Goal: Task Accomplishment & Management: Complete application form

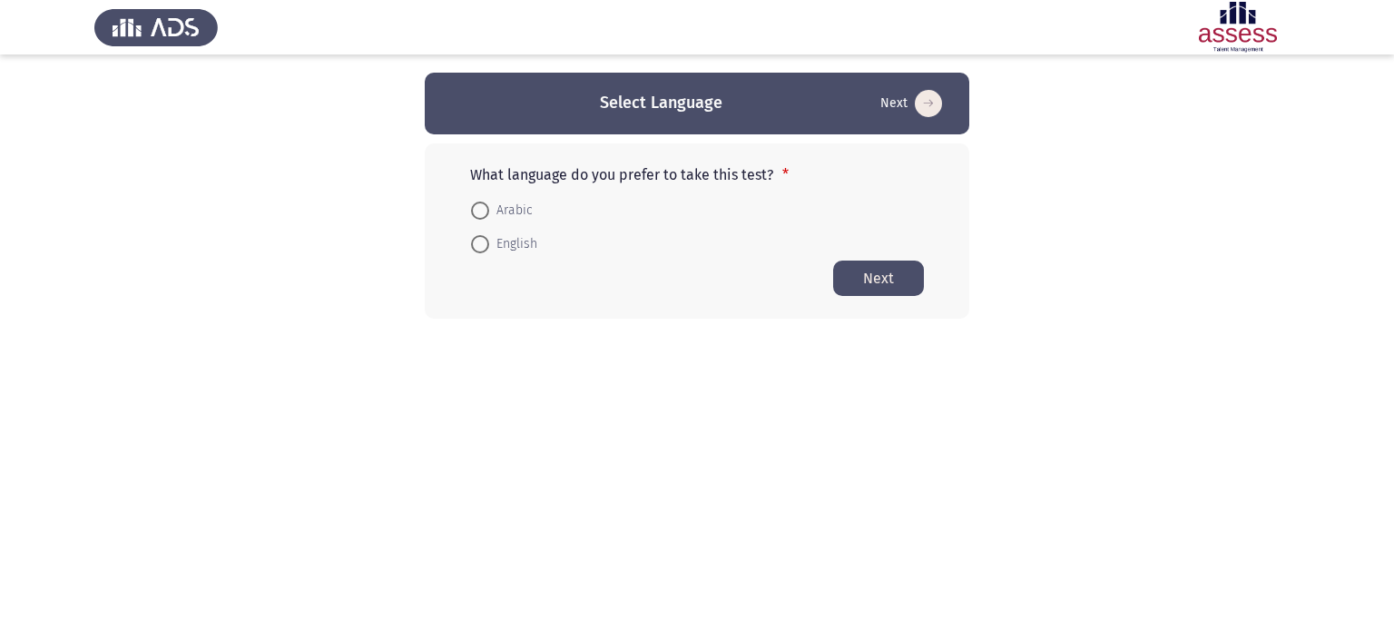
click at [481, 233] on label "English" at bounding box center [504, 244] width 66 height 22
click at [481, 235] on input "English" at bounding box center [480, 244] width 18 height 18
radio input "true"
click at [869, 286] on button "Next" at bounding box center [878, 277] width 91 height 35
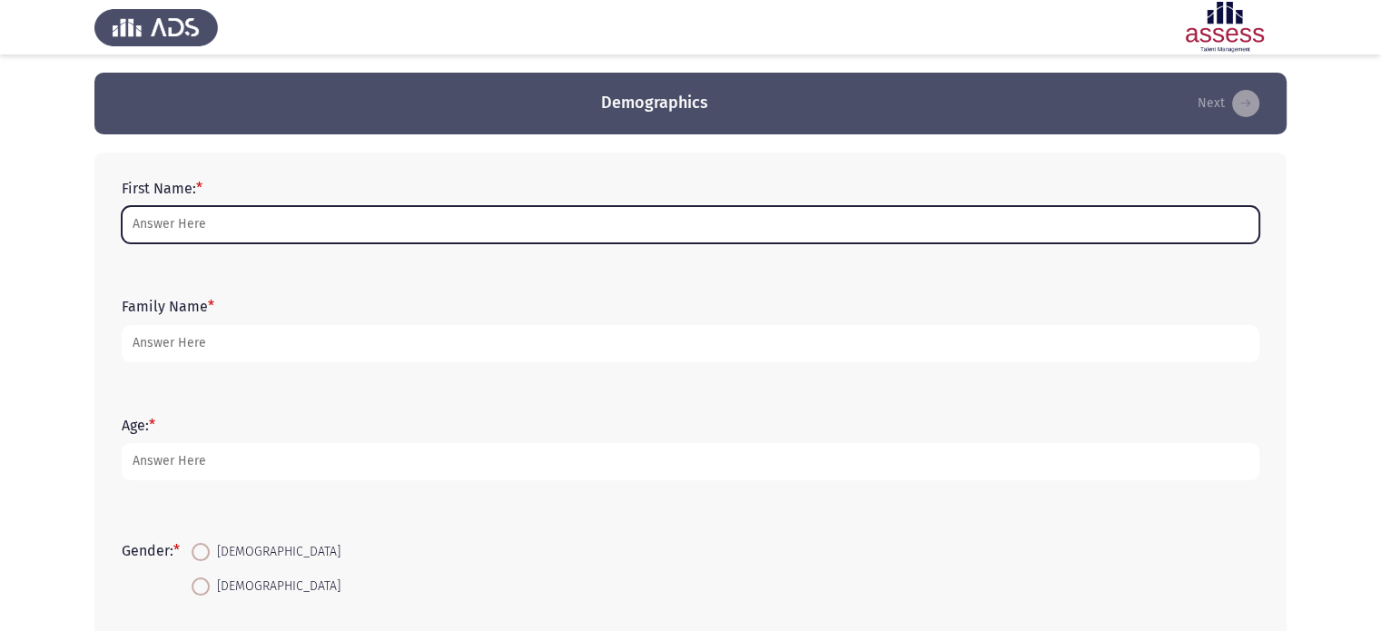
click at [336, 239] on input "First Name: *" at bounding box center [690, 224] width 1137 height 37
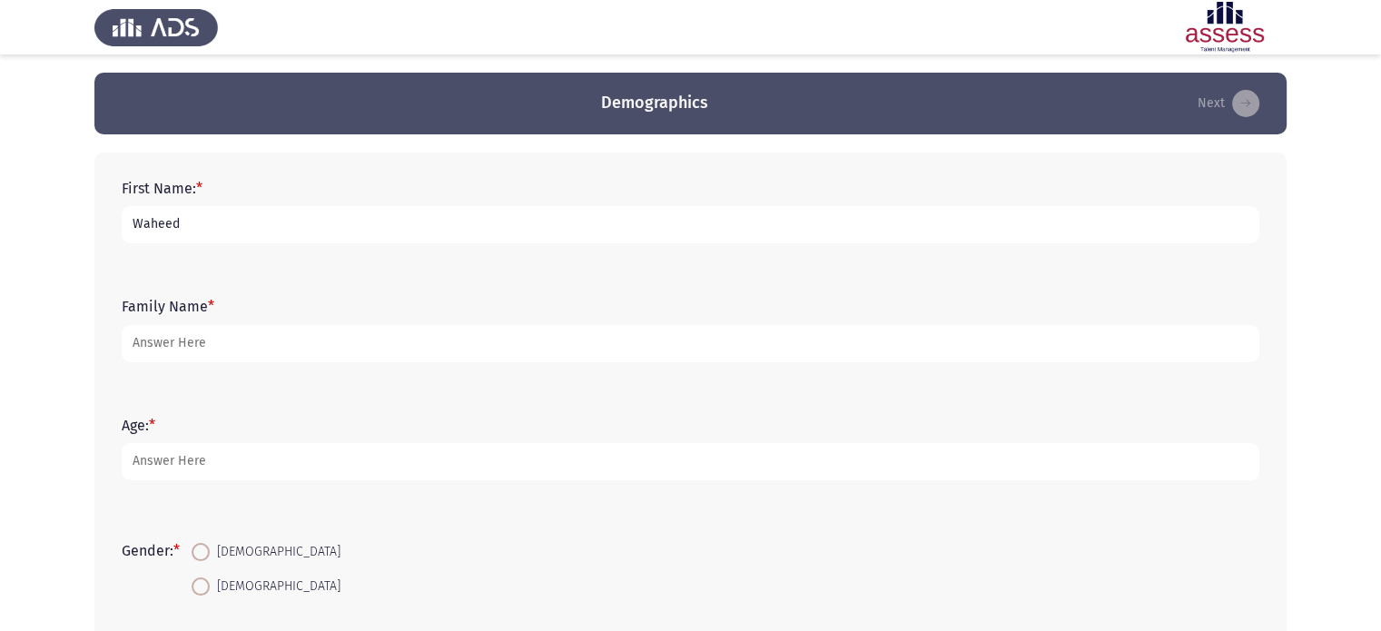
type input "Waheed"
type input "El [PERSON_NAME]"
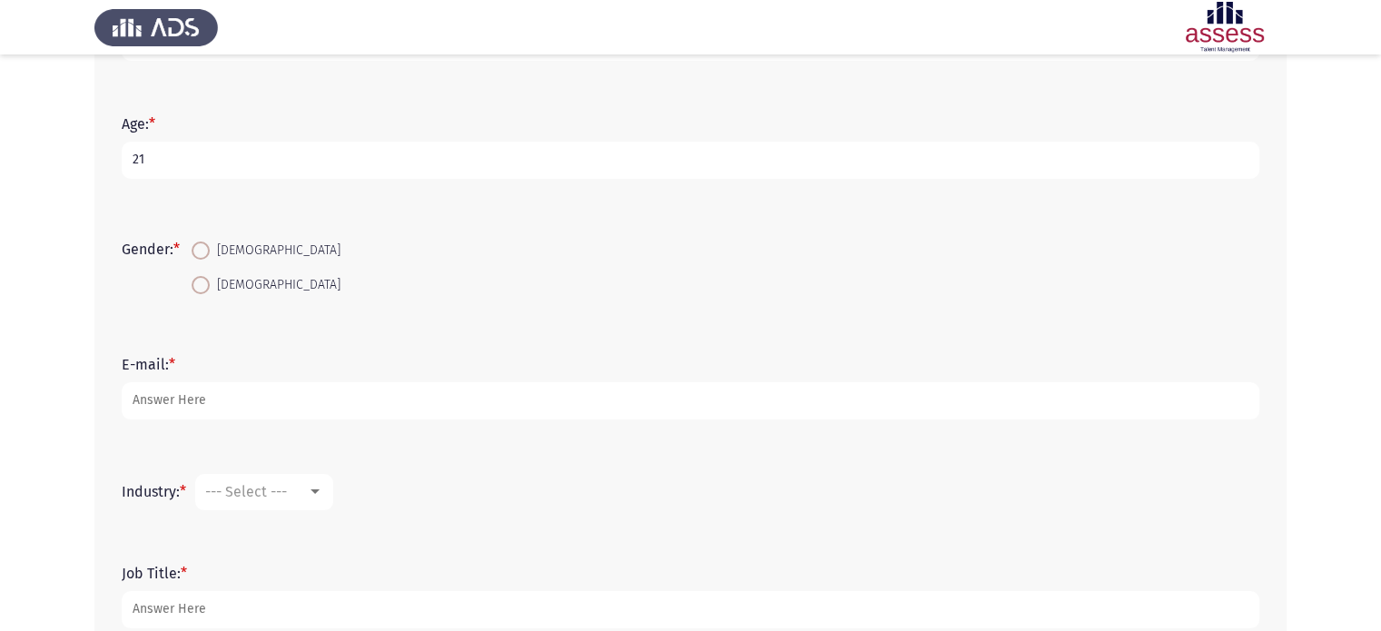
scroll to position [305, 0]
type input "21"
click at [210, 245] on span at bounding box center [201, 247] width 18 height 18
click at [210, 245] on input "[DEMOGRAPHIC_DATA]" at bounding box center [201, 247] width 18 height 18
radio input "true"
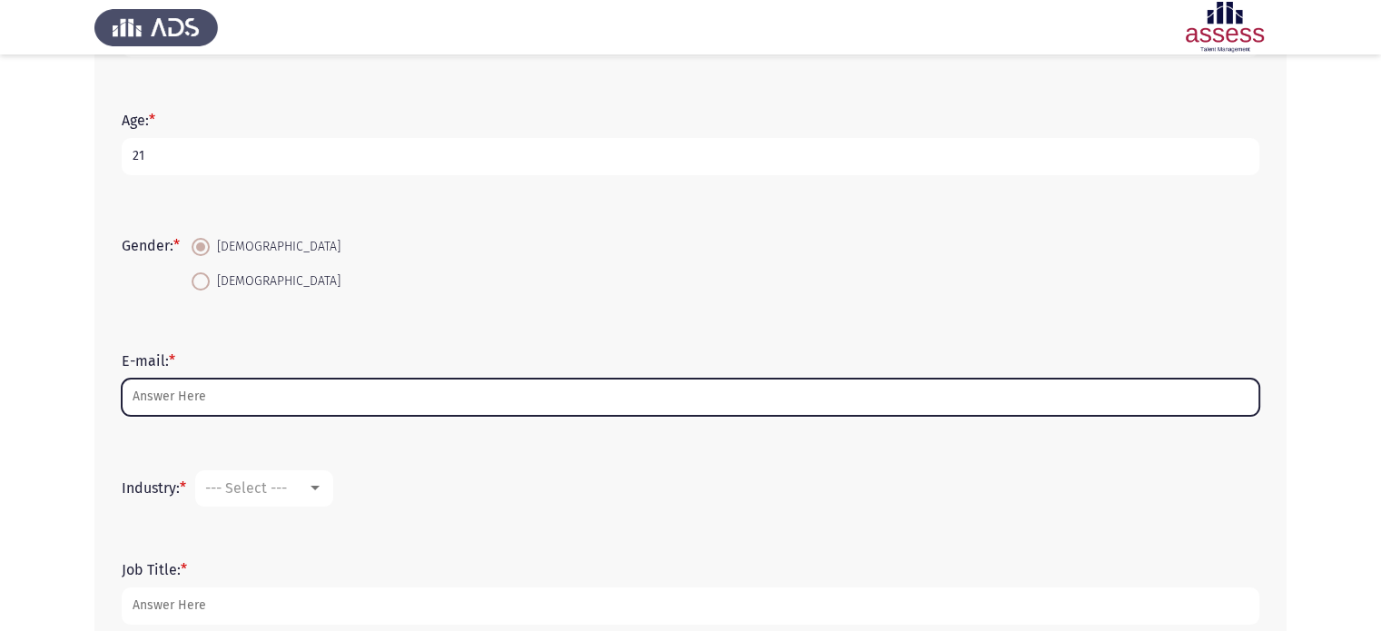
click at [276, 404] on input "E-mail: *" at bounding box center [690, 397] width 1137 height 37
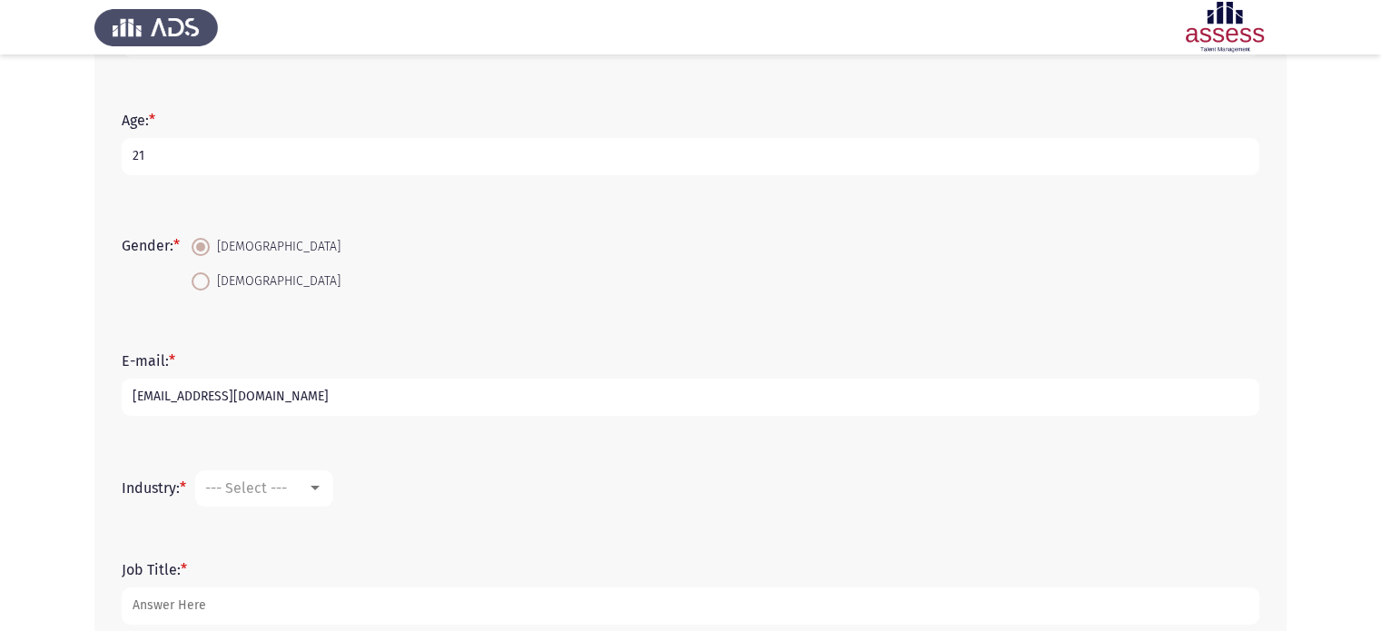
scroll to position [416, 0]
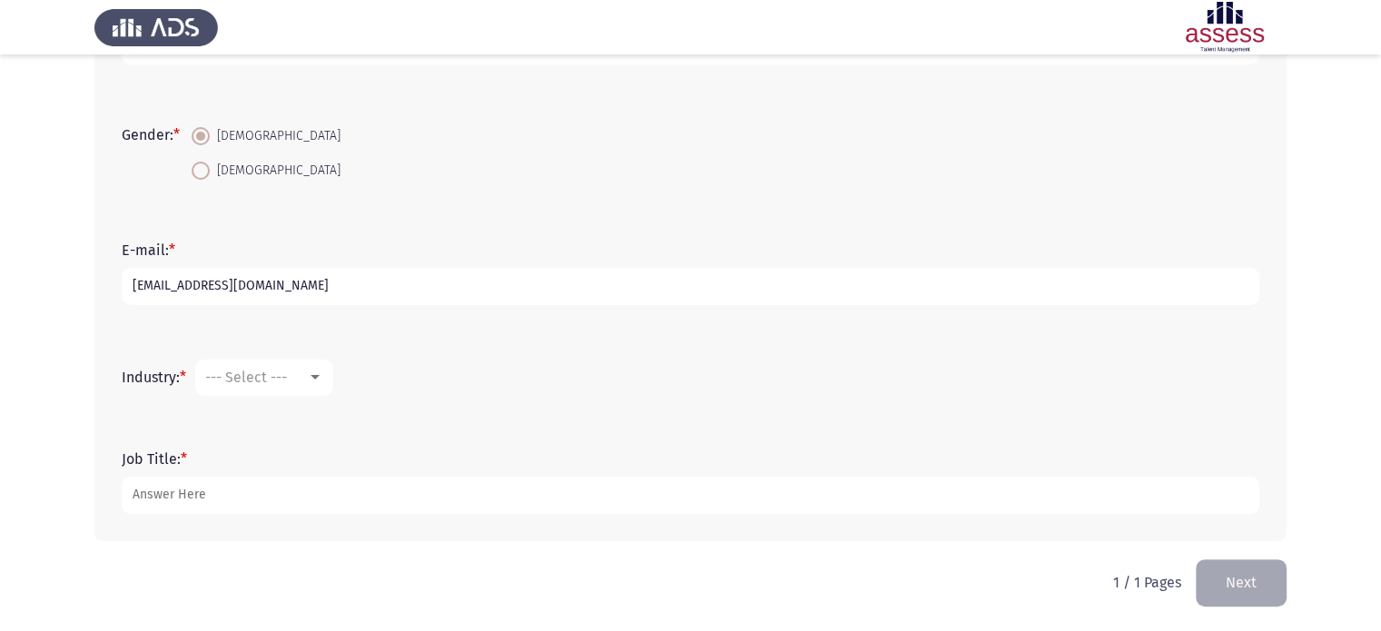
type input "[EMAIL_ADDRESS][DOMAIN_NAME]"
click at [300, 373] on div "--- Select ---" at bounding box center [256, 377] width 102 height 17
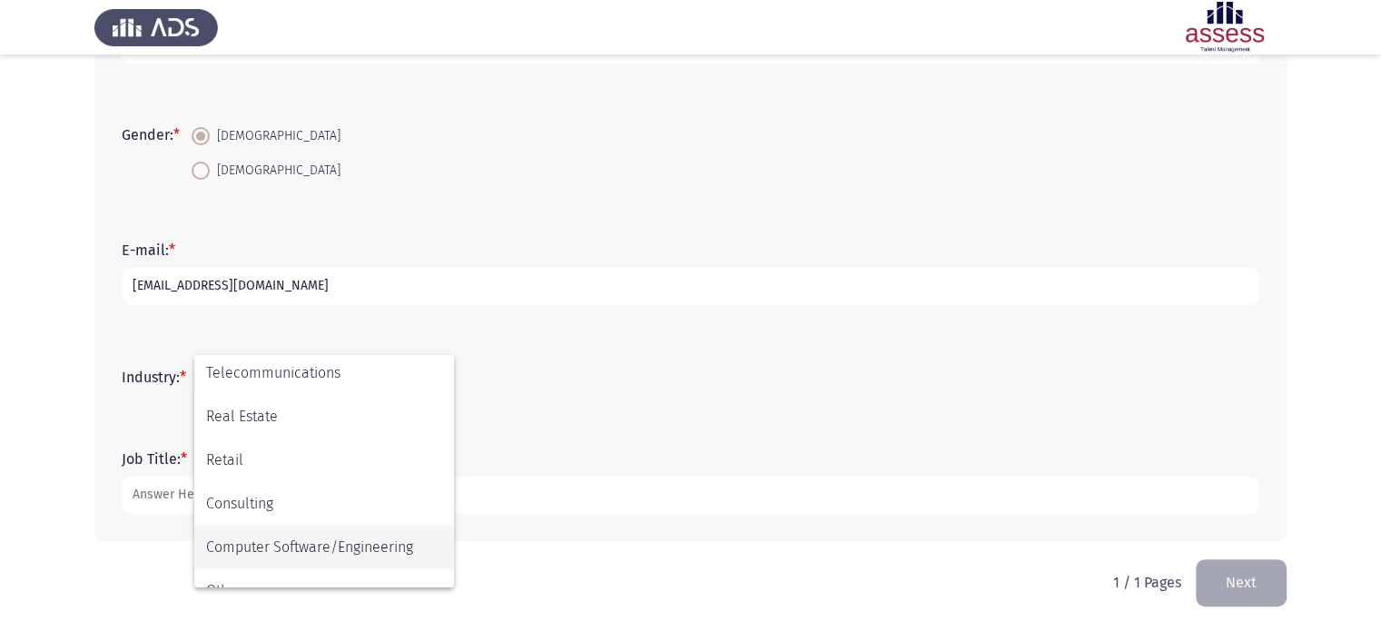
scroll to position [596, 0]
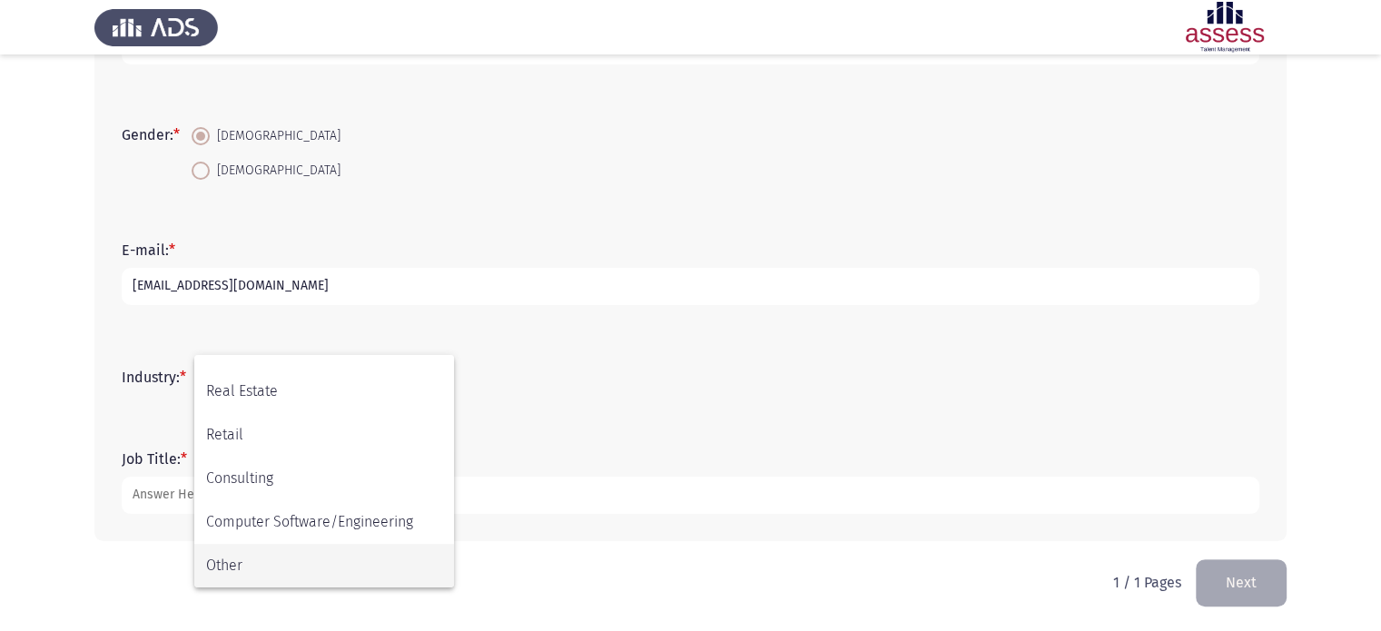
click at [327, 552] on span "Other" at bounding box center [324, 566] width 236 height 44
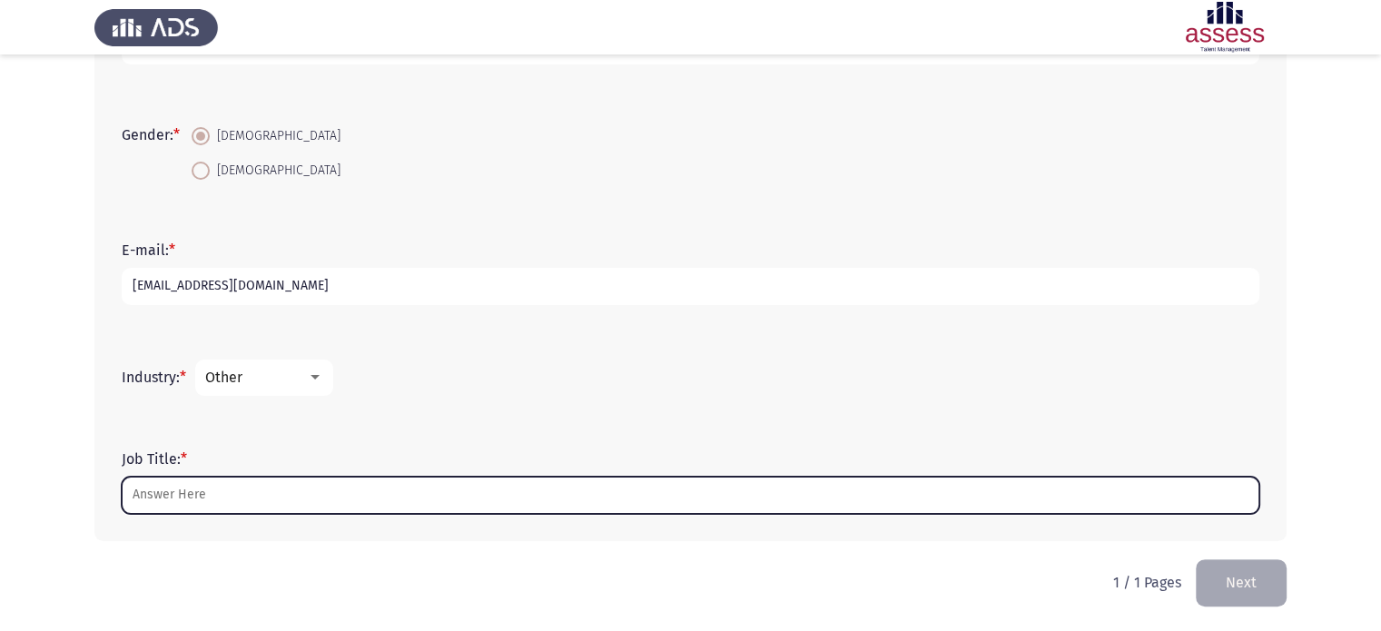
click at [324, 497] on input "Job Title: *" at bounding box center [690, 495] width 1137 height 37
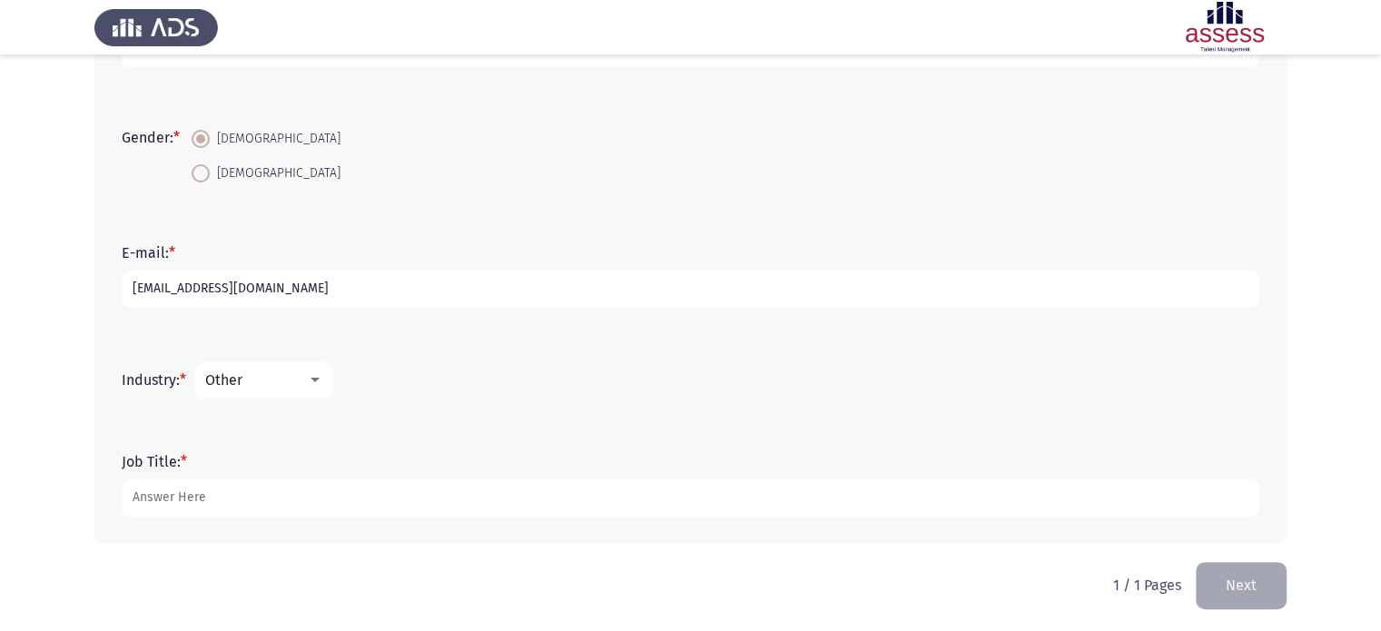
click at [270, 379] on div "Other" at bounding box center [256, 379] width 102 height 17
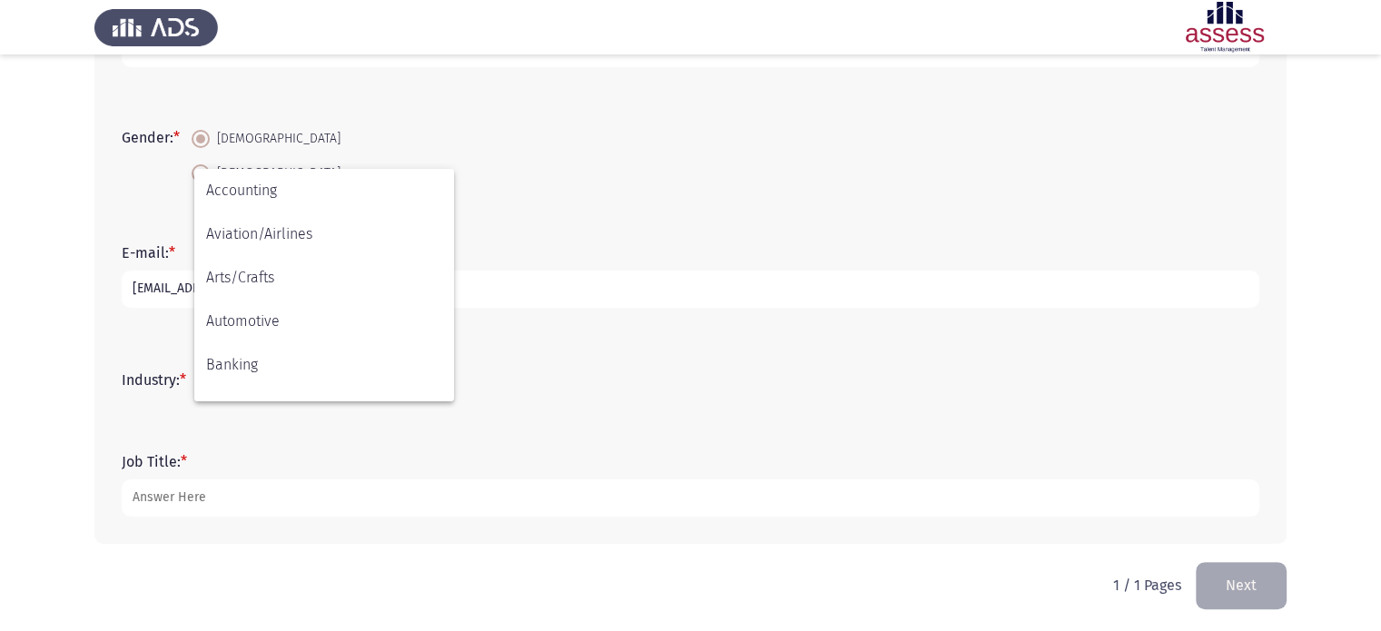
scroll to position [596, 0]
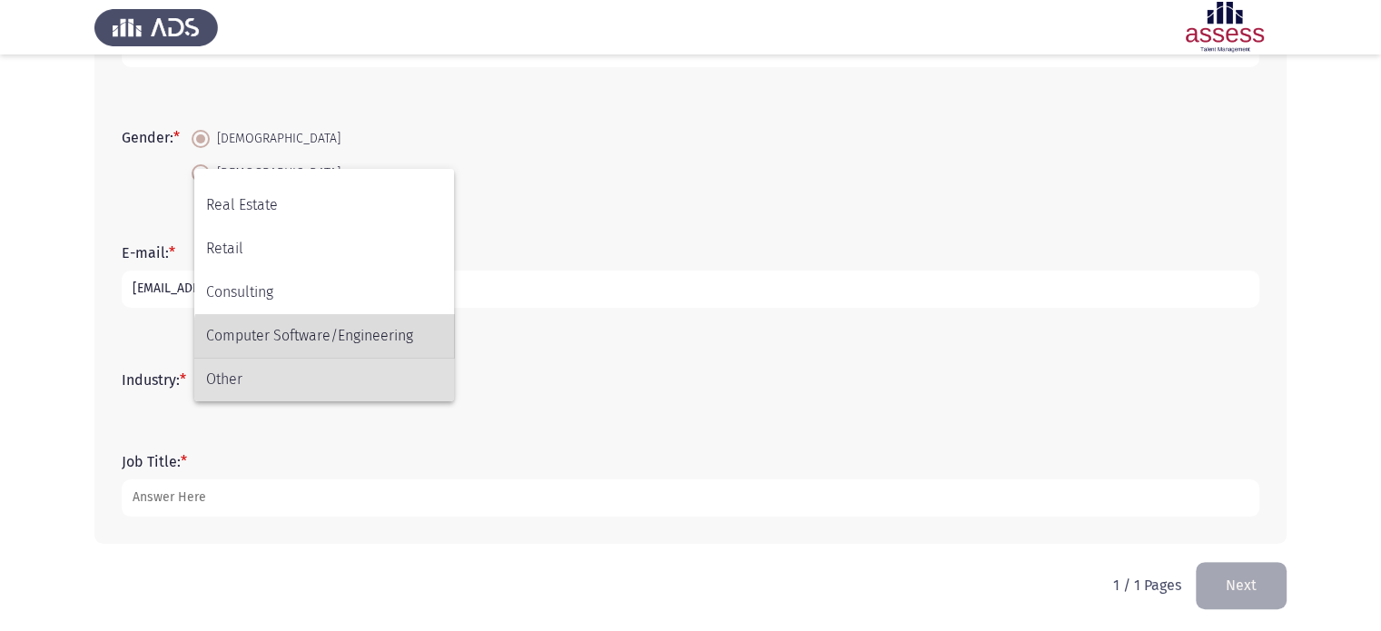
click at [350, 348] on span "Computer Software/Engineering" at bounding box center [324, 336] width 236 height 44
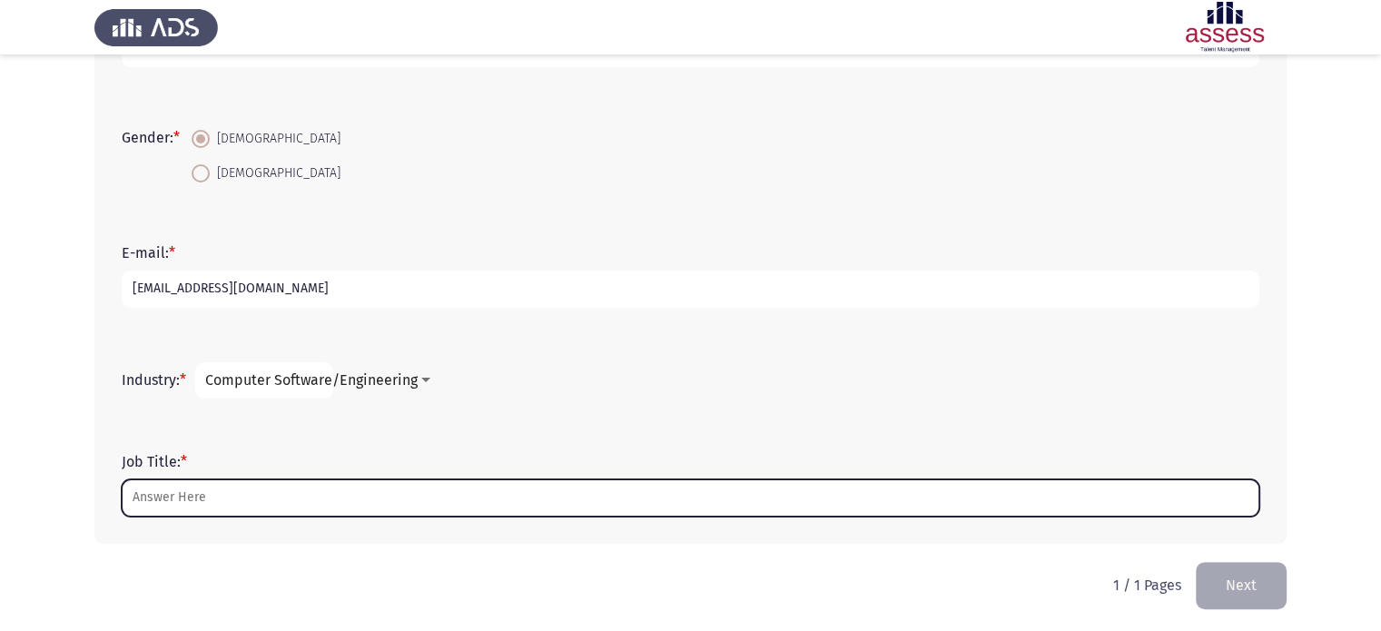
click at [310, 500] on input "Job Title: *" at bounding box center [690, 497] width 1137 height 37
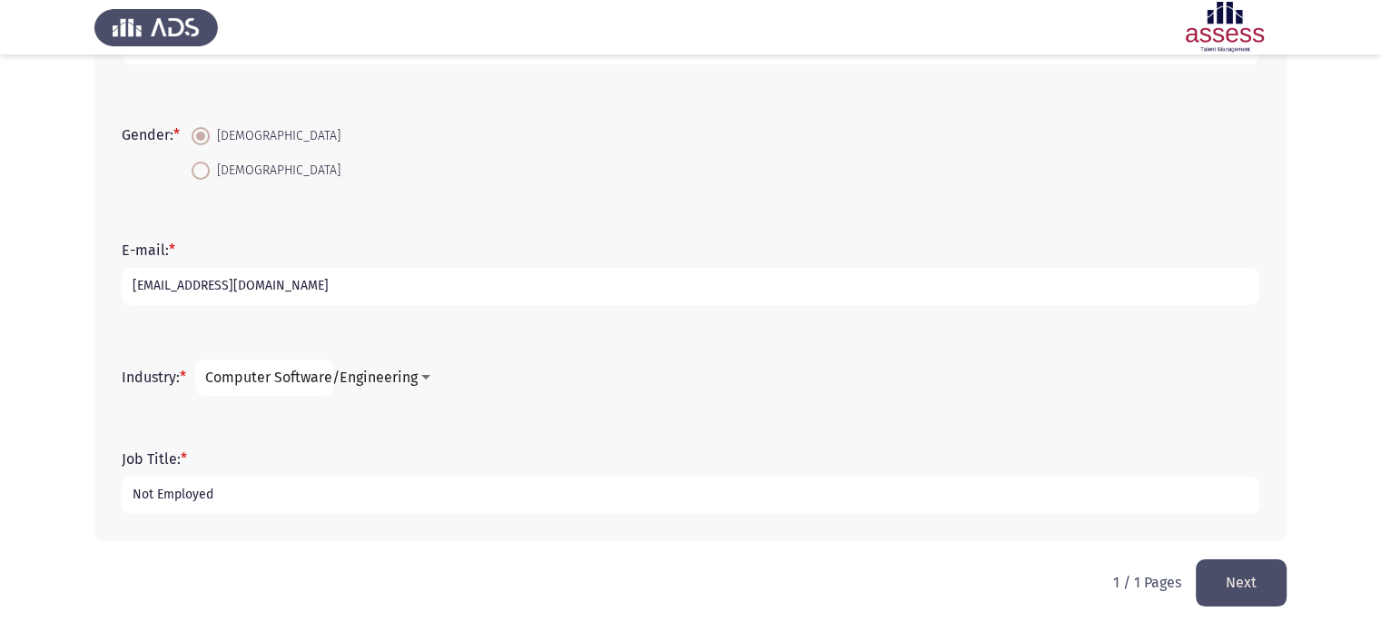
type input "Not Employed"
click at [369, 377] on span "Computer Software/Engineering" at bounding box center [311, 377] width 212 height 17
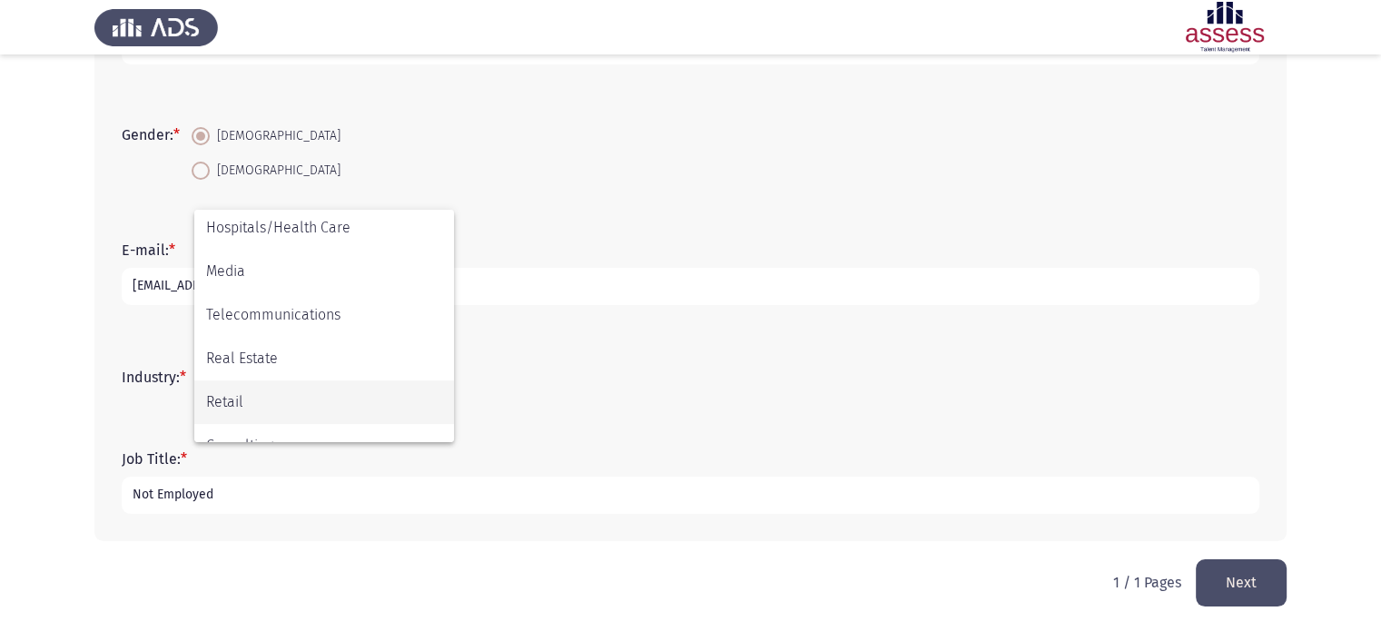
scroll to position [596, 0]
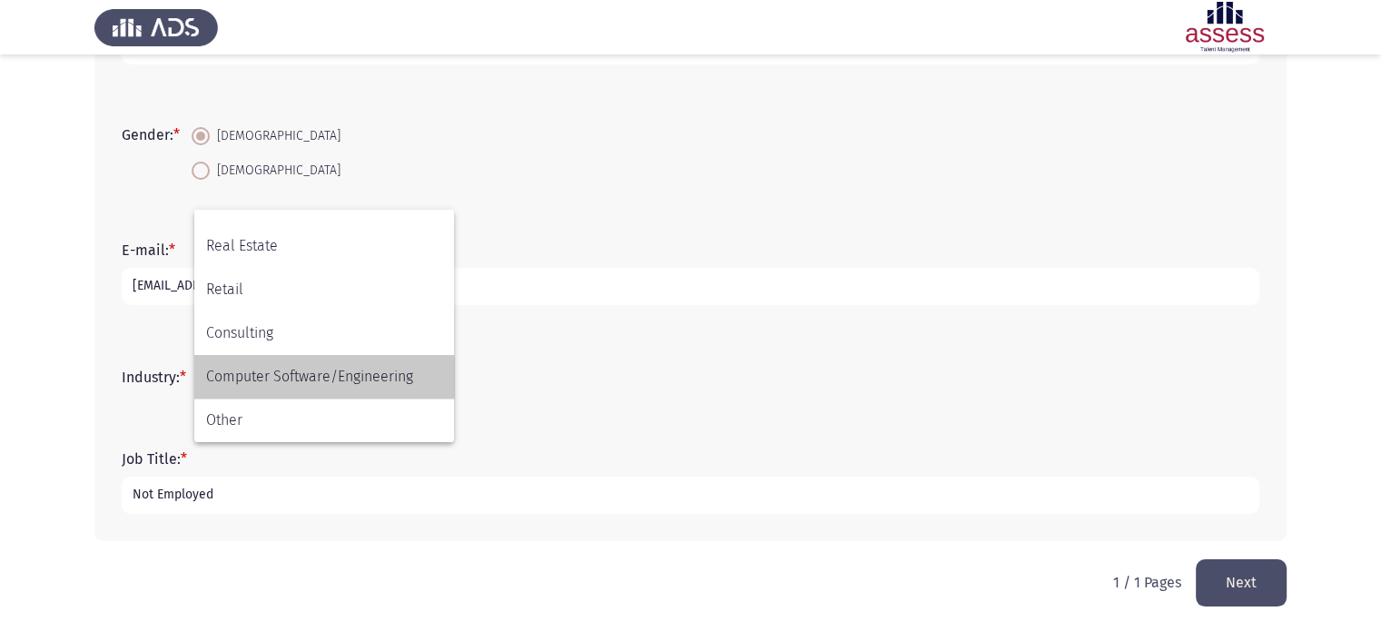
click at [293, 380] on span "Computer Software/Engineering" at bounding box center [324, 377] width 236 height 44
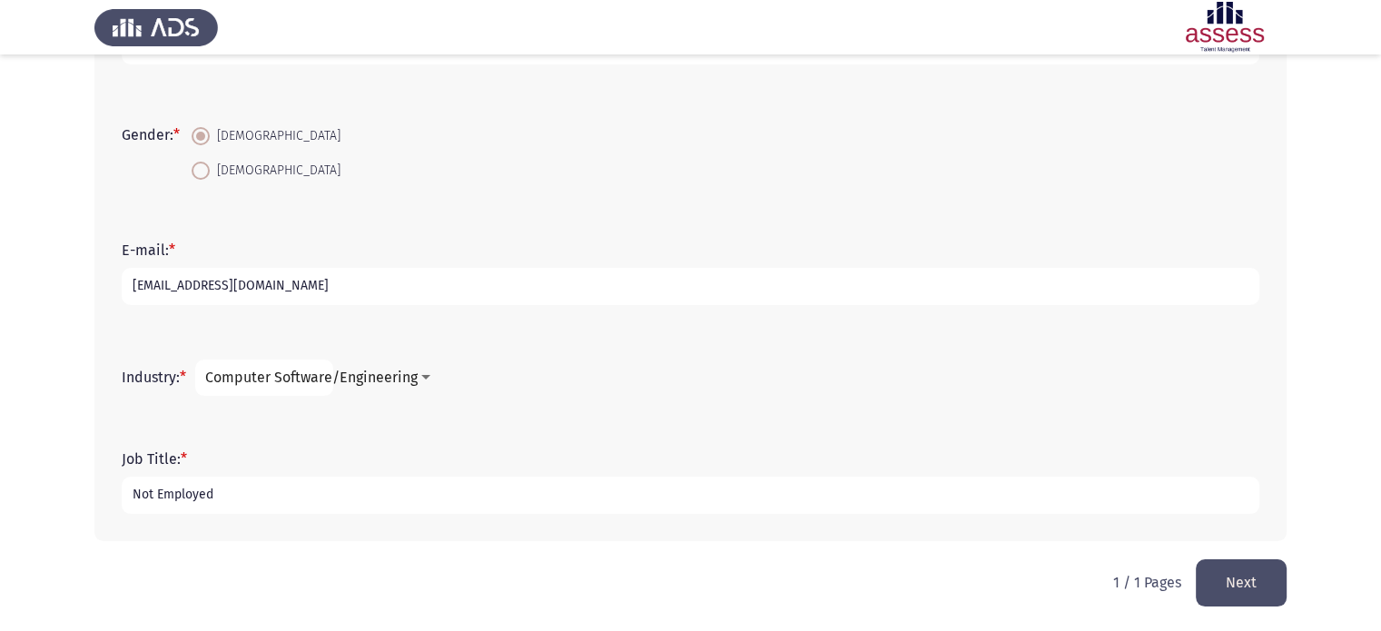
click at [1254, 582] on button "Next" at bounding box center [1241, 582] width 91 height 46
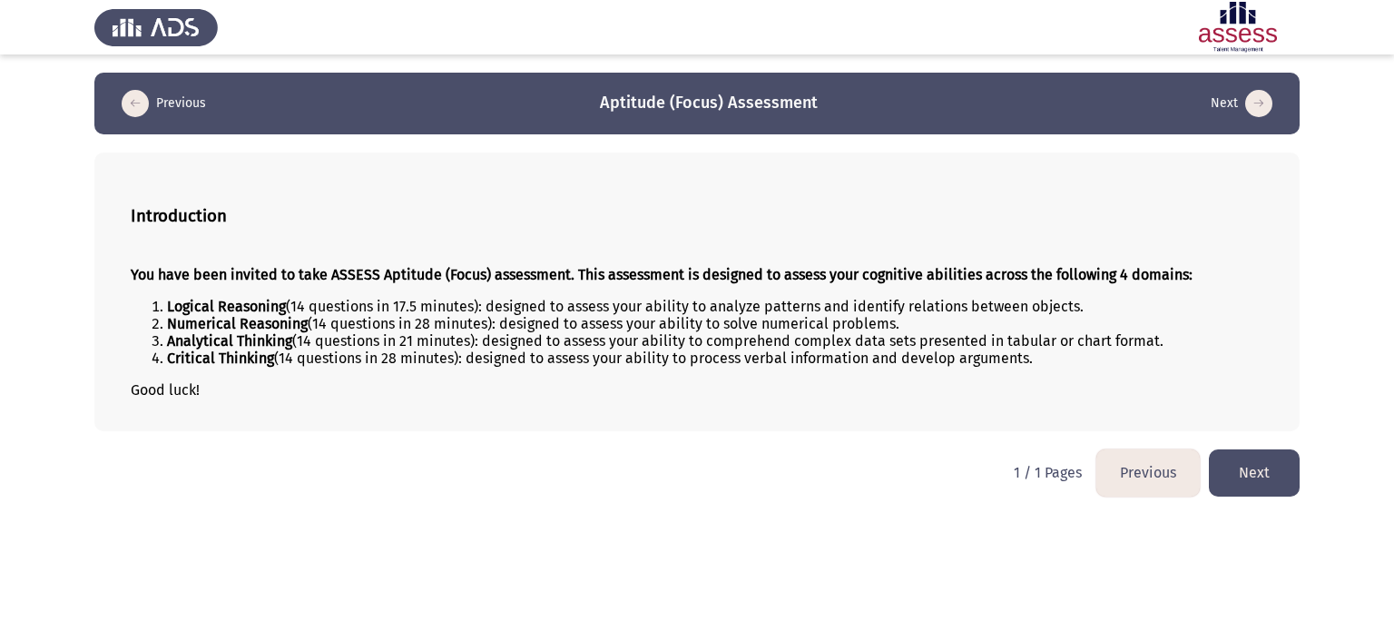
drag, startPoint x: 171, startPoint y: 306, endPoint x: 203, endPoint y: 324, distance: 37.4
click at [203, 324] on ol "Logical Reasoning (14 questions in 17.5 minutes): designed to assess your abili…" at bounding box center [697, 332] width 1133 height 69
click at [1228, 489] on button "Next" at bounding box center [1254, 472] width 91 height 46
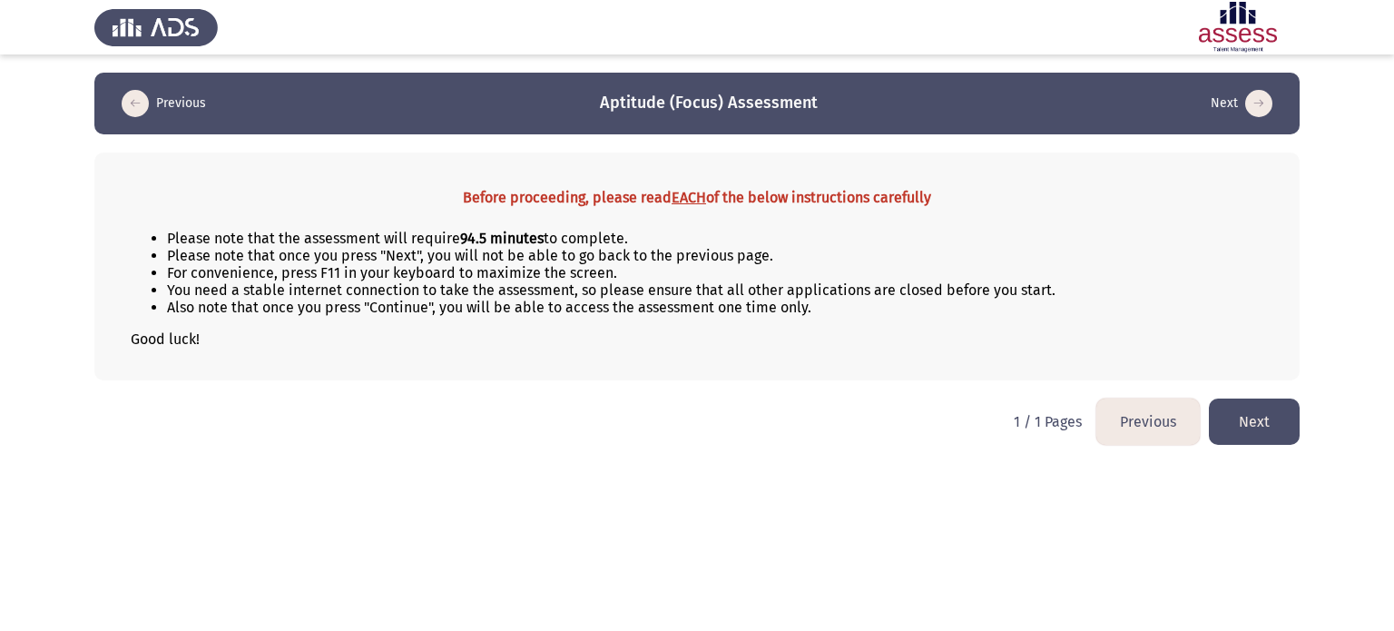
click at [1248, 433] on button "Next" at bounding box center [1254, 422] width 91 height 46
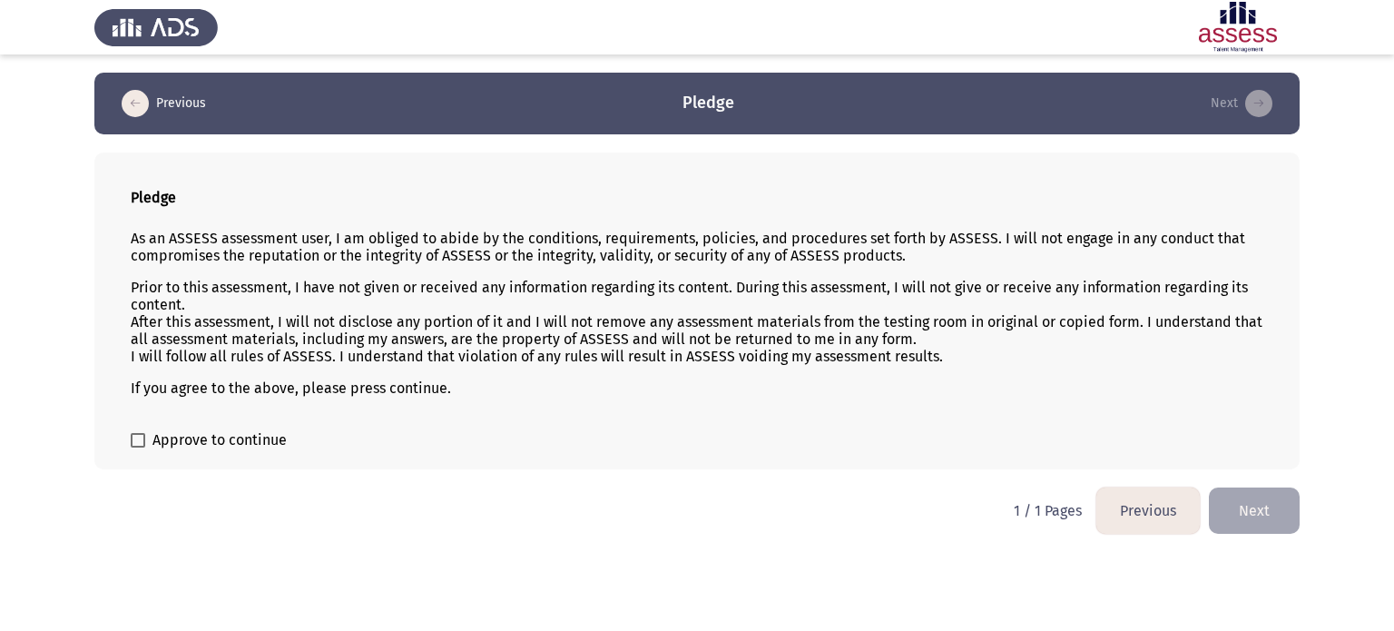
click at [184, 450] on span "Approve to continue" at bounding box center [220, 440] width 134 height 22
click at [138, 448] on input "Approve to continue" at bounding box center [137, 448] width 1 height 1
checkbox input "true"
click at [1248, 507] on button "Next" at bounding box center [1254, 510] width 91 height 46
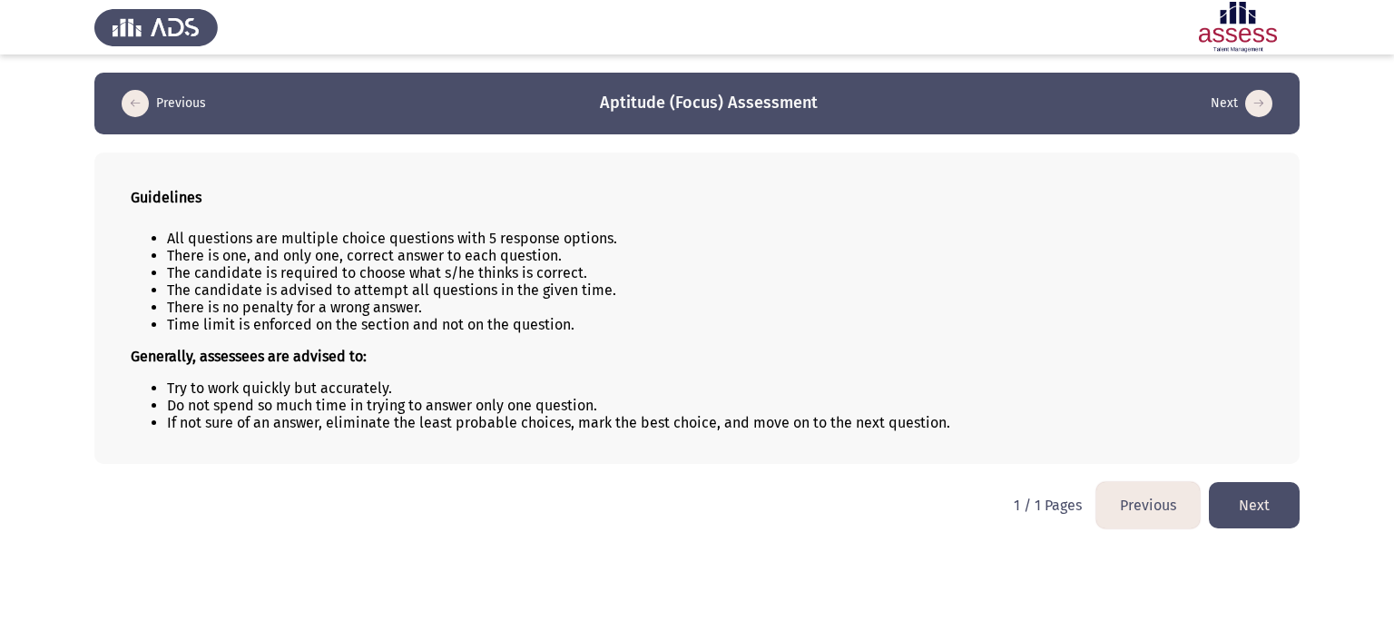
click at [1241, 506] on button "Next" at bounding box center [1254, 505] width 91 height 46
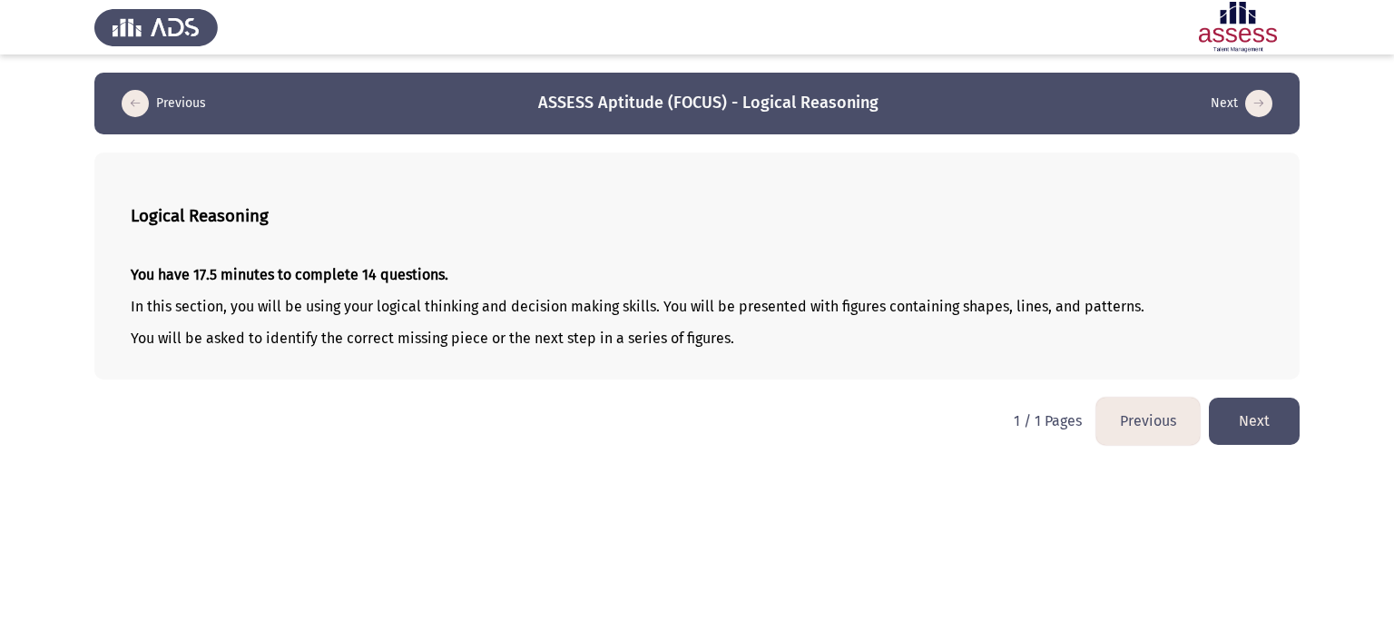
click at [1276, 406] on button "Next" at bounding box center [1254, 421] width 91 height 46
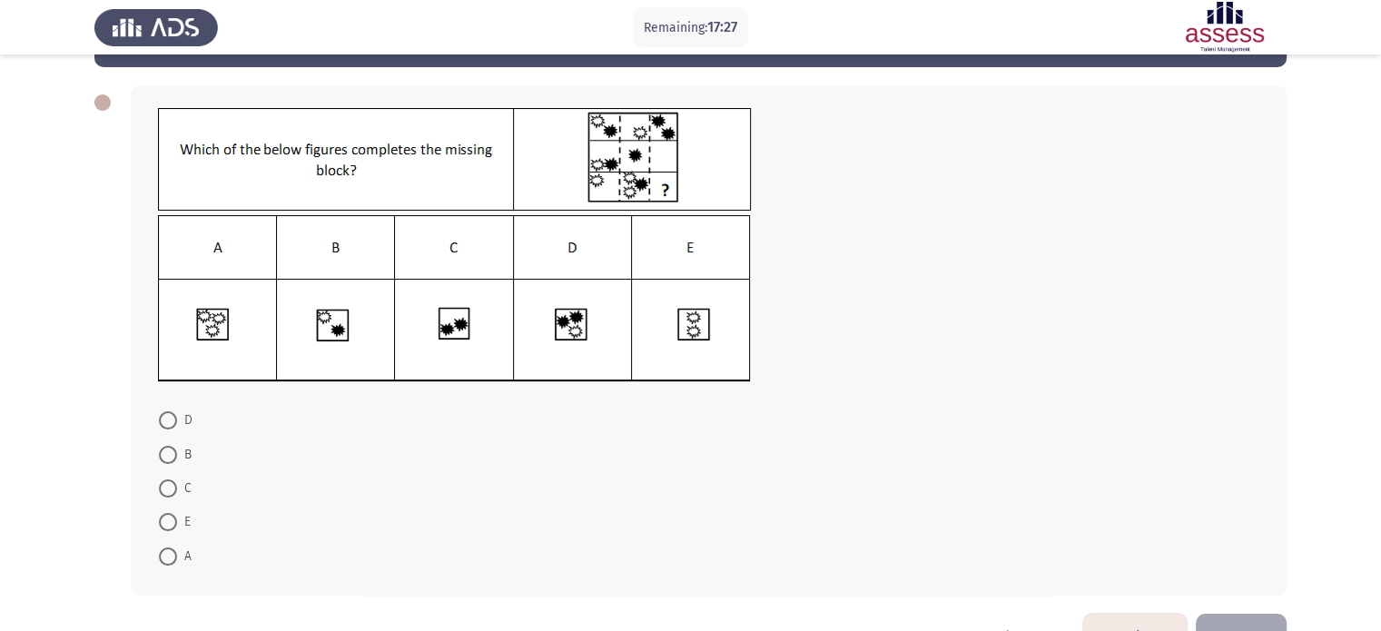
scroll to position [82, 0]
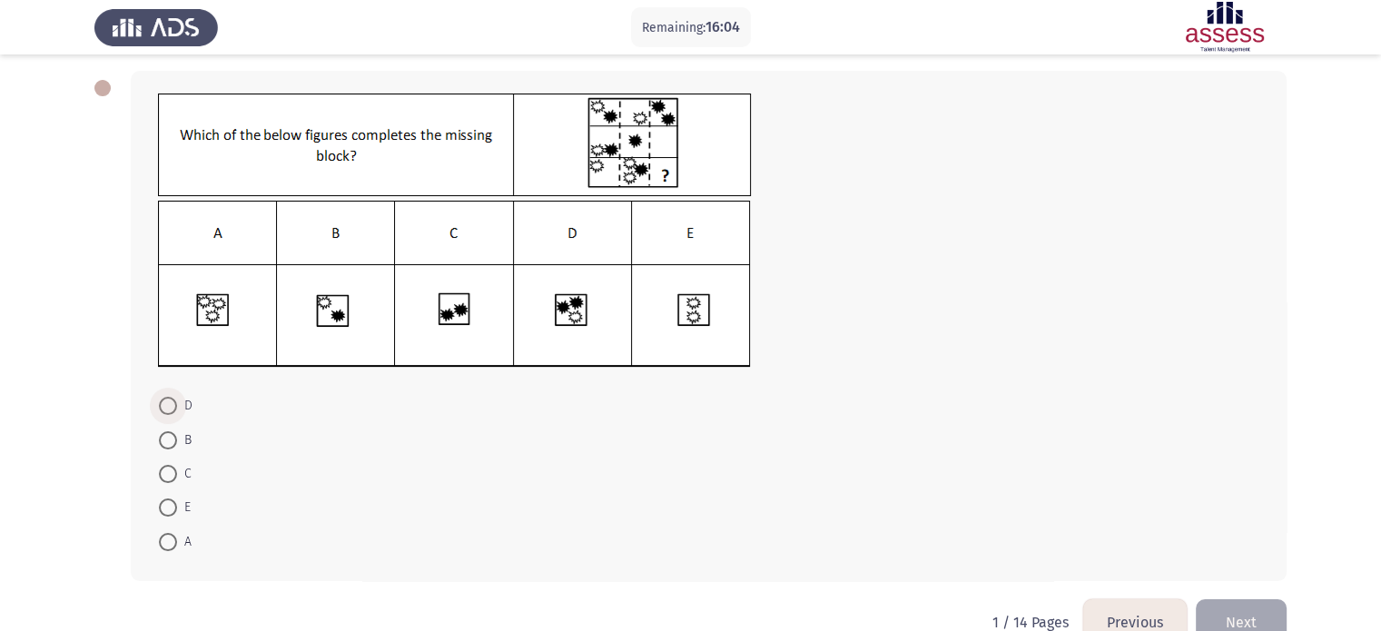
click at [174, 411] on span at bounding box center [168, 406] width 18 height 18
click at [174, 411] on input "D" at bounding box center [168, 406] width 18 height 18
radio input "true"
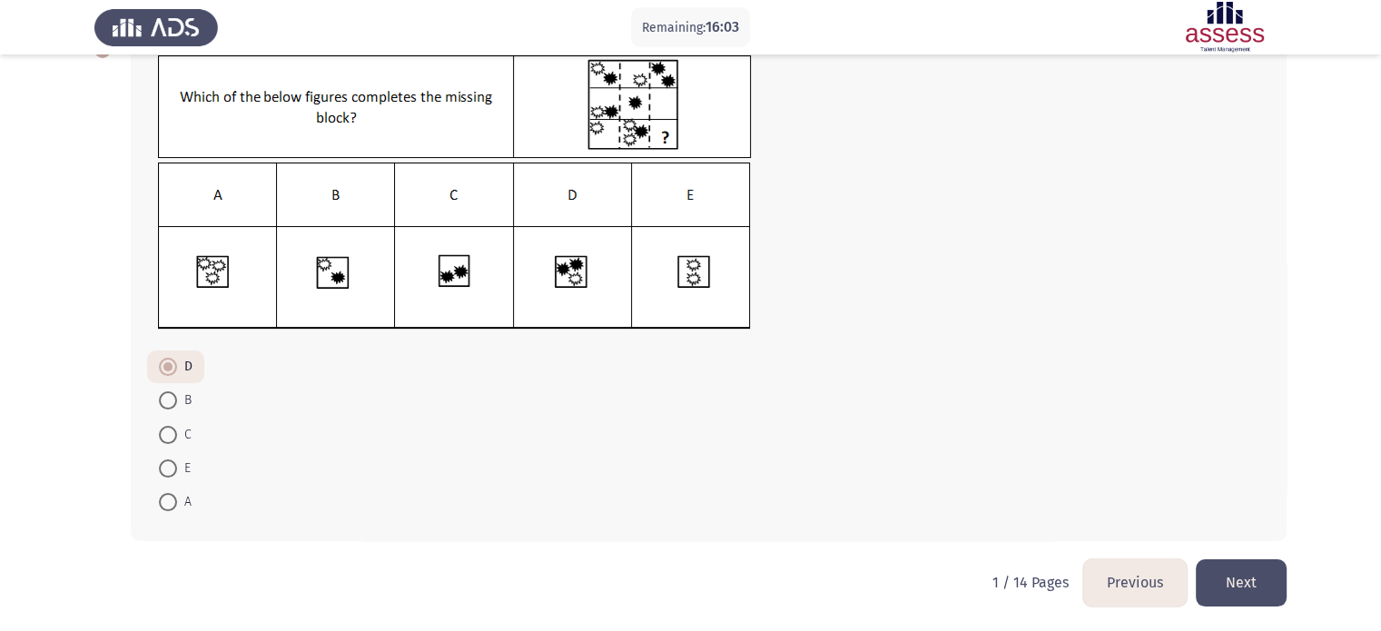
click at [1272, 587] on button "Next" at bounding box center [1241, 582] width 91 height 46
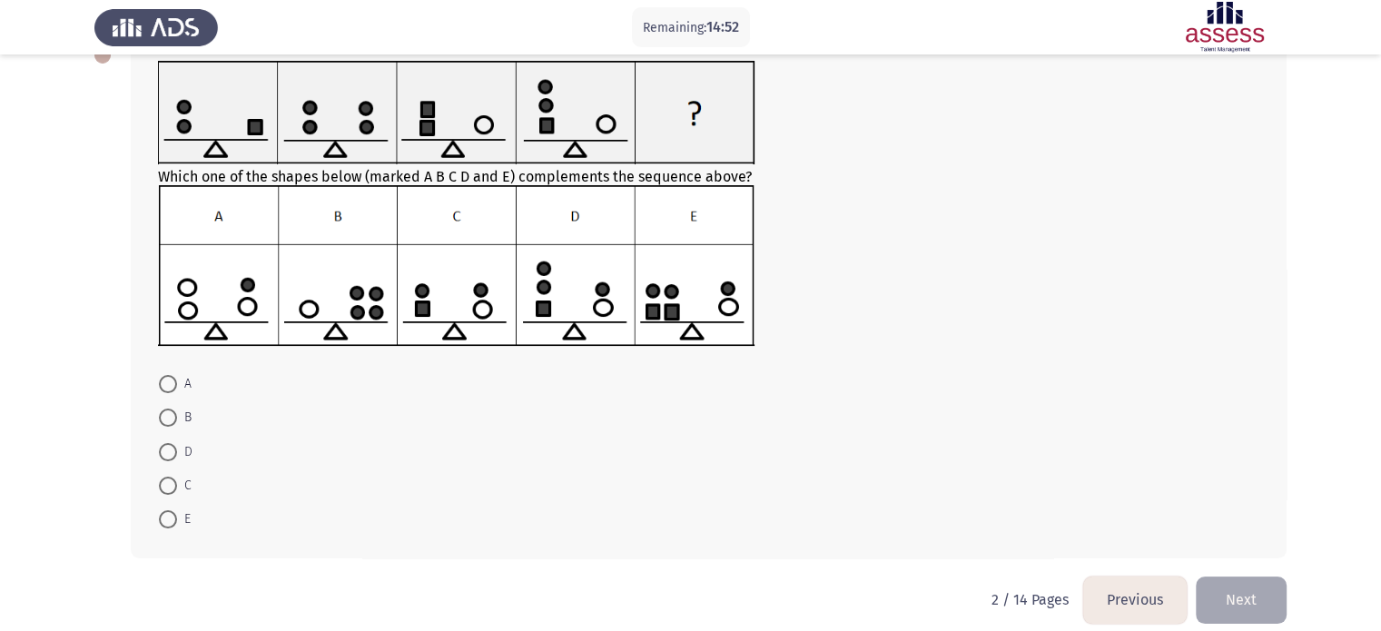
scroll to position [113, 0]
click at [174, 457] on span at bounding box center [168, 453] width 18 height 18
click at [174, 457] on input "D" at bounding box center [168, 453] width 18 height 18
radio input "true"
click at [1266, 595] on button "Next" at bounding box center [1241, 599] width 91 height 46
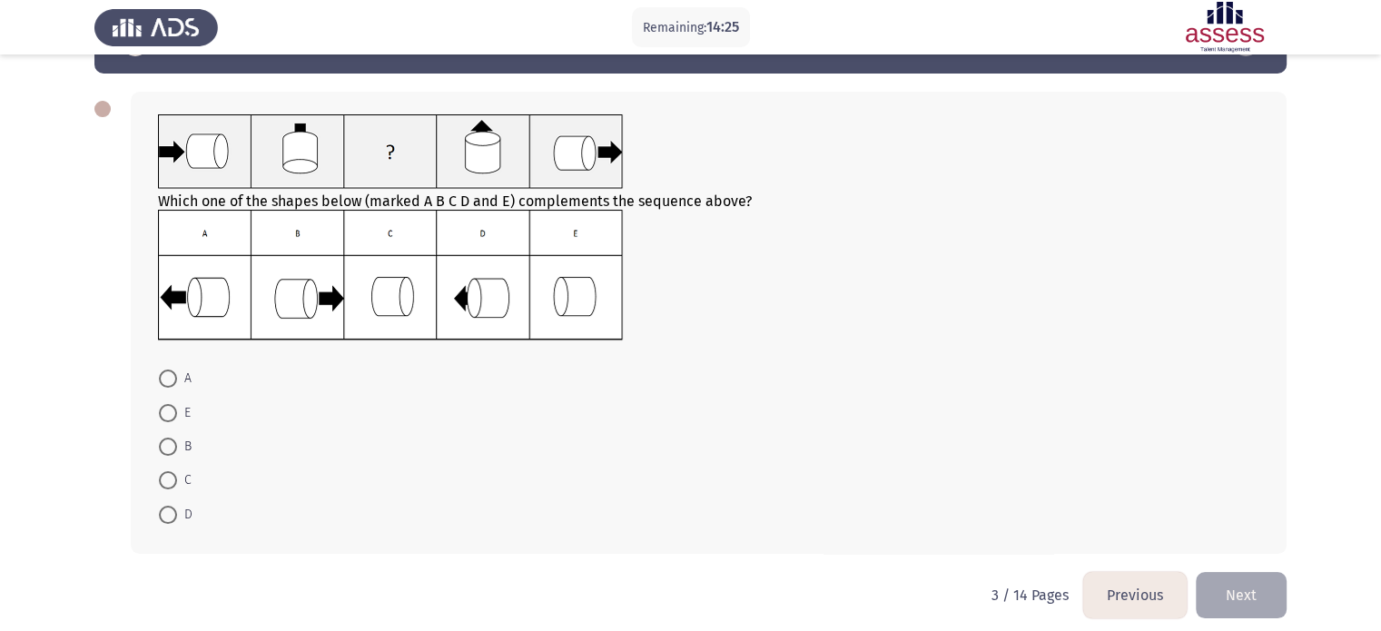
scroll to position [62, 0]
click at [159, 380] on span at bounding box center [168, 378] width 18 height 18
click at [159, 380] on input "A" at bounding box center [168, 378] width 18 height 18
radio input "true"
click at [1272, 599] on button "Next" at bounding box center [1241, 592] width 91 height 46
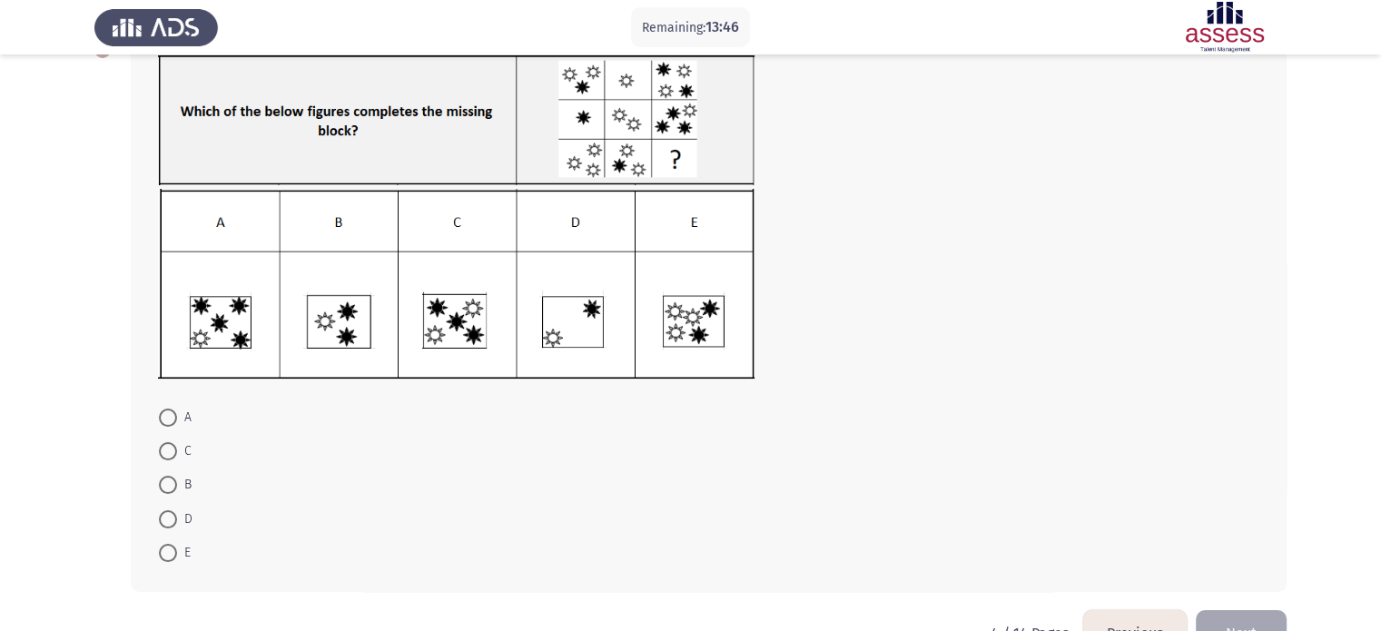
scroll to position [120, 0]
click at [171, 480] on span at bounding box center [168, 485] width 18 height 18
click at [171, 480] on input "B" at bounding box center [168, 485] width 18 height 18
radio input "true"
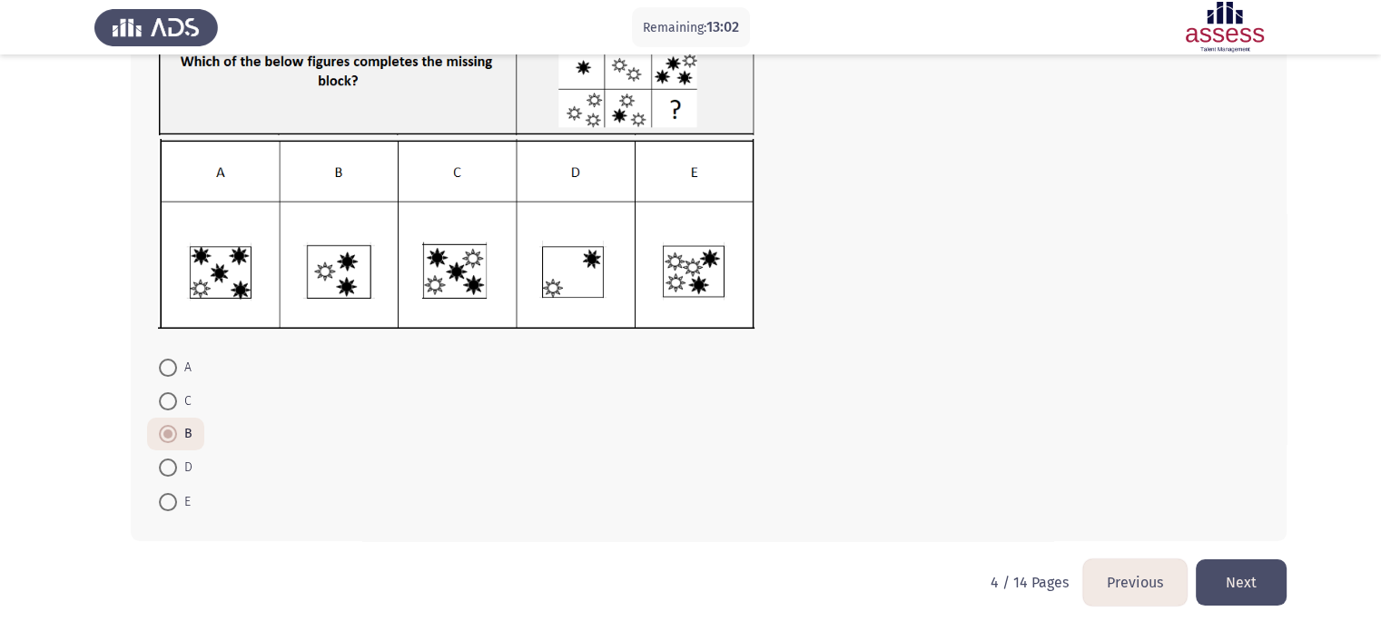
click at [1242, 573] on button "Next" at bounding box center [1241, 582] width 91 height 46
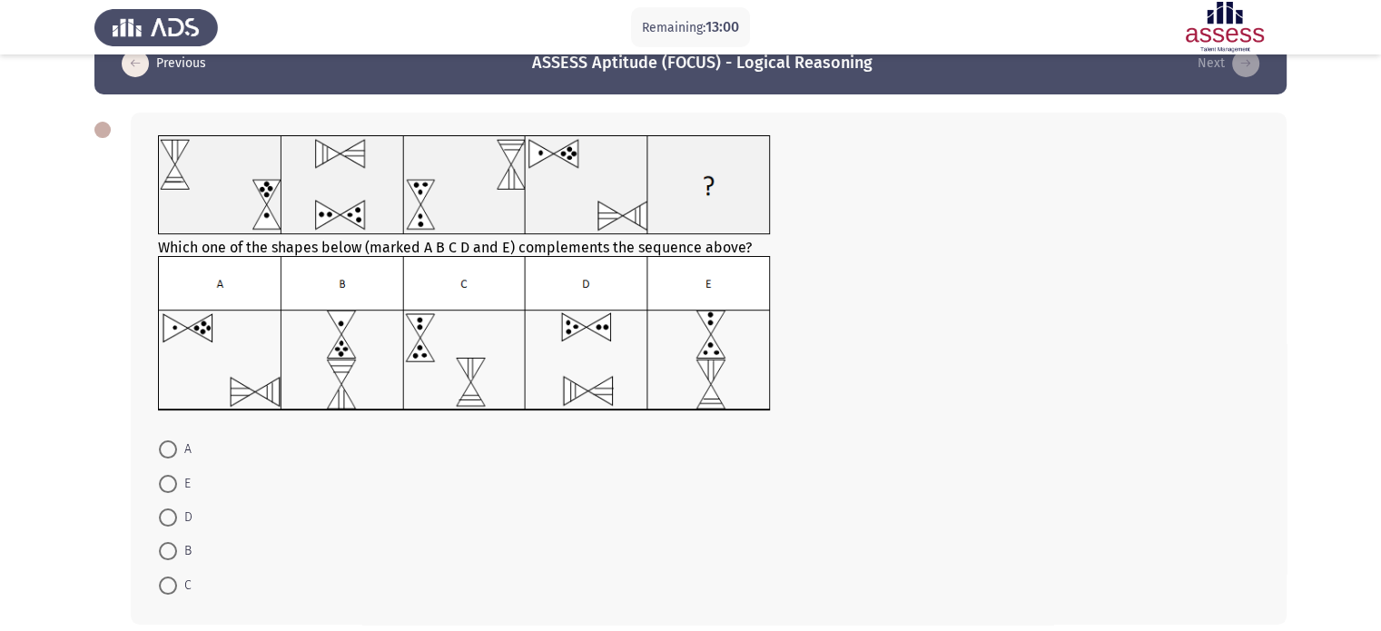
scroll to position [69, 0]
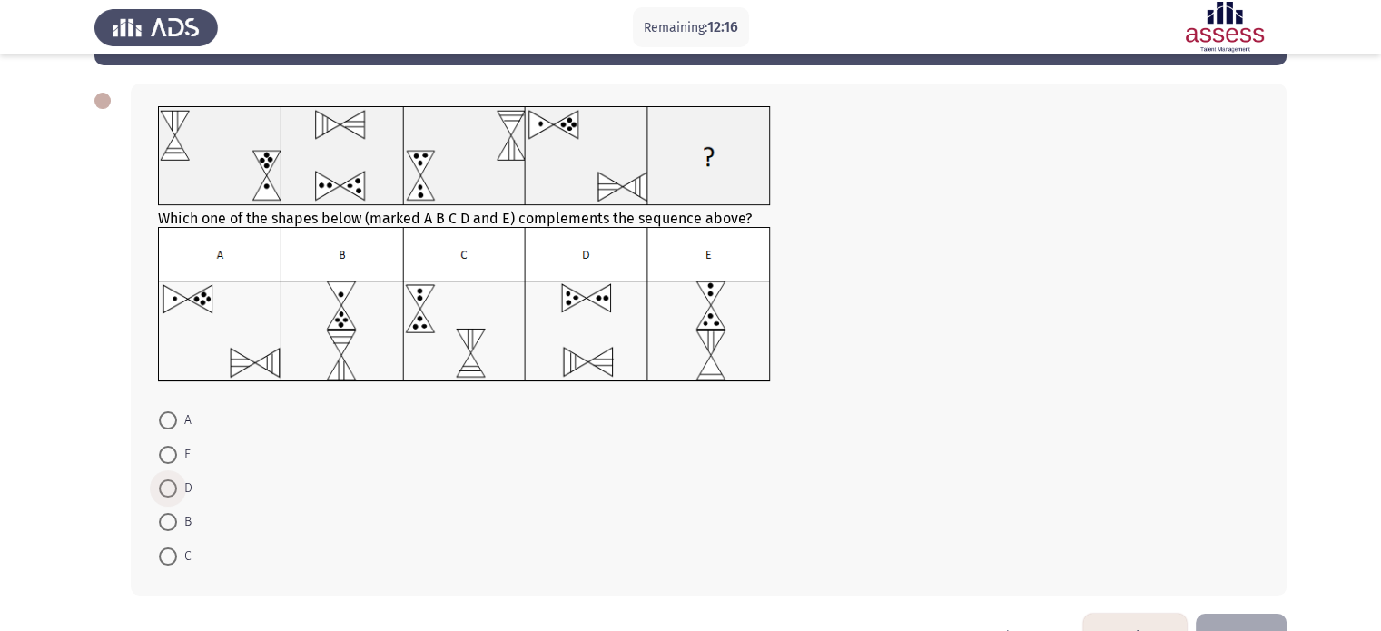
click at [162, 487] on span at bounding box center [168, 488] width 18 height 18
click at [162, 487] on input "D" at bounding box center [168, 488] width 18 height 18
radio input "true"
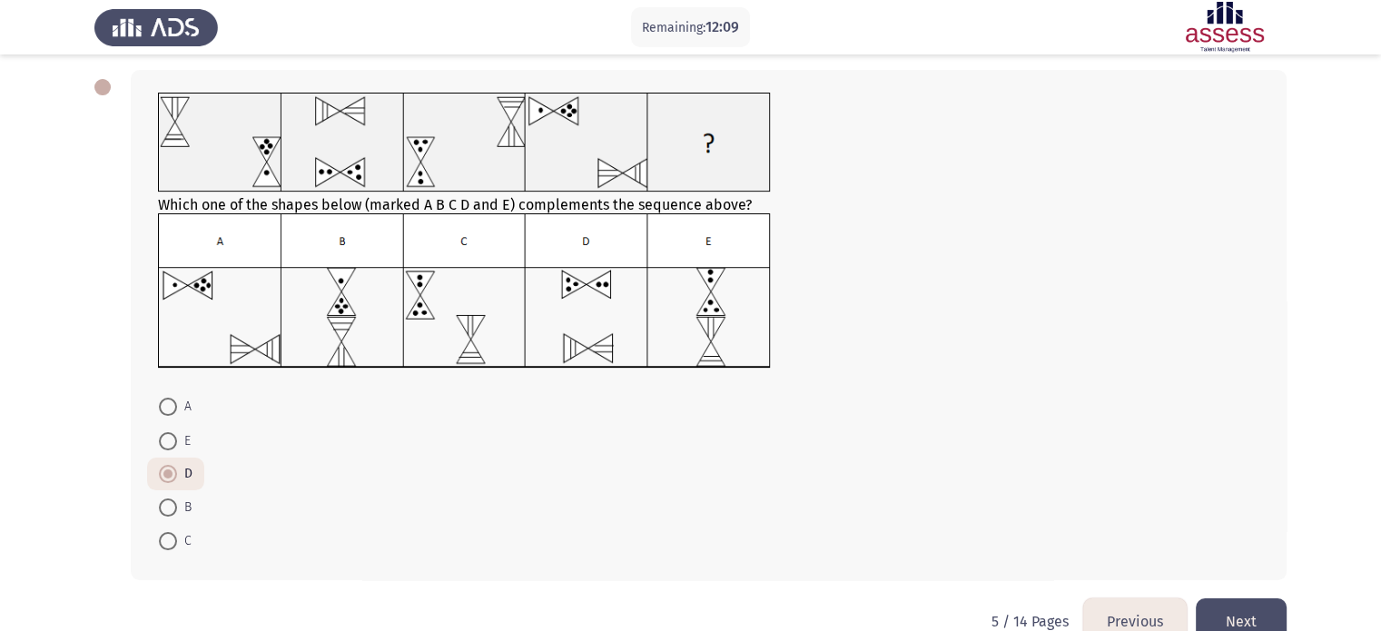
click at [1252, 609] on button "Next" at bounding box center [1241, 621] width 91 height 46
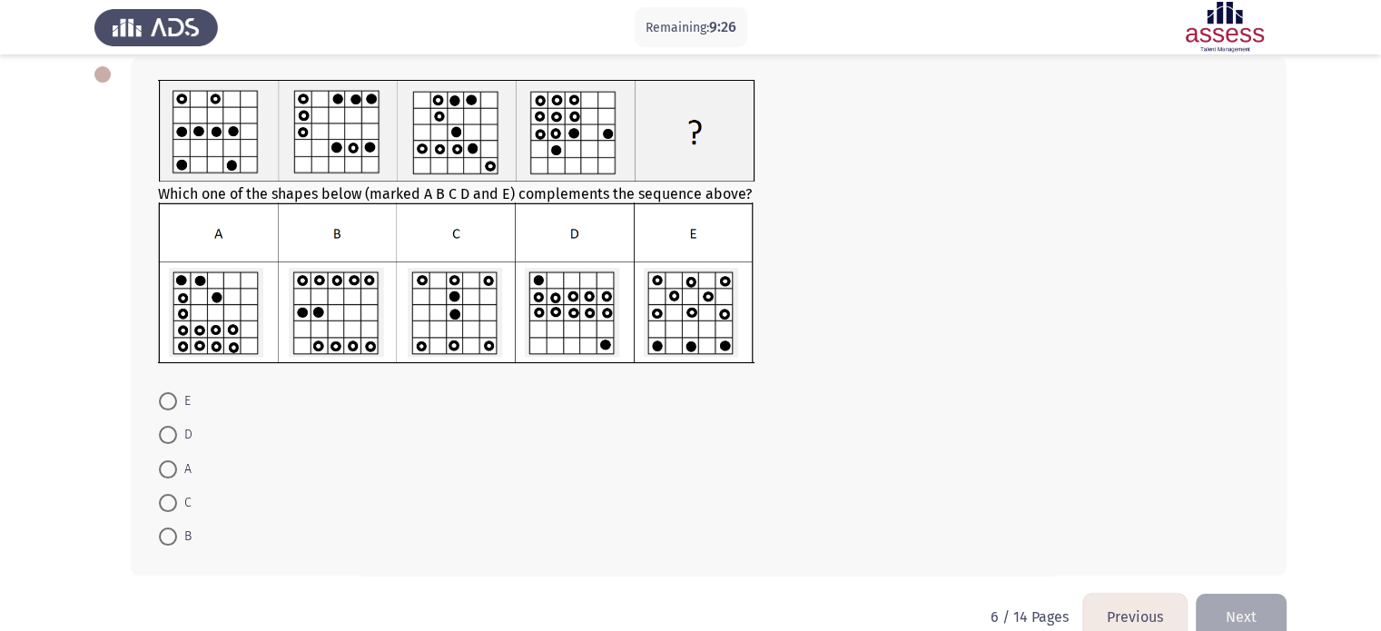
scroll to position [96, 0]
click at [443, 196] on div "Which one of the shapes below (marked A B C D and E) complements the sequence a…" at bounding box center [708, 222] width 1101 height 287
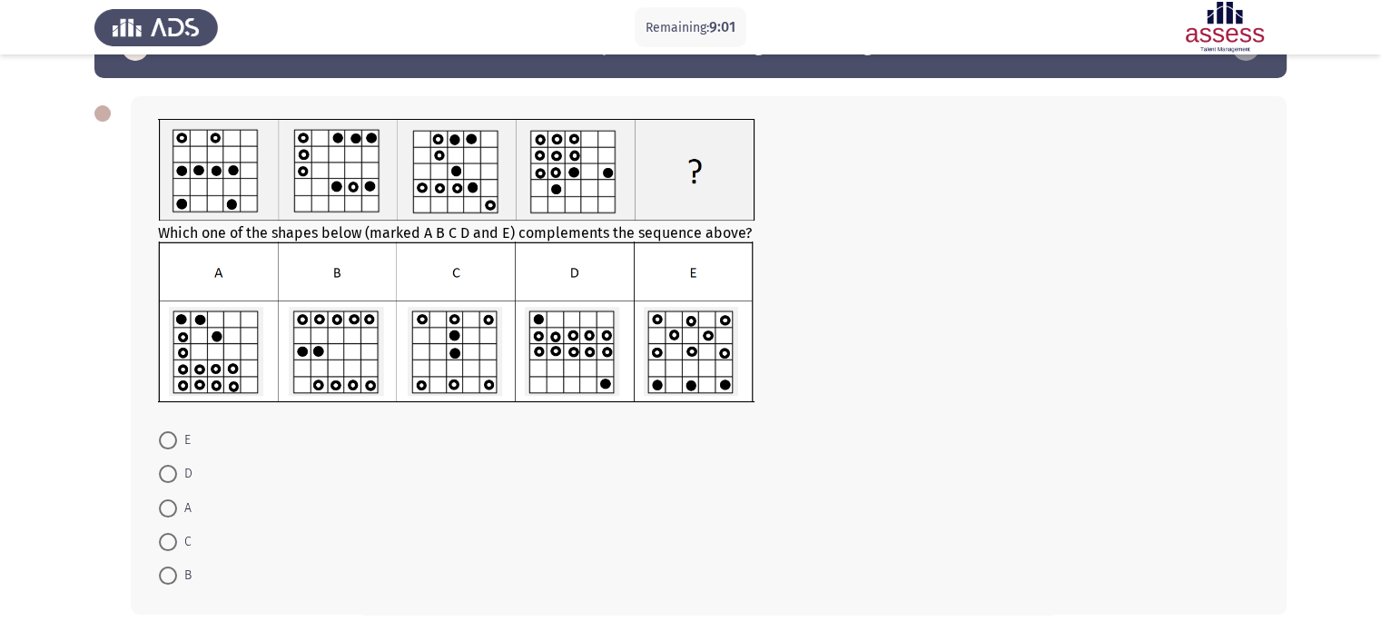
scroll to position [54, 0]
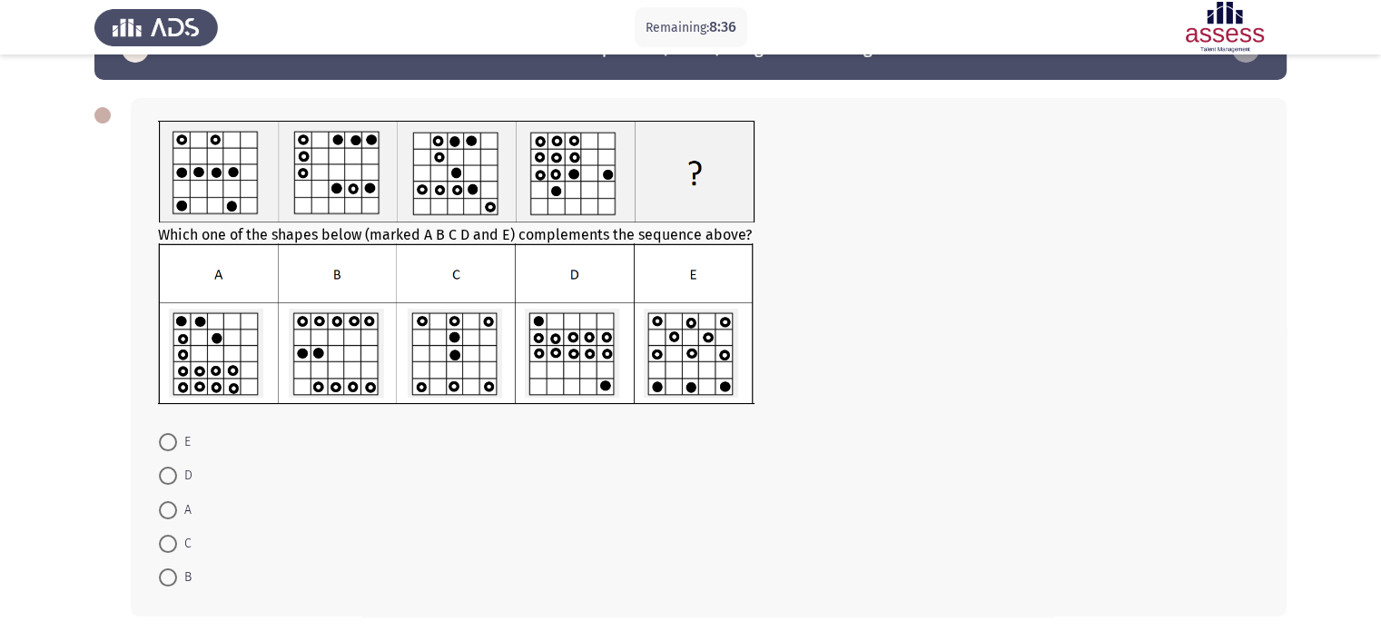
click at [214, 275] on img at bounding box center [456, 323] width 596 height 161
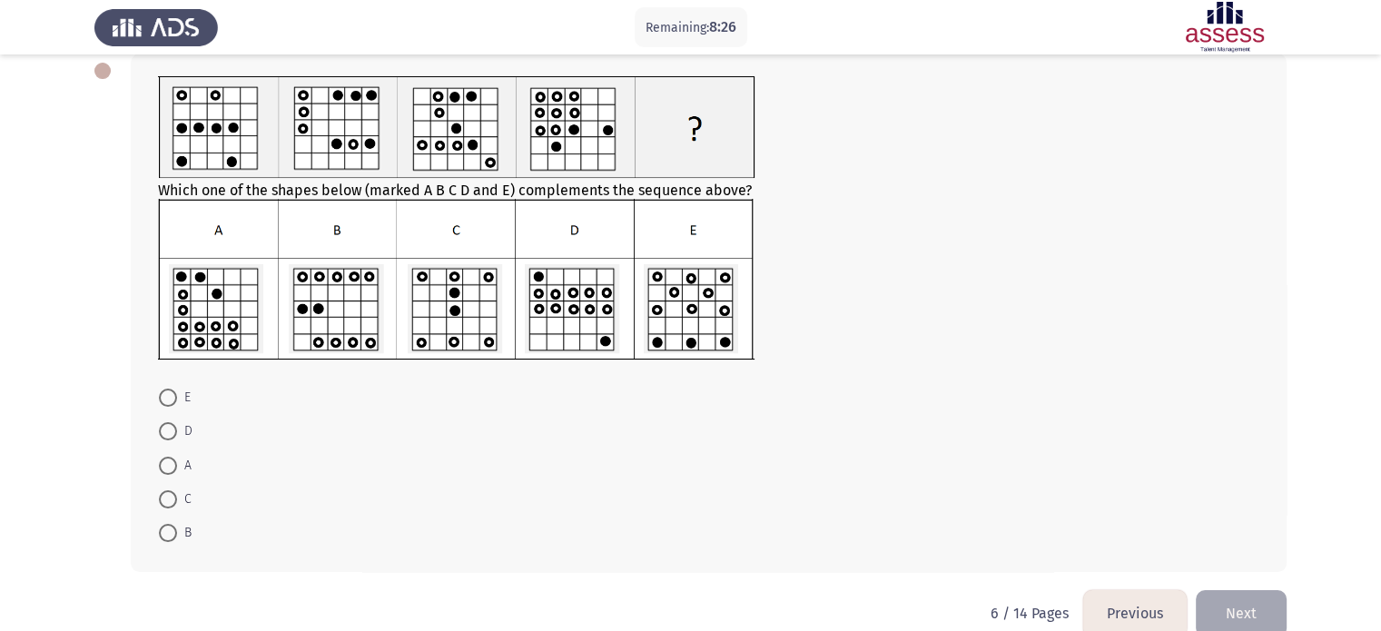
scroll to position [98, 0]
click at [170, 460] on span at bounding box center [168, 467] width 18 height 18
click at [170, 460] on input "A" at bounding box center [168, 467] width 18 height 18
radio input "true"
click at [1255, 616] on button "Next" at bounding box center [1241, 613] width 91 height 46
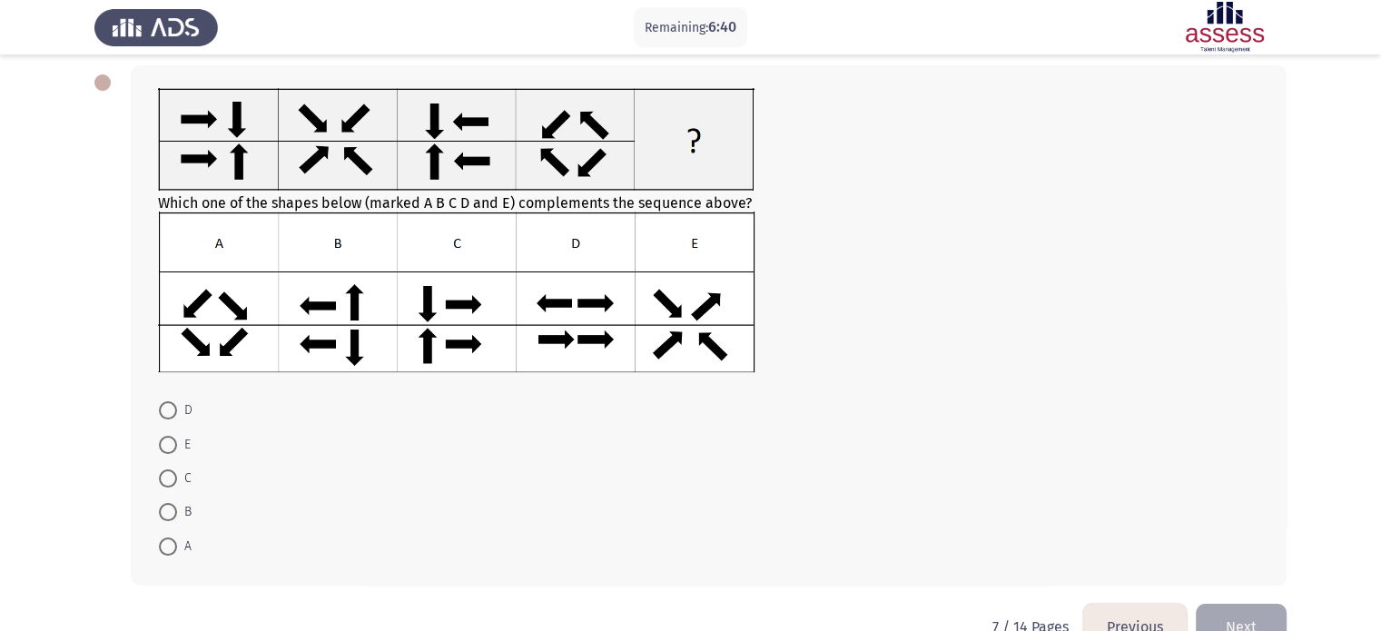
scroll to position [87, 0]
click at [174, 475] on span at bounding box center [168, 478] width 18 height 18
click at [174, 475] on input "C" at bounding box center [168, 478] width 18 height 18
radio input "true"
click at [1245, 596] on div "Which one of the shapes below (marked A B C D and E) complements the sequence a…" at bounding box center [690, 324] width 1192 height 555
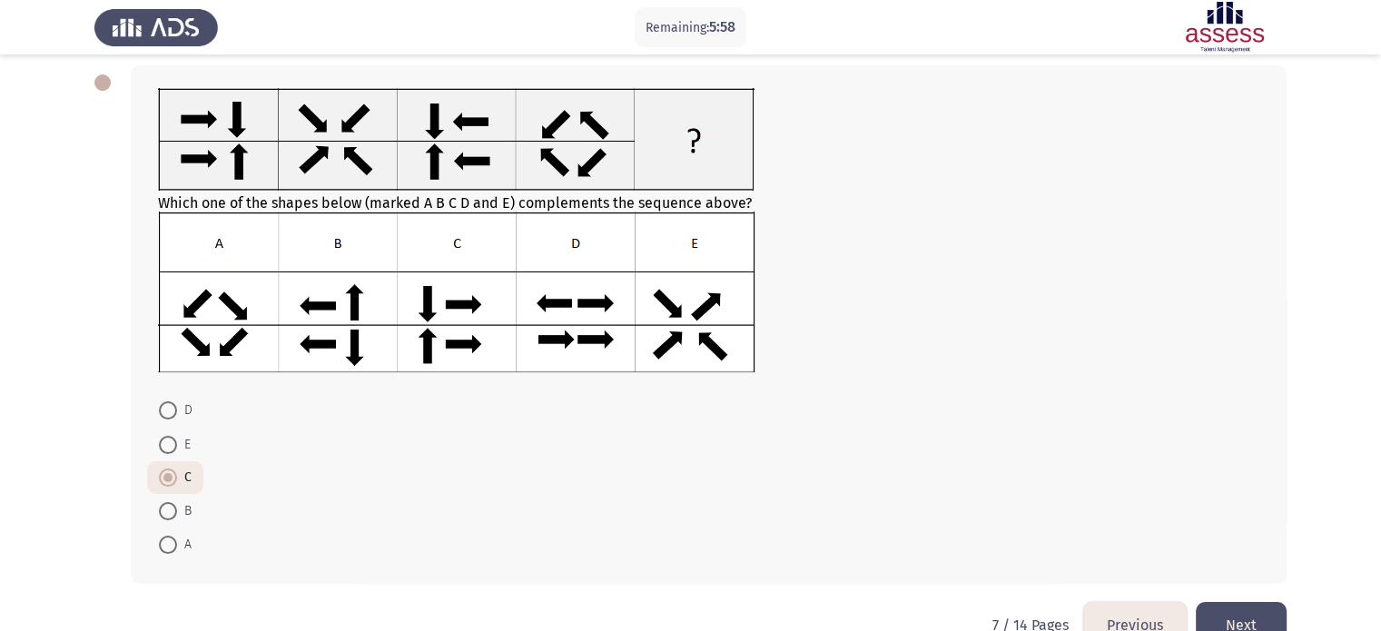
click at [1235, 621] on button "Next" at bounding box center [1241, 625] width 91 height 46
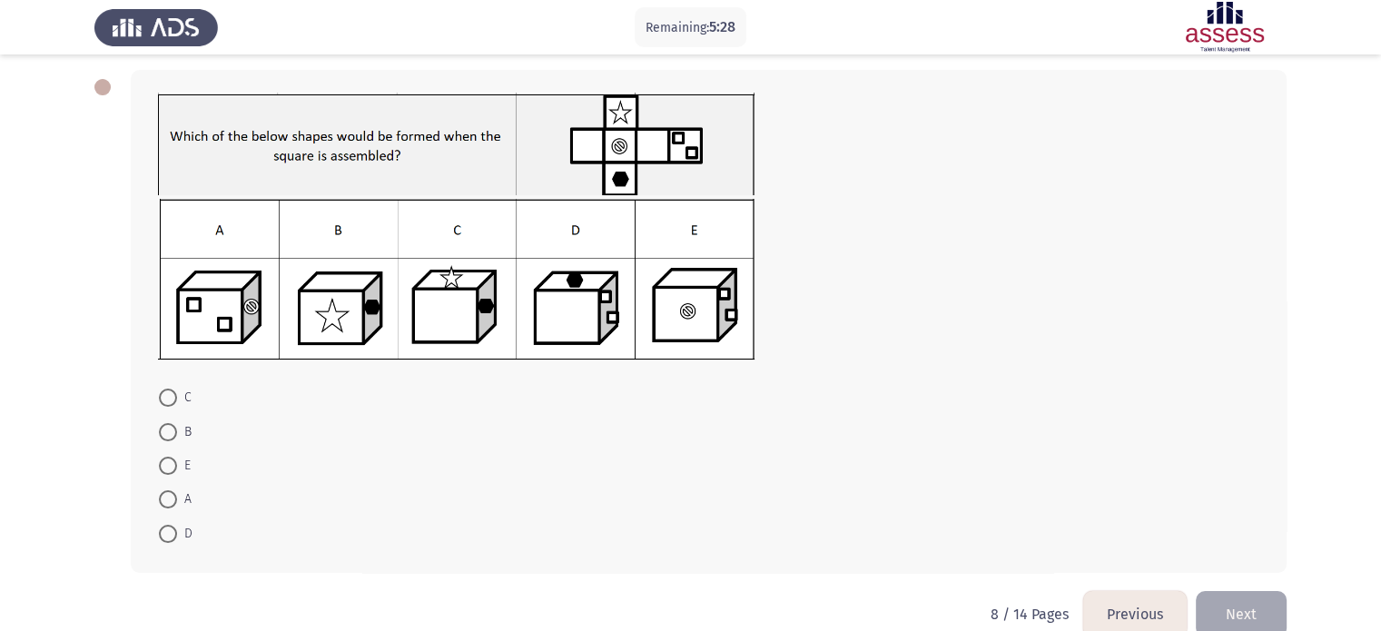
scroll to position [100, 0]
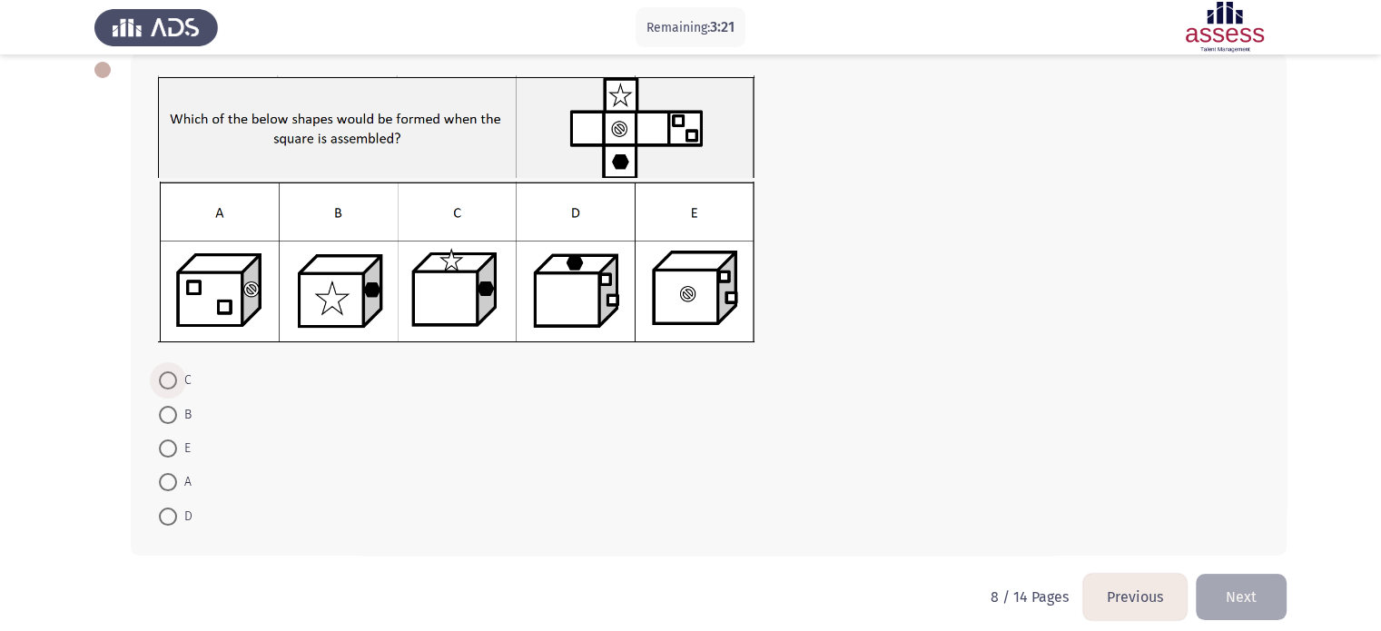
click at [164, 369] on label "C" at bounding box center [175, 380] width 33 height 22
click at [164, 371] on input "C" at bounding box center [168, 380] width 18 height 18
radio input "true"
click at [1242, 596] on button "Next" at bounding box center [1241, 595] width 91 height 46
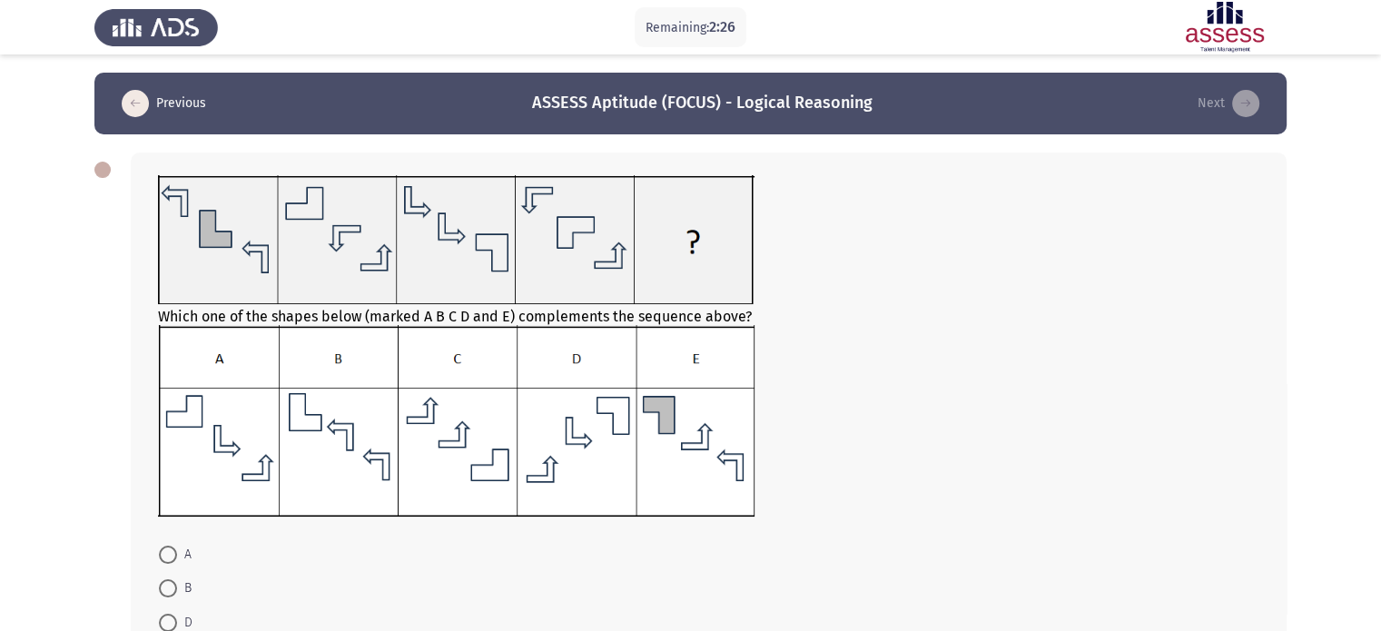
scroll to position [51, 0]
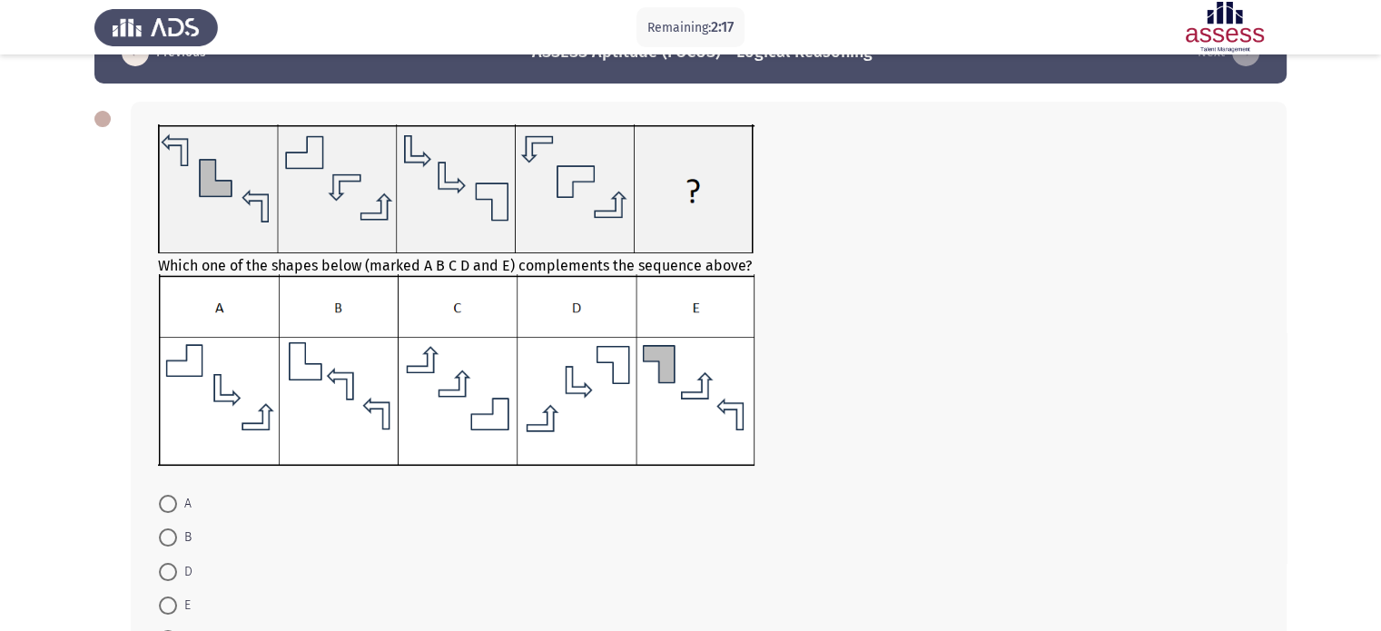
click at [599, 413] on img at bounding box center [456, 370] width 596 height 192
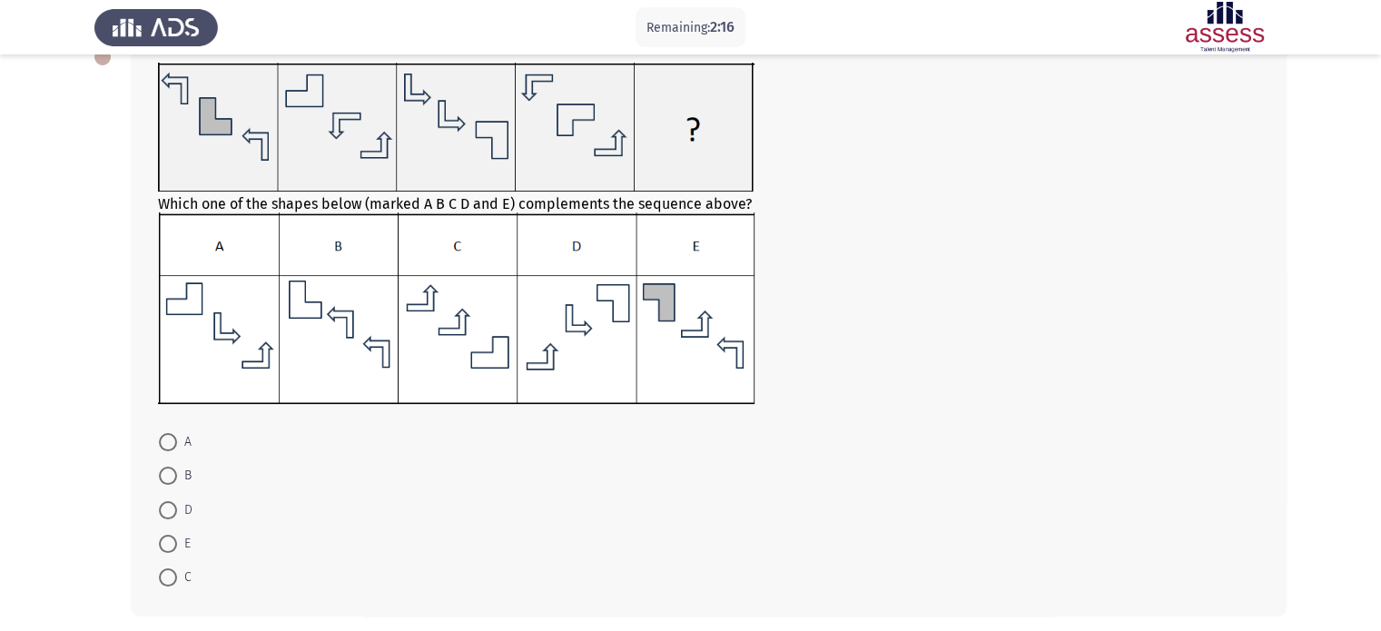
scroll to position [112, 0]
click at [172, 513] on span at bounding box center [168, 511] width 18 height 18
click at [172, 513] on input "D" at bounding box center [168, 511] width 18 height 18
radio input "true"
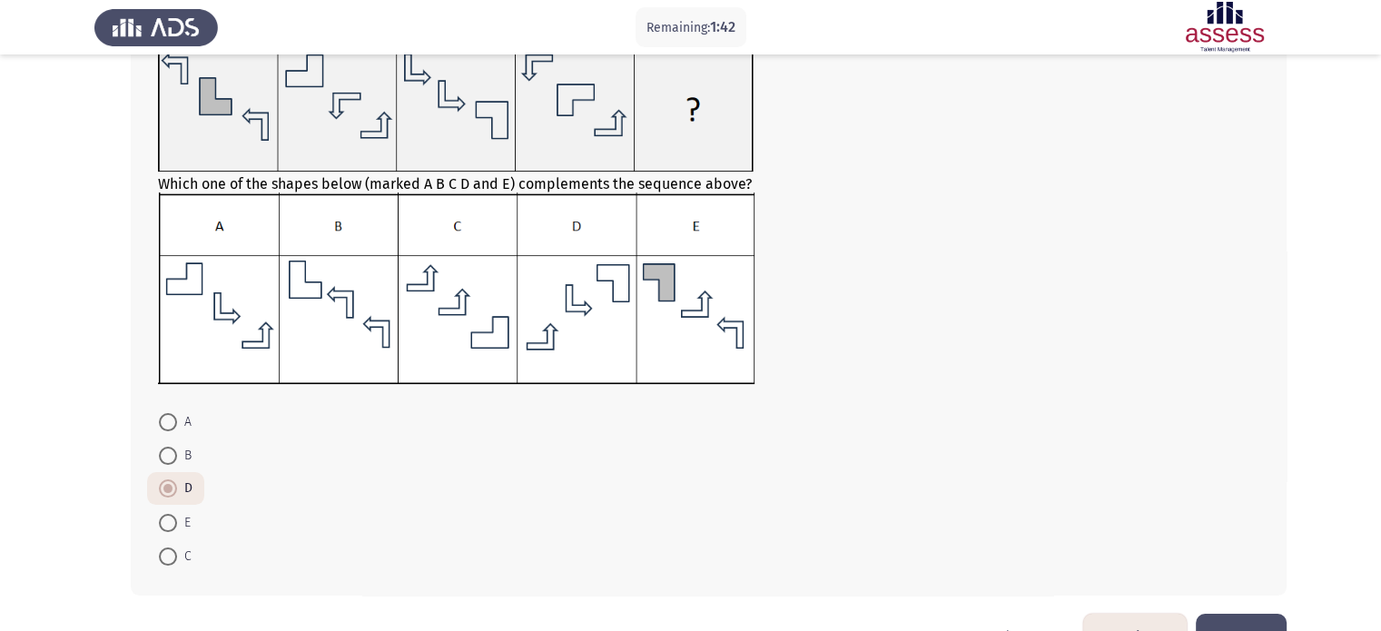
scroll to position [187, 0]
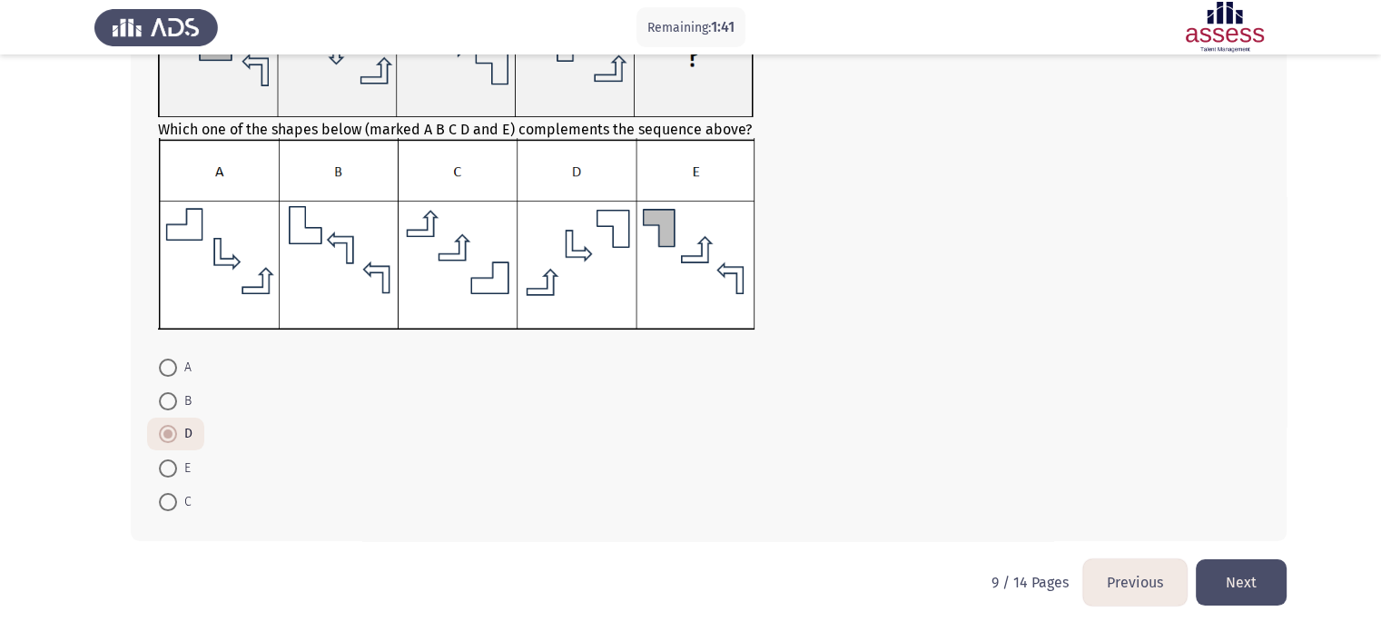
click at [1208, 569] on button "Next" at bounding box center [1241, 582] width 91 height 46
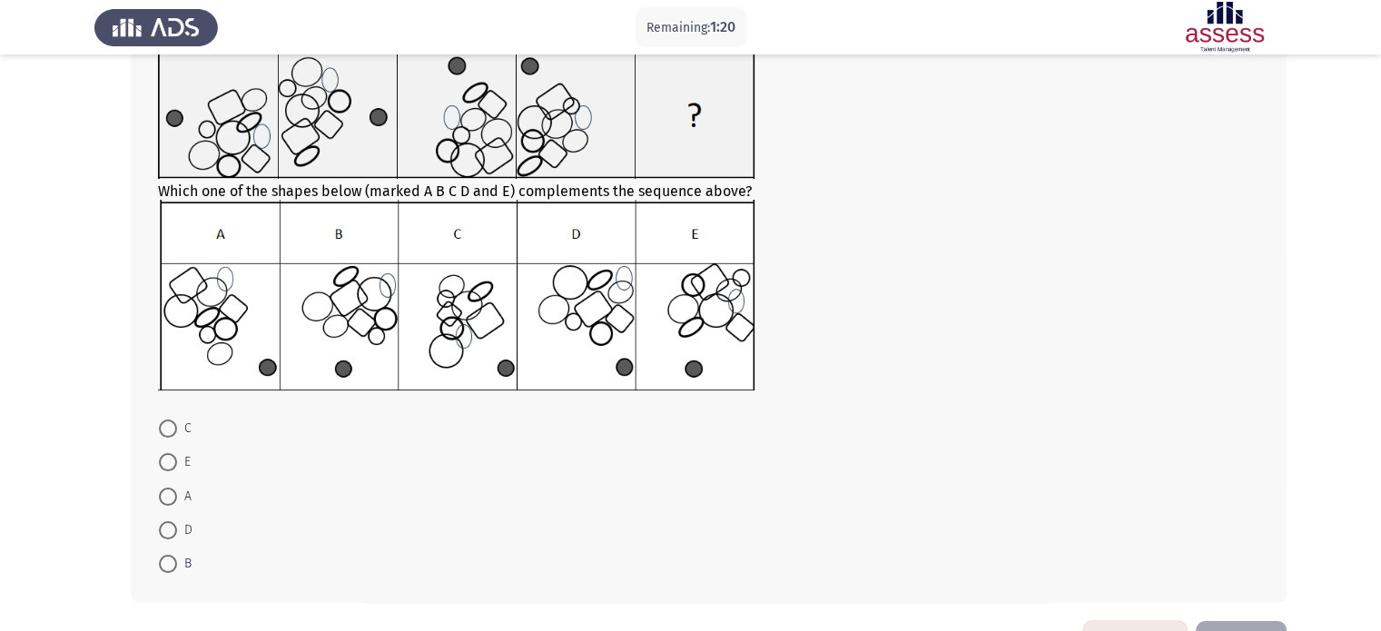
scroll to position [127, 0]
click at [171, 522] on span at bounding box center [168, 530] width 18 height 18
click at [171, 522] on input "D" at bounding box center [168, 530] width 18 height 18
radio input "true"
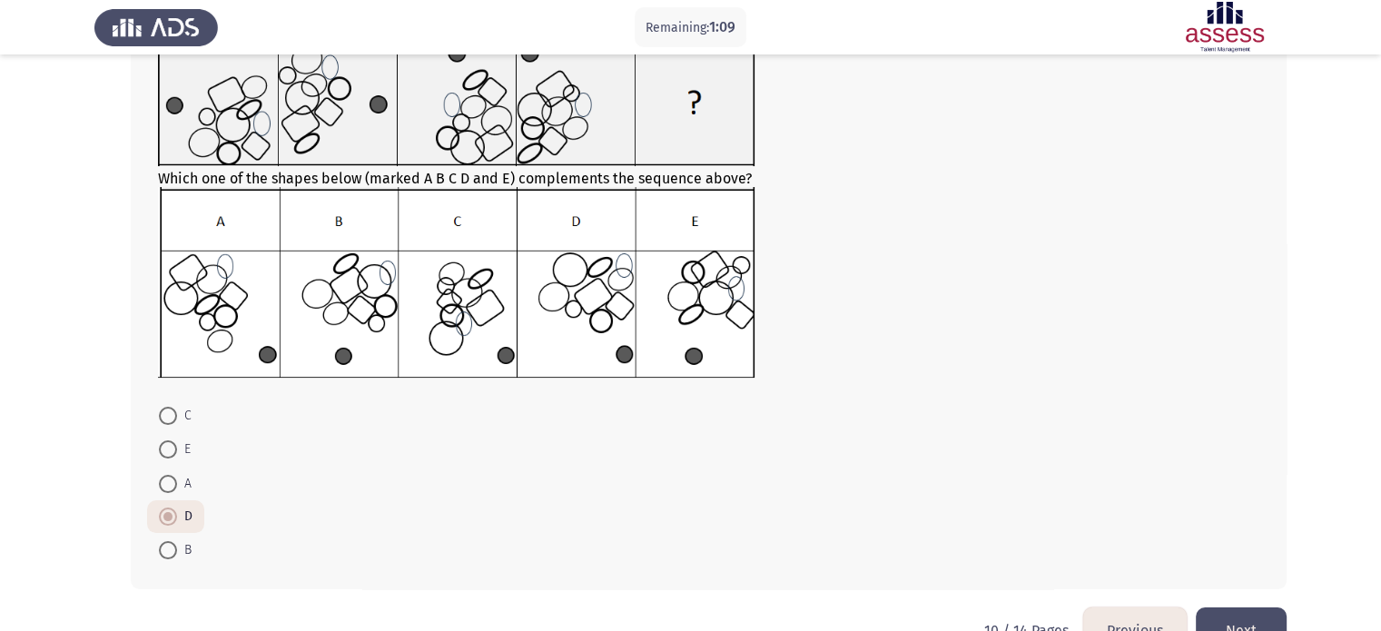
scroll to position [170, 0]
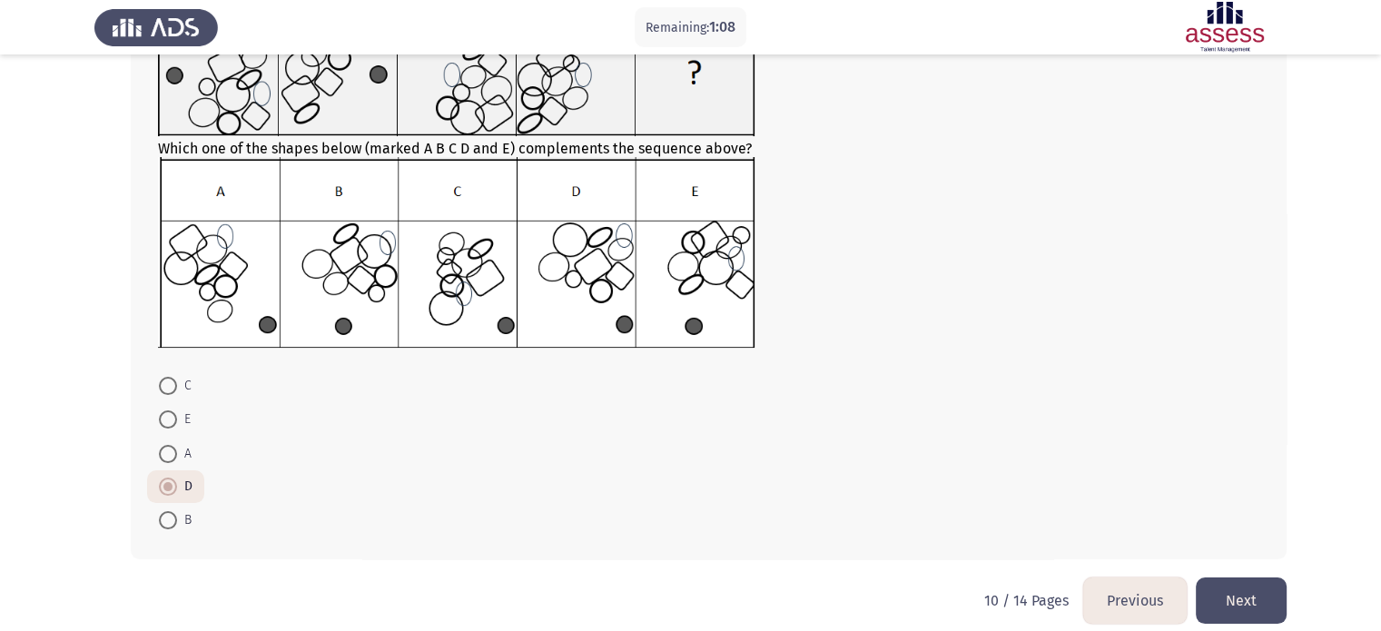
click at [1225, 587] on button "Next" at bounding box center [1241, 600] width 91 height 46
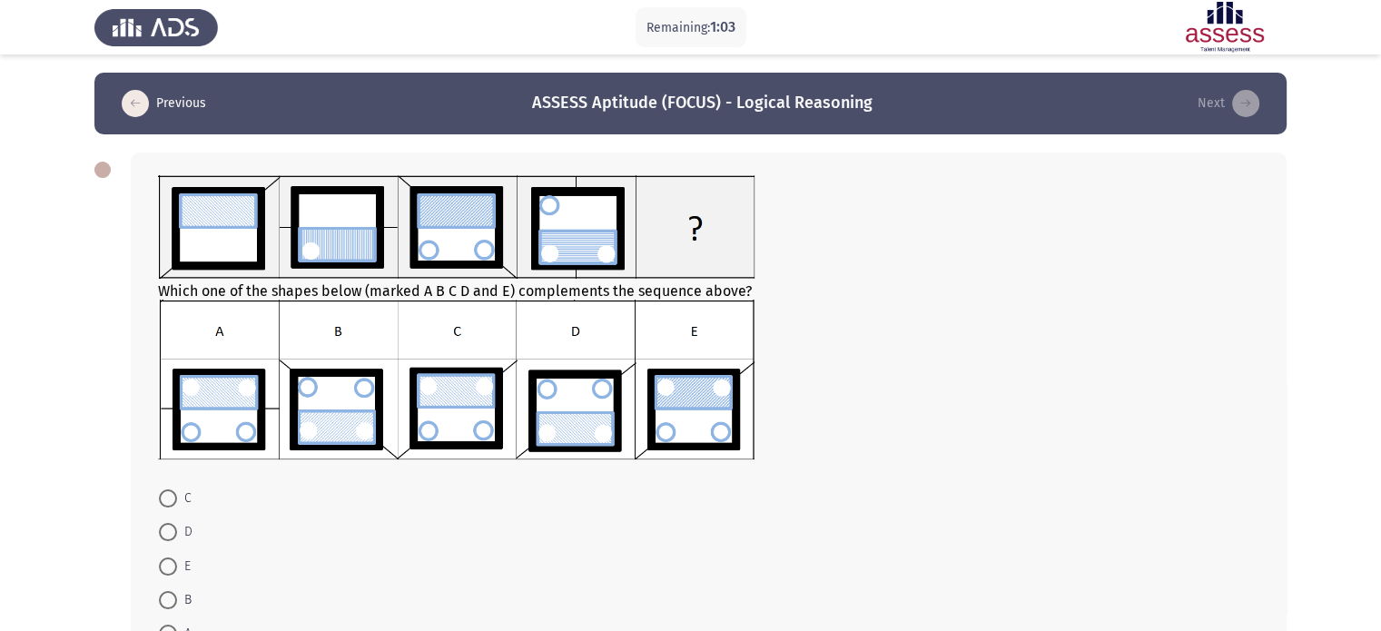
scroll to position [0, 0]
click at [172, 566] on span at bounding box center [168, 566] width 18 height 18
click at [172, 566] on input "E" at bounding box center [168, 566] width 18 height 18
radio input "true"
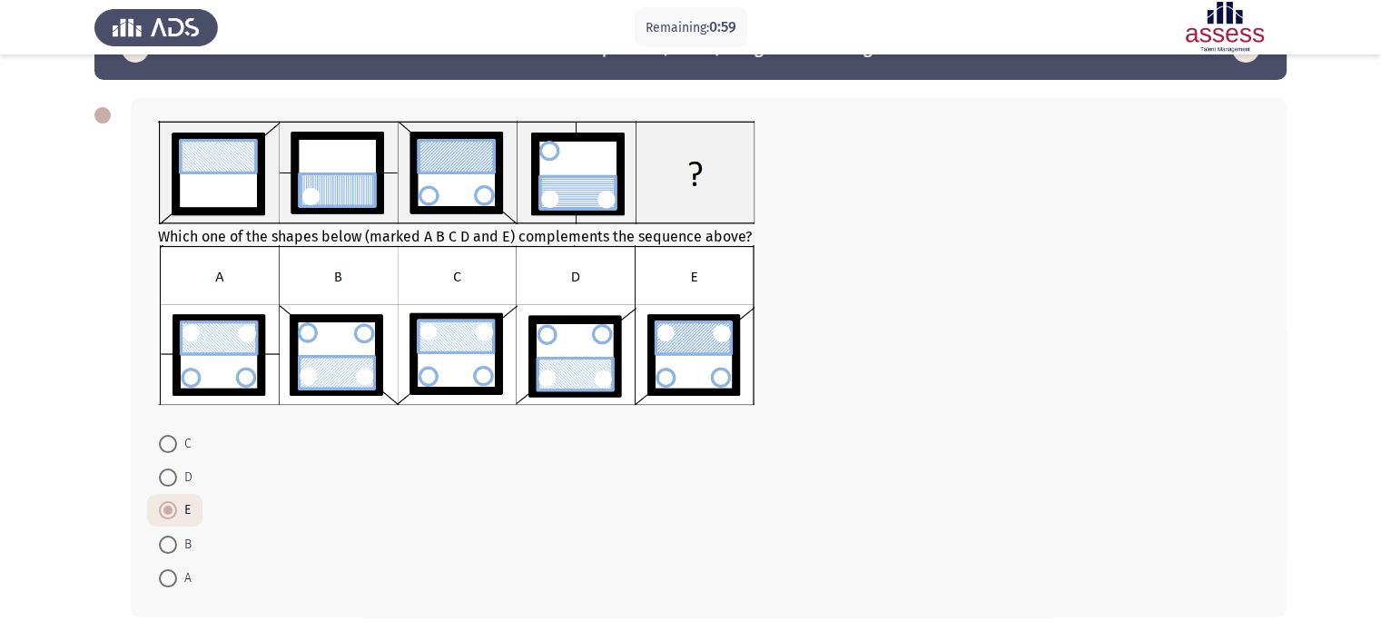
scroll to position [131, 0]
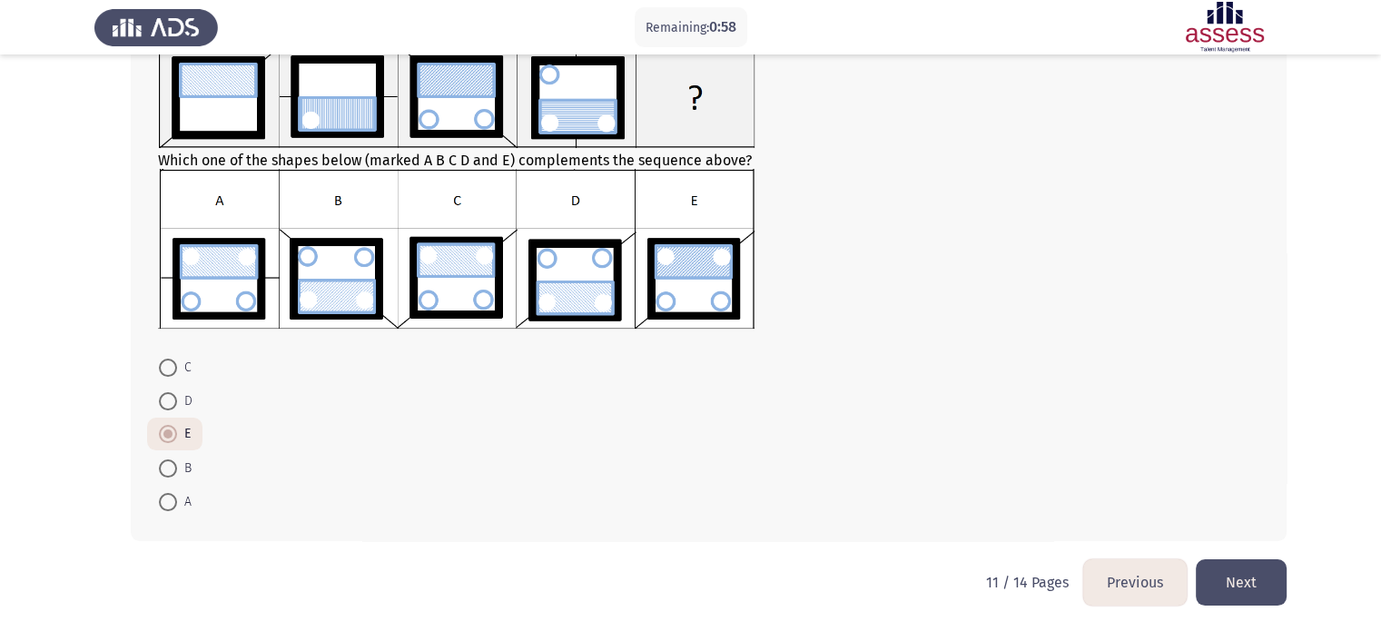
click at [1221, 576] on button "Next" at bounding box center [1241, 582] width 91 height 46
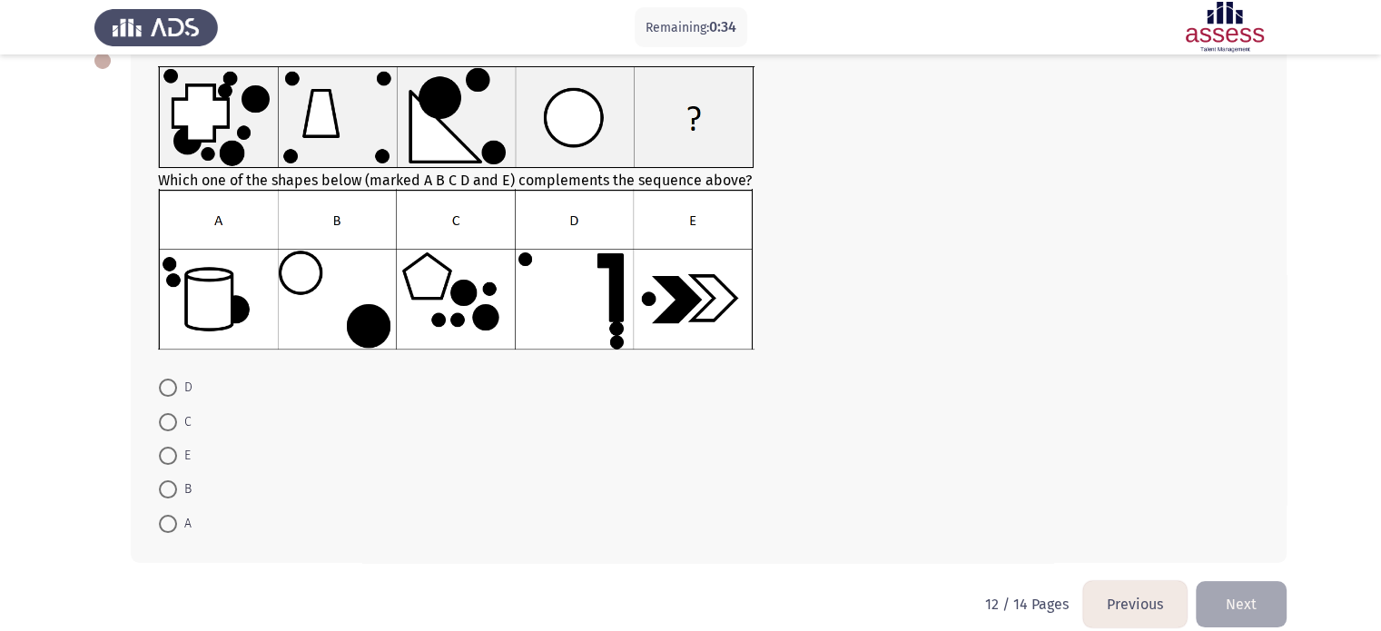
scroll to position [111, 0]
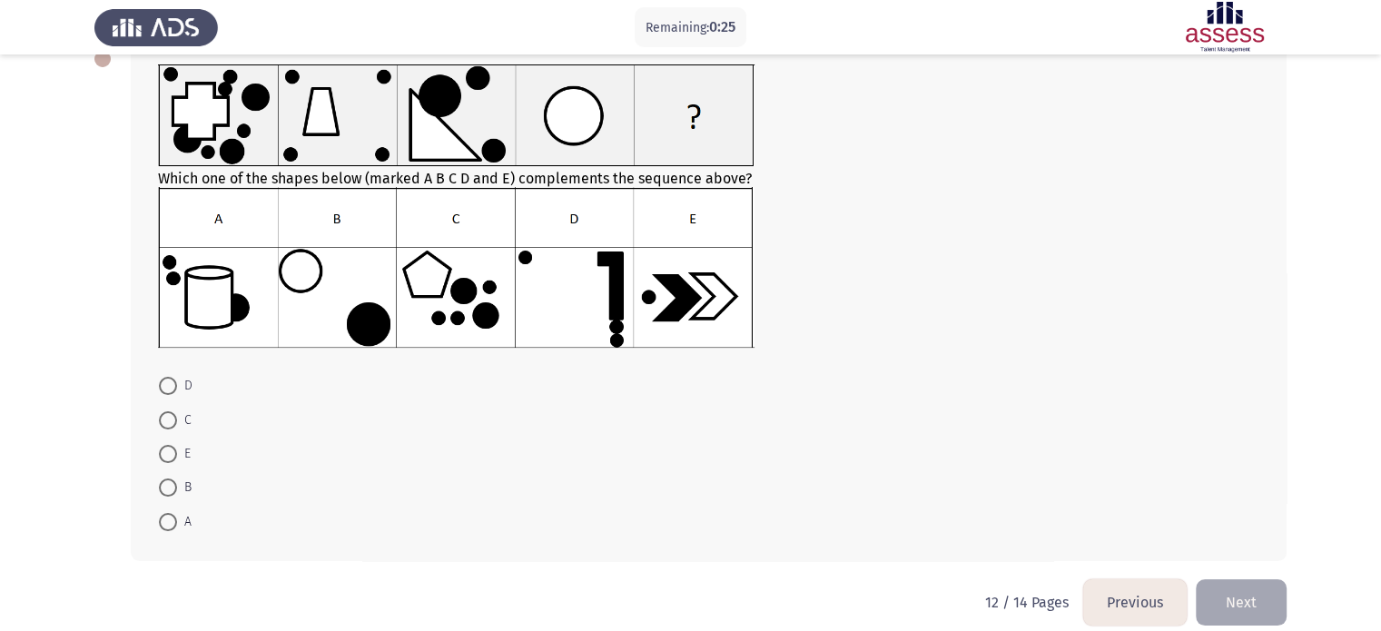
click at [178, 418] on span "C" at bounding box center [184, 420] width 15 height 22
click at [177, 418] on input "C" at bounding box center [168, 420] width 18 height 18
radio input "true"
click at [1234, 583] on button "Next" at bounding box center [1241, 600] width 91 height 46
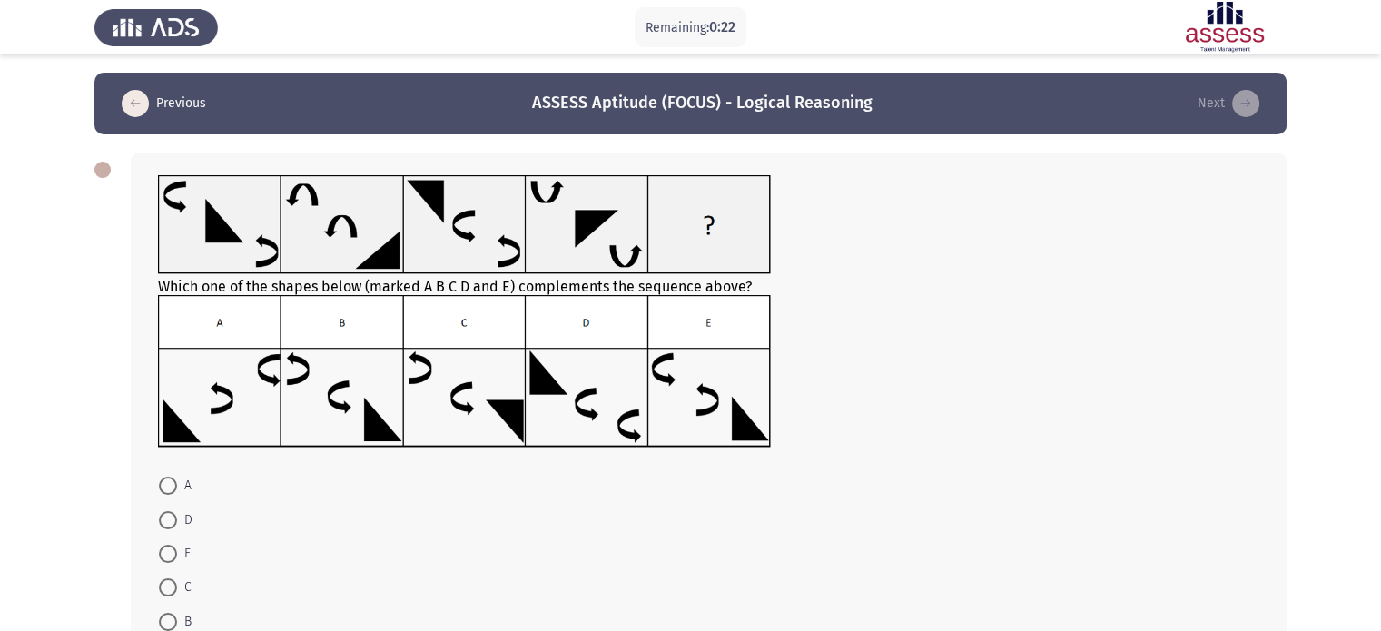
scroll to position [120, 0]
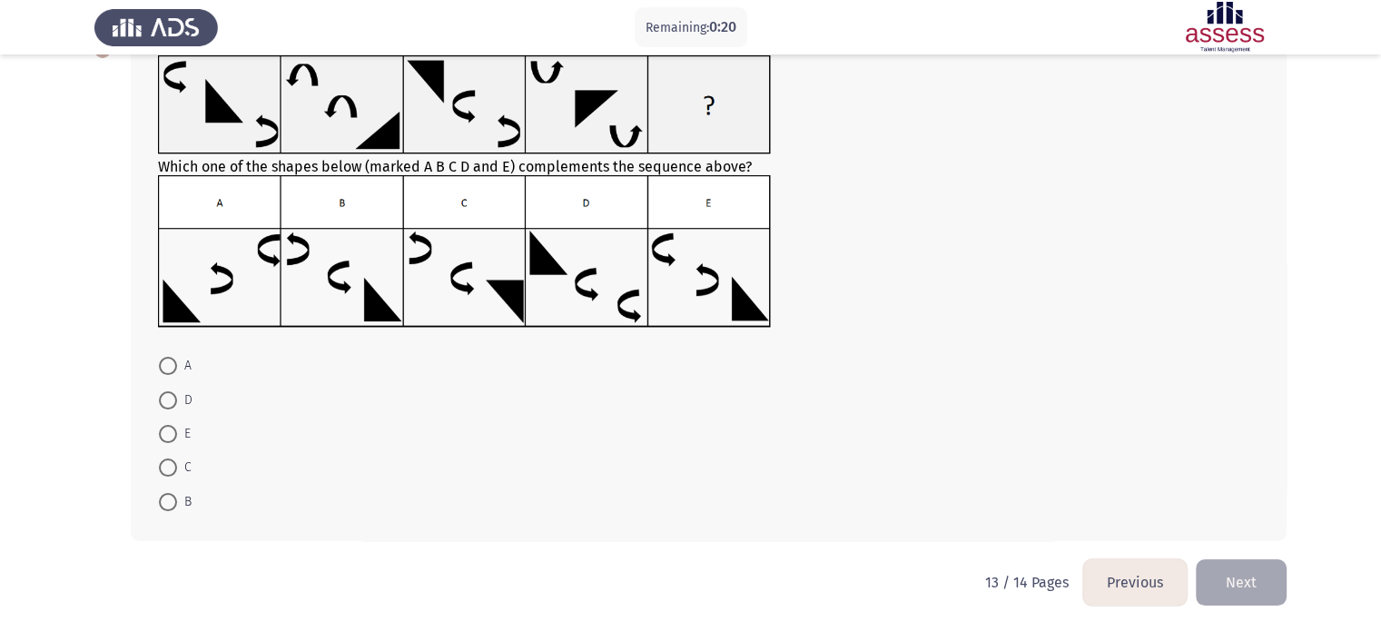
click at [167, 371] on span at bounding box center [168, 366] width 18 height 18
click at [167, 371] on input "A" at bounding box center [168, 366] width 18 height 18
radio input "true"
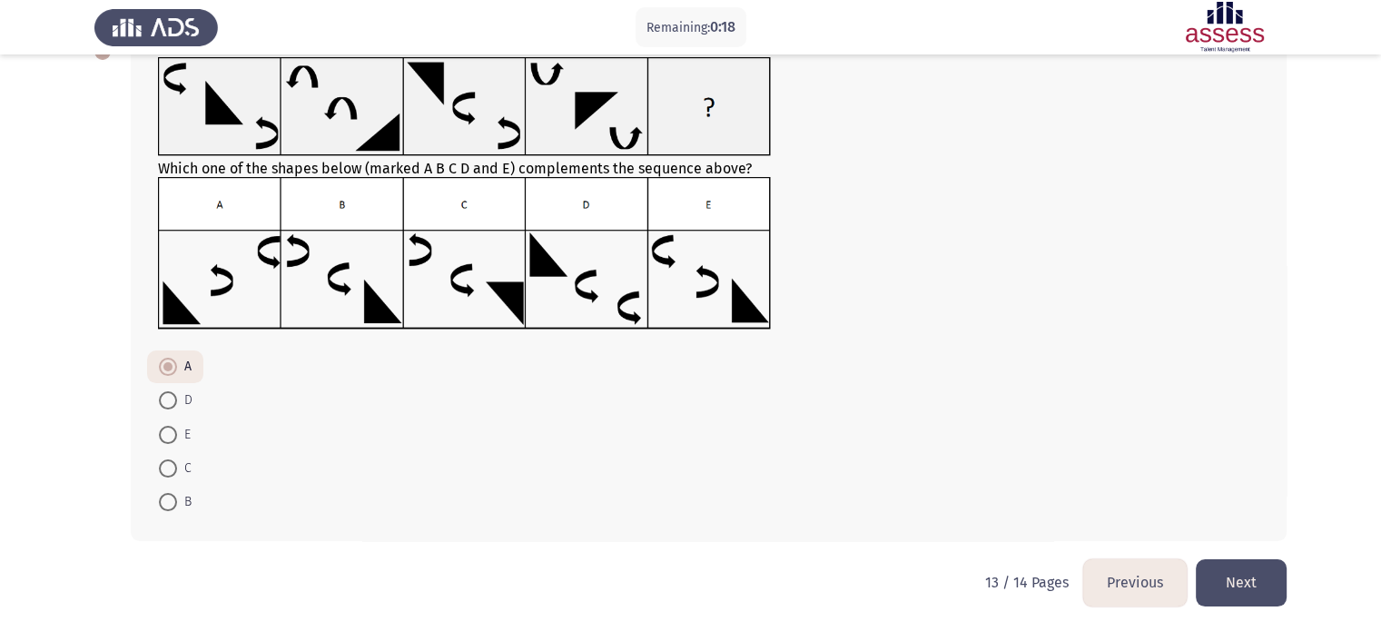
click at [1203, 589] on button "Next" at bounding box center [1241, 582] width 91 height 46
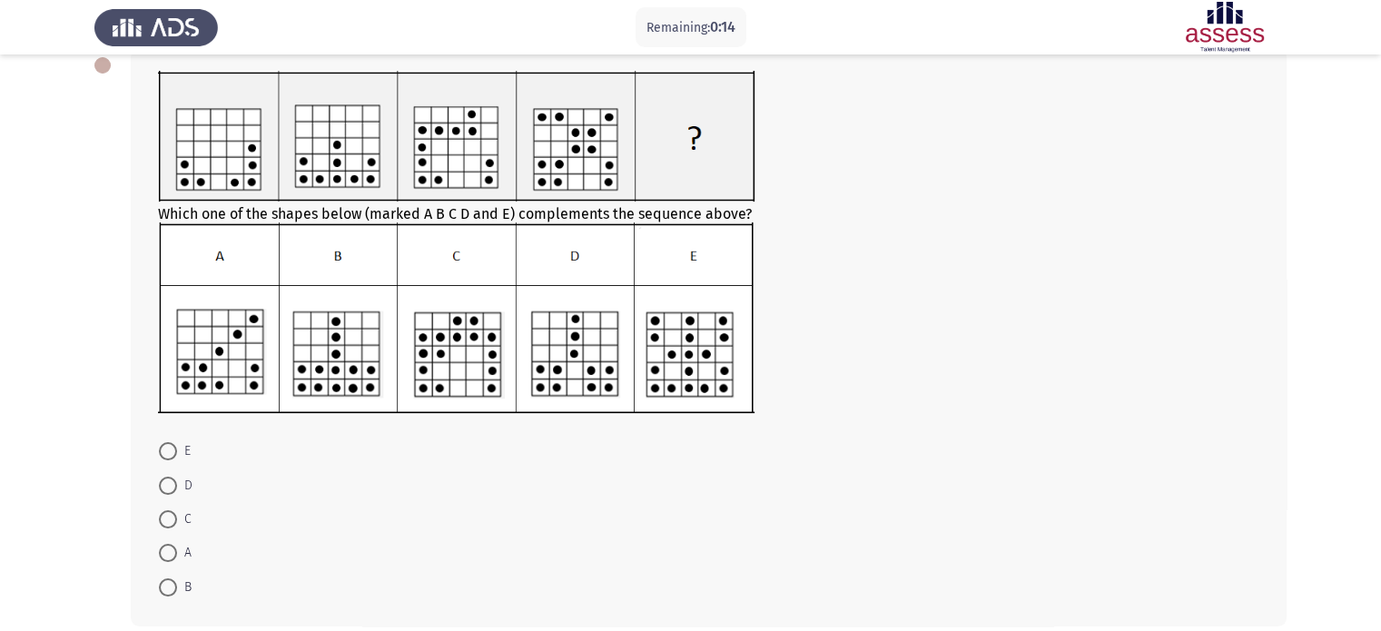
scroll to position [131, 0]
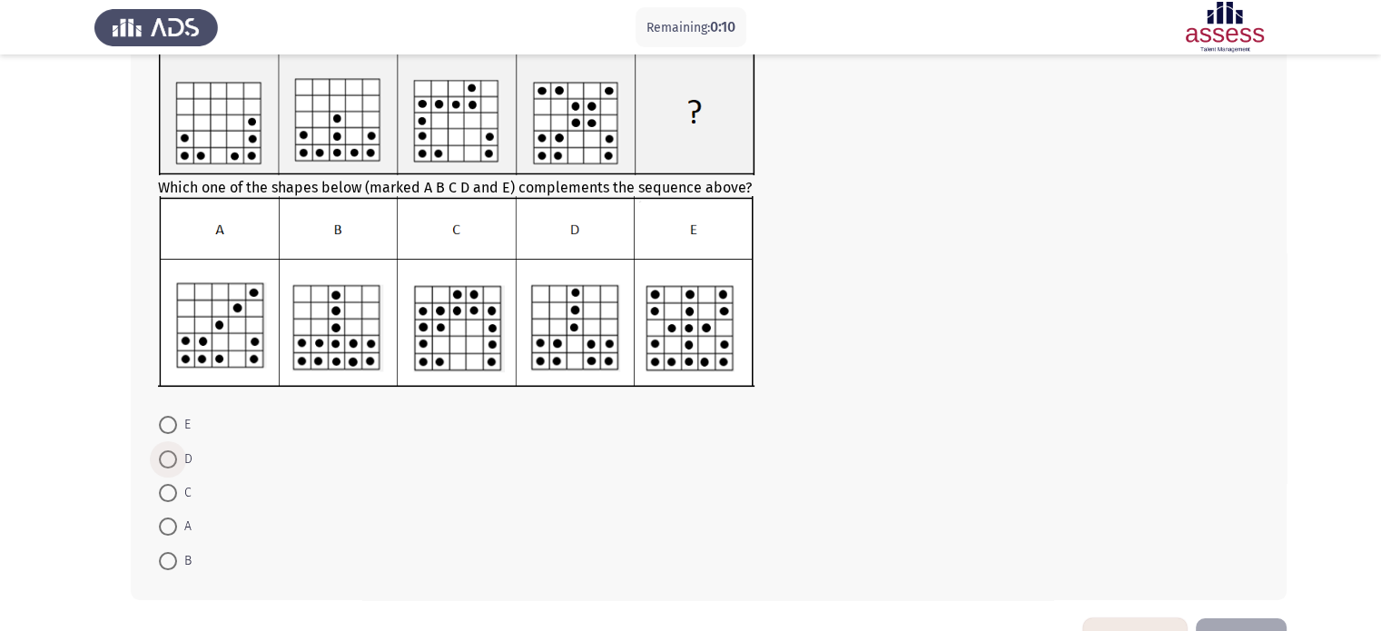
click at [171, 451] on span at bounding box center [168, 459] width 18 height 18
click at [171, 451] on input "D" at bounding box center [168, 459] width 18 height 18
radio input "true"
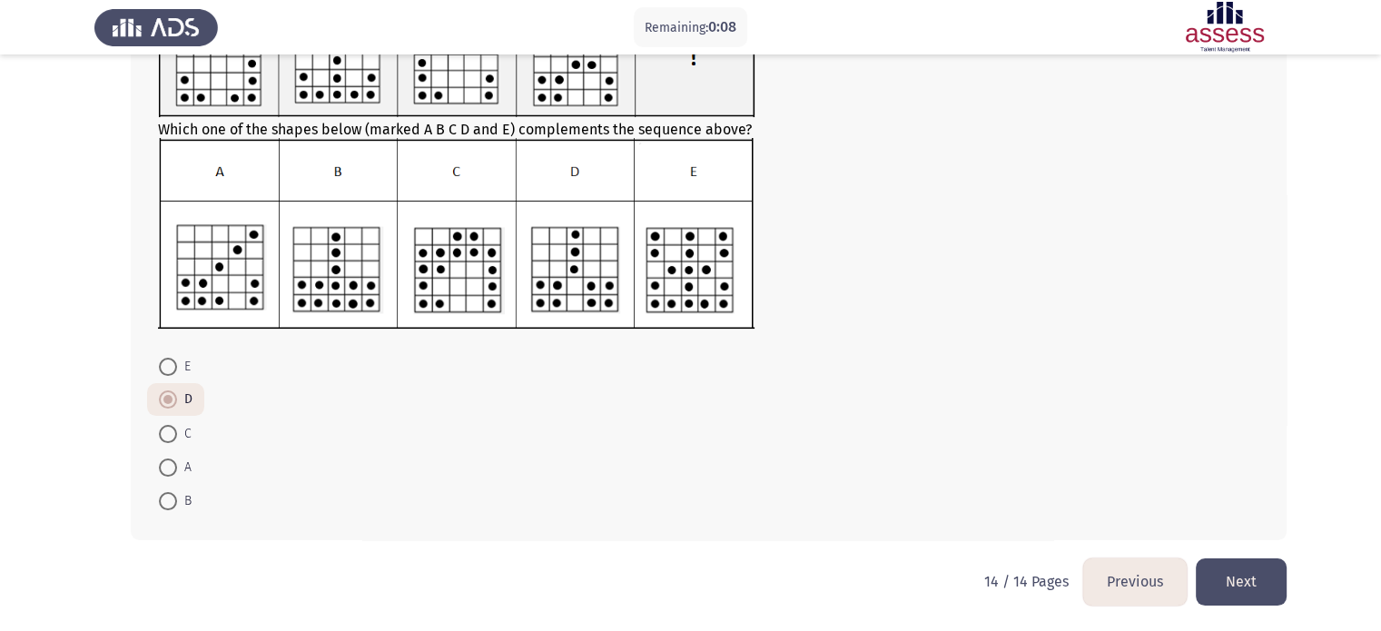
click at [1225, 602] on button "Next" at bounding box center [1241, 581] width 91 height 46
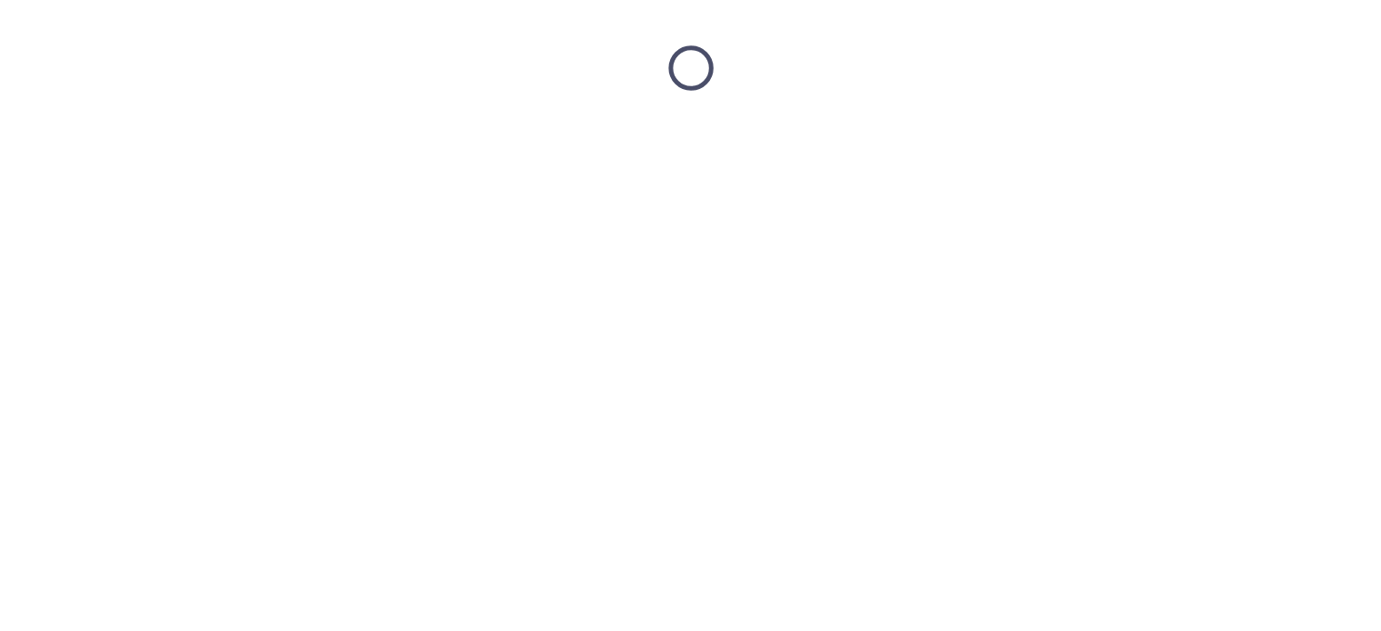
scroll to position [0, 0]
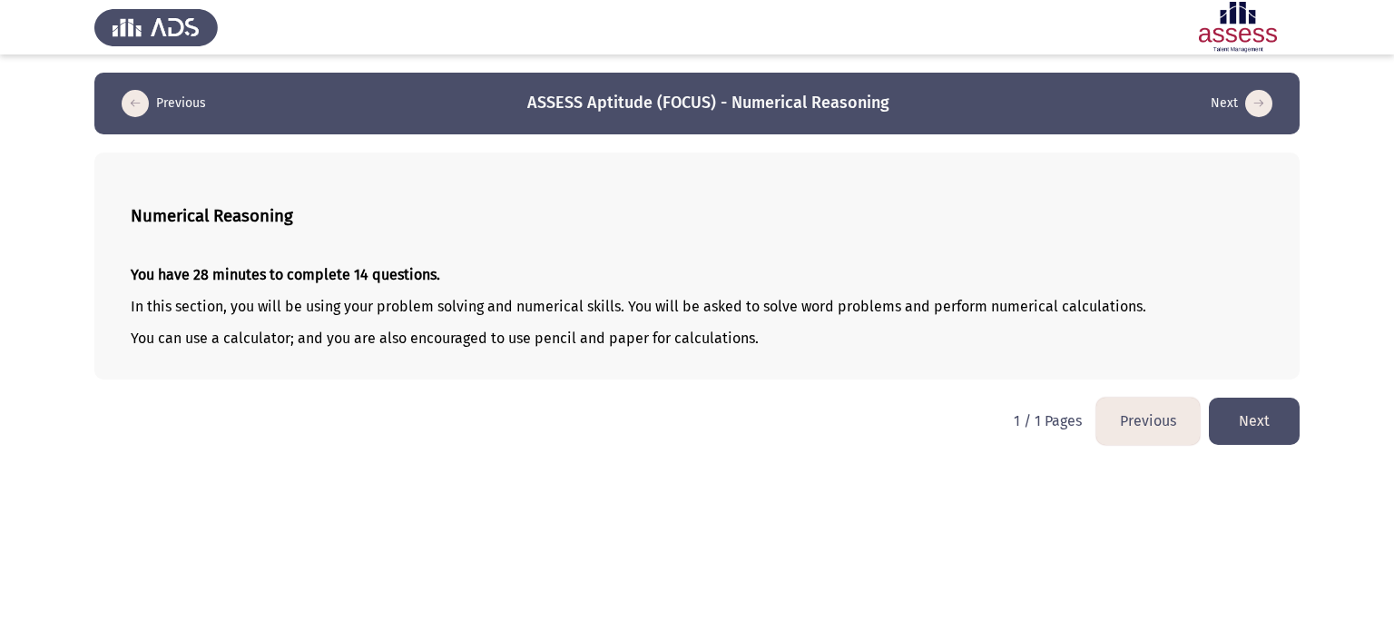
click at [1281, 435] on button "Next" at bounding box center [1254, 421] width 91 height 46
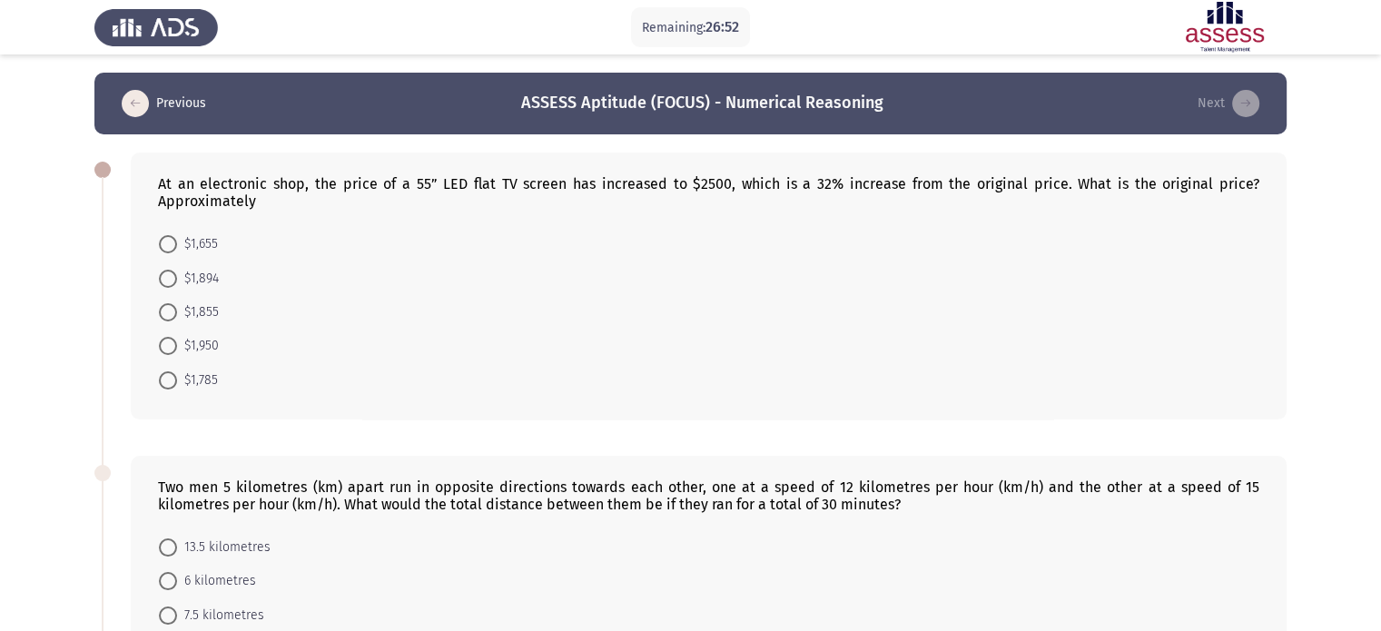
scroll to position [7, 0]
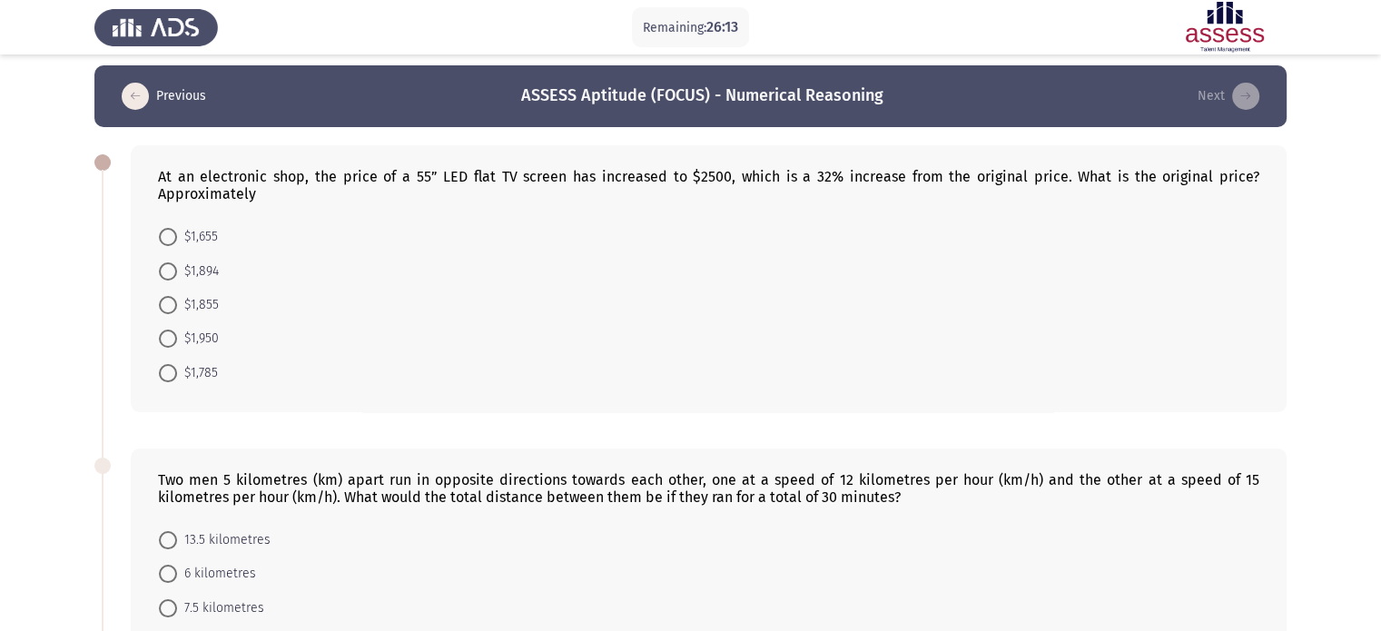
click at [182, 271] on span "$1,894" at bounding box center [198, 272] width 42 height 22
click at [177, 271] on input "$1,894" at bounding box center [168, 271] width 18 height 18
radio input "true"
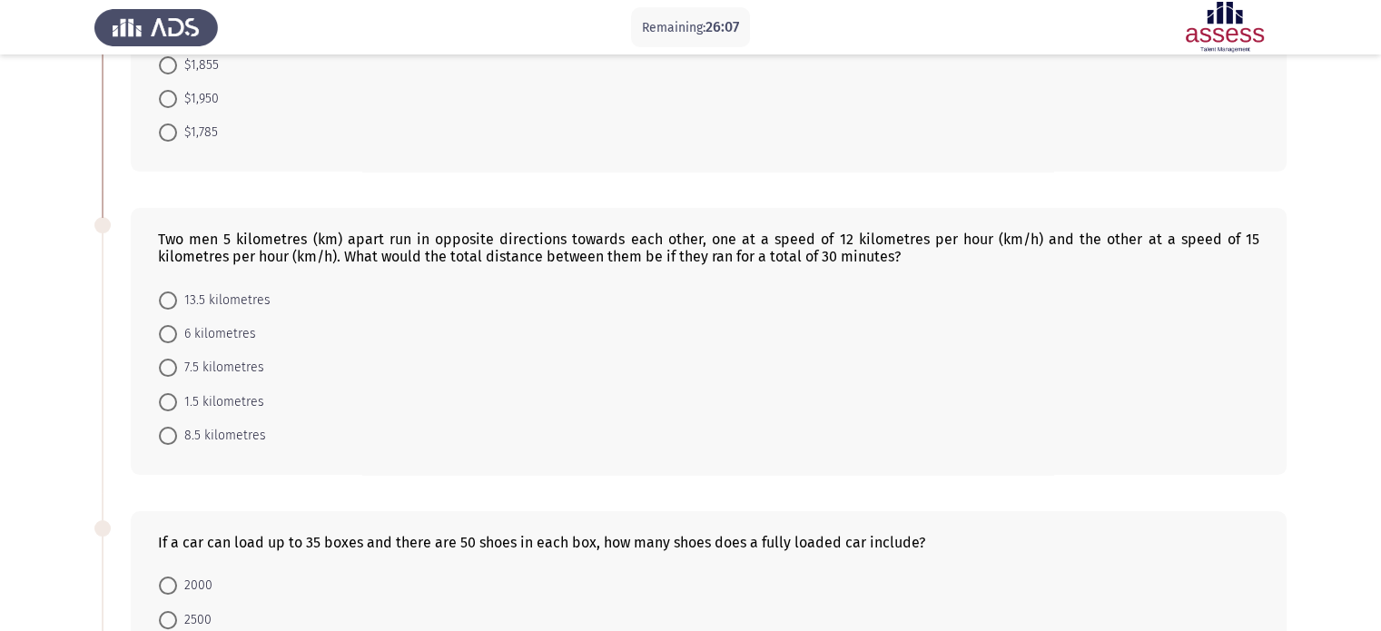
scroll to position [251, 0]
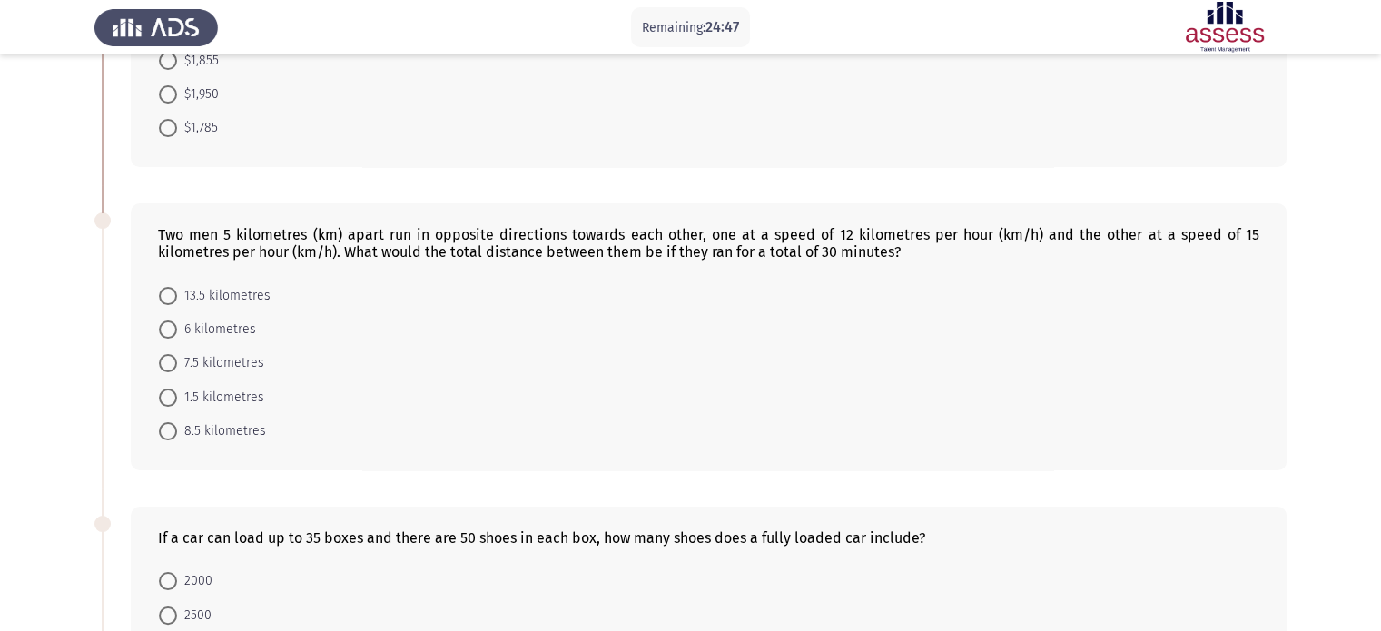
click at [155, 429] on mat-radio-button "8.5 kilometres" at bounding box center [212, 431] width 131 height 34
click at [159, 429] on span at bounding box center [168, 431] width 18 height 18
click at [159, 429] on input "8.5 kilometres" at bounding box center [168, 431] width 18 height 18
radio input "true"
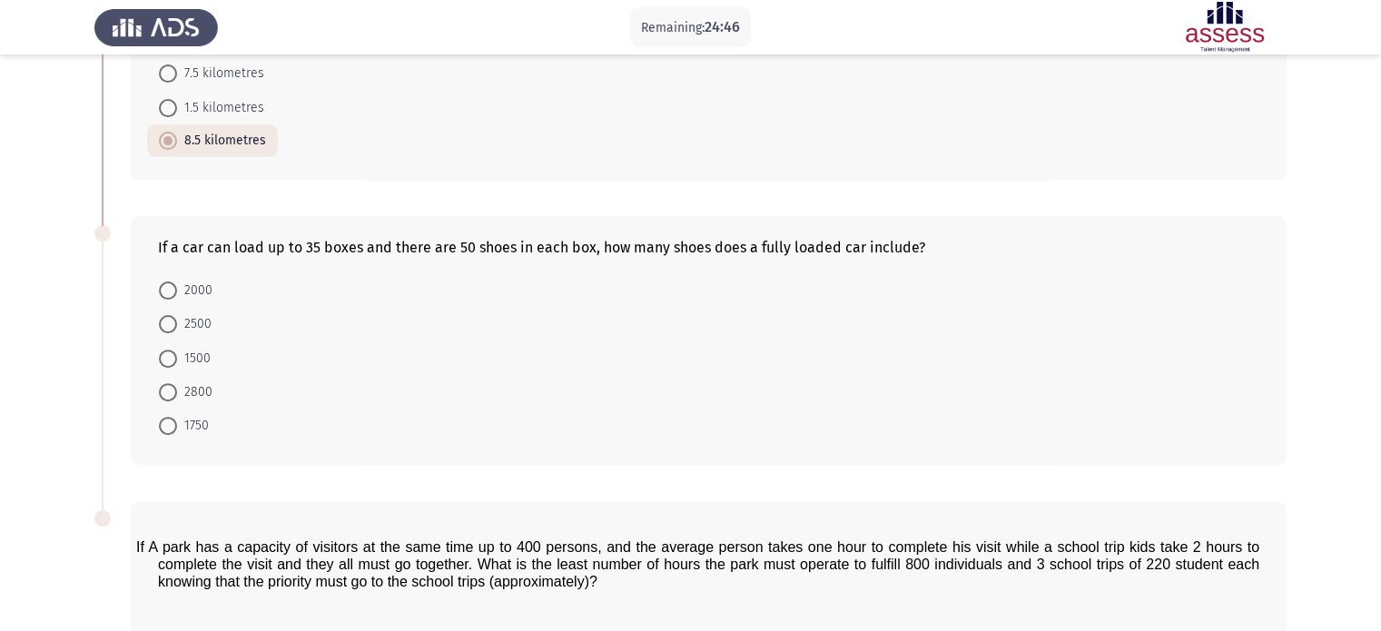
scroll to position [539, 0]
click at [188, 410] on mat-radio-button "1750" at bounding box center [184, 426] width 74 height 34
click at [174, 418] on span at bounding box center [168, 427] width 18 height 18
click at [174, 418] on input "1750" at bounding box center [168, 427] width 18 height 18
radio input "true"
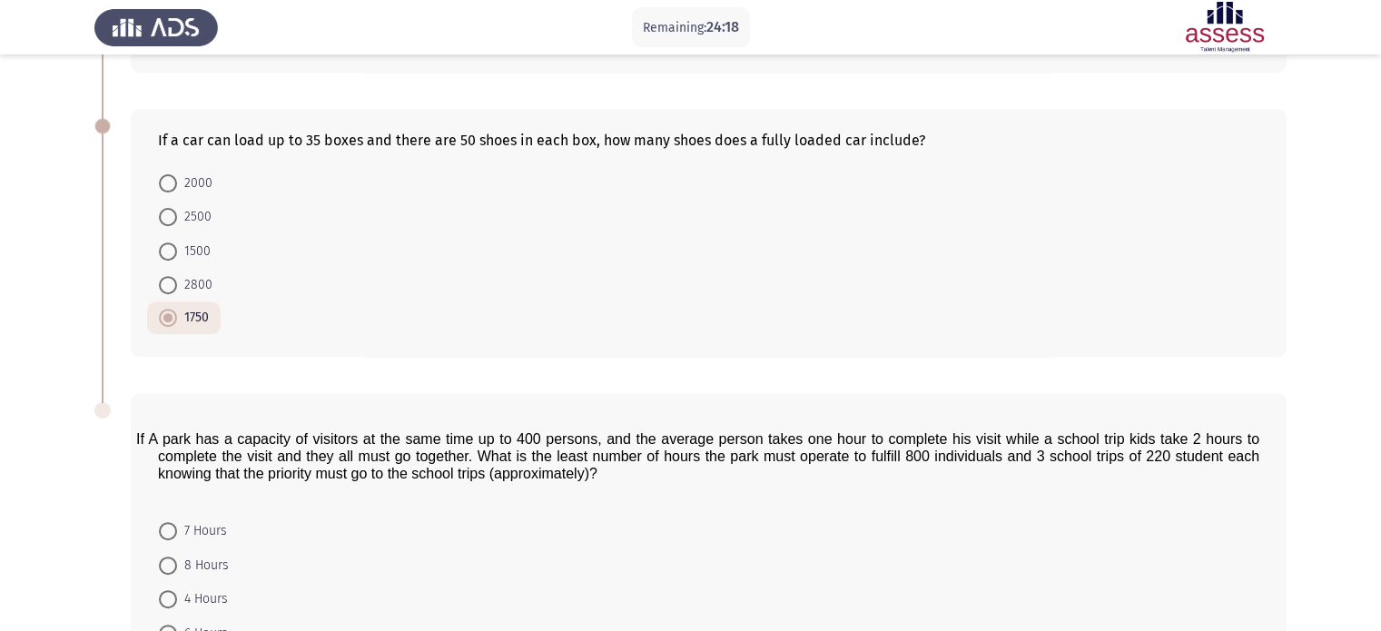
scroll to position [804, 0]
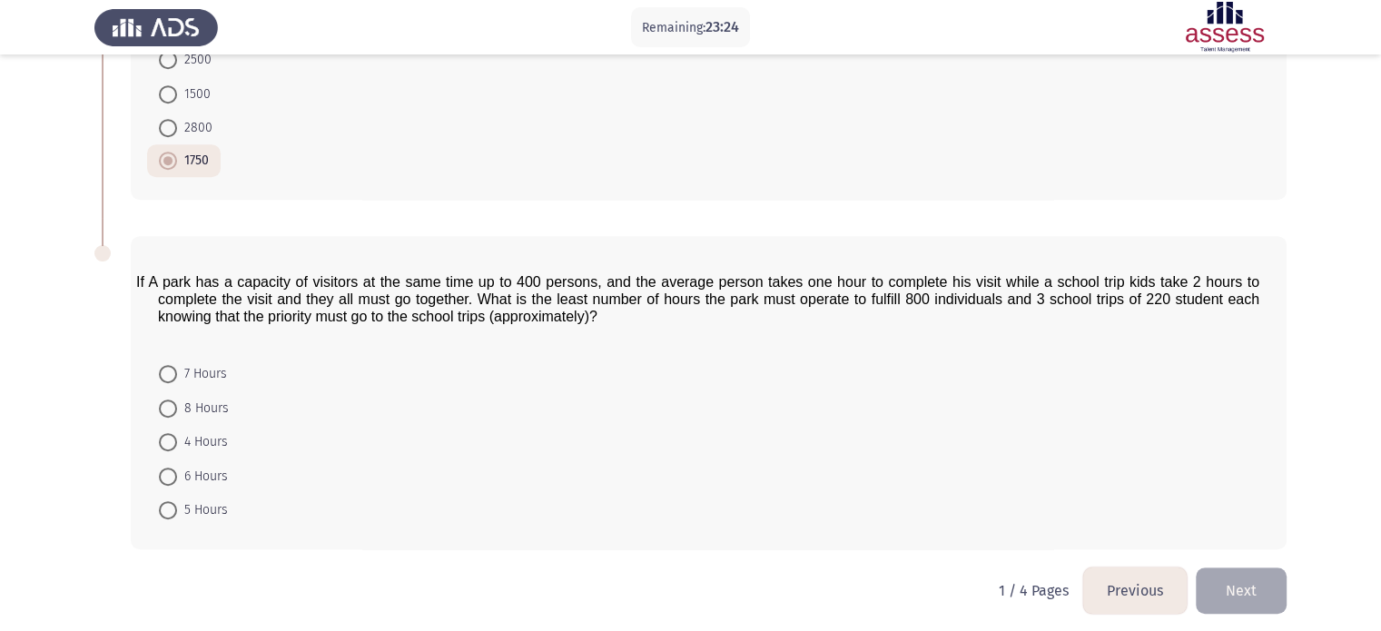
click at [204, 466] on span "6 Hours" at bounding box center [202, 477] width 51 height 22
click at [177, 468] on input "6 Hours" at bounding box center [168, 477] width 18 height 18
radio input "true"
click at [1217, 589] on button "Next" at bounding box center [1241, 589] width 91 height 46
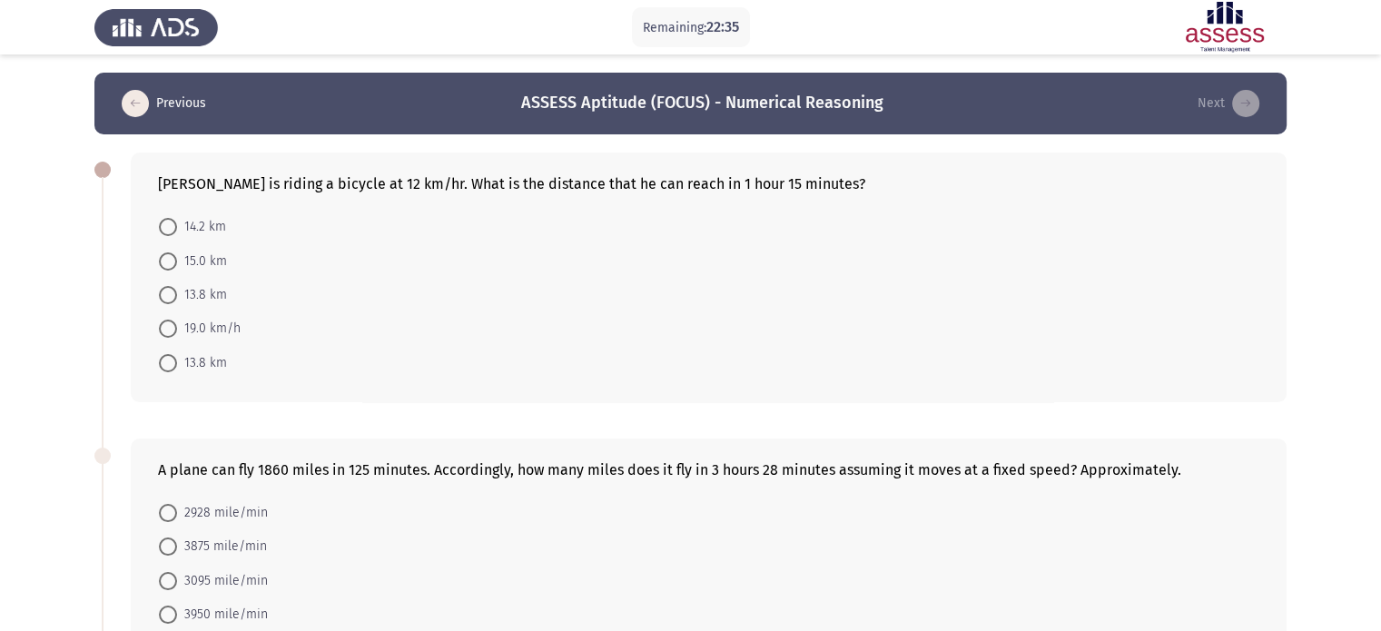
click at [193, 253] on span "15.0 km" at bounding box center [202, 262] width 50 height 22
click at [177, 253] on input "15.0 km" at bounding box center [168, 261] width 18 height 18
radio input "true"
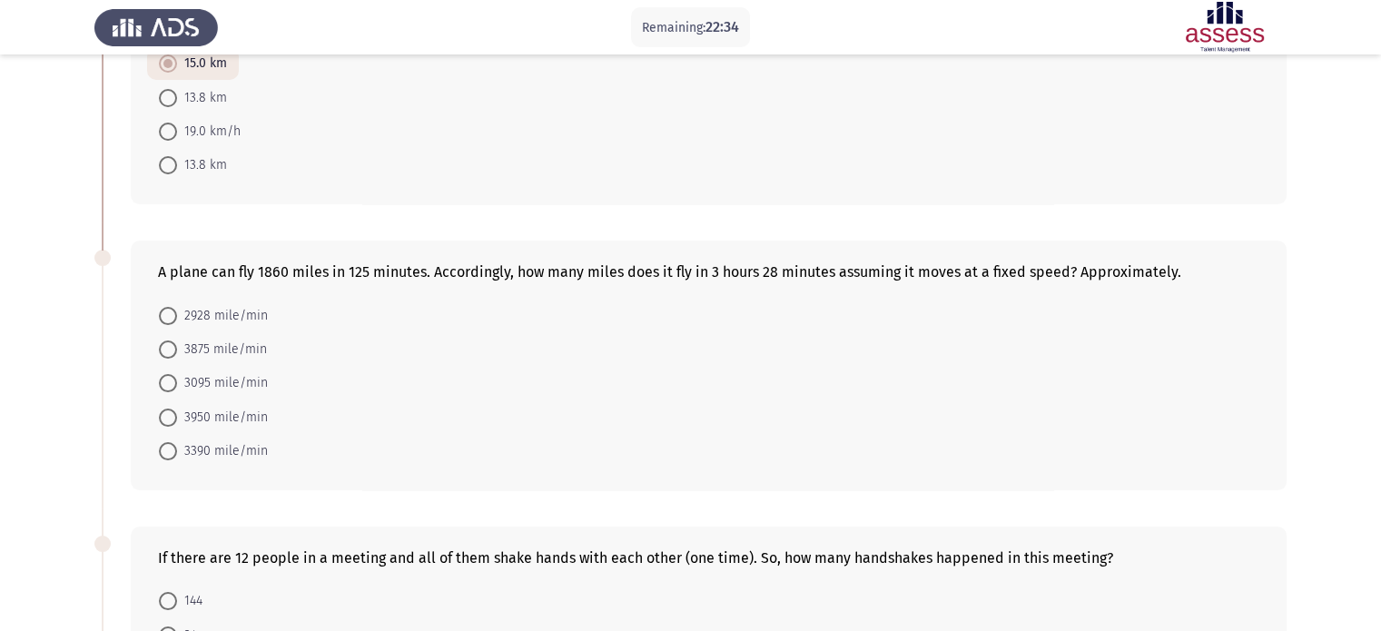
scroll to position [207, 0]
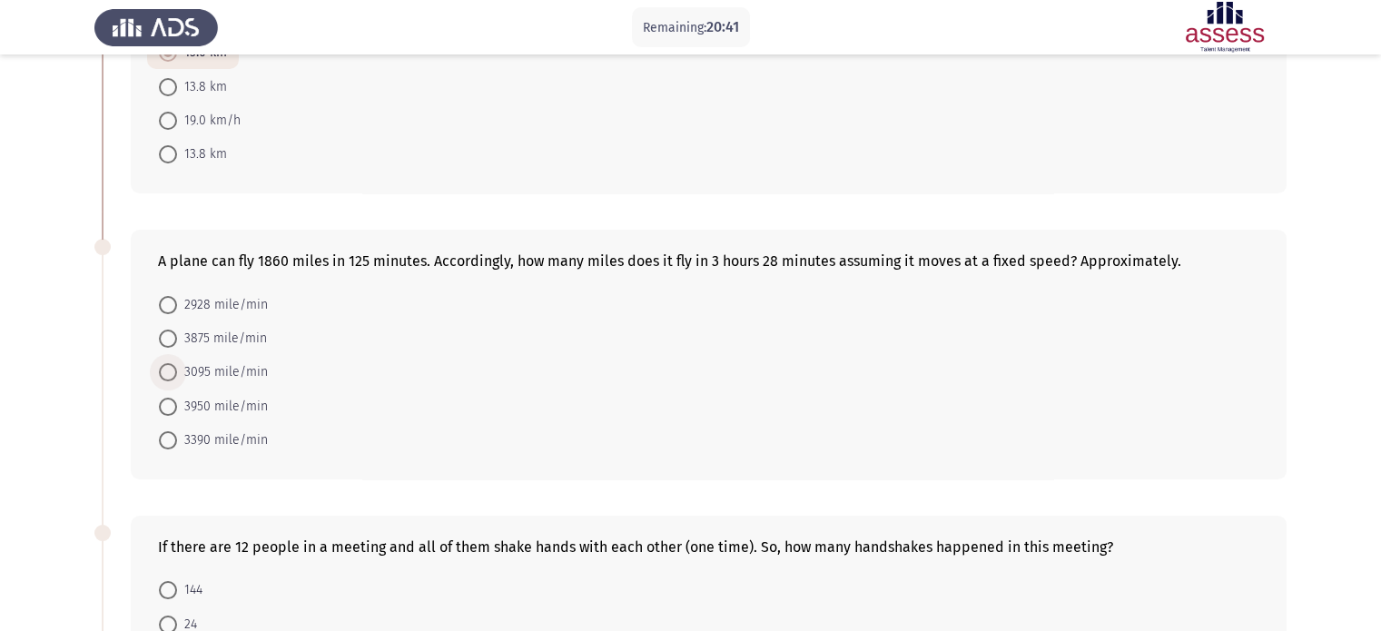
click at [195, 372] on span "3095 mile/min" at bounding box center [222, 372] width 91 height 22
click at [177, 372] on input "3095 mile/min" at bounding box center [168, 372] width 18 height 18
radio input "true"
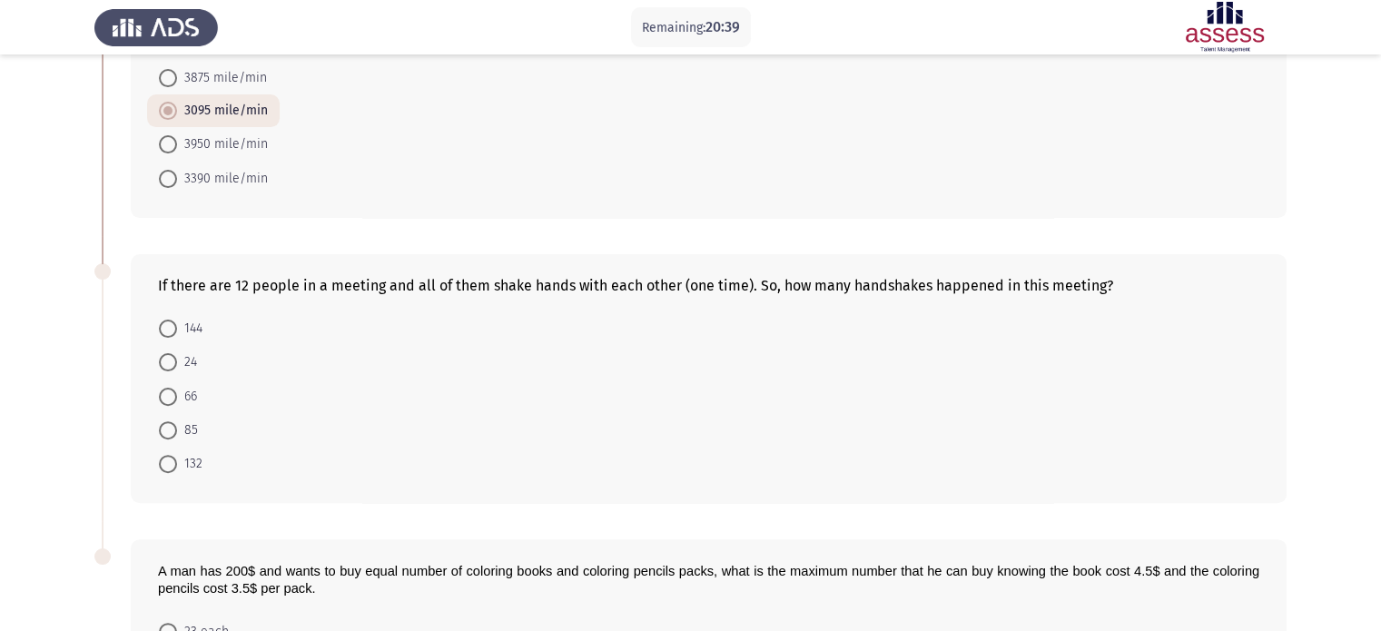
scroll to position [471, 0]
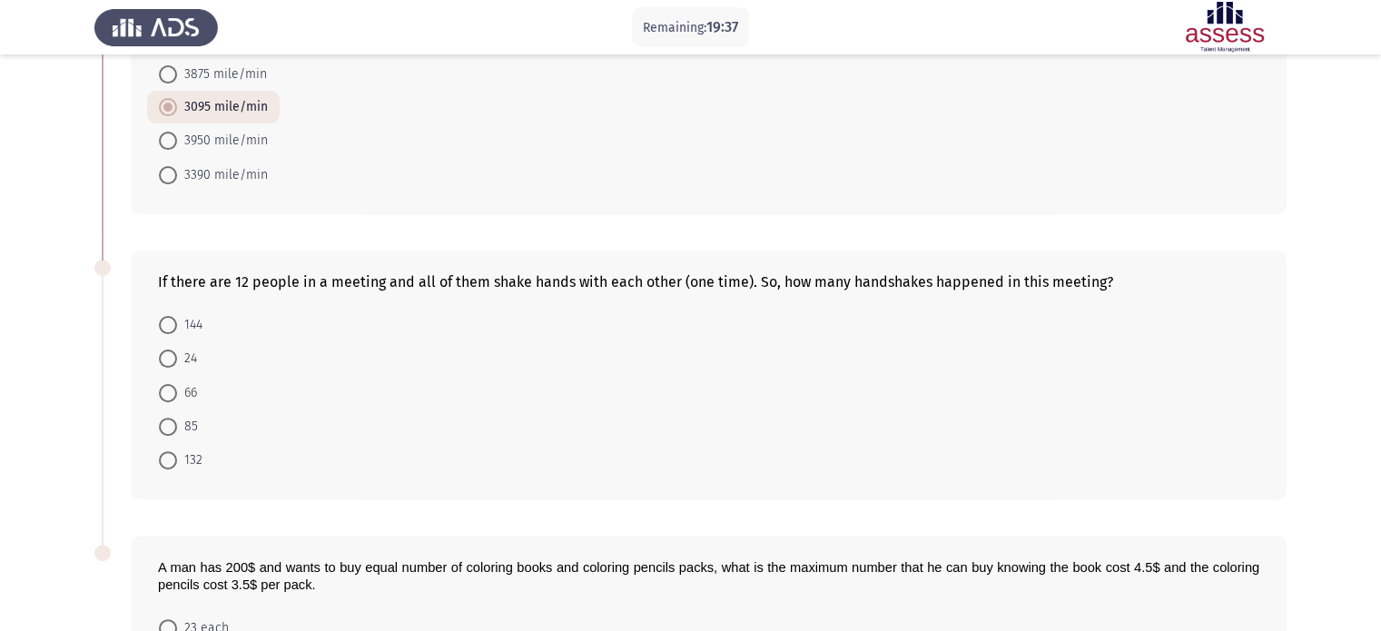
click at [178, 385] on span "66" at bounding box center [187, 393] width 20 height 22
click at [177, 385] on input "66" at bounding box center [168, 393] width 18 height 18
radio input "true"
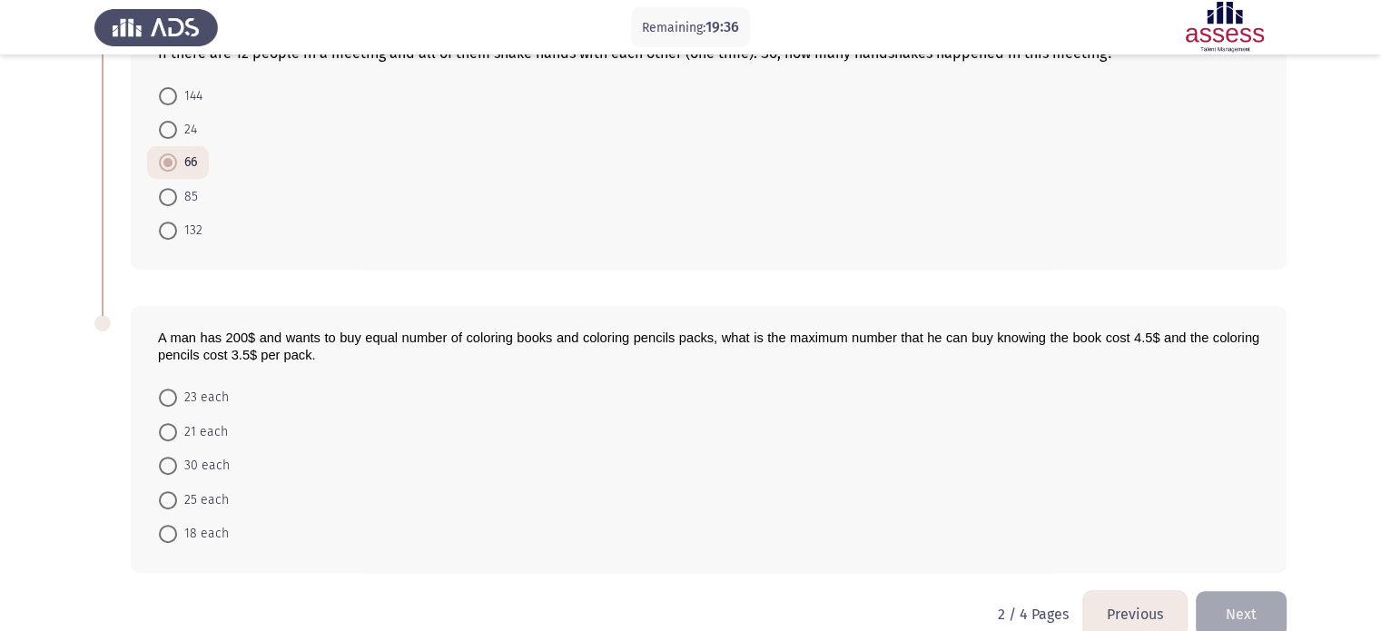
scroll to position [730, 0]
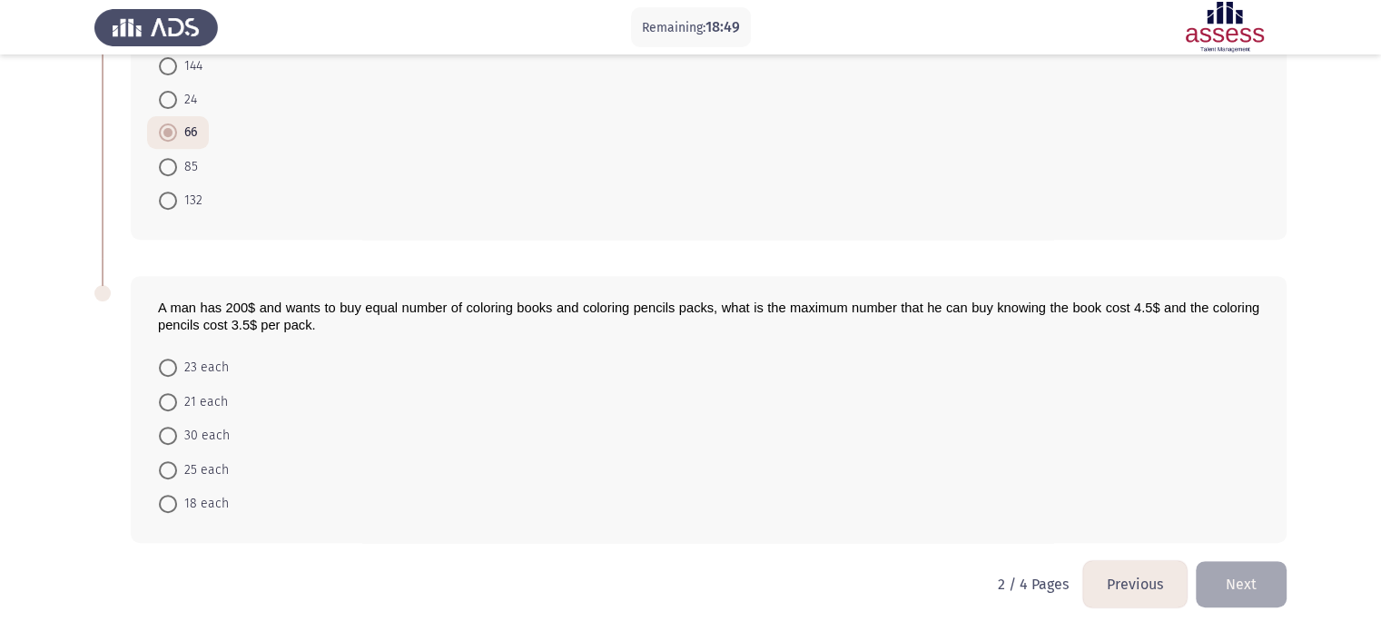
click at [211, 466] on span "25 each" at bounding box center [203, 470] width 52 height 22
click at [177, 466] on input "25 each" at bounding box center [168, 470] width 18 height 18
radio input "true"
click at [1253, 586] on button "Next" at bounding box center [1241, 583] width 91 height 46
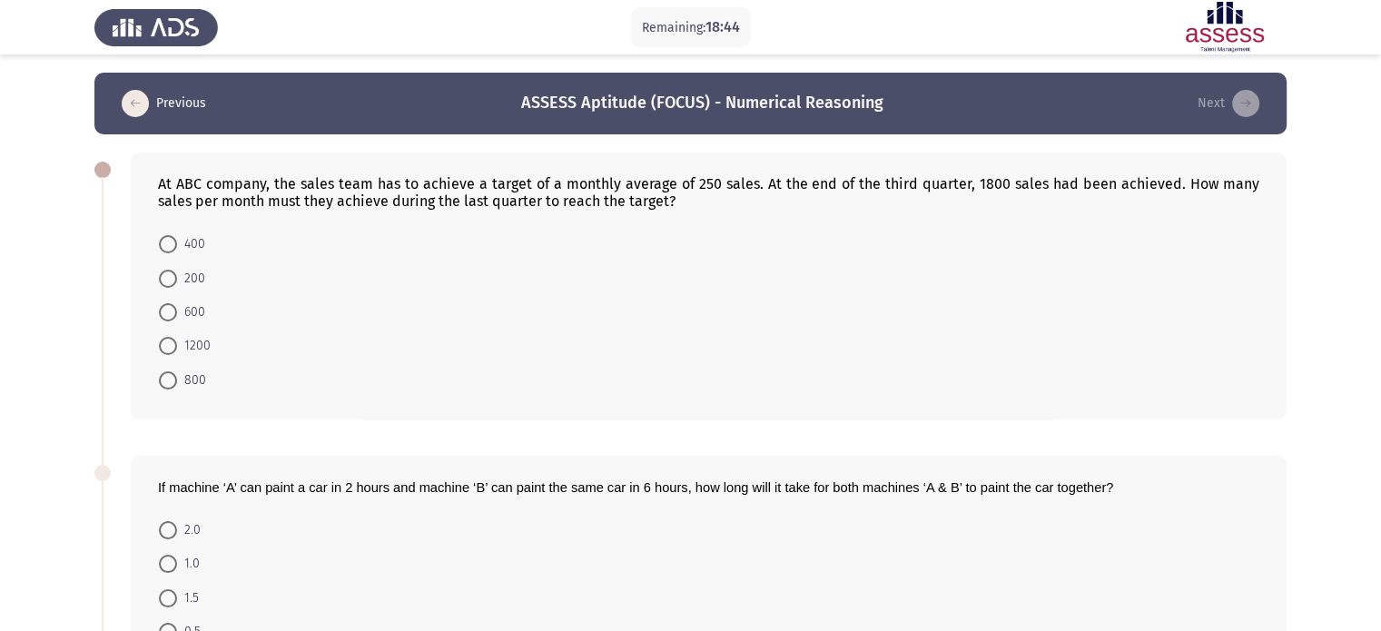
scroll to position [4, 0]
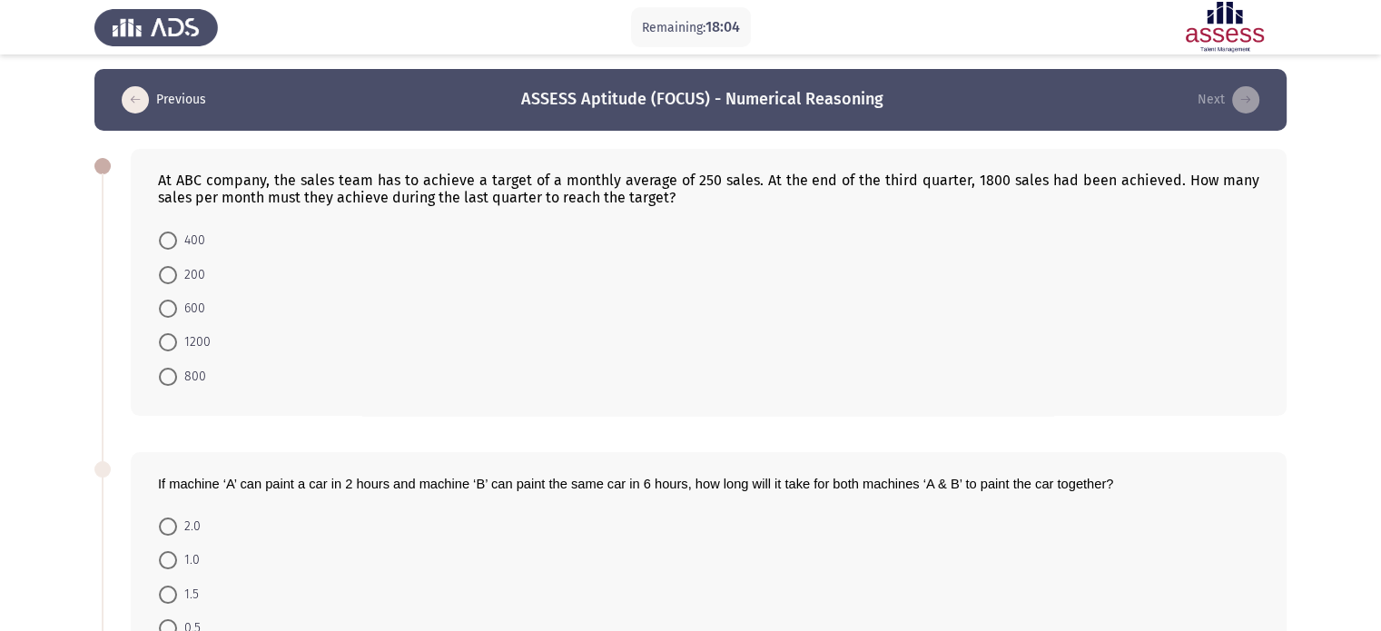
click at [179, 281] on span "200" at bounding box center [191, 275] width 28 height 22
click at [177, 281] on input "200" at bounding box center [168, 275] width 18 height 18
radio input "true"
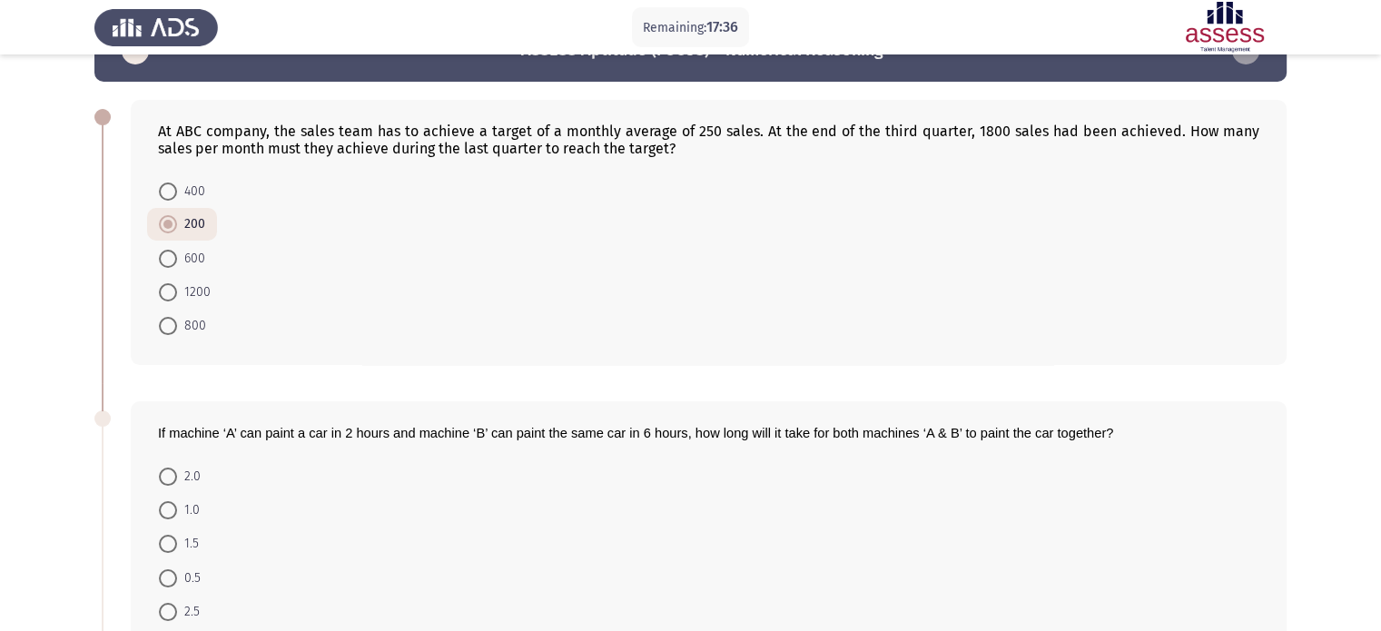
scroll to position [51, 0]
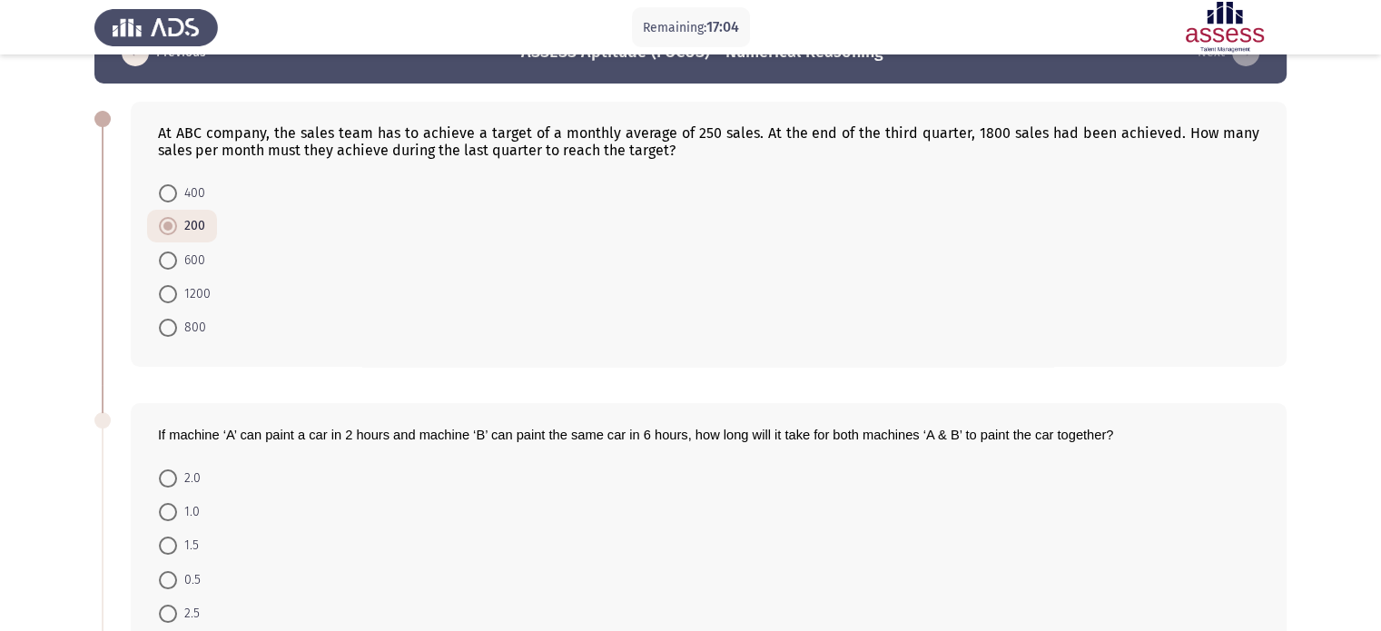
click at [160, 169] on div "At ABC company, the sales team has to achieve a target of a monthly average of …" at bounding box center [709, 234] width 1156 height 265
click at [168, 178] on mat-radio-button "400" at bounding box center [182, 193] width 70 height 34
click at [174, 188] on span at bounding box center [168, 193] width 18 height 18
click at [174, 188] on input "400" at bounding box center [168, 193] width 18 height 18
radio input "true"
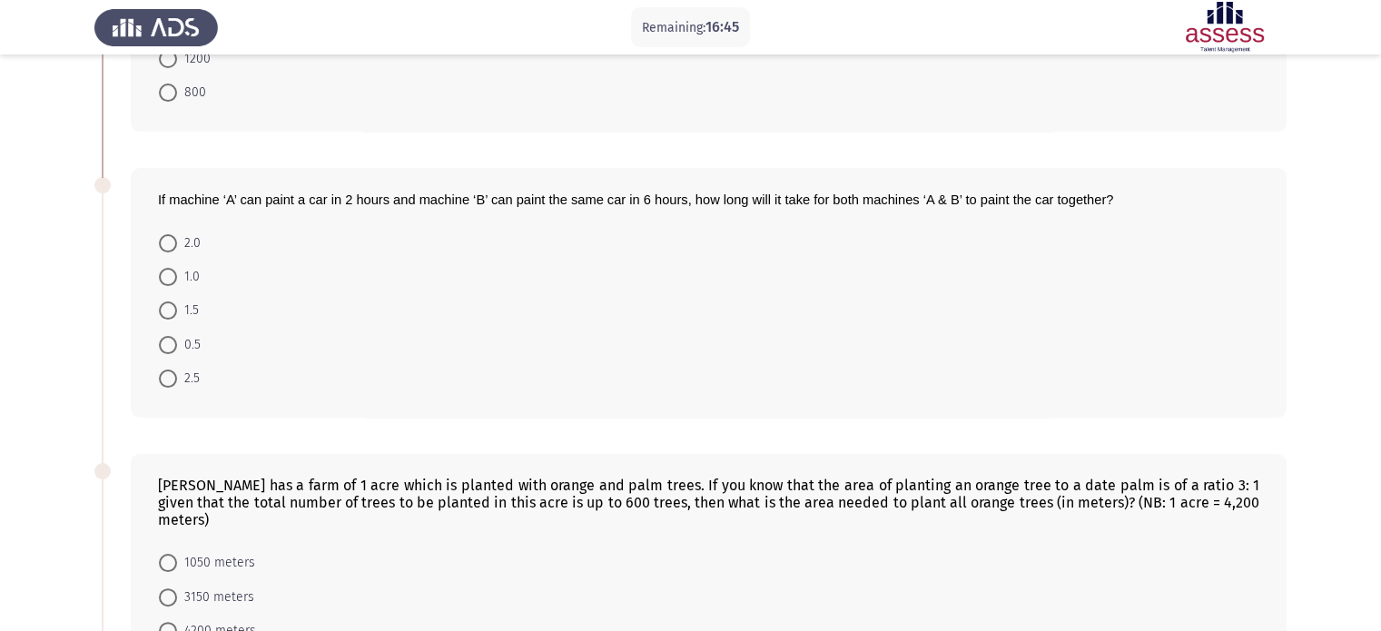
scroll to position [297, 0]
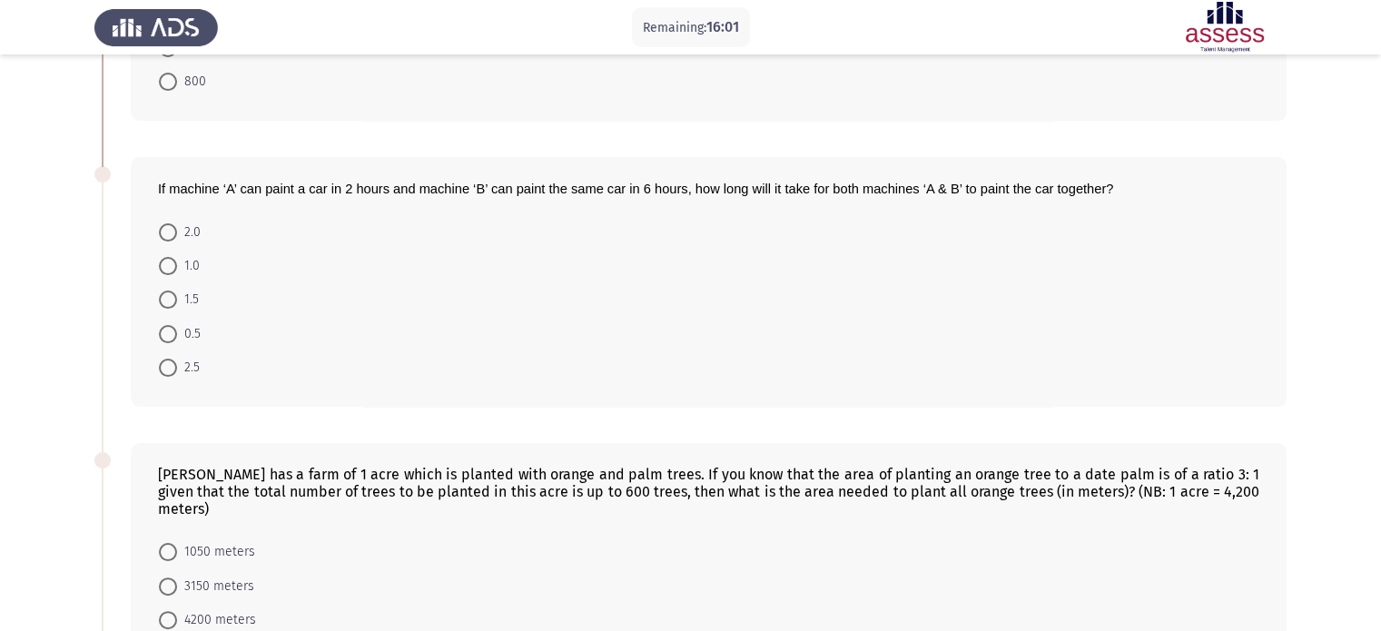
click at [179, 294] on span "1.5" at bounding box center [188, 300] width 22 height 22
click at [177, 294] on input "1.5" at bounding box center [168, 299] width 18 height 18
radio input "true"
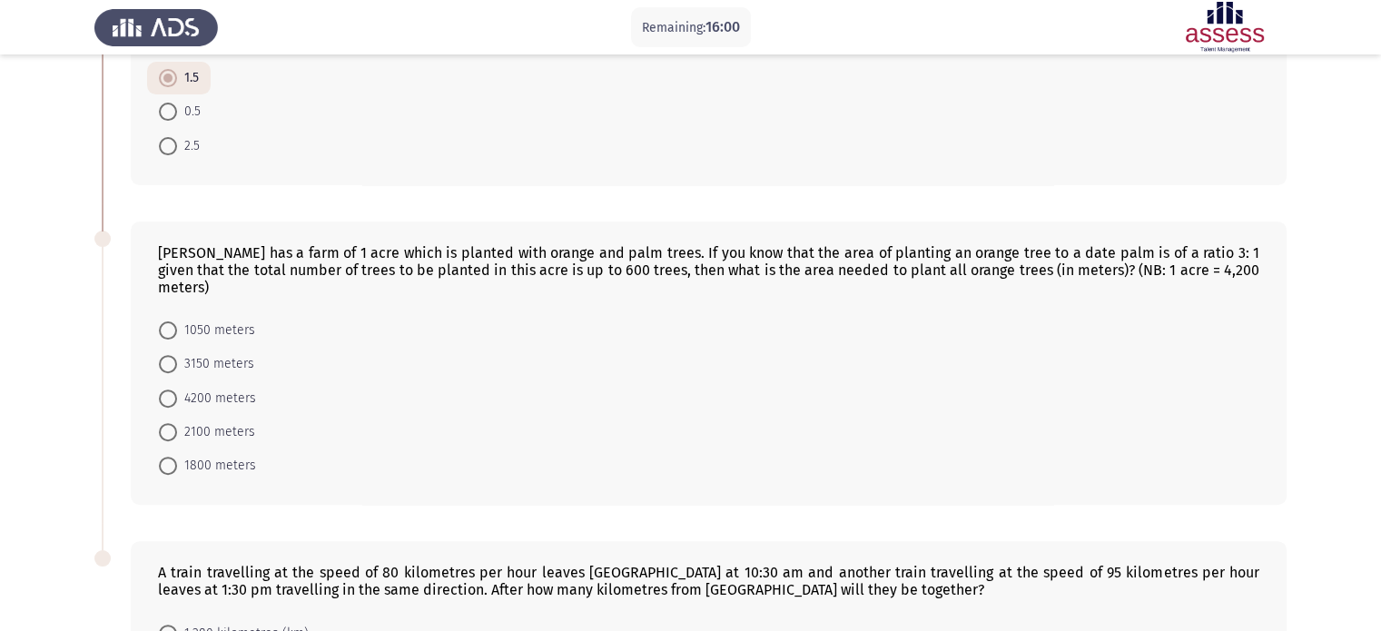
scroll to position [518, 0]
click at [188, 352] on span "3150 meters" at bounding box center [215, 363] width 77 height 22
click at [177, 354] on input "3150 meters" at bounding box center [168, 363] width 18 height 18
radio input "true"
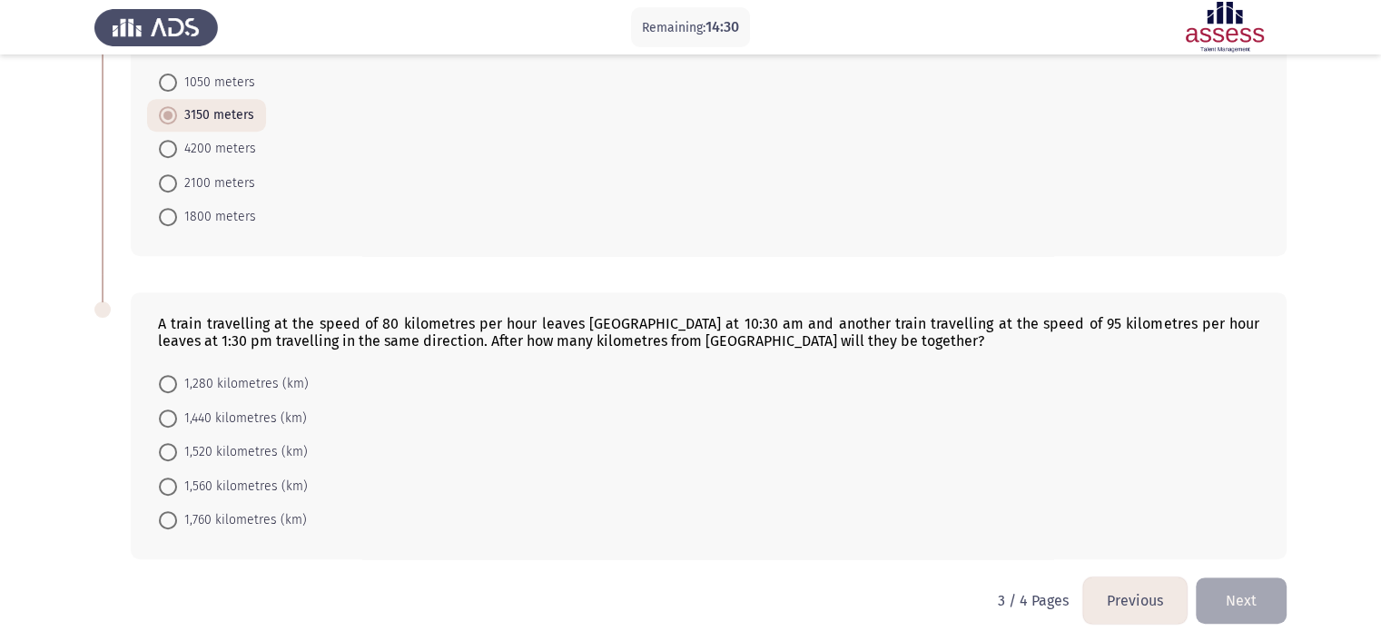
scroll to position [764, 0]
click at [234, 442] on span "1,520 kilometres (km)" at bounding box center [242, 453] width 131 height 22
click at [177, 444] on input "1,520 kilometres (km)" at bounding box center [168, 453] width 18 height 18
radio input "true"
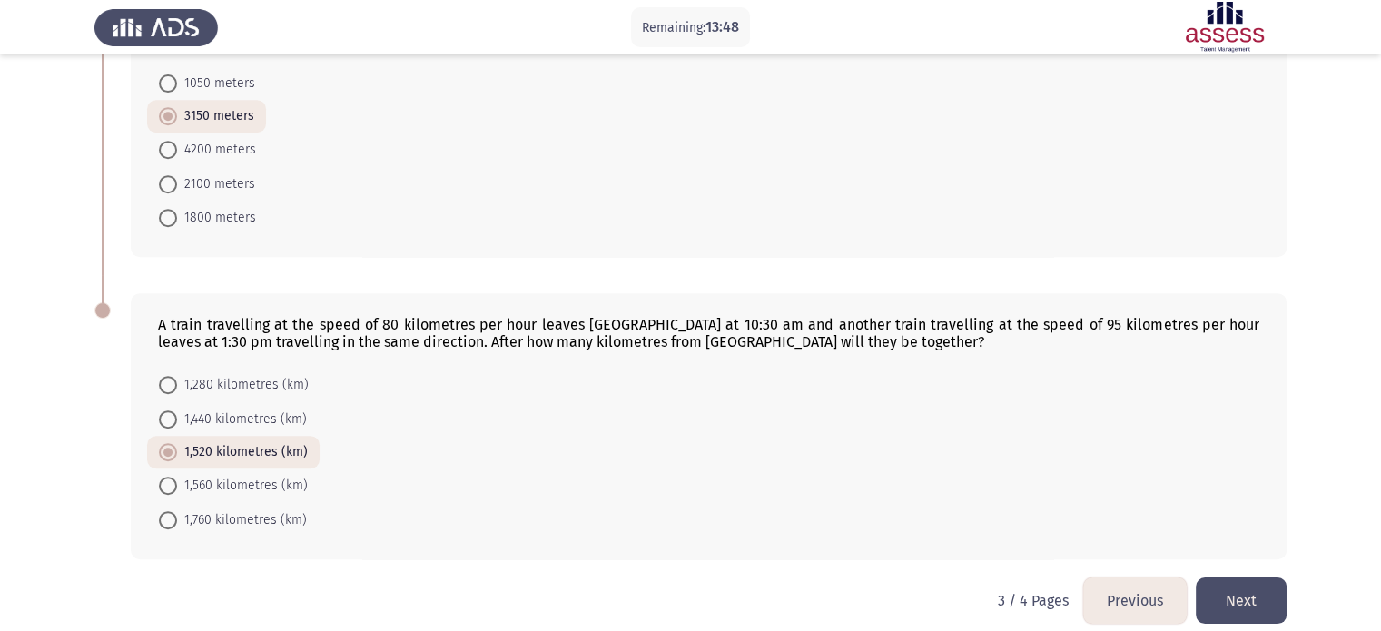
click at [1235, 580] on button "Next" at bounding box center [1241, 600] width 91 height 46
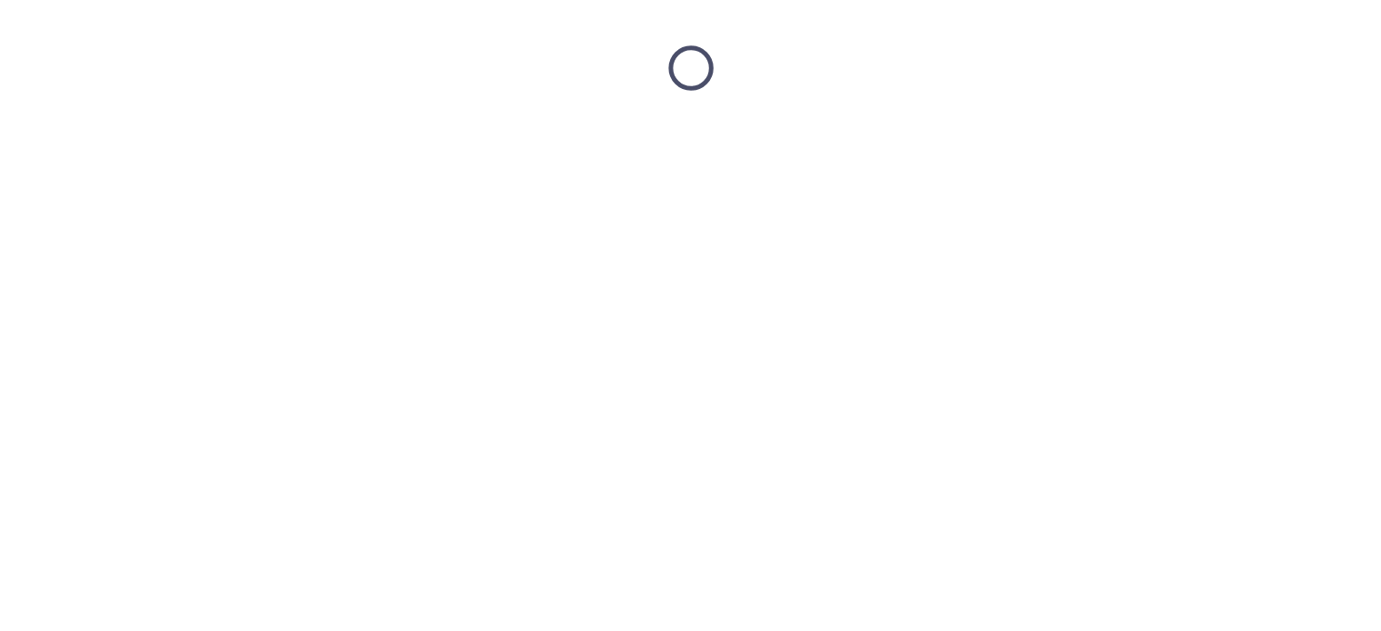
scroll to position [0, 0]
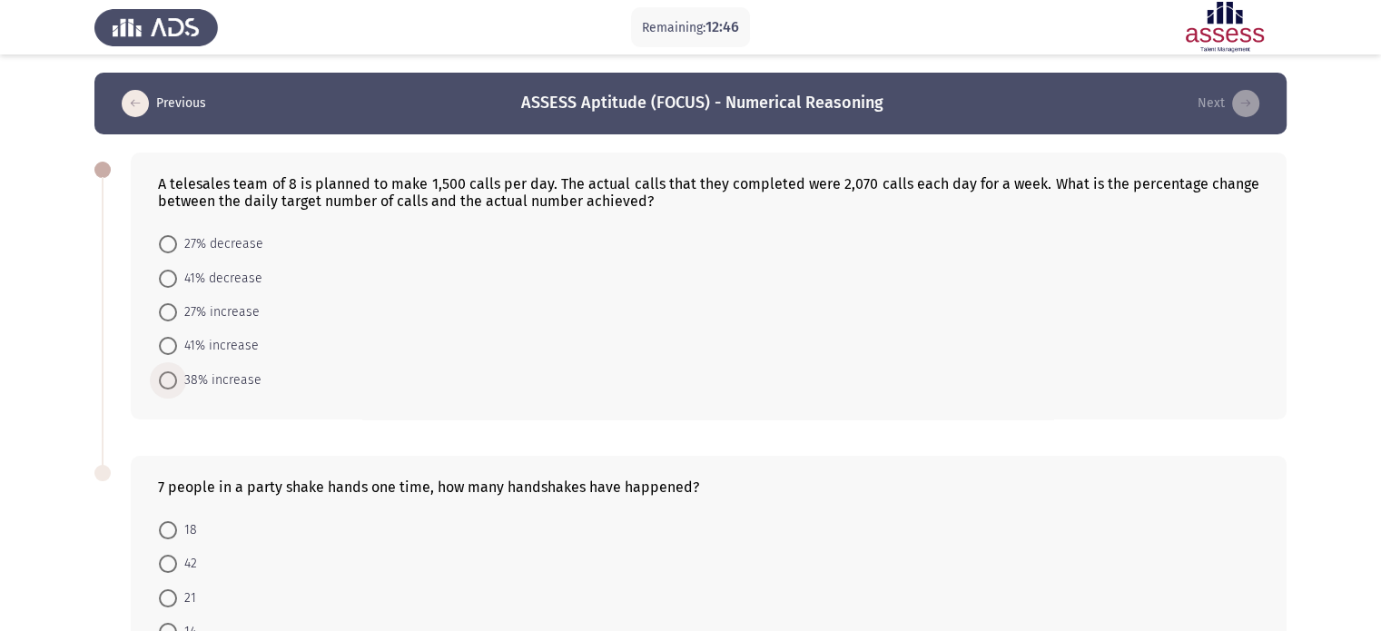
click at [200, 375] on span "38% increase" at bounding box center [219, 380] width 84 height 22
click at [177, 375] on input "38% increase" at bounding box center [168, 380] width 18 height 18
radio input "true"
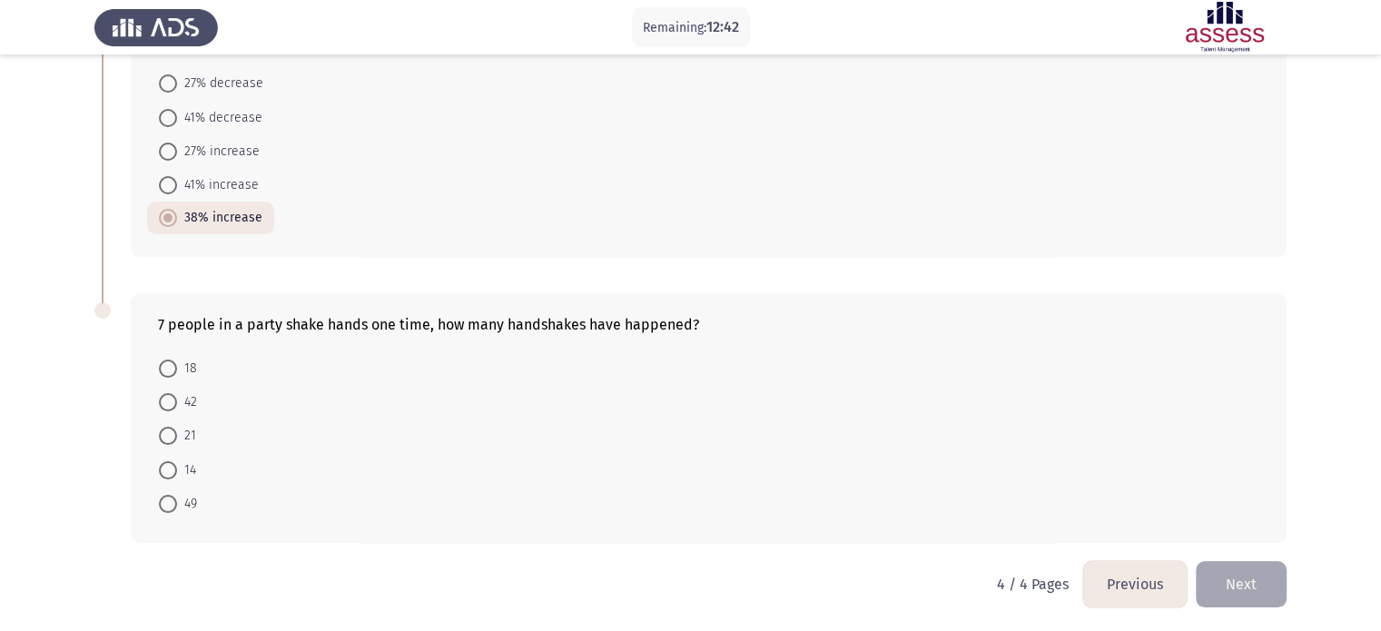
scroll to position [162, 0]
click at [164, 435] on span at bounding box center [168, 434] width 18 height 18
click at [164, 435] on input "21" at bounding box center [168, 434] width 18 height 18
radio input "true"
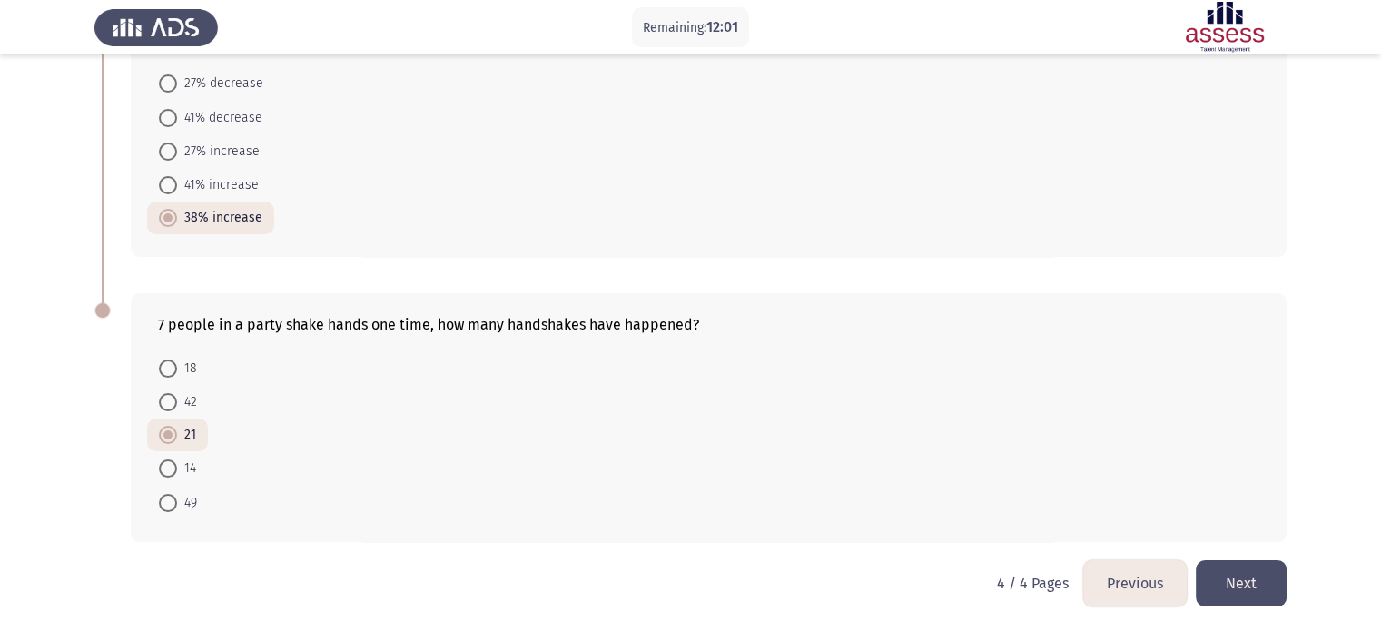
click at [1264, 581] on button "Next" at bounding box center [1241, 583] width 91 height 46
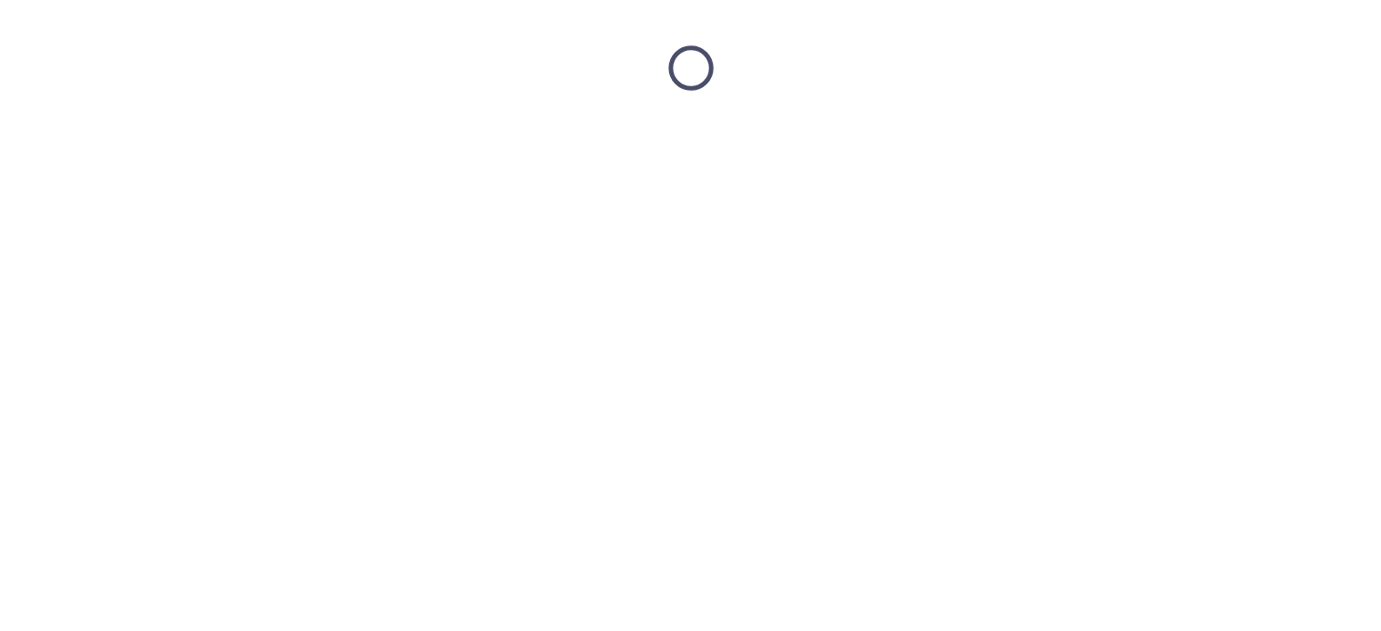
scroll to position [0, 0]
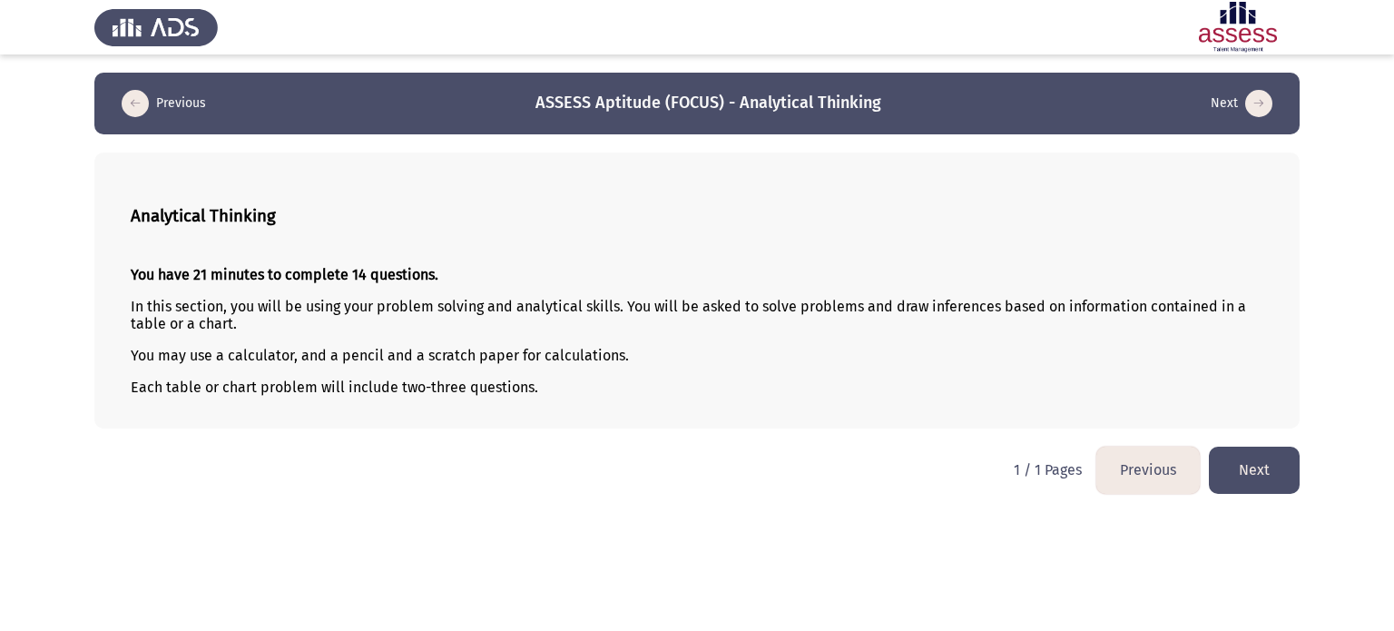
click at [1259, 483] on button "Next" at bounding box center [1254, 470] width 91 height 46
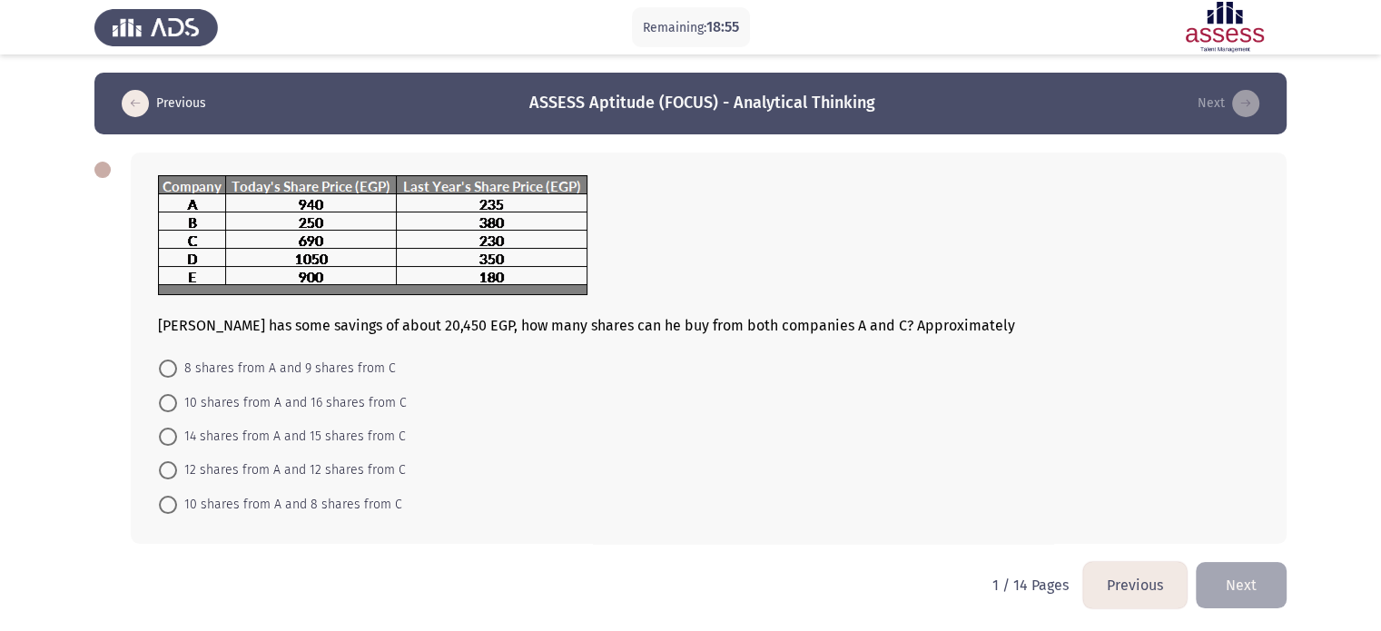
click at [298, 400] on span "10 shares from A and 16 shares from C" at bounding box center [292, 403] width 230 height 22
click at [177, 400] on input "10 shares from A and 16 shares from C" at bounding box center [168, 403] width 18 height 18
radio input "true"
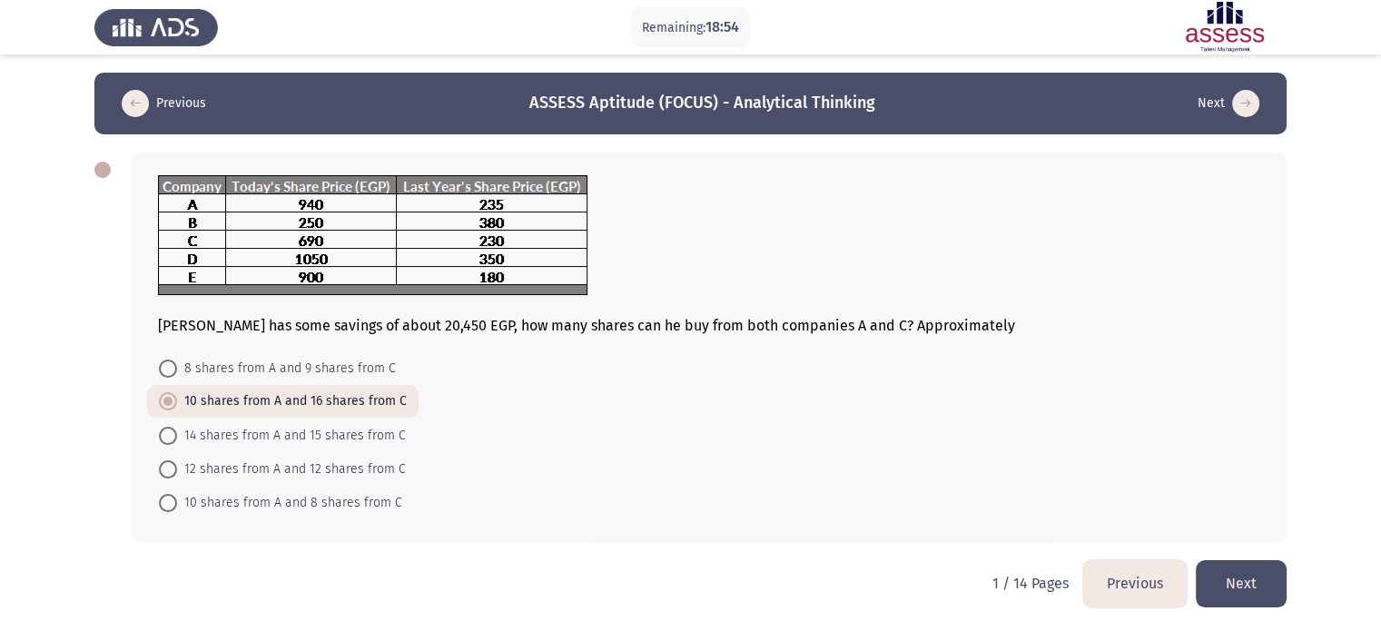
click at [1236, 590] on button "Next" at bounding box center [1241, 583] width 91 height 46
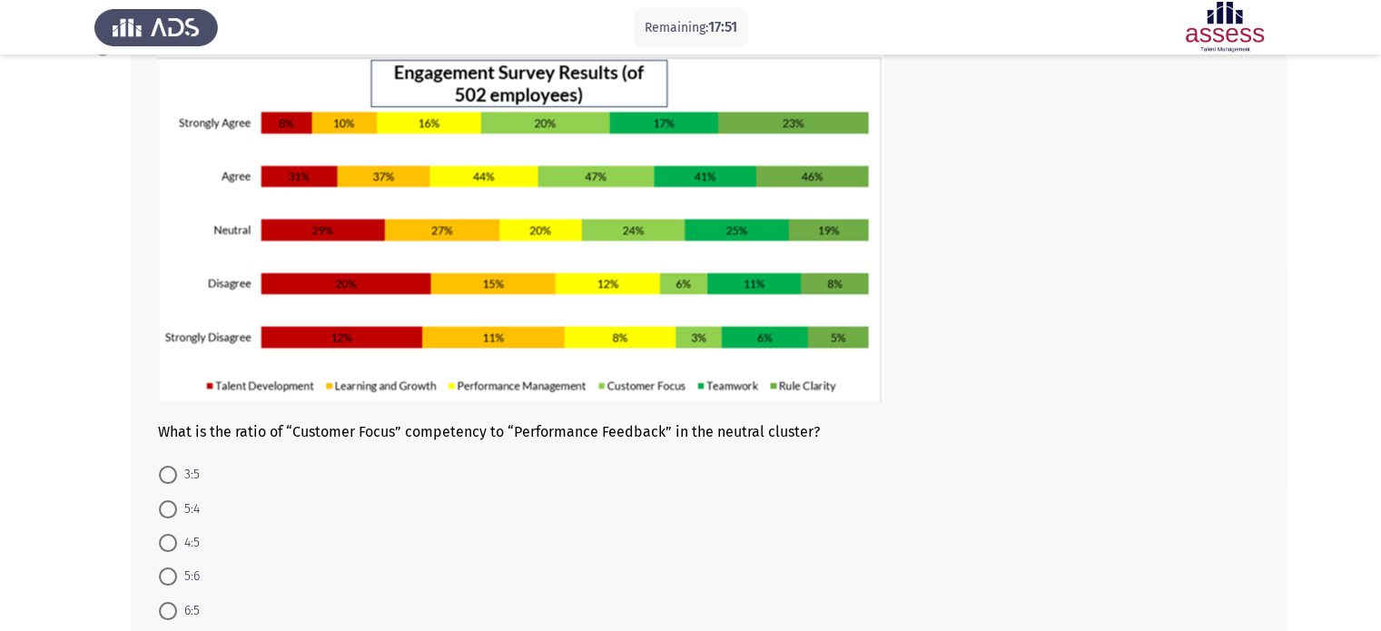
scroll to position [118, 0]
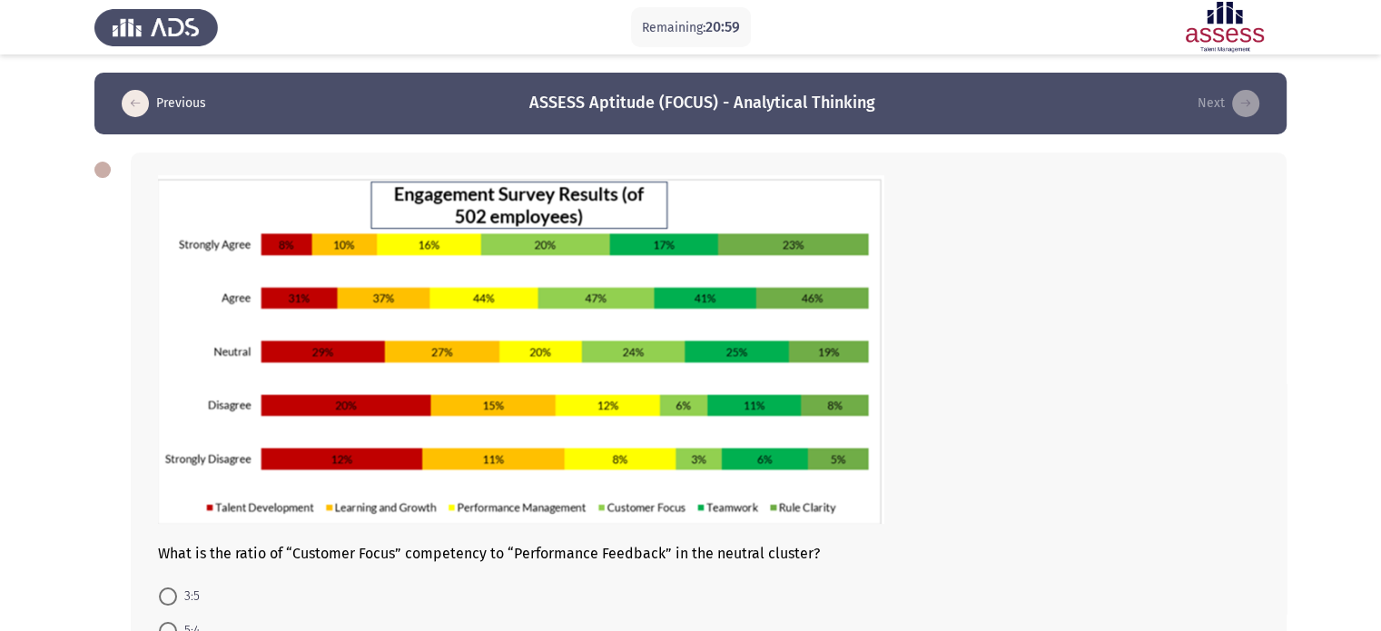
scroll to position [230, 0]
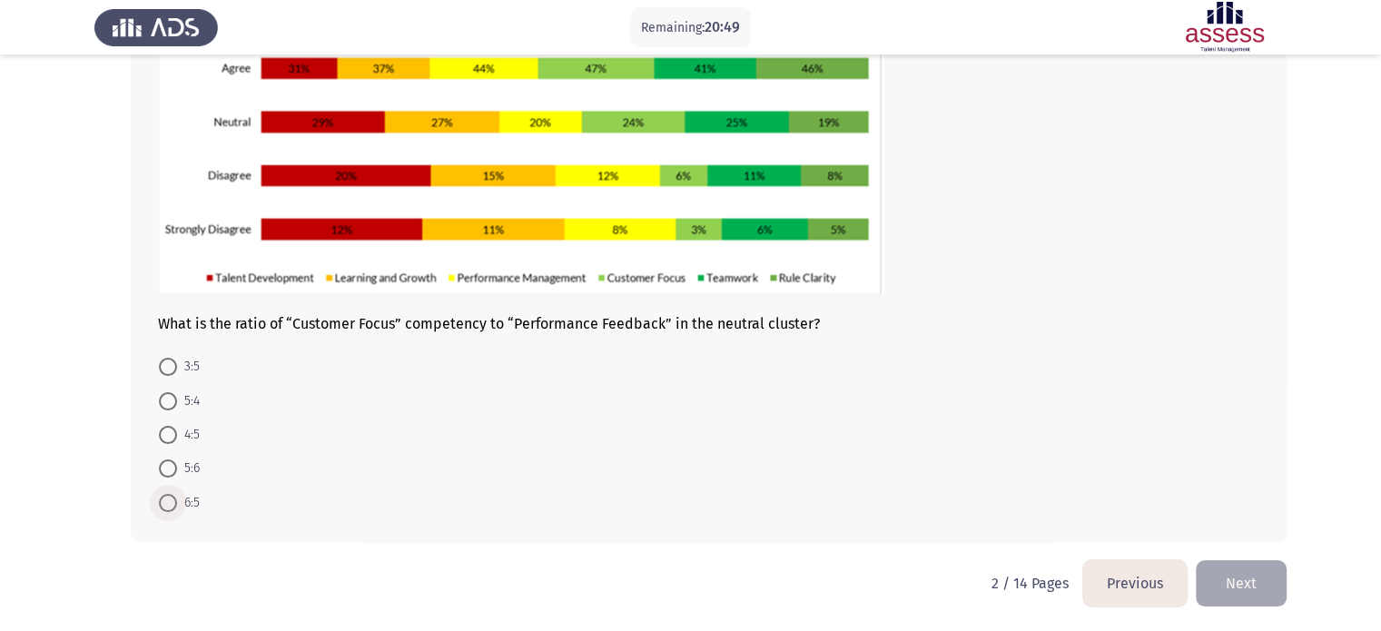
click at [164, 511] on label "6:5" at bounding box center [179, 503] width 41 height 22
click at [164, 511] on input "6:5" at bounding box center [168, 503] width 18 height 18
radio input "true"
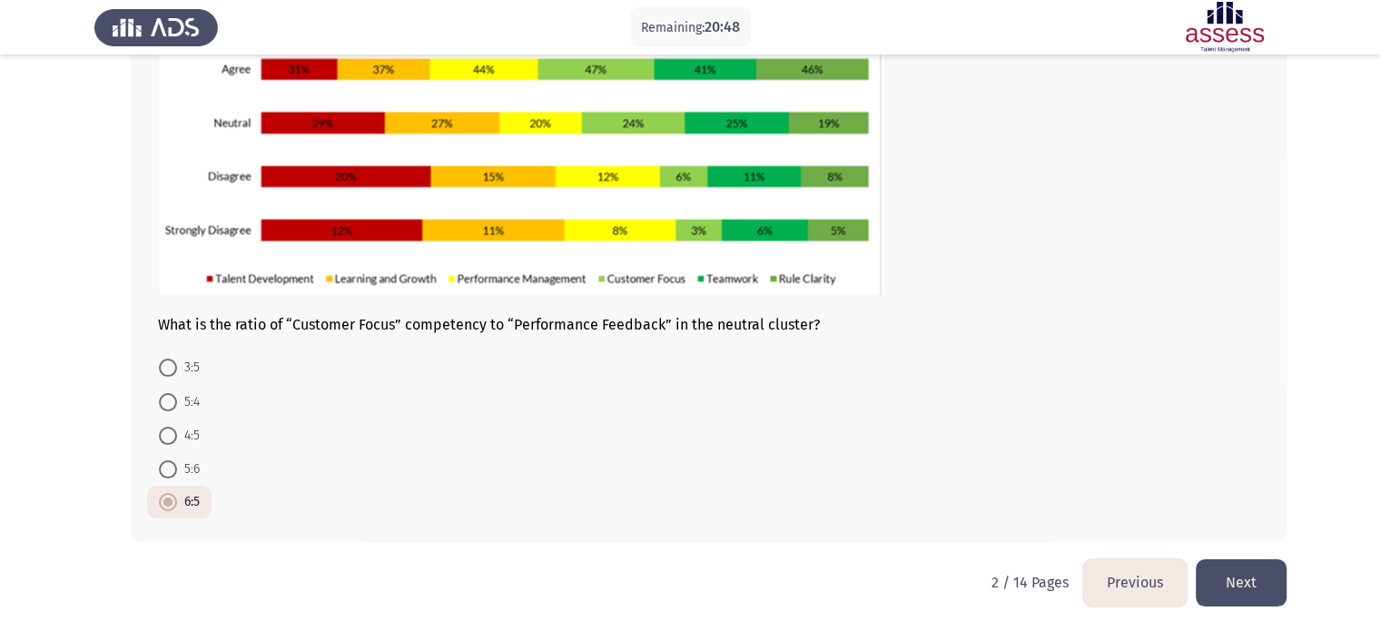
click at [1245, 586] on button "Next" at bounding box center [1241, 582] width 91 height 46
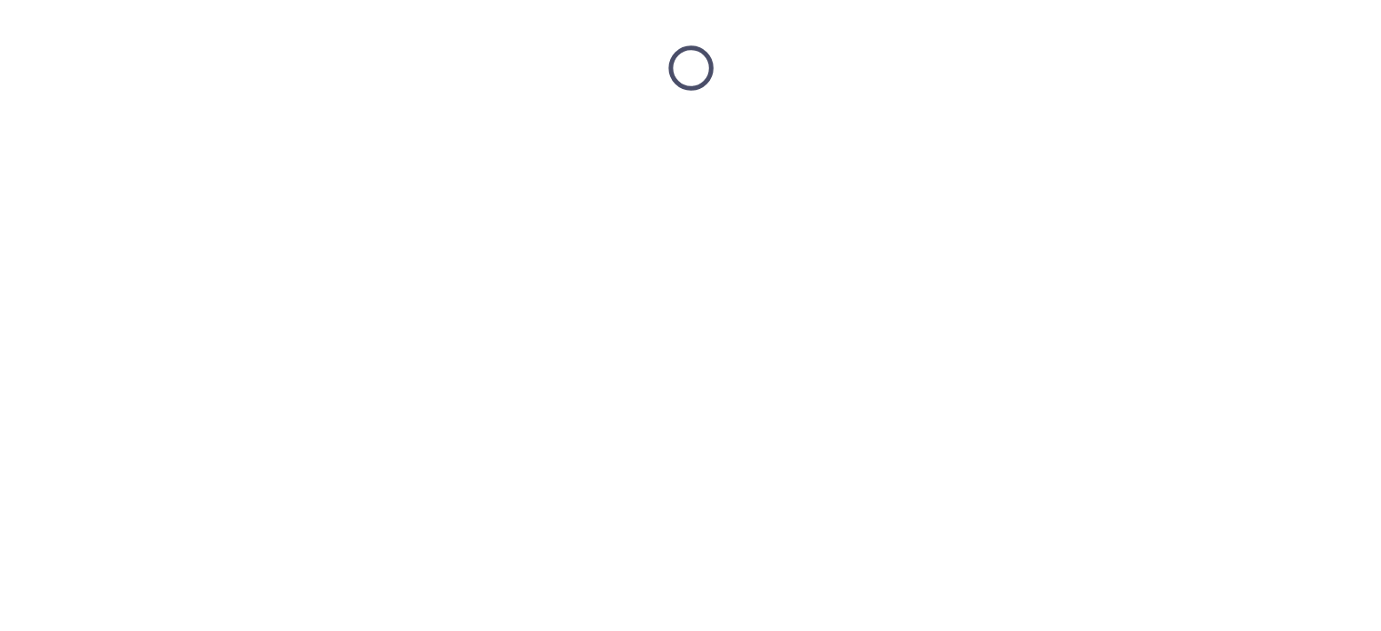
scroll to position [0, 0]
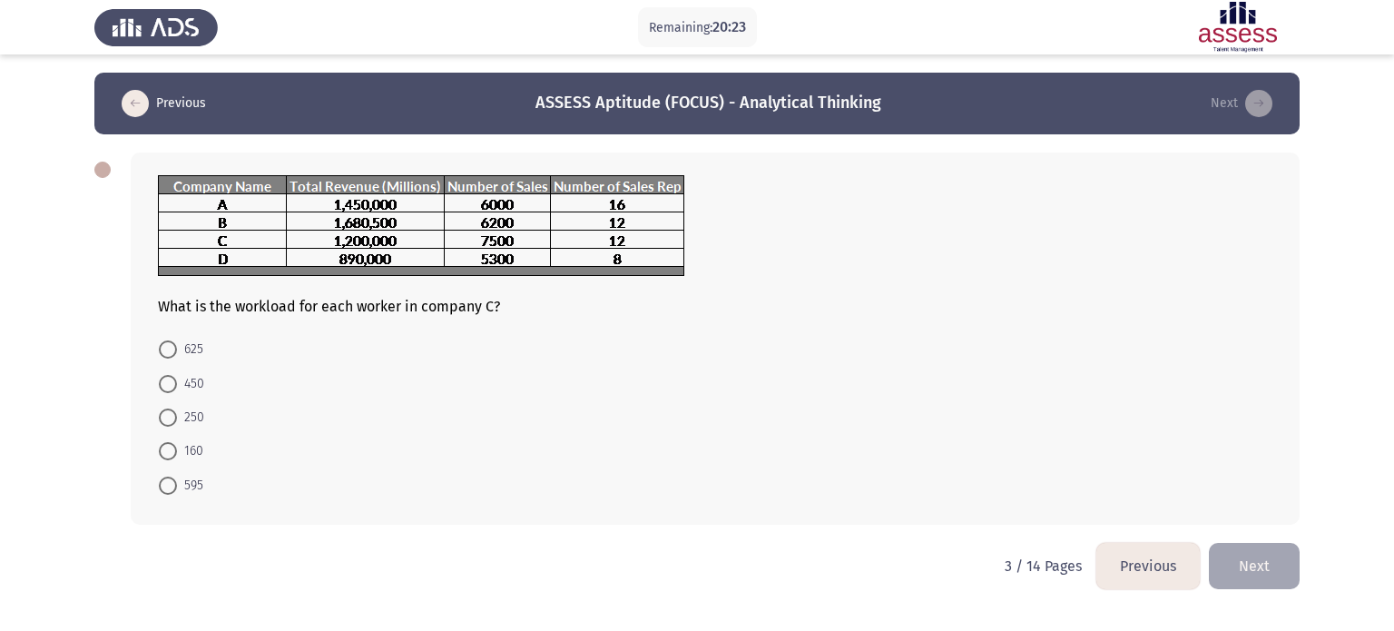
click at [169, 352] on span at bounding box center [168, 349] width 18 height 18
click at [169, 352] on input "625" at bounding box center [168, 349] width 18 height 18
radio input "true"
click at [1294, 571] on button "Next" at bounding box center [1254, 564] width 91 height 46
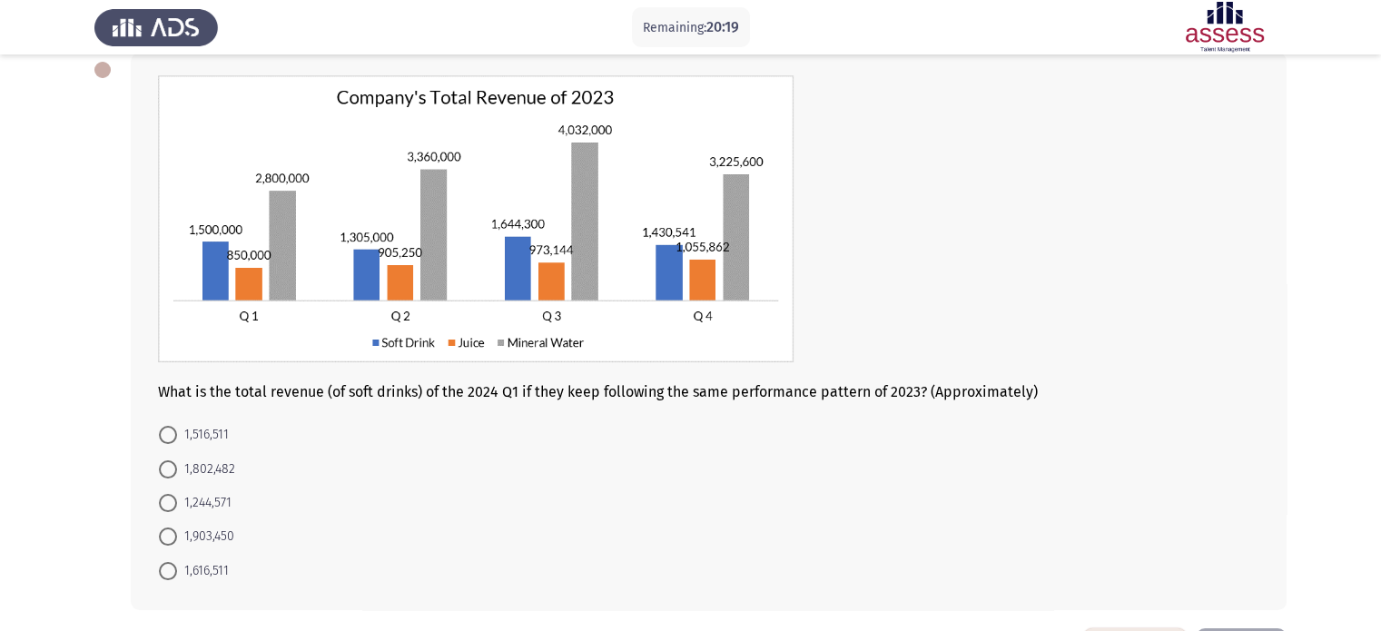
scroll to position [107, 0]
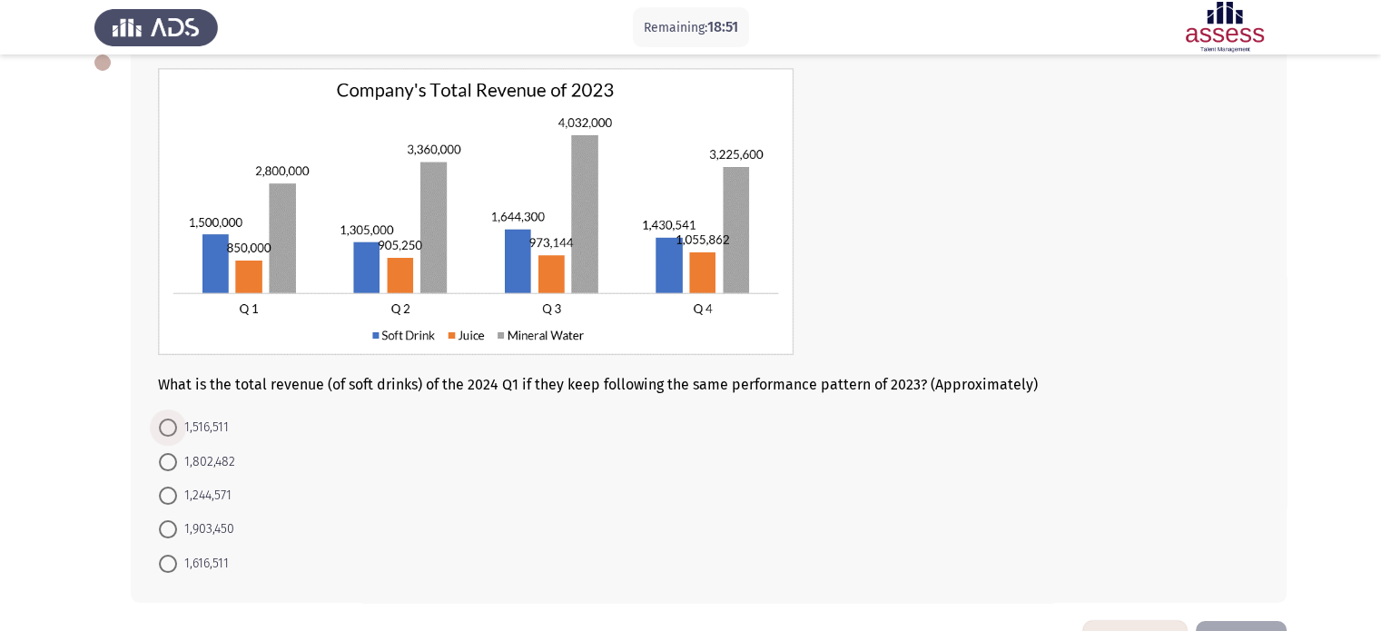
click at [167, 418] on label "1,516,511" at bounding box center [194, 428] width 70 height 22
click at [167, 418] on input "1,516,511" at bounding box center [168, 427] width 18 height 18
radio input "true"
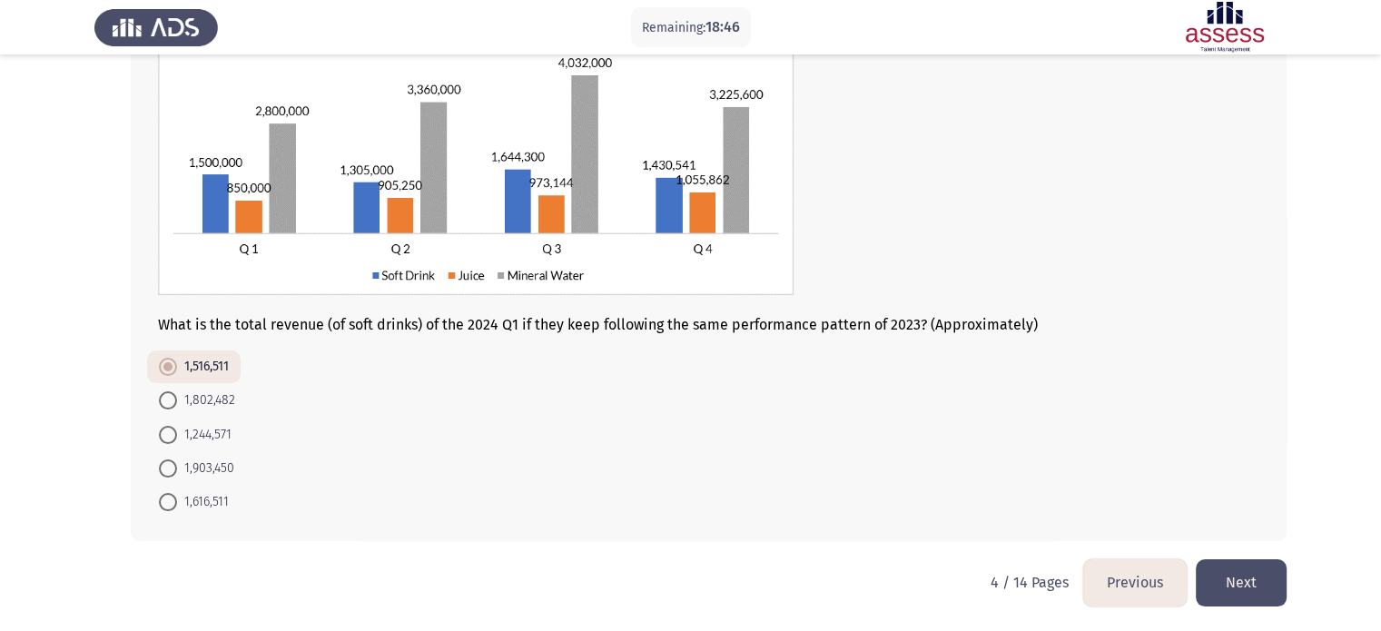
click at [1236, 591] on button "Next" at bounding box center [1241, 582] width 91 height 46
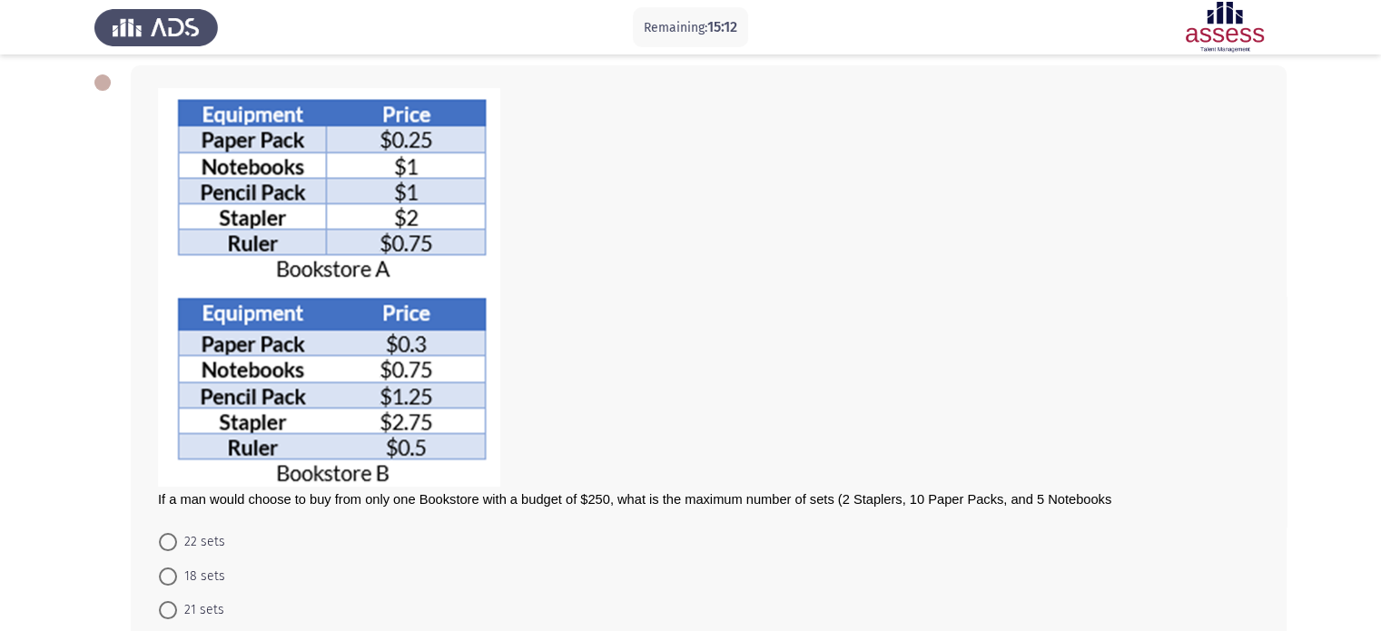
scroll to position [87, 0]
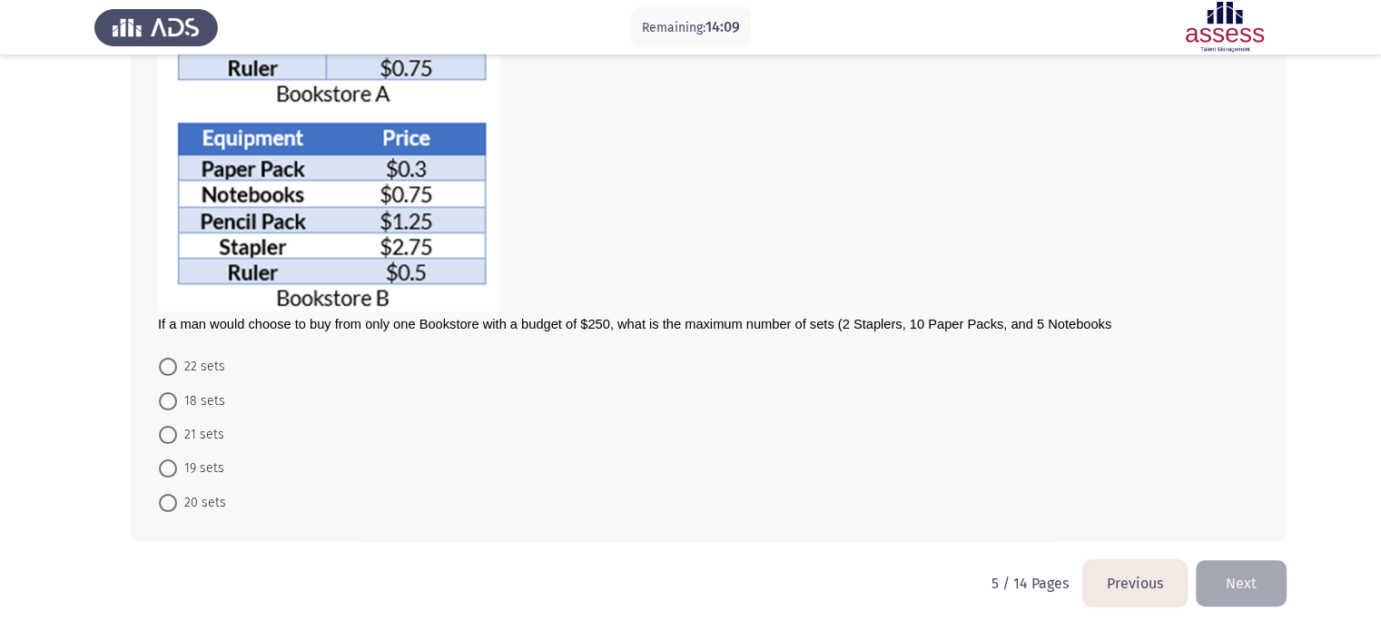
click at [194, 438] on span "21 sets" at bounding box center [200, 435] width 47 height 22
click at [177, 438] on input "21 sets" at bounding box center [168, 435] width 18 height 18
radio input "true"
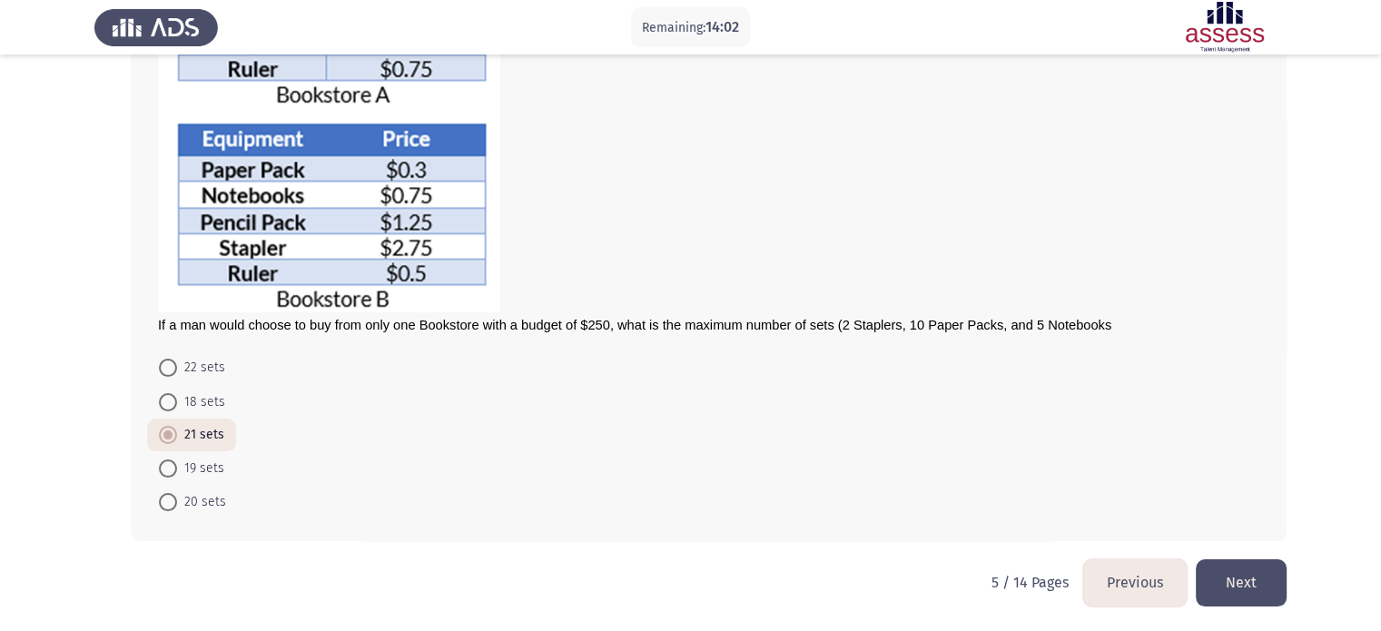
click at [1243, 579] on button "Next" at bounding box center [1241, 582] width 91 height 46
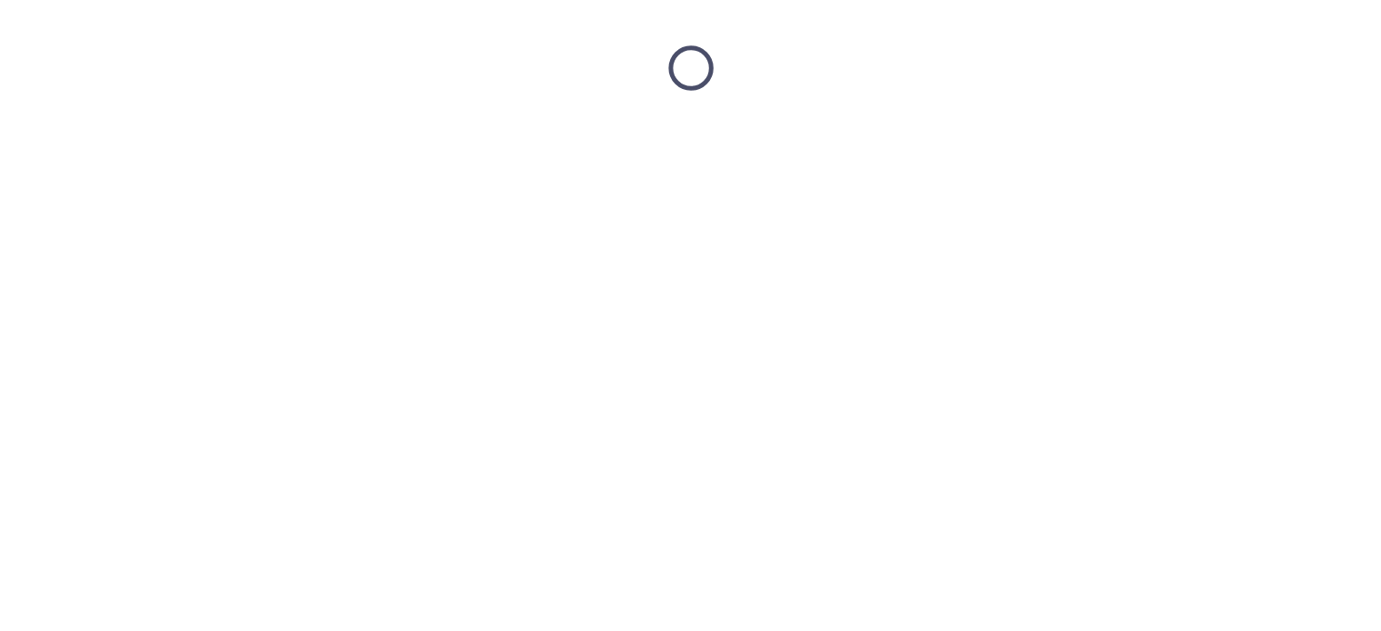
scroll to position [0, 0]
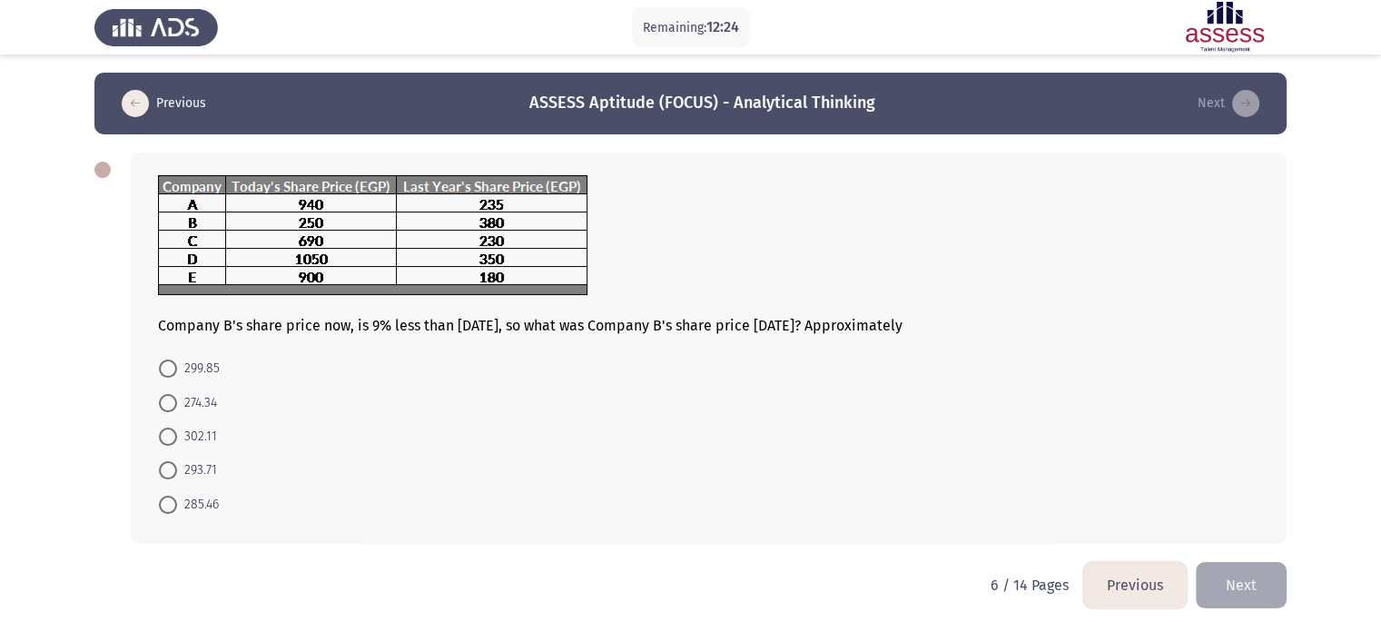
click at [182, 392] on span "274.34" at bounding box center [197, 403] width 40 height 22
click at [177, 394] on input "274.34" at bounding box center [168, 403] width 18 height 18
radio input "true"
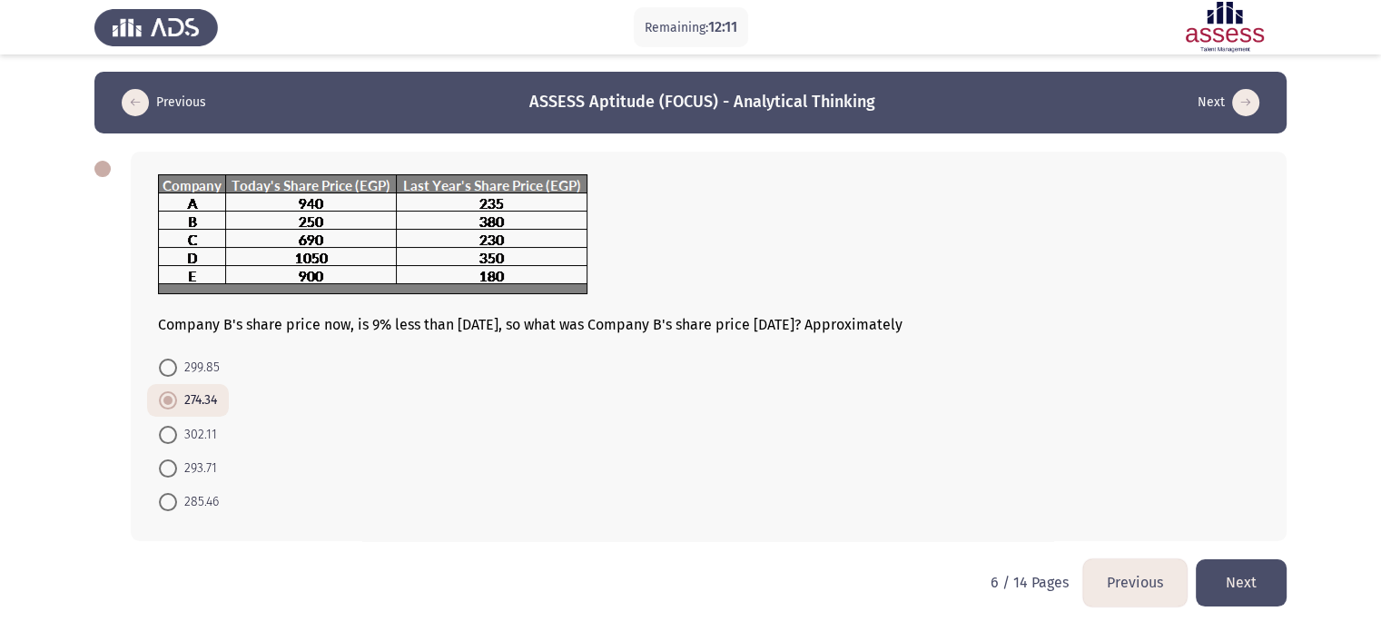
click at [1246, 573] on button "Next" at bounding box center [1241, 582] width 91 height 46
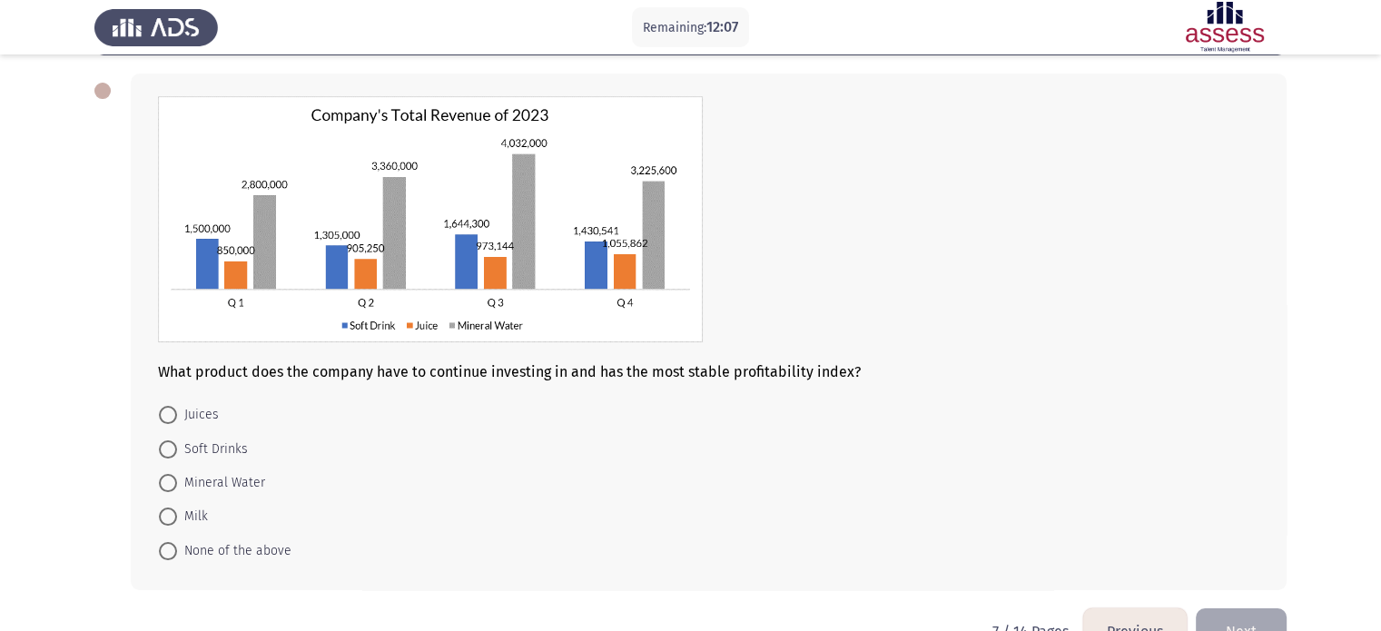
scroll to position [78, 0]
click at [166, 414] on span at bounding box center [168, 416] width 18 height 18
click at [166, 414] on input "Juices" at bounding box center [168, 416] width 18 height 18
radio input "true"
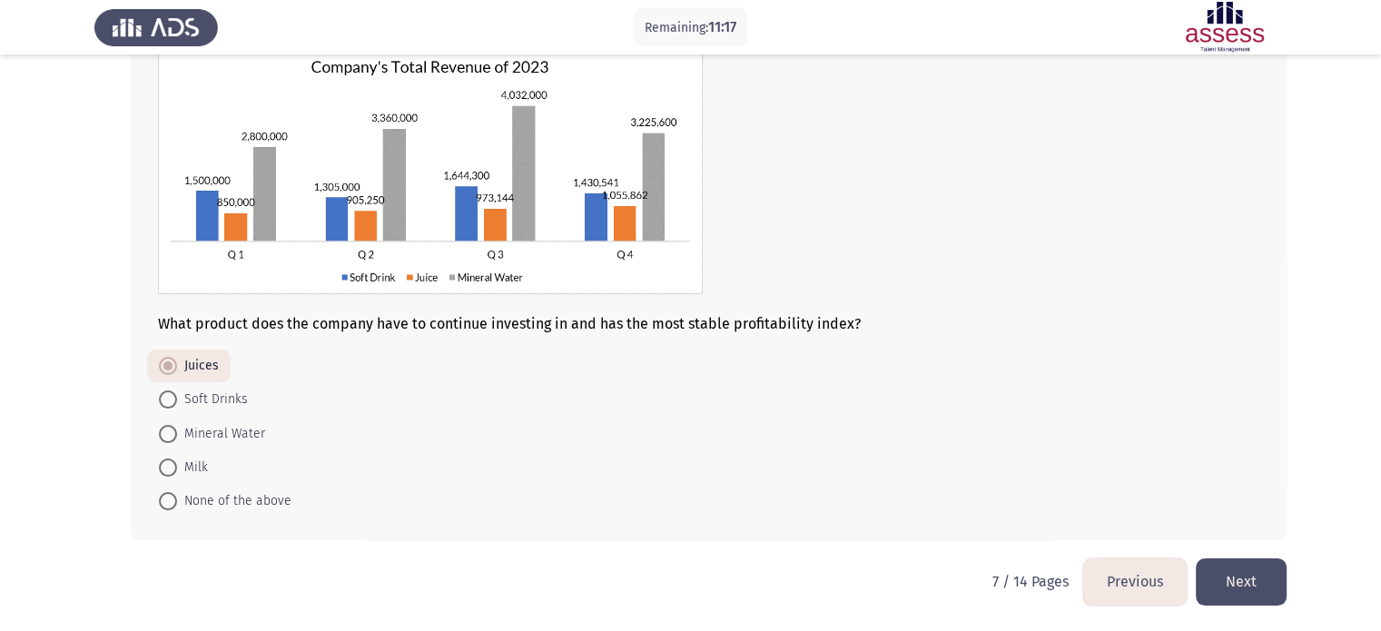
click at [1220, 566] on button "Next" at bounding box center [1241, 581] width 91 height 46
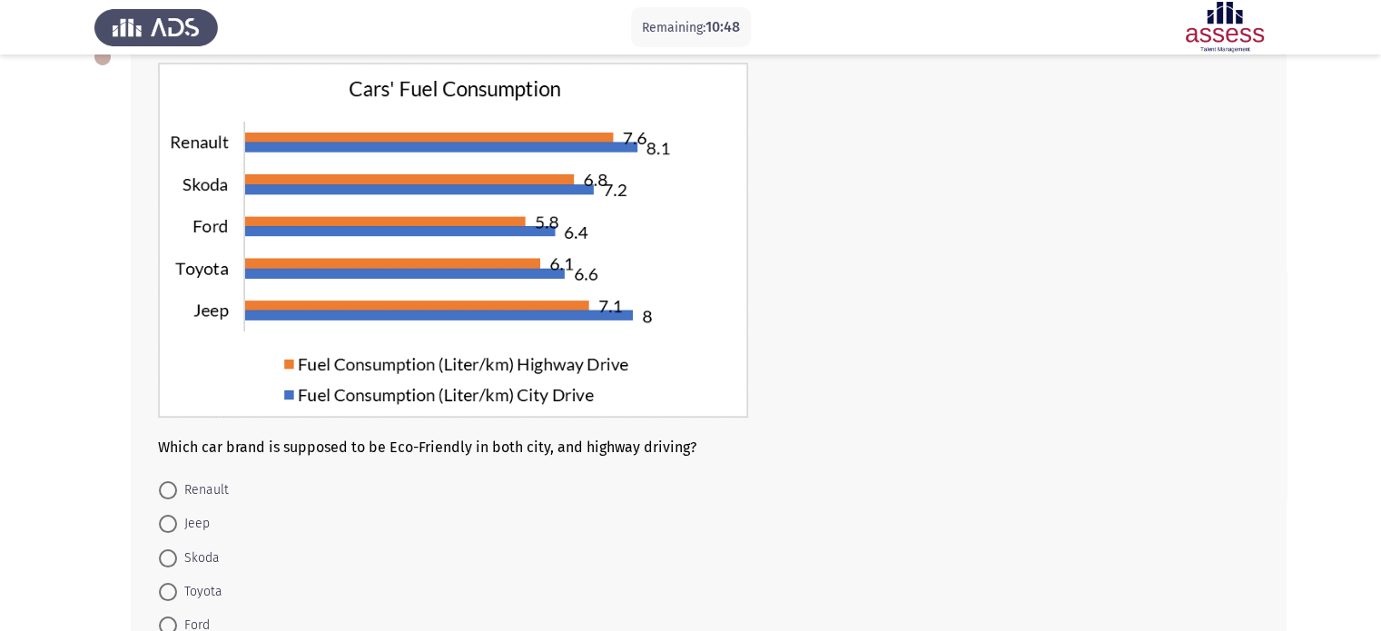
scroll to position [154, 0]
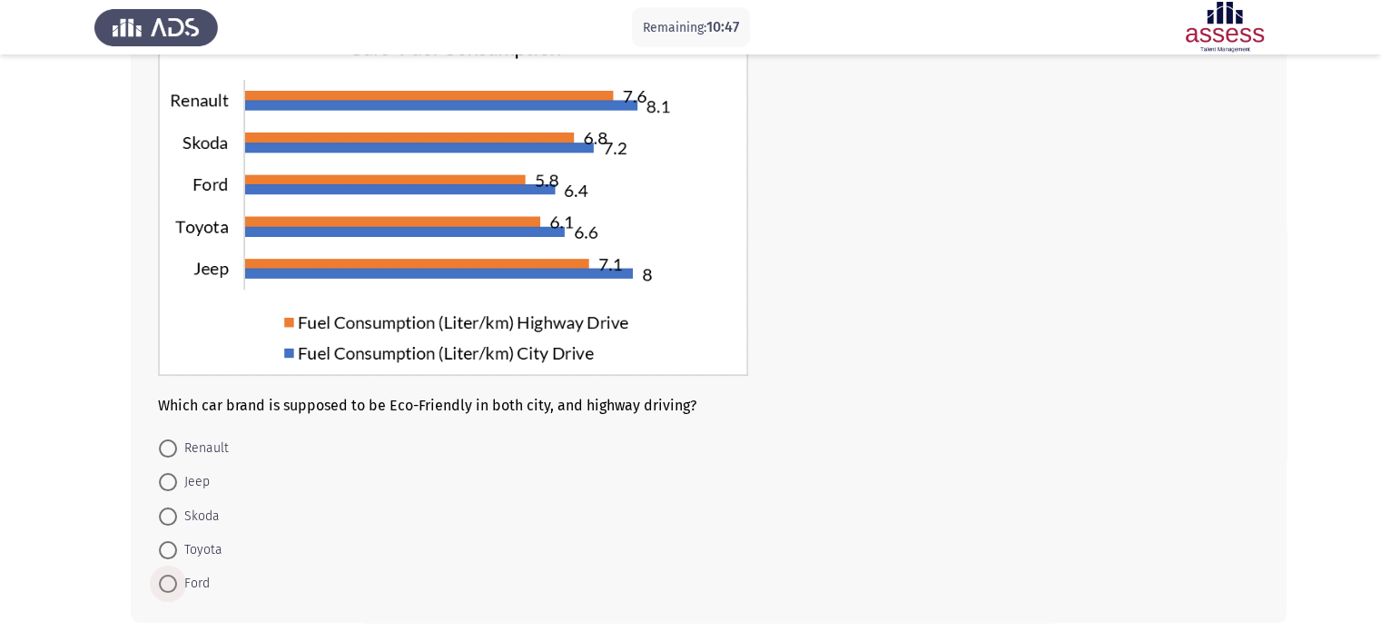
click at [179, 591] on span "Ford" at bounding box center [193, 584] width 33 height 22
click at [177, 591] on input "Ford" at bounding box center [168, 584] width 18 height 18
radio input "true"
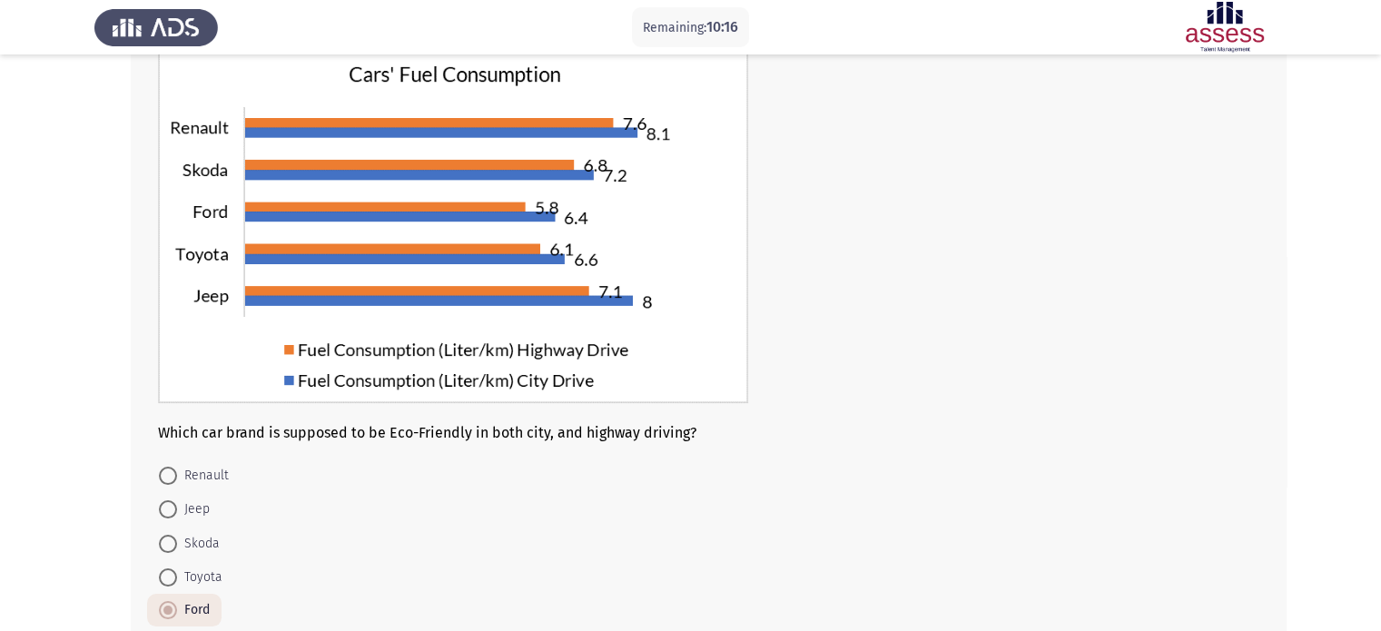
scroll to position [236, 0]
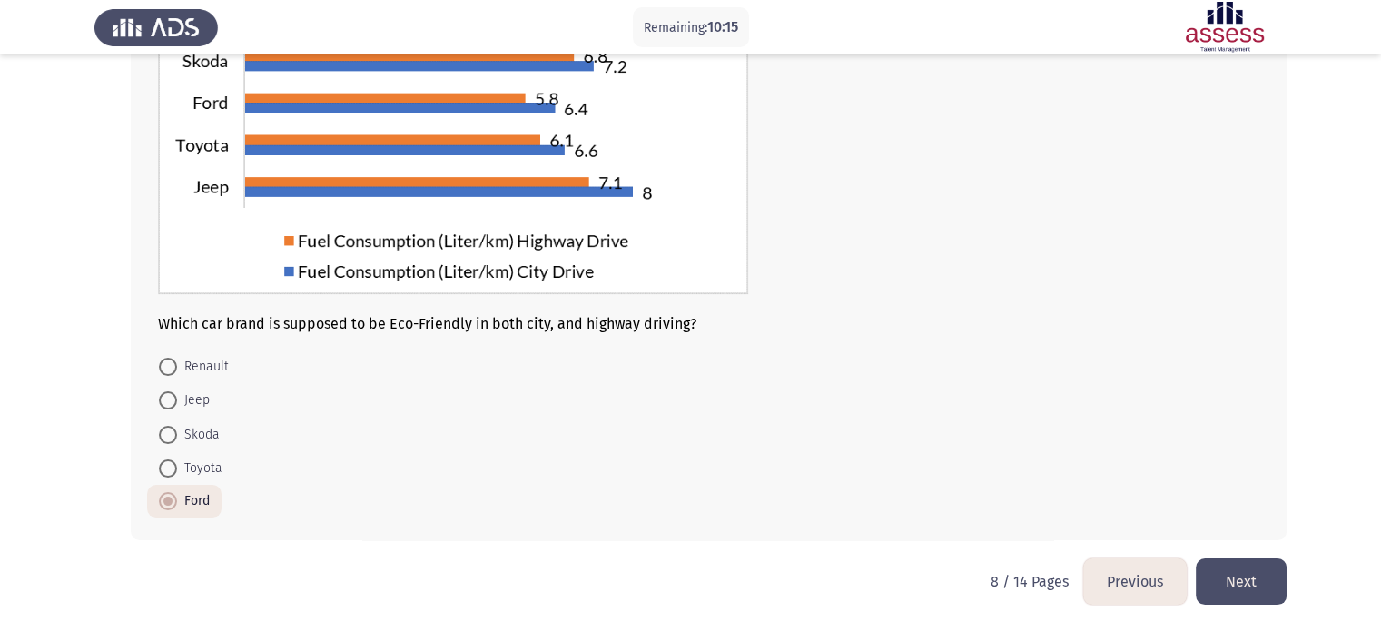
click at [1268, 580] on button "Next" at bounding box center [1241, 581] width 91 height 46
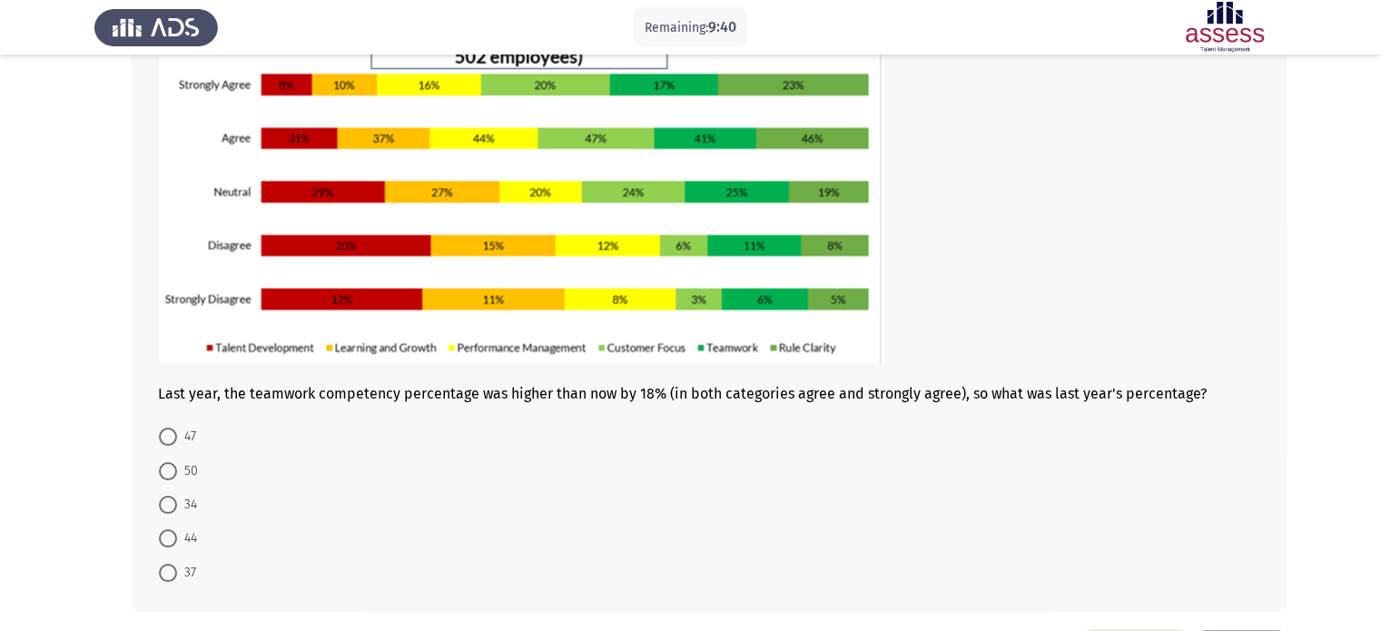
scroll to position [162, 0]
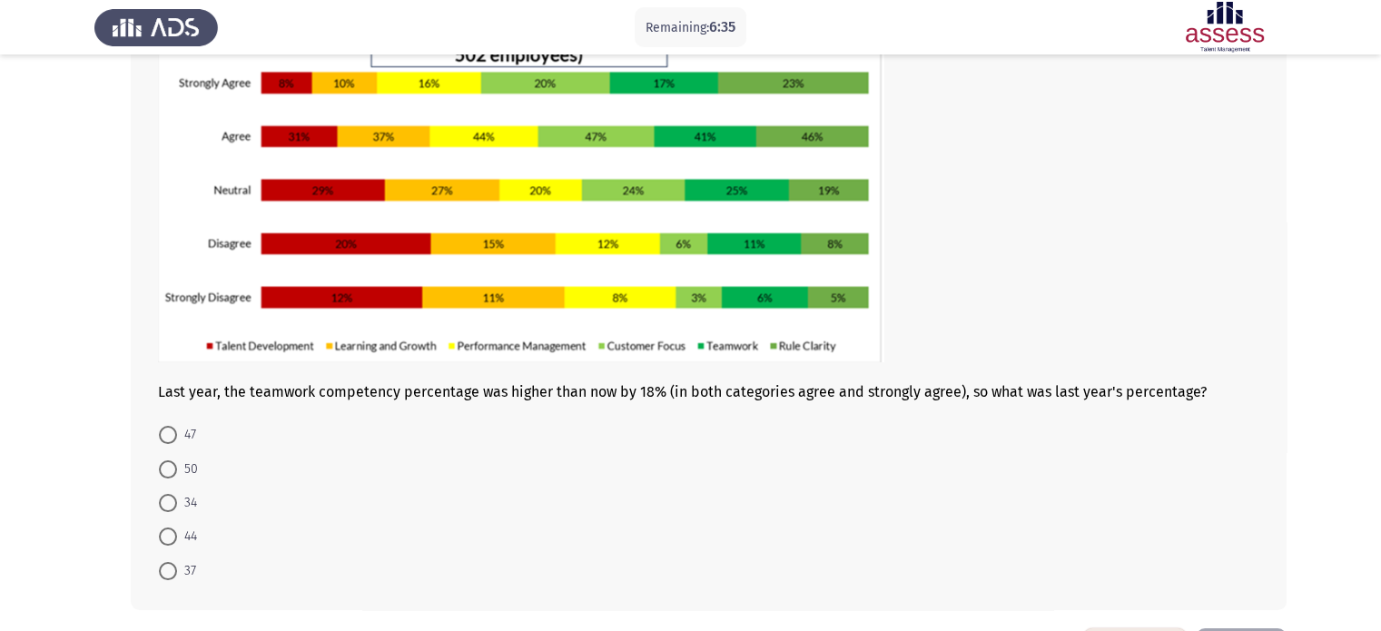
click at [159, 598] on div "Last year, the teamwork competency percentage was higher than now by 18% (in bo…" at bounding box center [709, 300] width 1156 height 619
click at [164, 591] on div "Last year, the teamwork competency percentage was higher than now by 18% (in bo…" at bounding box center [709, 300] width 1156 height 619
click at [162, 578] on span at bounding box center [168, 571] width 18 height 18
click at [162, 578] on input "37" at bounding box center [168, 571] width 18 height 18
radio input "true"
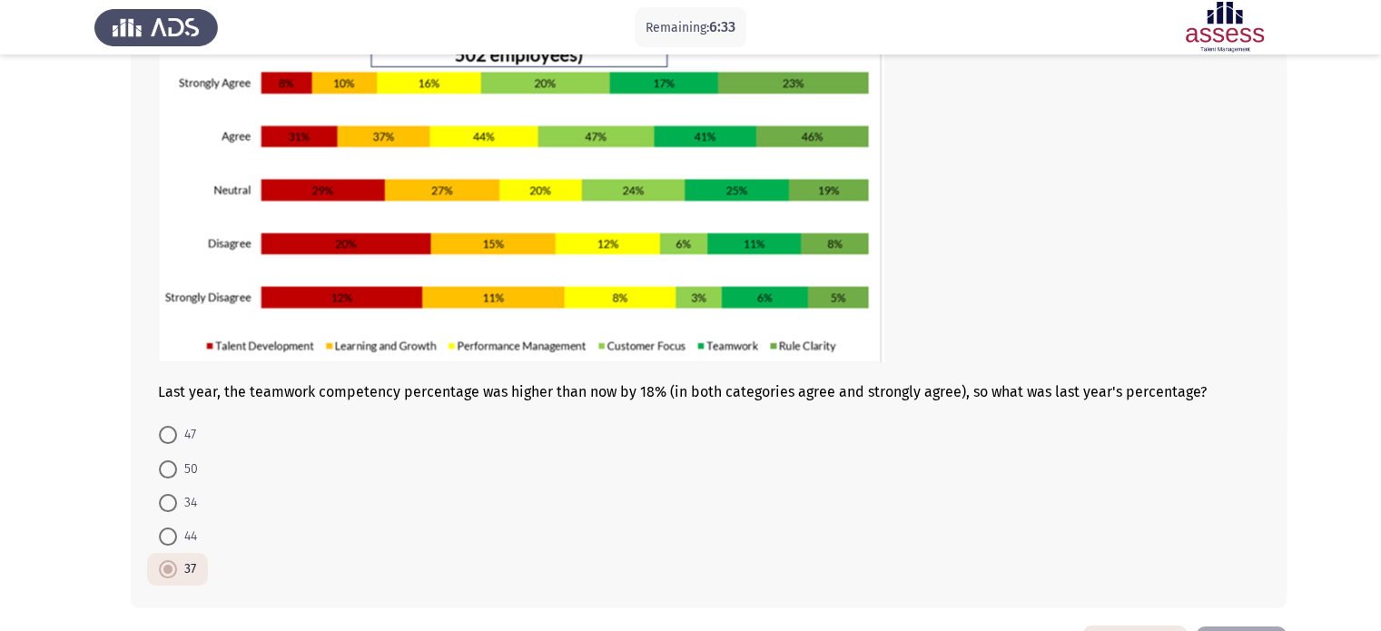
scroll to position [229, 0]
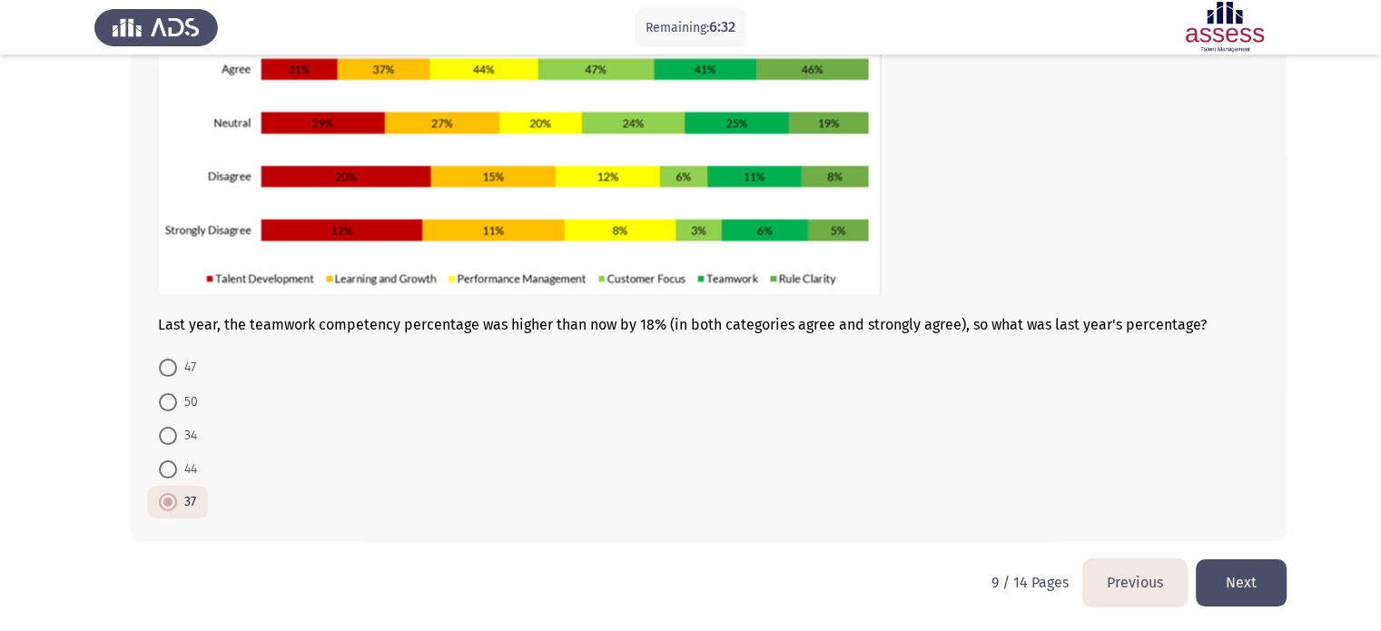
click at [1225, 554] on div "Last year, the teamwork competency percentage was higher than now by 18% (in bo…" at bounding box center [690, 233] width 1192 height 654
click at [1233, 566] on button "Next" at bounding box center [1241, 582] width 91 height 46
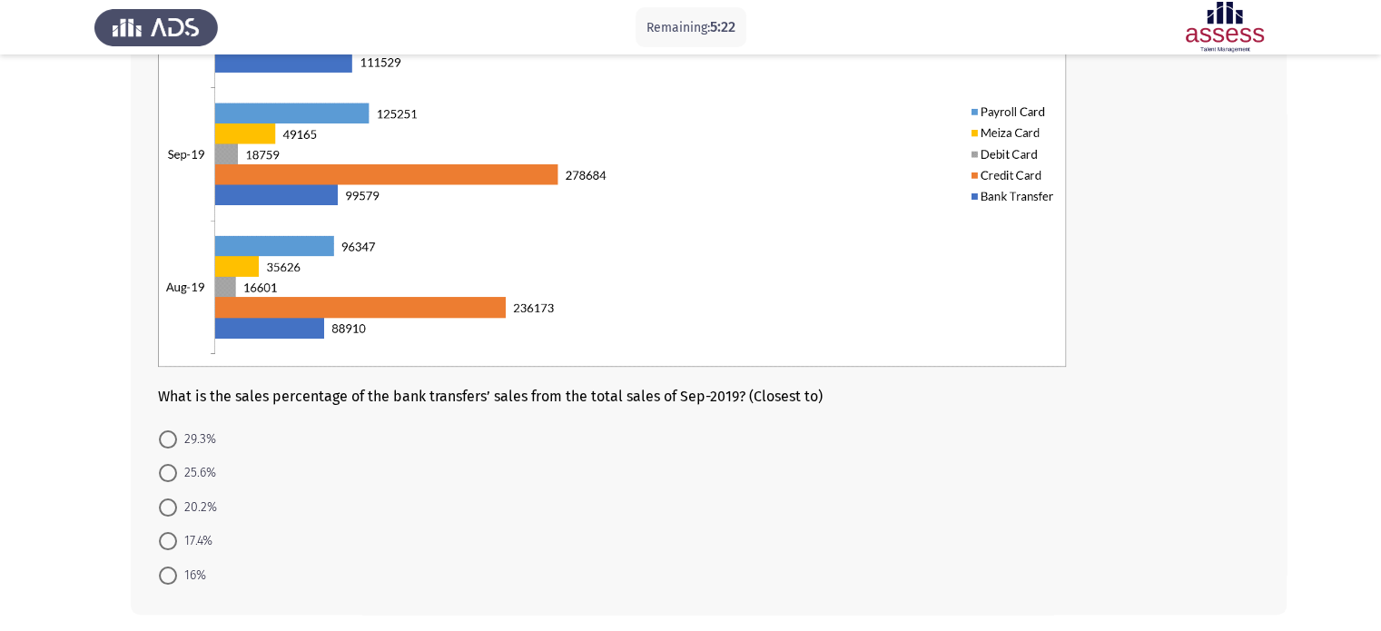
scroll to position [269, 0]
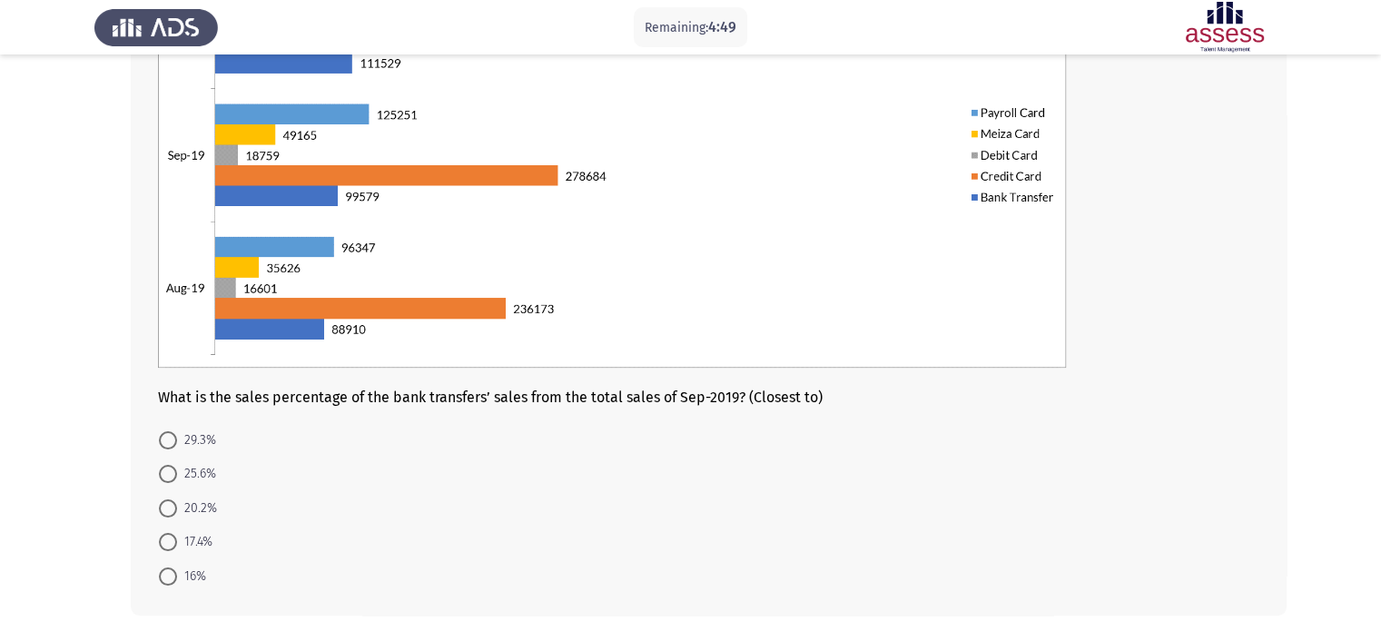
click at [199, 556] on mat-radio-button "17.4%" at bounding box center [185, 542] width 77 height 34
click at [192, 537] on span "17.4%" at bounding box center [194, 542] width 35 height 22
click at [177, 537] on input "17.4%" at bounding box center [168, 542] width 18 height 18
radio input "true"
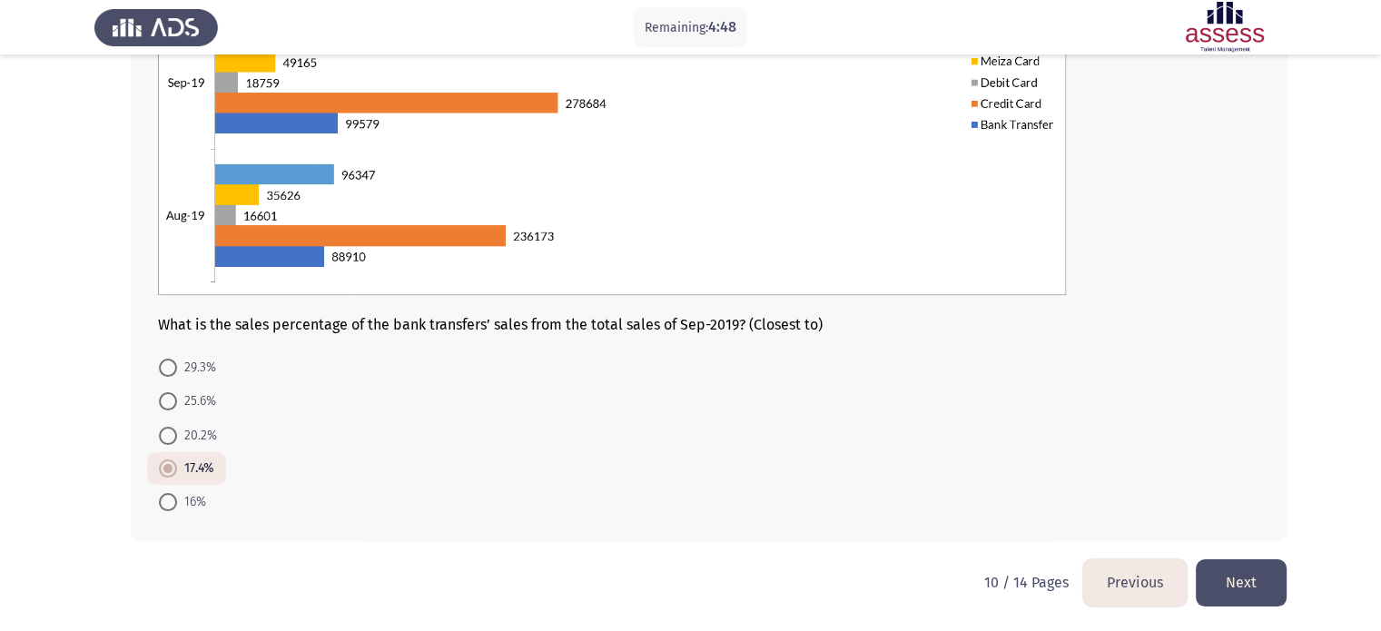
click at [1236, 573] on button "Next" at bounding box center [1241, 582] width 91 height 46
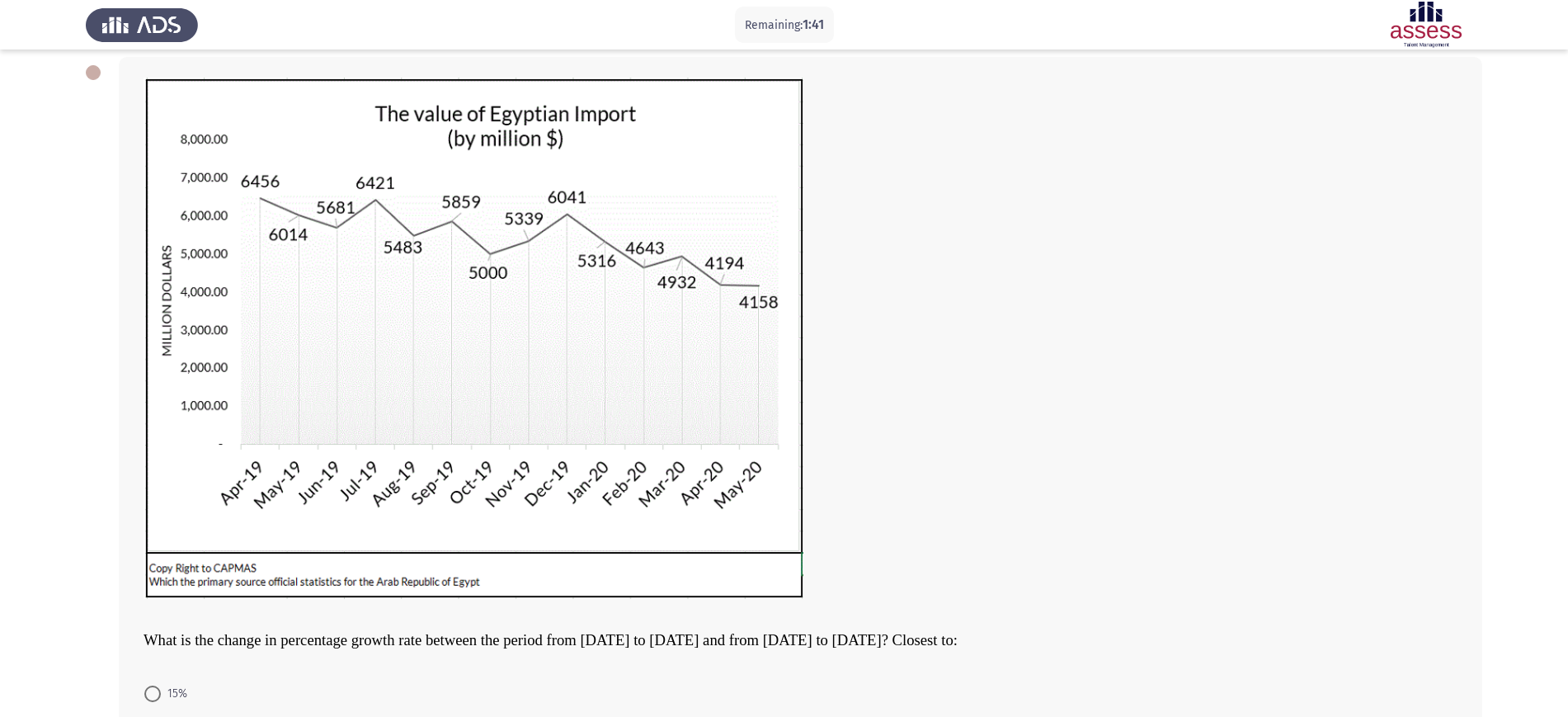
scroll to position [81, 0]
drag, startPoint x: 1210, startPoint y: 3, endPoint x: 676, endPoint y: 567, distance: 776.7
click at [676, 567] on img at bounding box center [473, 339] width 660 height 522
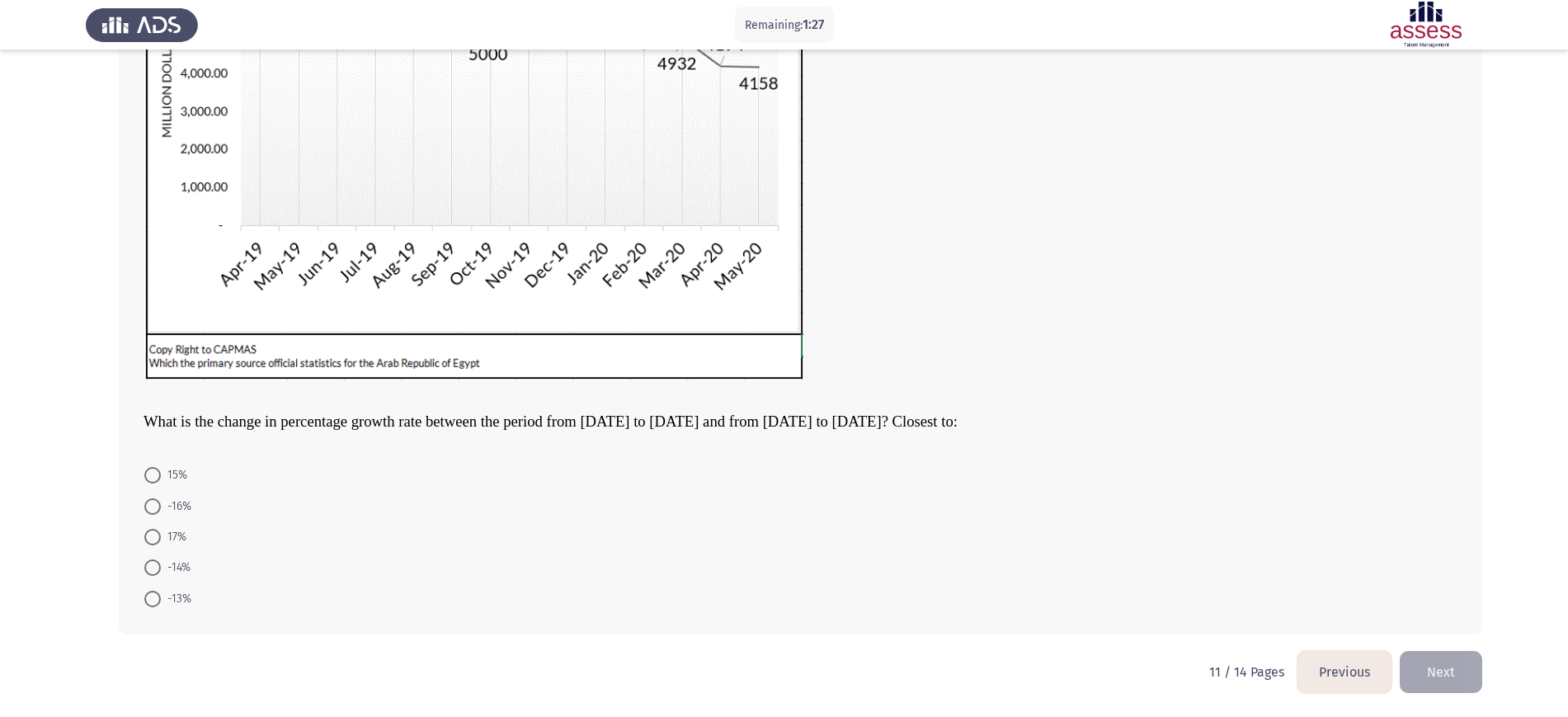
scroll to position [300, 0]
click at [150, 573] on span at bounding box center [153, 600] width 16 height 16
click at [150, 573] on input "-13%" at bounding box center [153, 600] width 16 height 16
radio input "true"
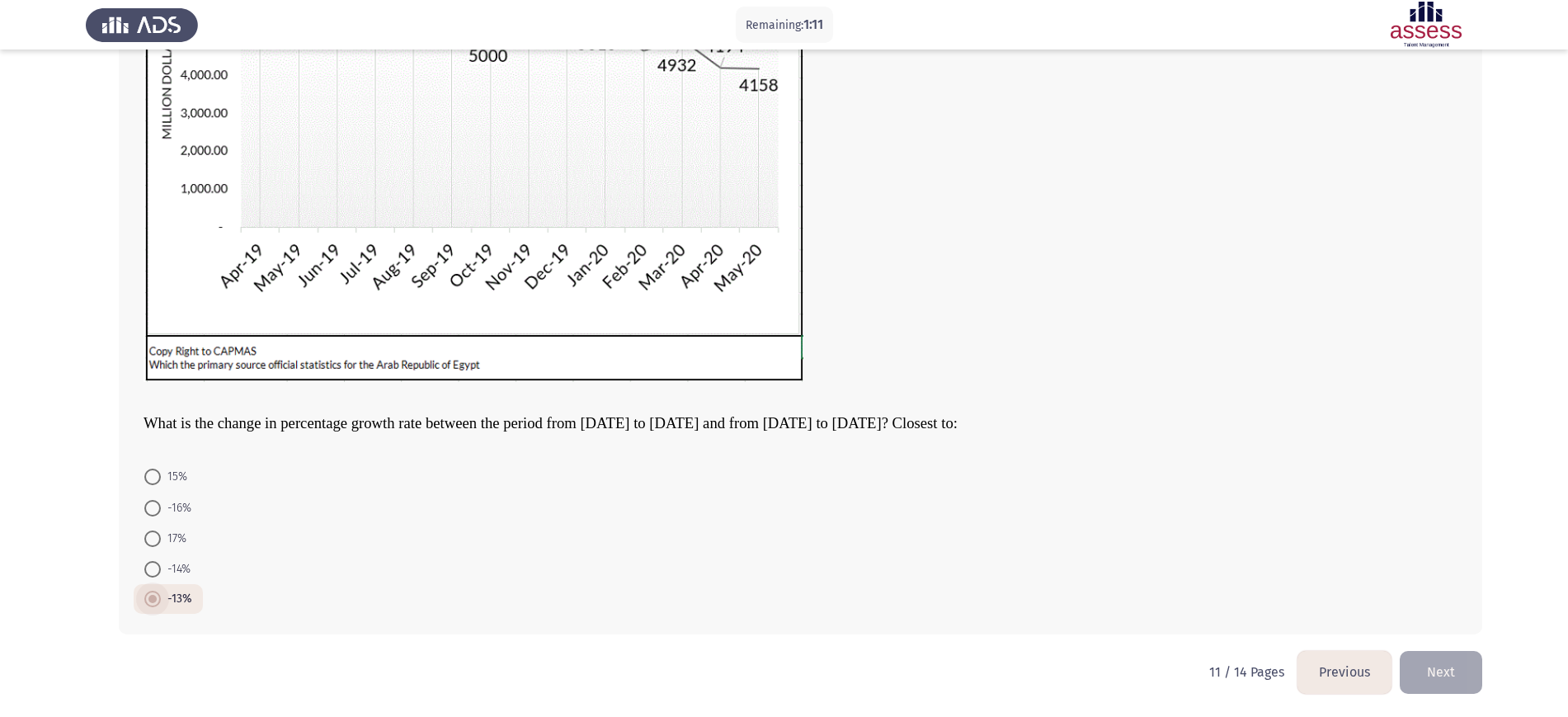
scroll to position [299, 0]
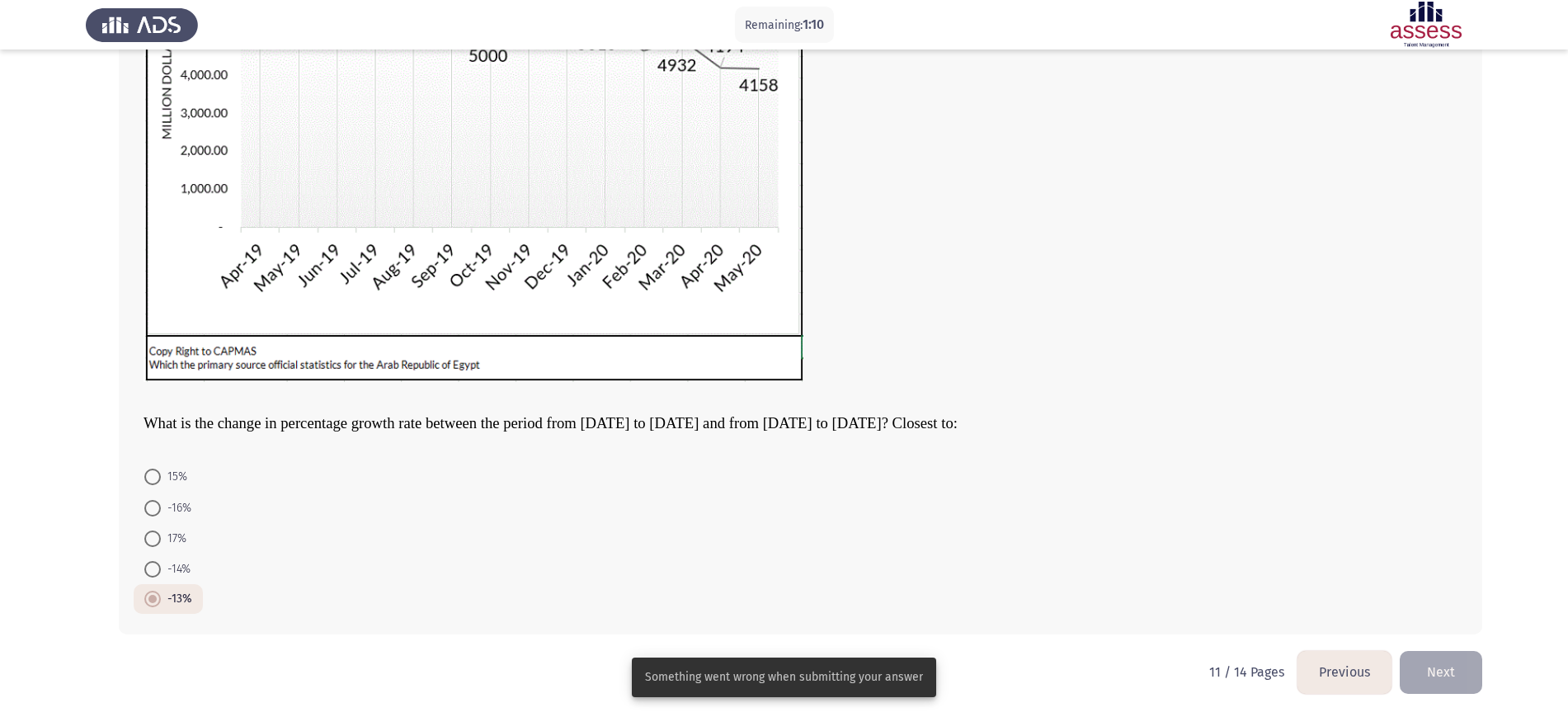
click at [1265, 573] on button "Next" at bounding box center [1441, 672] width 83 height 42
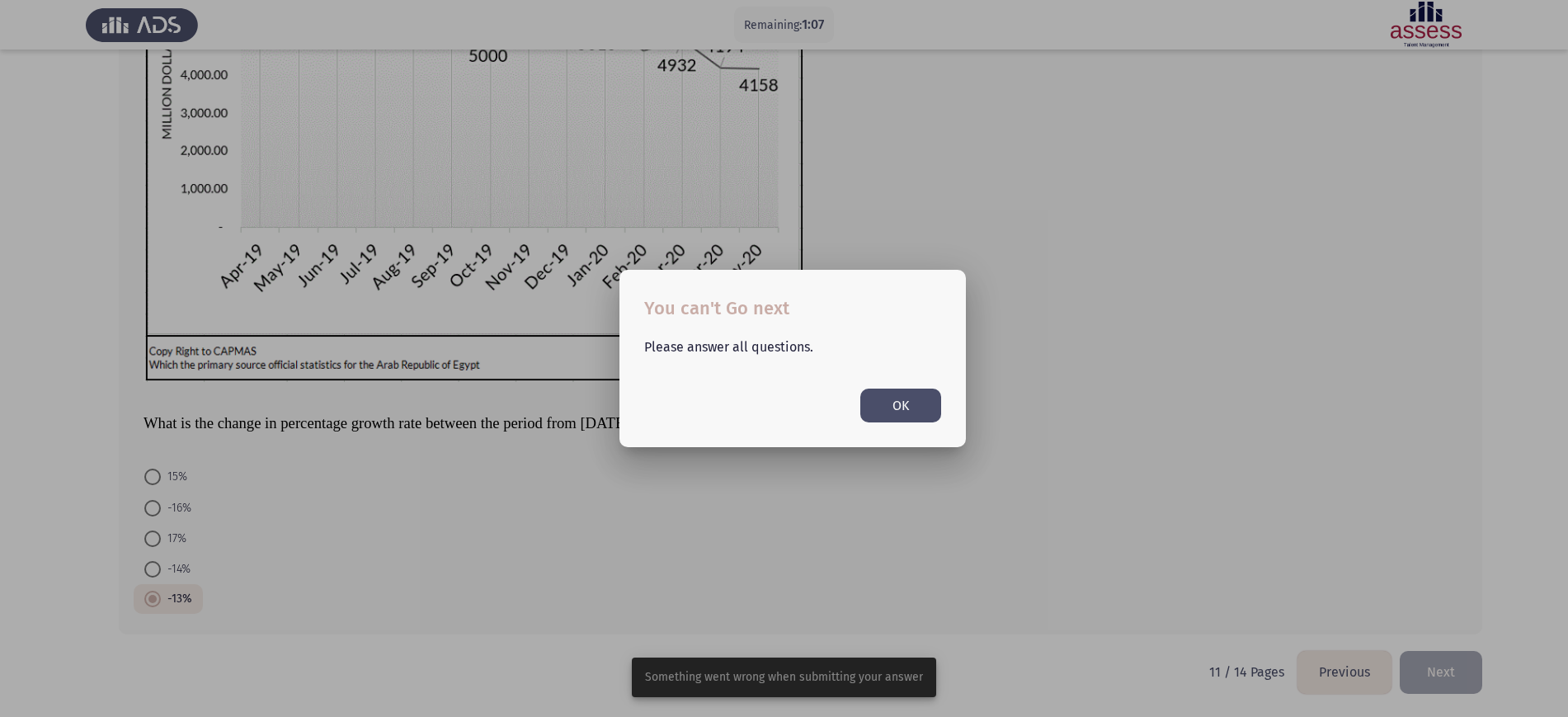
click at [905, 409] on button "OK" at bounding box center [900, 405] width 81 height 34
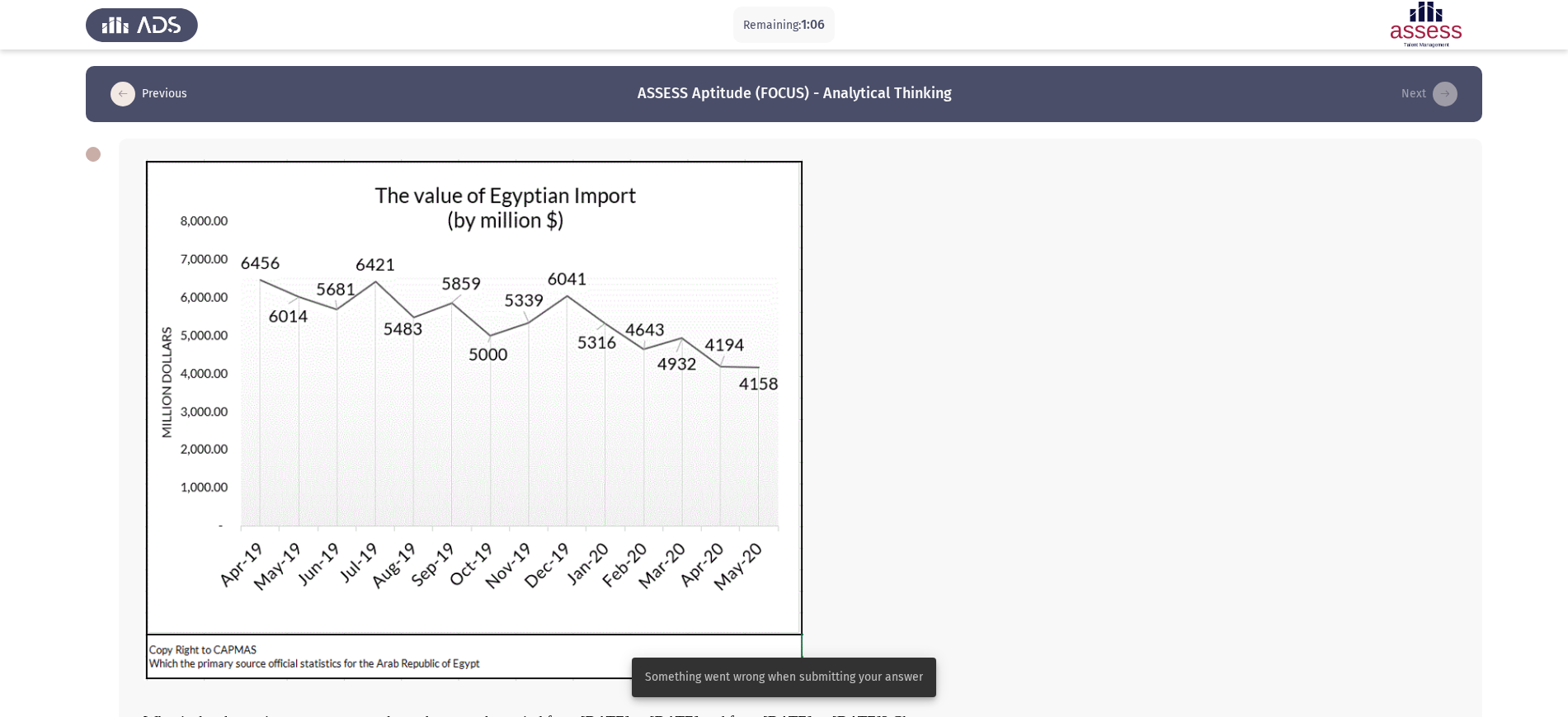
scroll to position [299, 0]
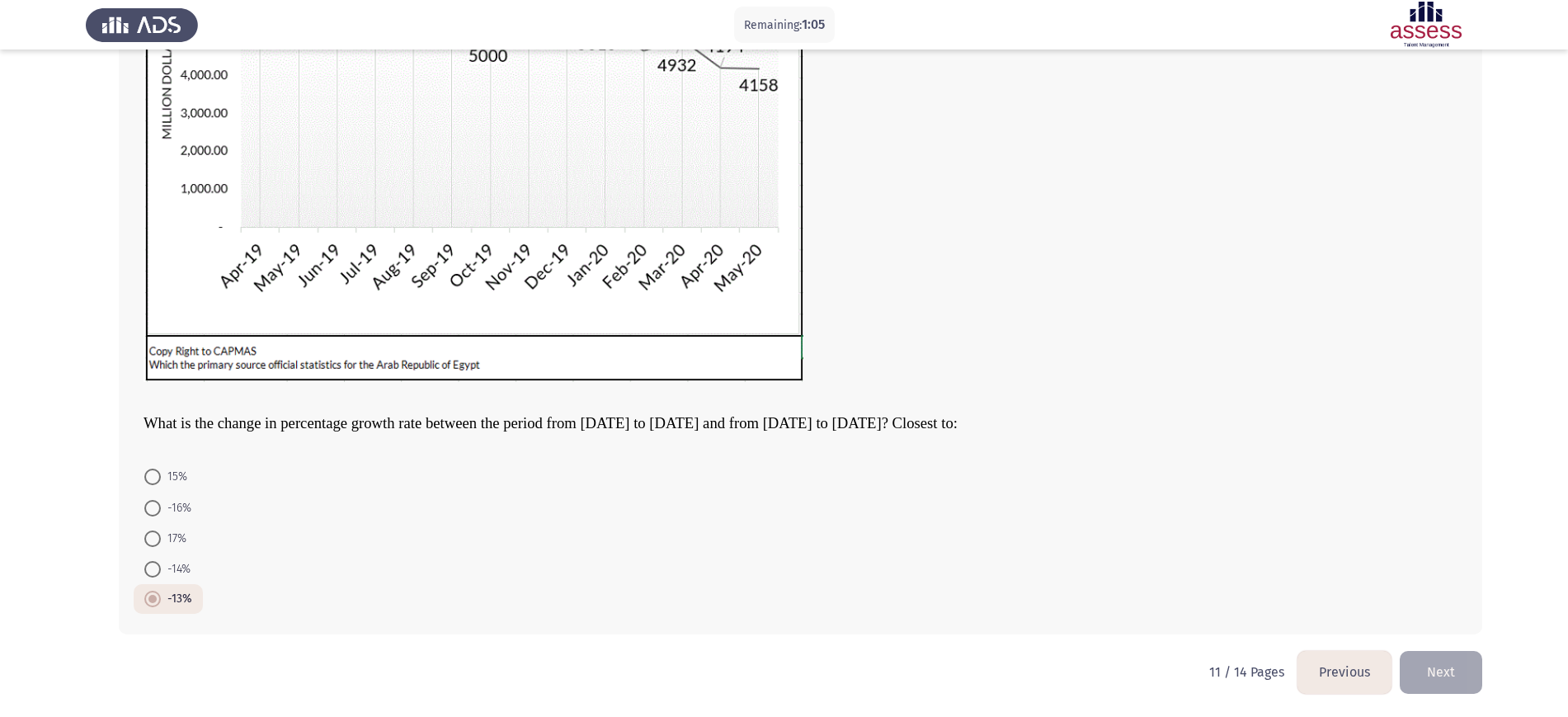
click at [146, 553] on mat-radio-button "-14%" at bounding box center [167, 569] width 67 height 31
click at [160, 523] on mat-radio-button "17%" at bounding box center [165, 539] width 64 height 31
click at [157, 531] on span at bounding box center [153, 539] width 16 height 16
click at [157, 531] on input "17%" at bounding box center [153, 539] width 16 height 16
radio input "true"
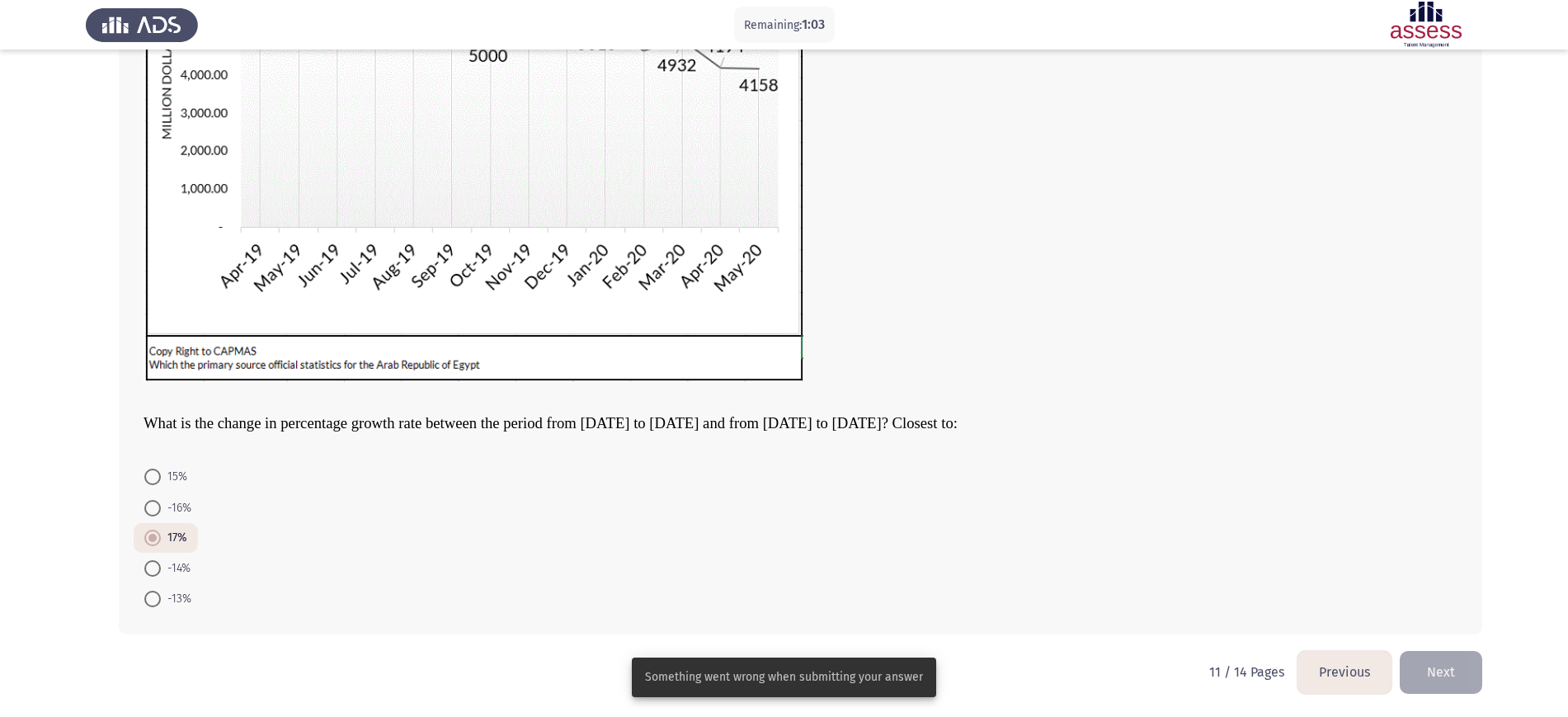
click at [150, 573] on span at bounding box center [153, 599] width 16 height 16
click at [150, 573] on input "-13%" at bounding box center [153, 599] width 16 height 16
radio input "true"
click at [1265, 573] on button "Previous" at bounding box center [1344, 672] width 94 height 42
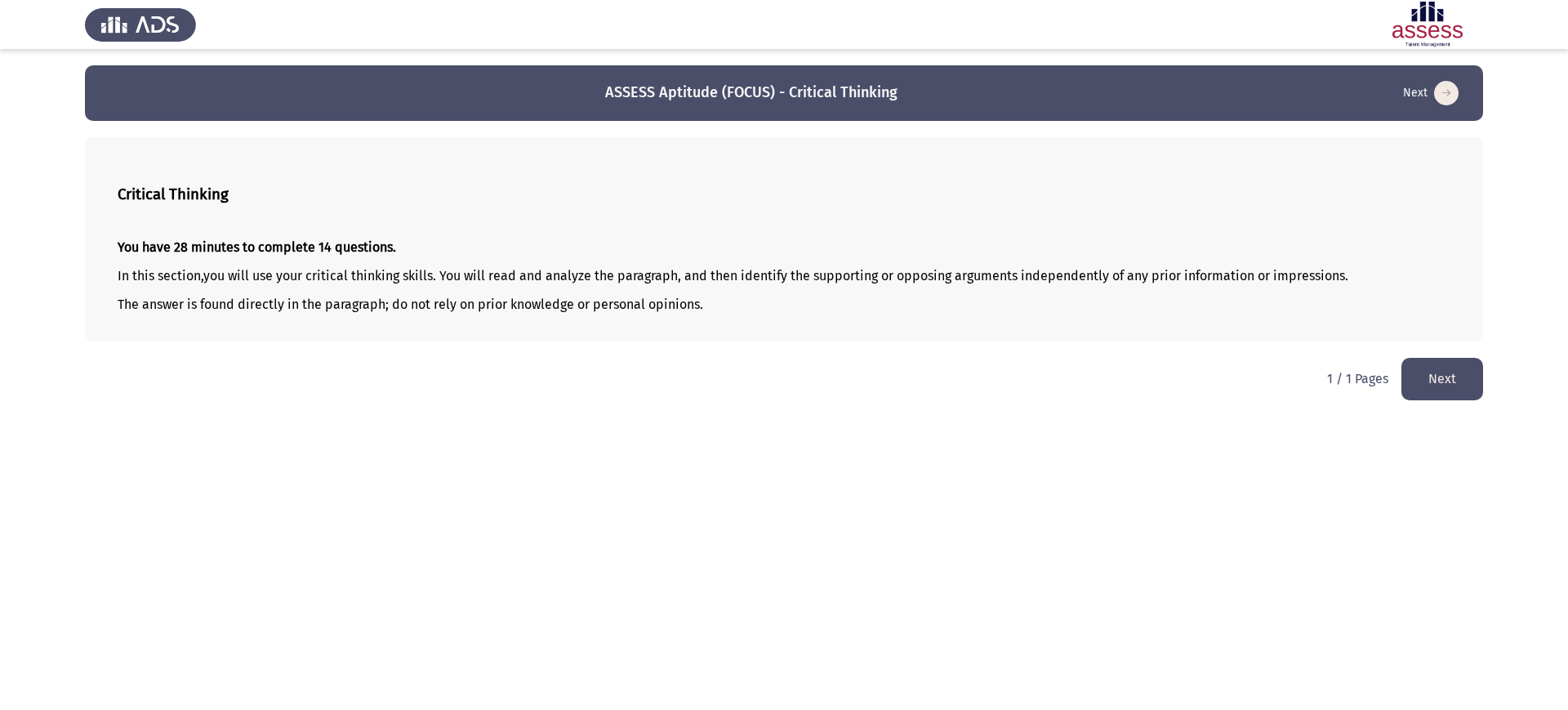
click at [1253, 372] on button "Next" at bounding box center [1442, 379] width 82 height 41
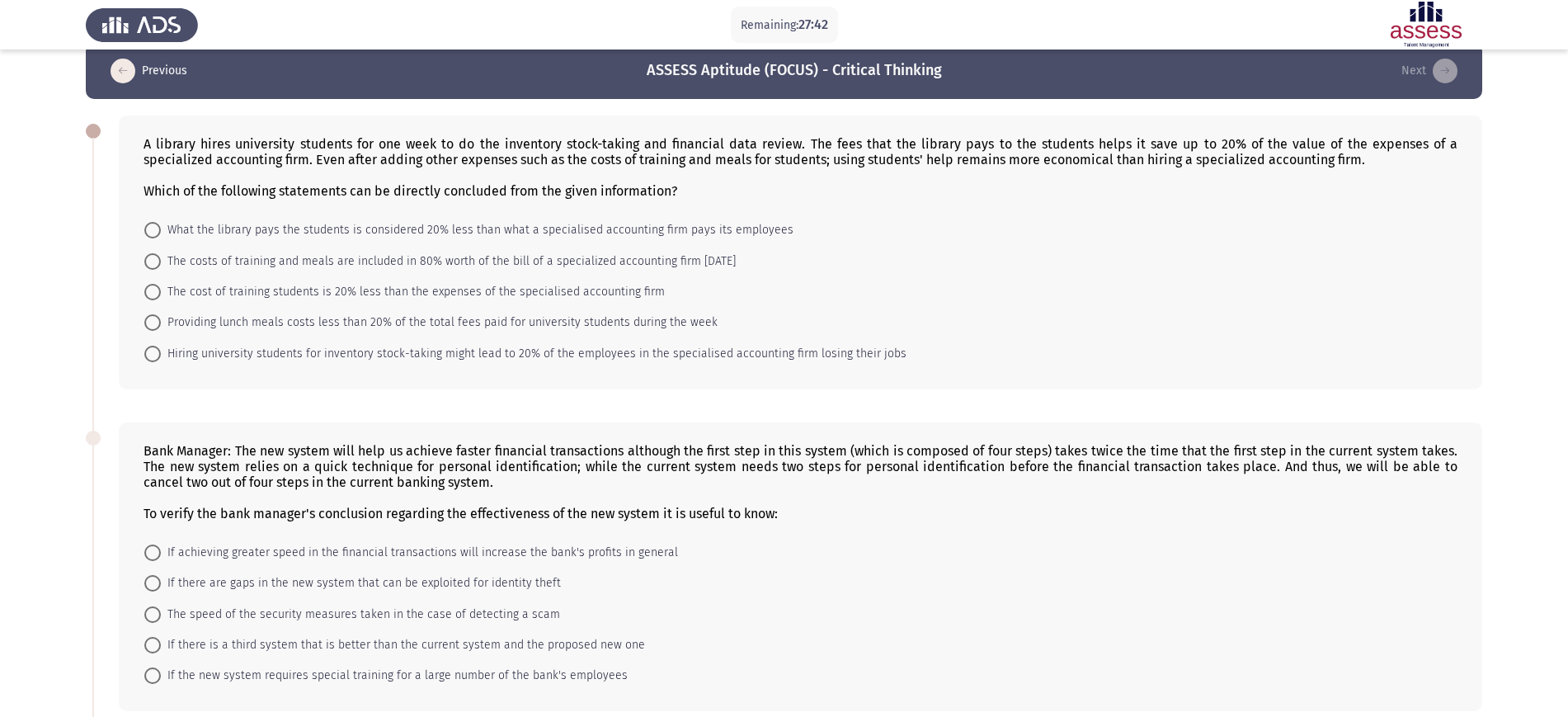
scroll to position [22, 0]
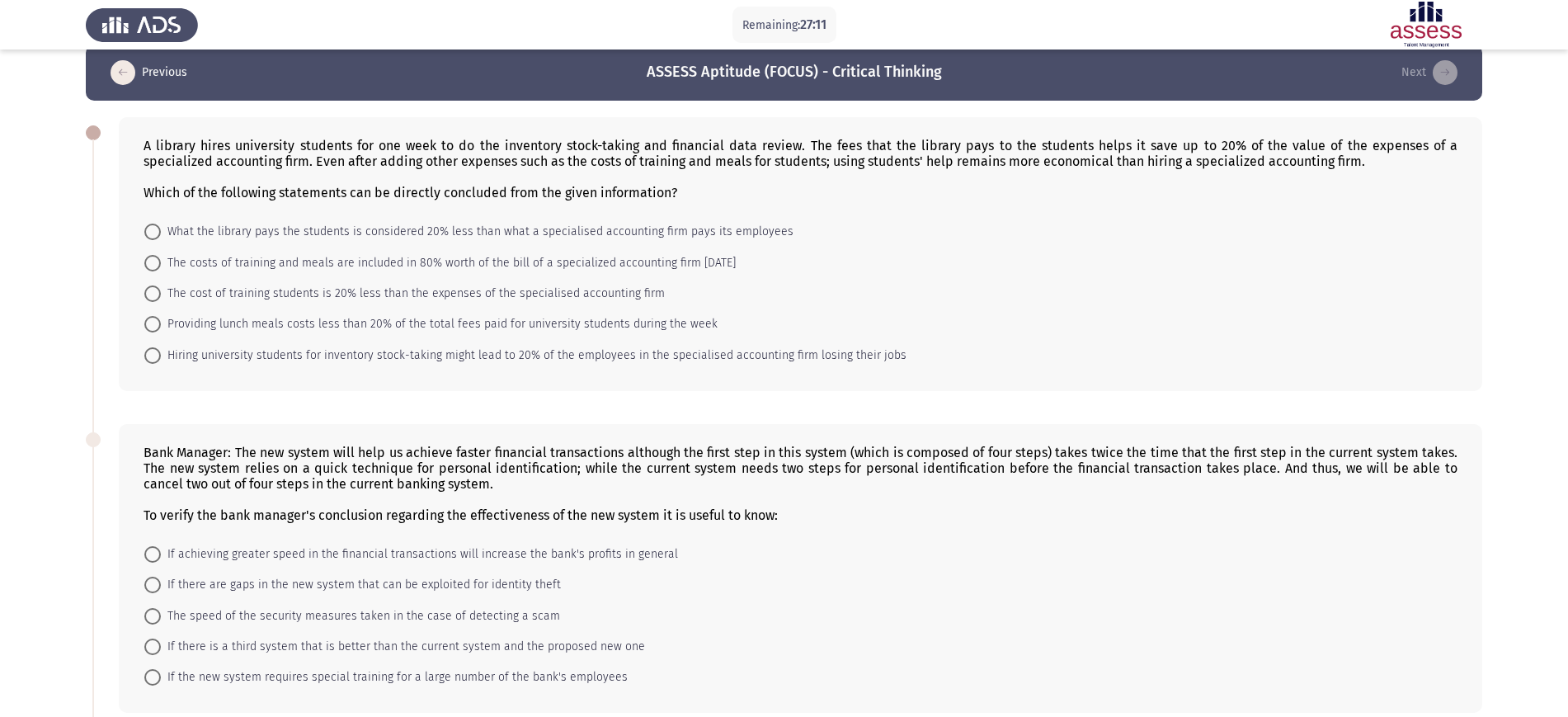
click at [131, 66] on icon "load previous page" at bounding box center [123, 72] width 25 height 25
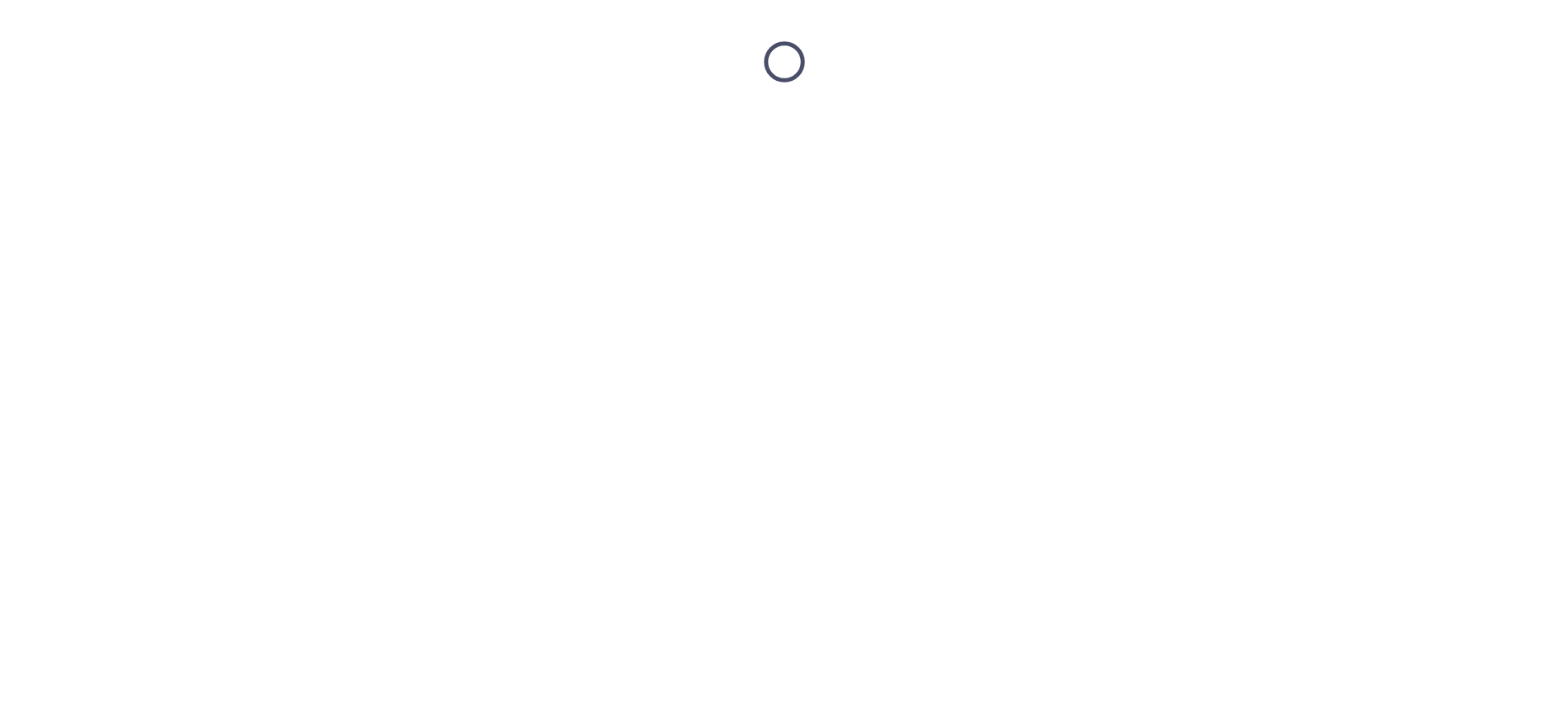
scroll to position [0, 0]
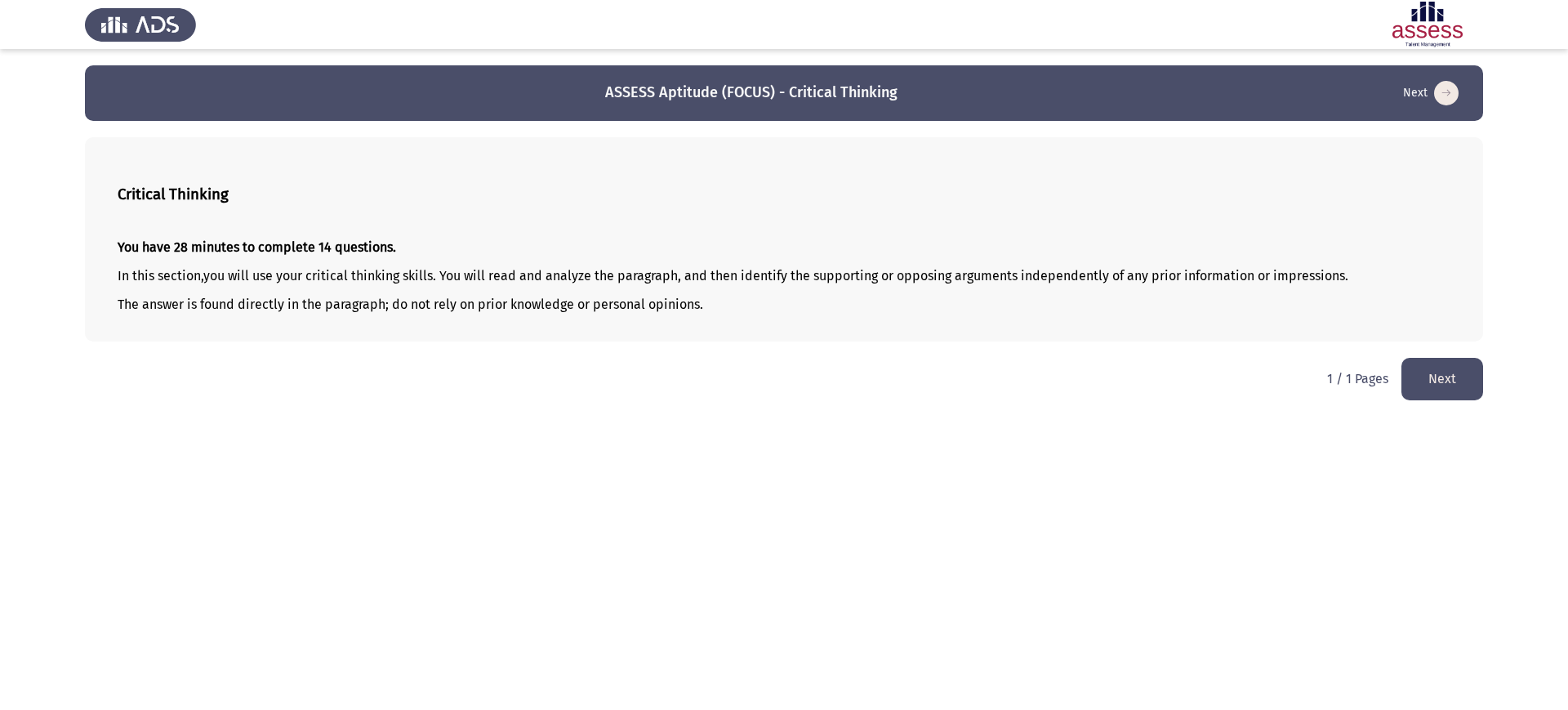
click at [1253, 376] on button "Next" at bounding box center [1442, 379] width 82 height 41
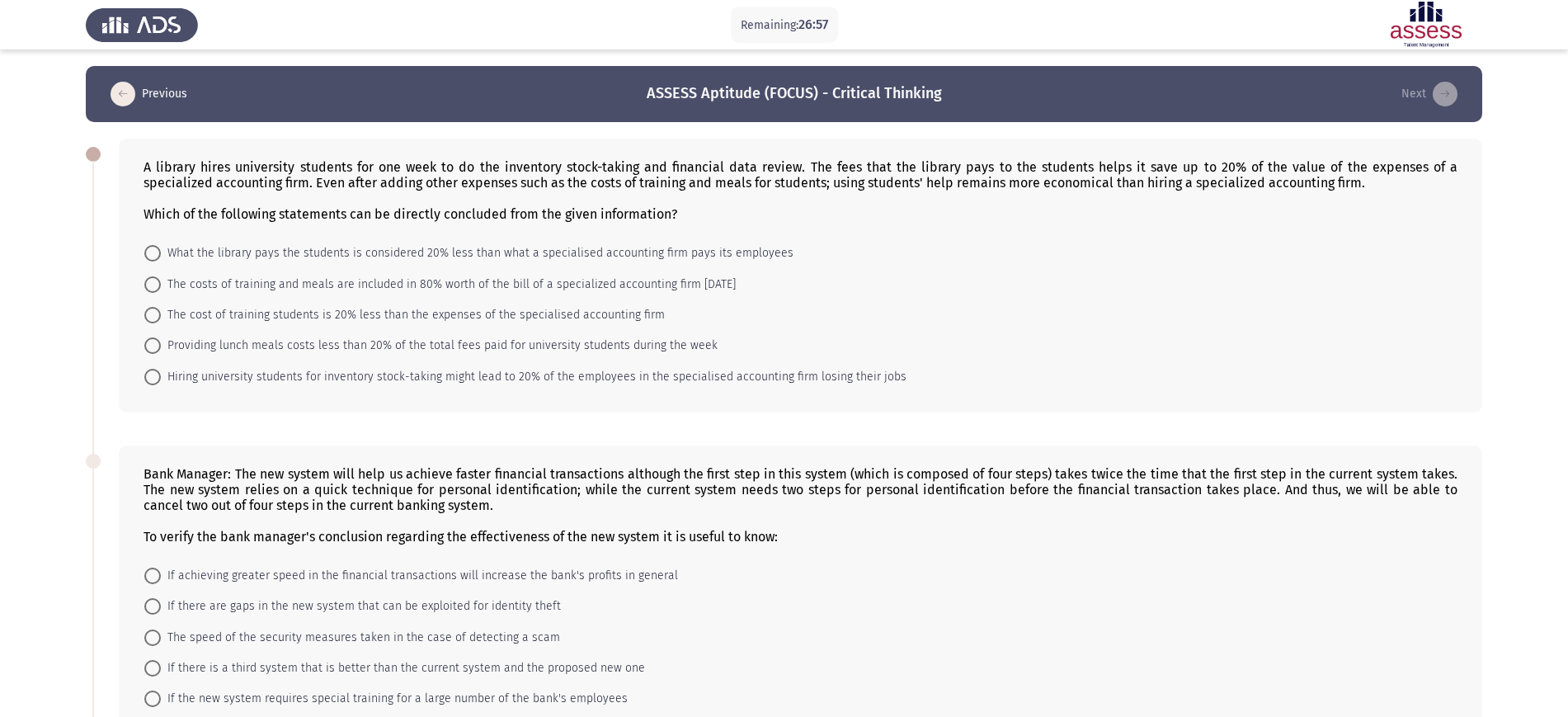
click at [456, 282] on span "The costs of training and meals are included in 80% worth of the bill of a spec…" at bounding box center [448, 284] width 575 height 20
click at [161, 282] on input "The costs of training and meals are included in 80% worth of the bill of a spec…" at bounding box center [153, 284] width 16 height 16
radio input "true"
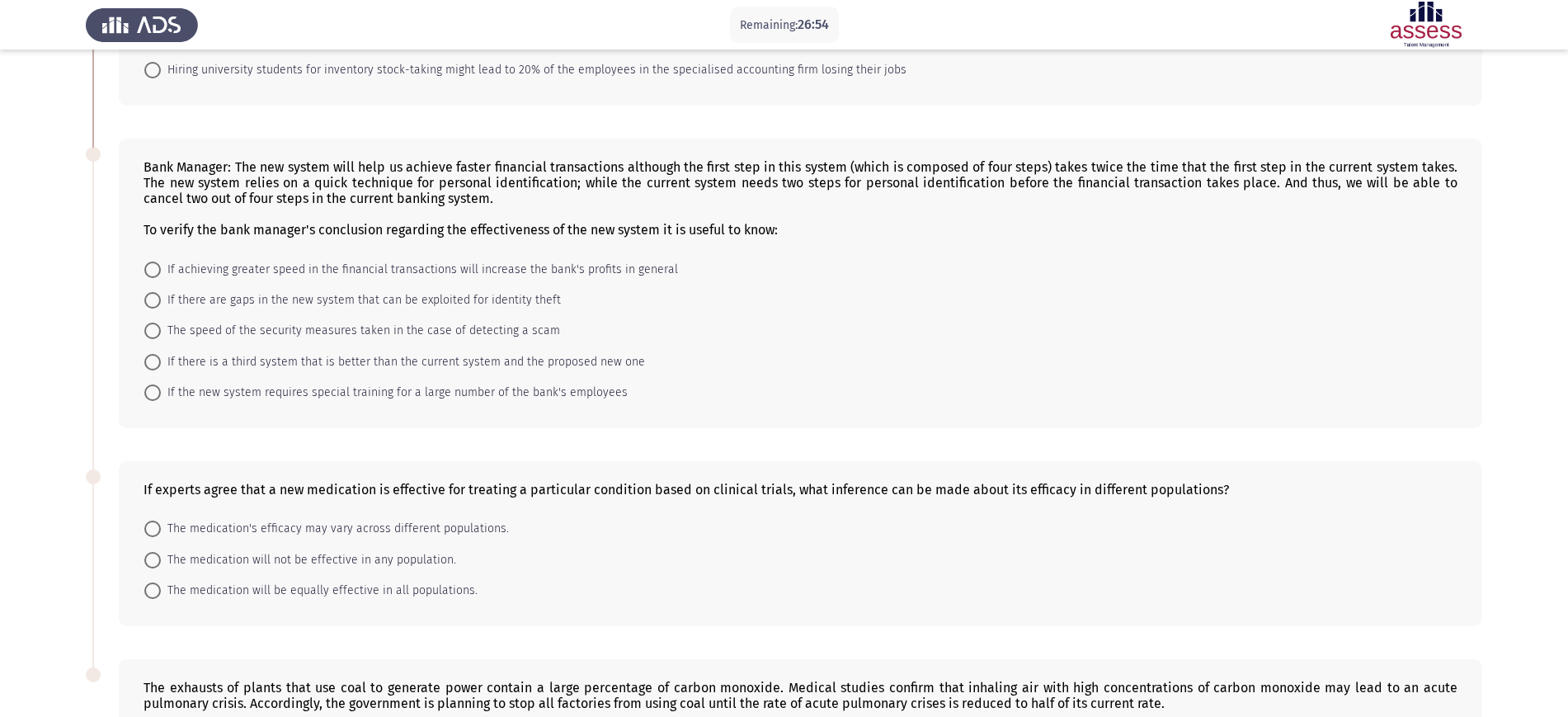
scroll to position [288, 0]
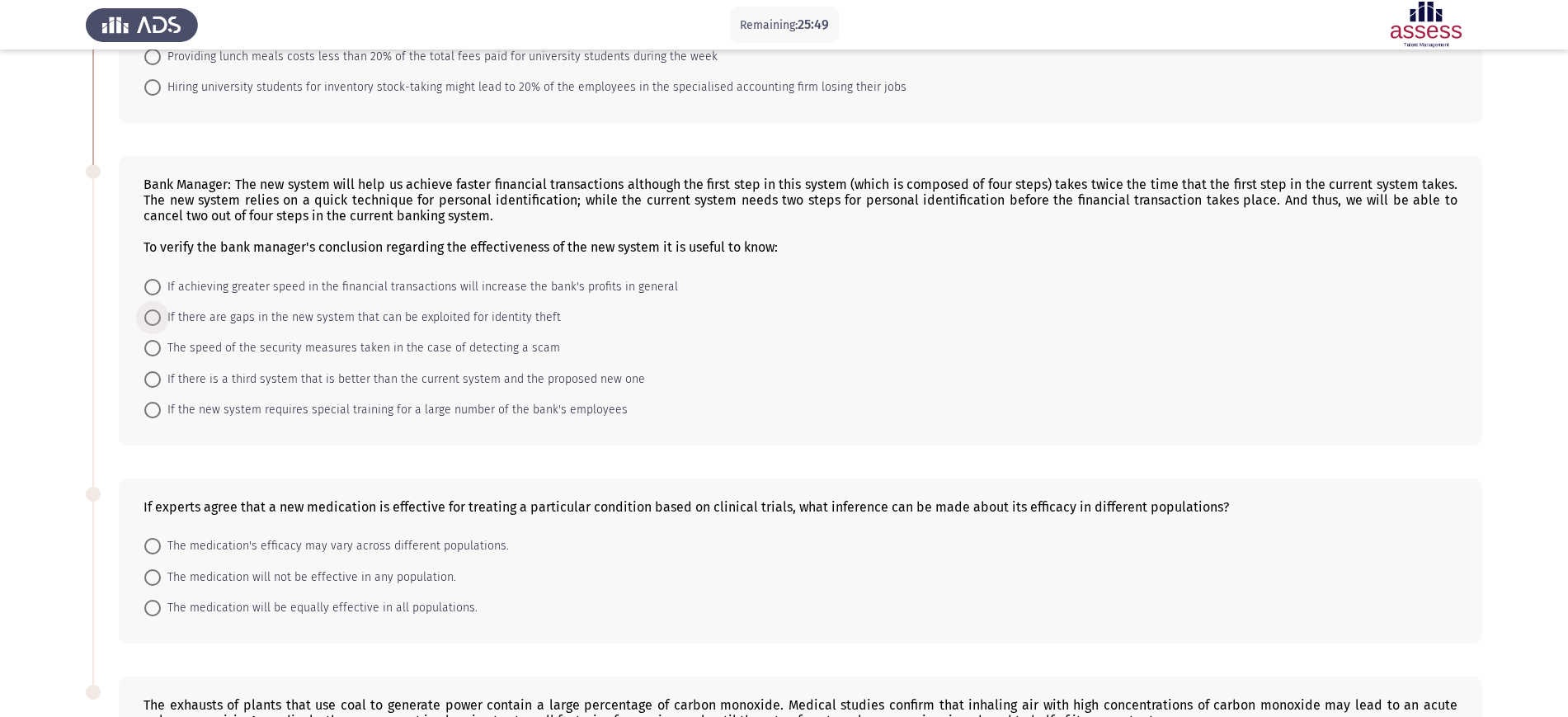
click at [293, 318] on span "If there are gaps in the new system that can be exploited for identity theft" at bounding box center [361, 318] width 400 height 20
click at [161, 318] on input "If there are gaps in the new system that can be exploited for identity theft" at bounding box center [153, 317] width 16 height 16
radio input "true"
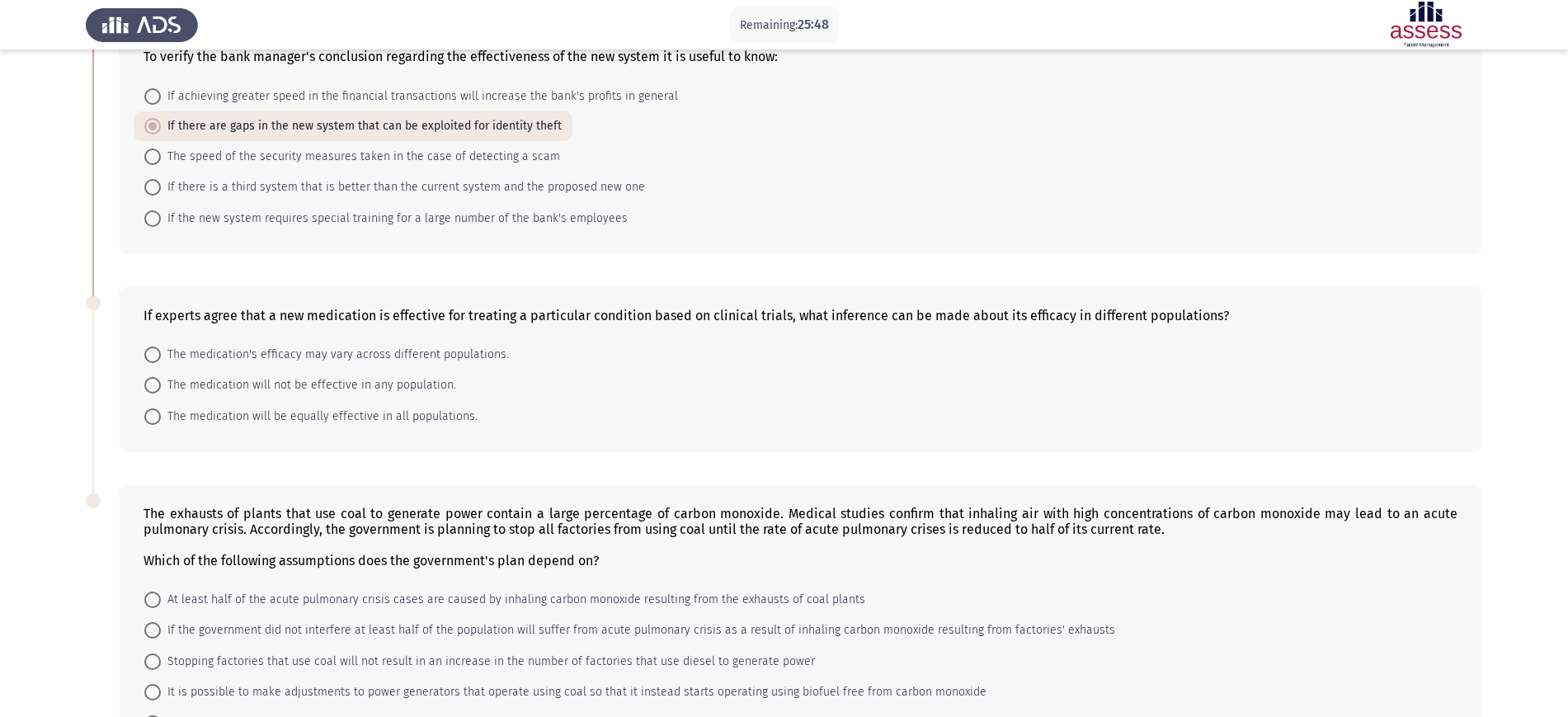
scroll to position [479, 0]
click at [373, 416] on span "The medication will be equally effective in all populations." at bounding box center [319, 416] width 317 height 20
click at [161, 416] on input "The medication will be equally effective in all populations." at bounding box center [153, 415] width 16 height 16
radio input "true"
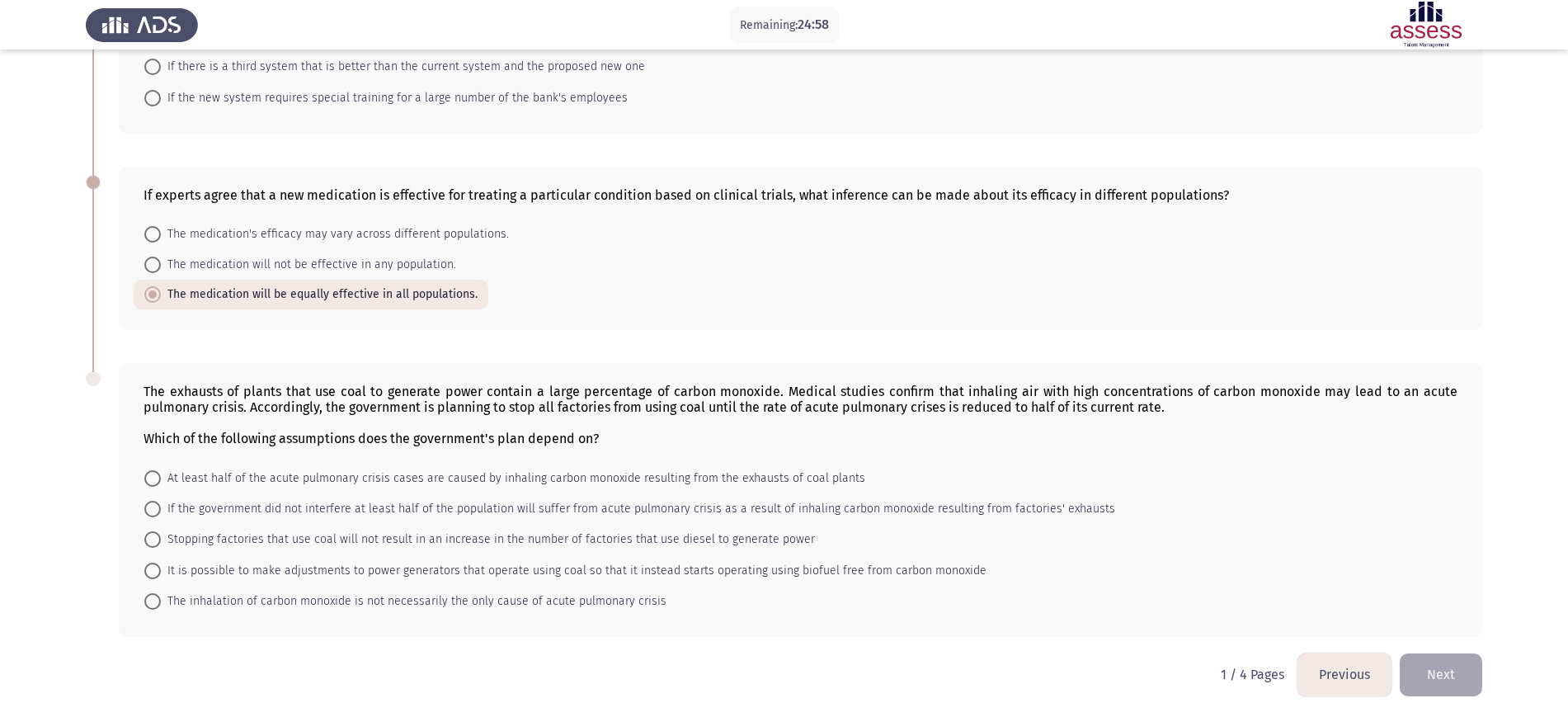
scroll to position [602, 0]
click at [398, 467] on span "At least half of the acute pulmonary crisis cases are caused by inhaling carbon…" at bounding box center [512, 476] width 704 height 20
click at [161, 468] on input "At least half of the acute pulmonary crisis cases are caused by inhaling carbon…" at bounding box center [153, 476] width 16 height 16
radio input "true"
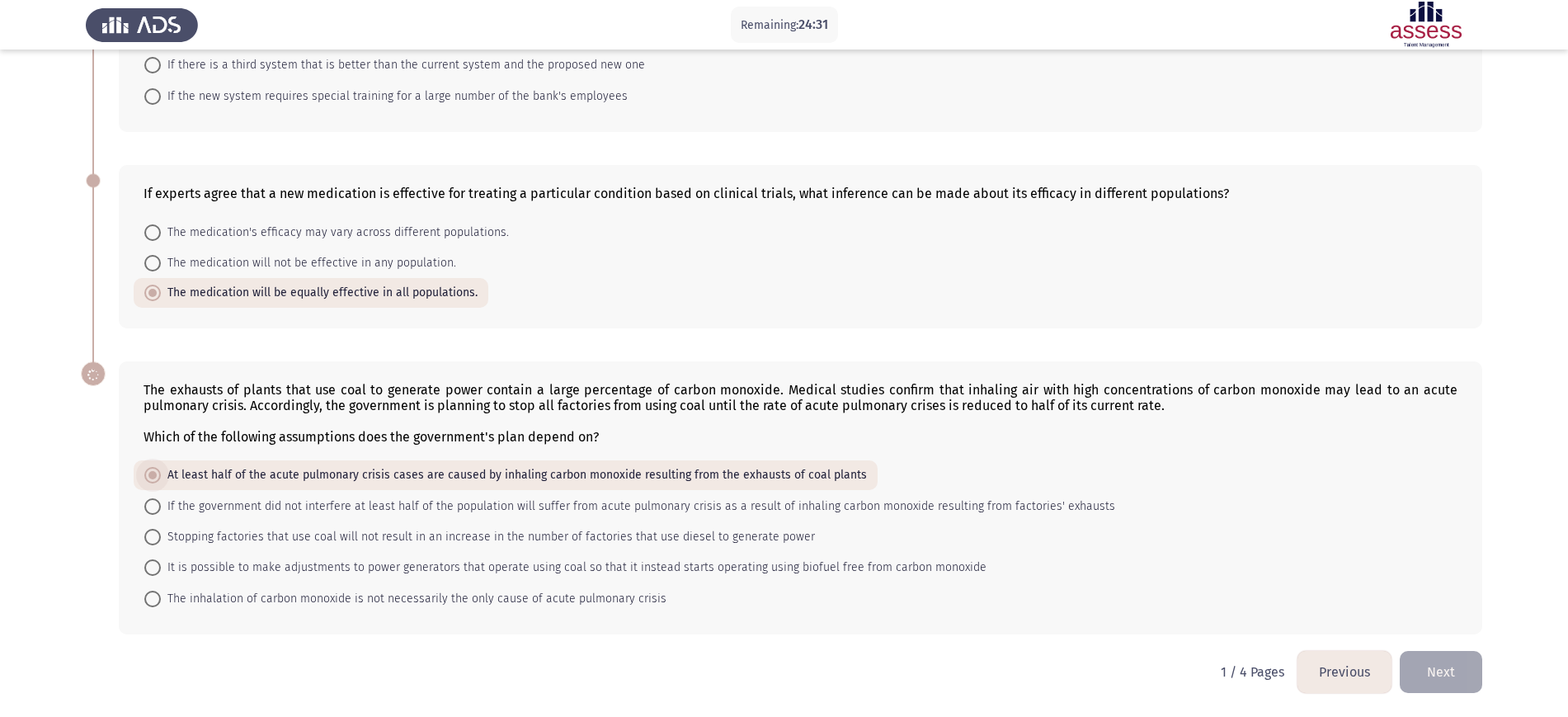
scroll to position [601, 0]
click at [1265, 573] on button "Next" at bounding box center [1441, 672] width 83 height 42
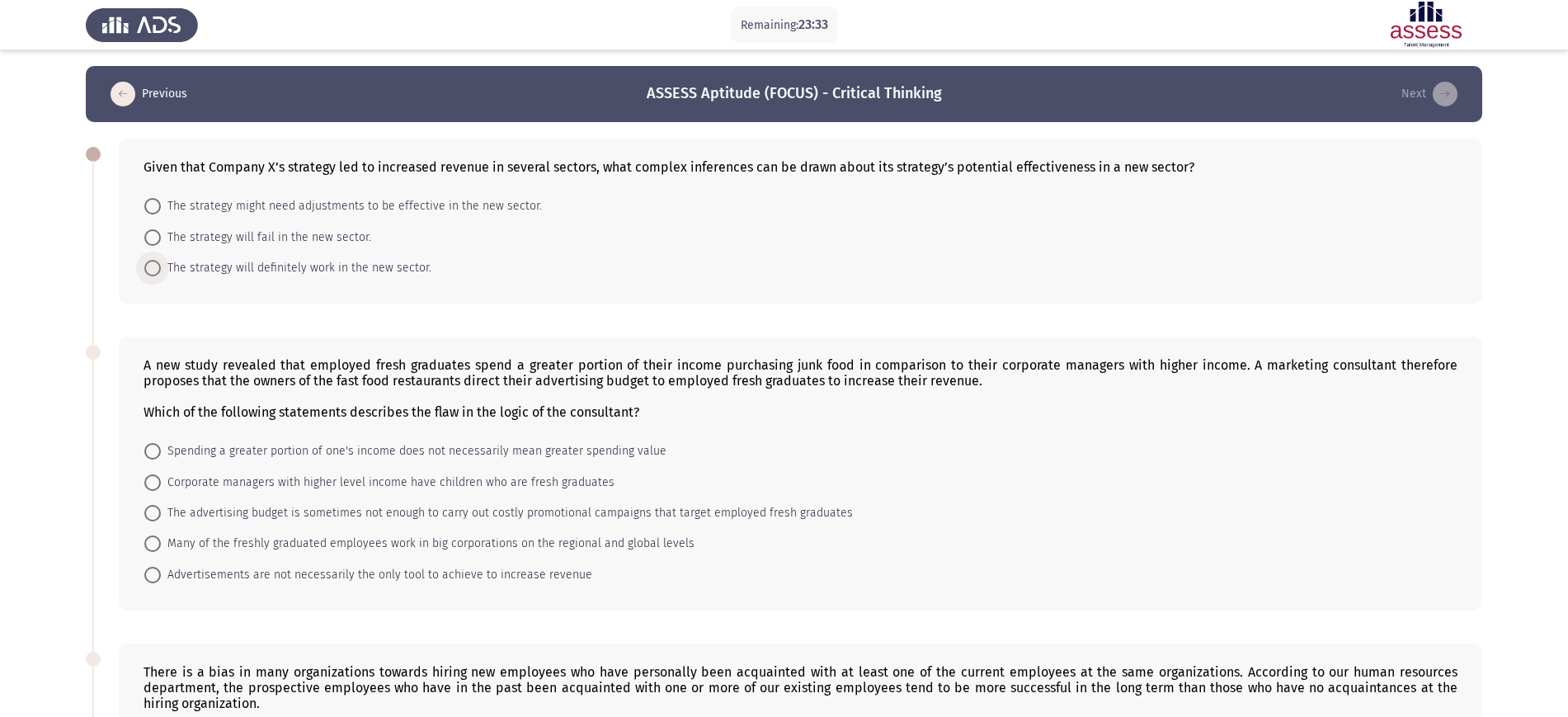
click at [393, 273] on span "The strategy will definitely work in the new sector." at bounding box center [296, 268] width 271 height 20
click at [161, 273] on input "The strategy will definitely work in the new sector." at bounding box center [153, 268] width 16 height 16
radio input "true"
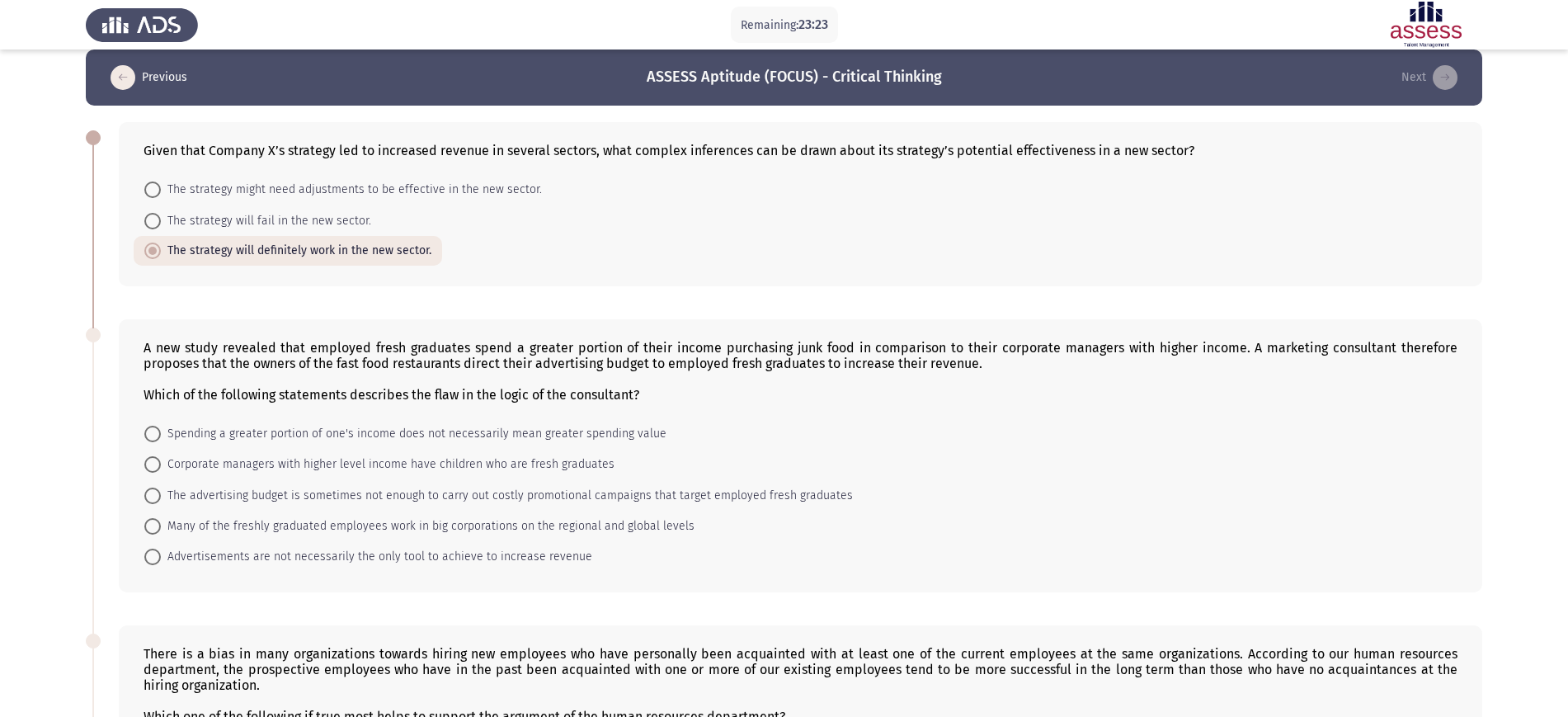
click at [372, 195] on span "The strategy might need adjustments to be effective in the new sector." at bounding box center [351, 190] width 381 height 20
click at [161, 195] on input "The strategy might need adjustments to be effective in the new sector." at bounding box center [153, 190] width 16 height 16
radio input "true"
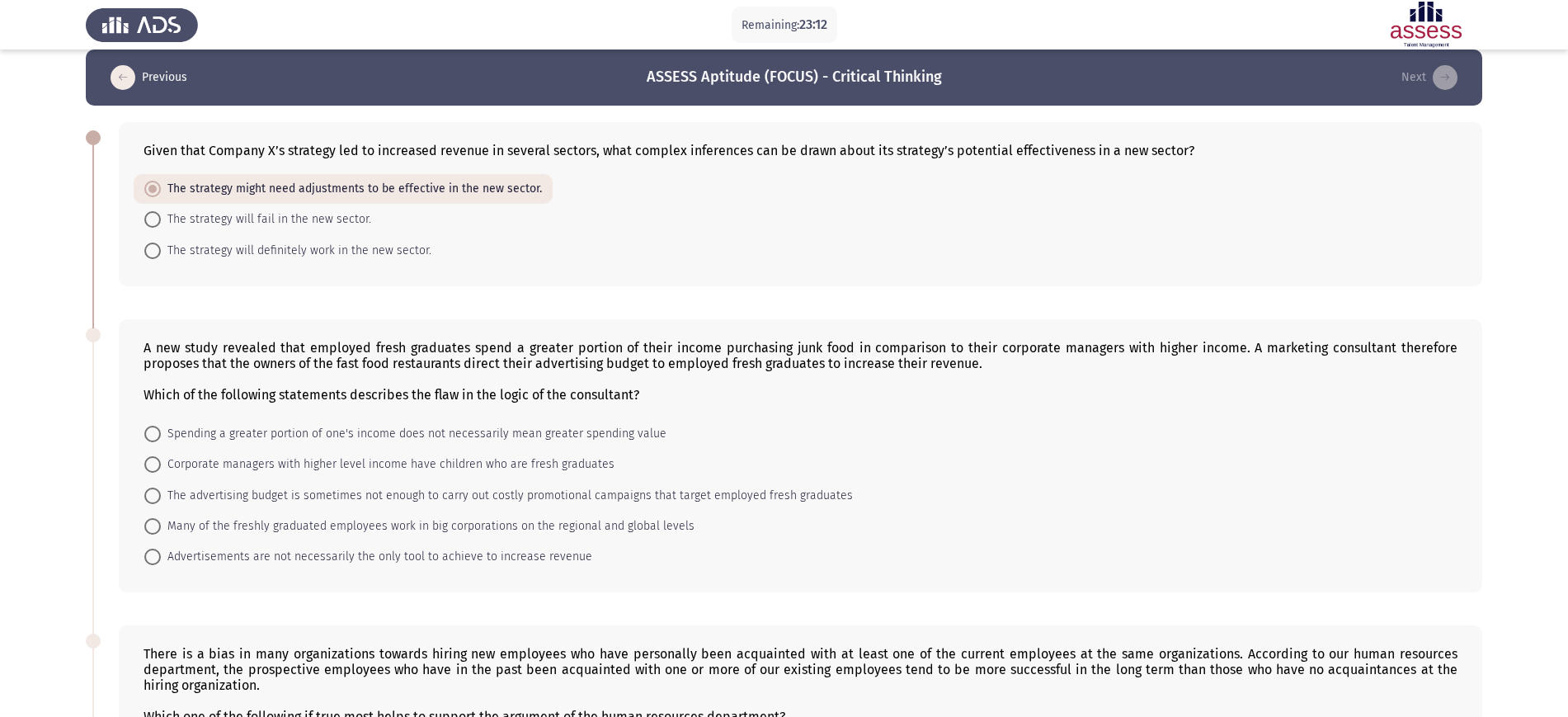
click at [231, 263] on mat-radio-button "The strategy will definitely work in the new sector." at bounding box center [288, 250] width 309 height 31
click at [241, 254] on span "The strategy will definitely work in the new sector." at bounding box center [296, 251] width 271 height 20
click at [161, 254] on input "The strategy will definitely work in the new sector." at bounding box center [153, 251] width 16 height 16
radio input "true"
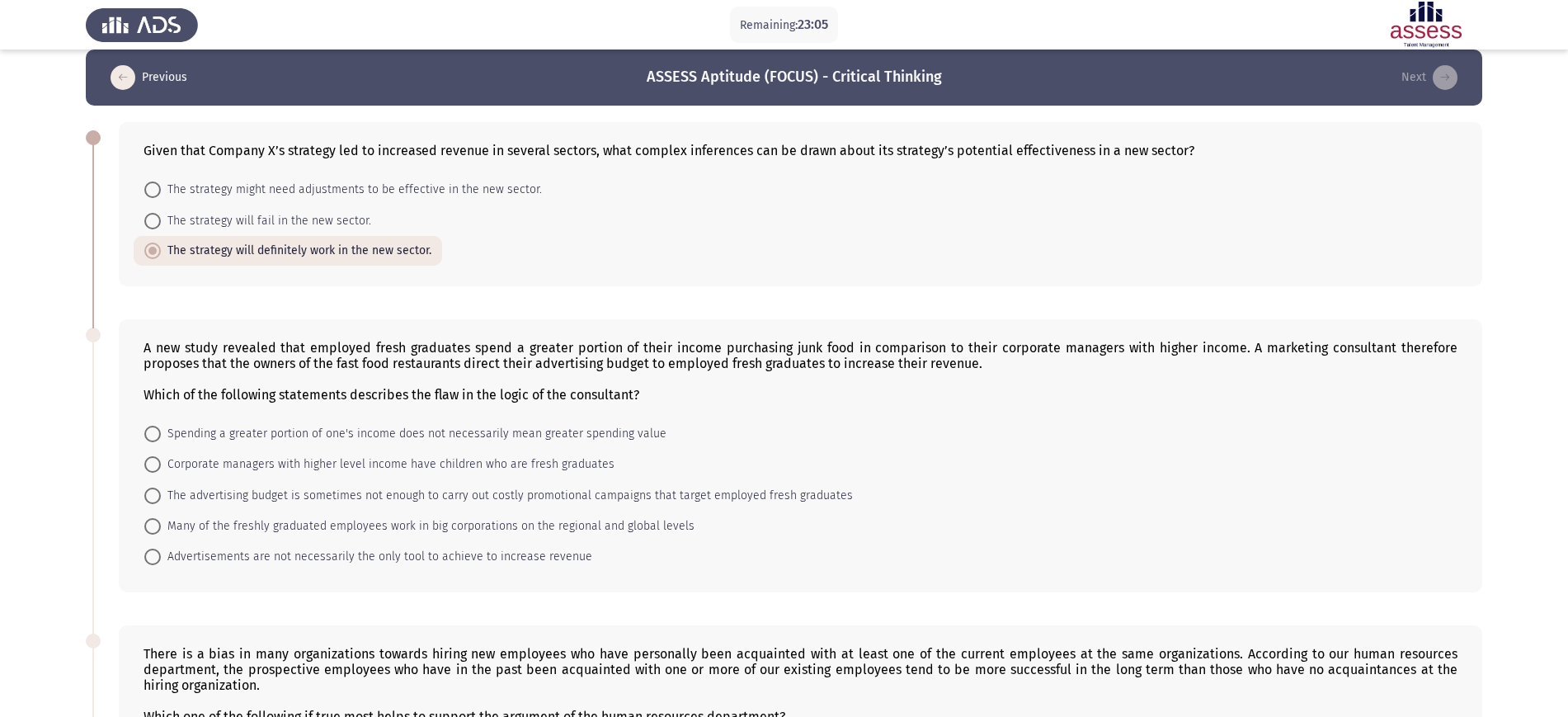
click at [354, 189] on span "The strategy might need adjustments to be effective in the new sector." at bounding box center [351, 190] width 381 height 20
click at [161, 189] on input "The strategy might need adjustments to be effective in the new sector." at bounding box center [153, 190] width 16 height 16
radio input "true"
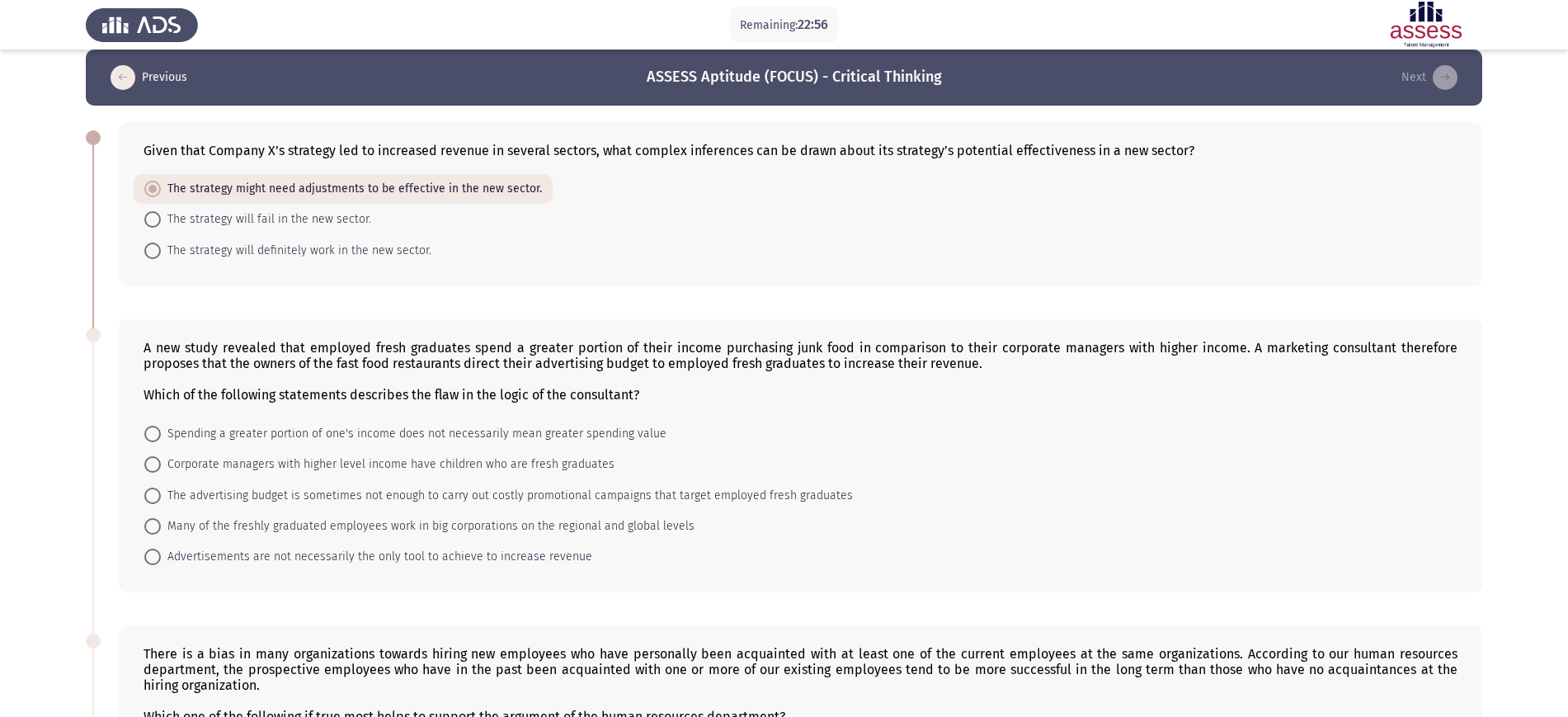
click at [400, 255] on span "The strategy will definitely work in the new sector." at bounding box center [296, 251] width 271 height 20
click at [161, 255] on input "The strategy will definitely work in the new sector." at bounding box center [153, 251] width 16 height 16
radio input "true"
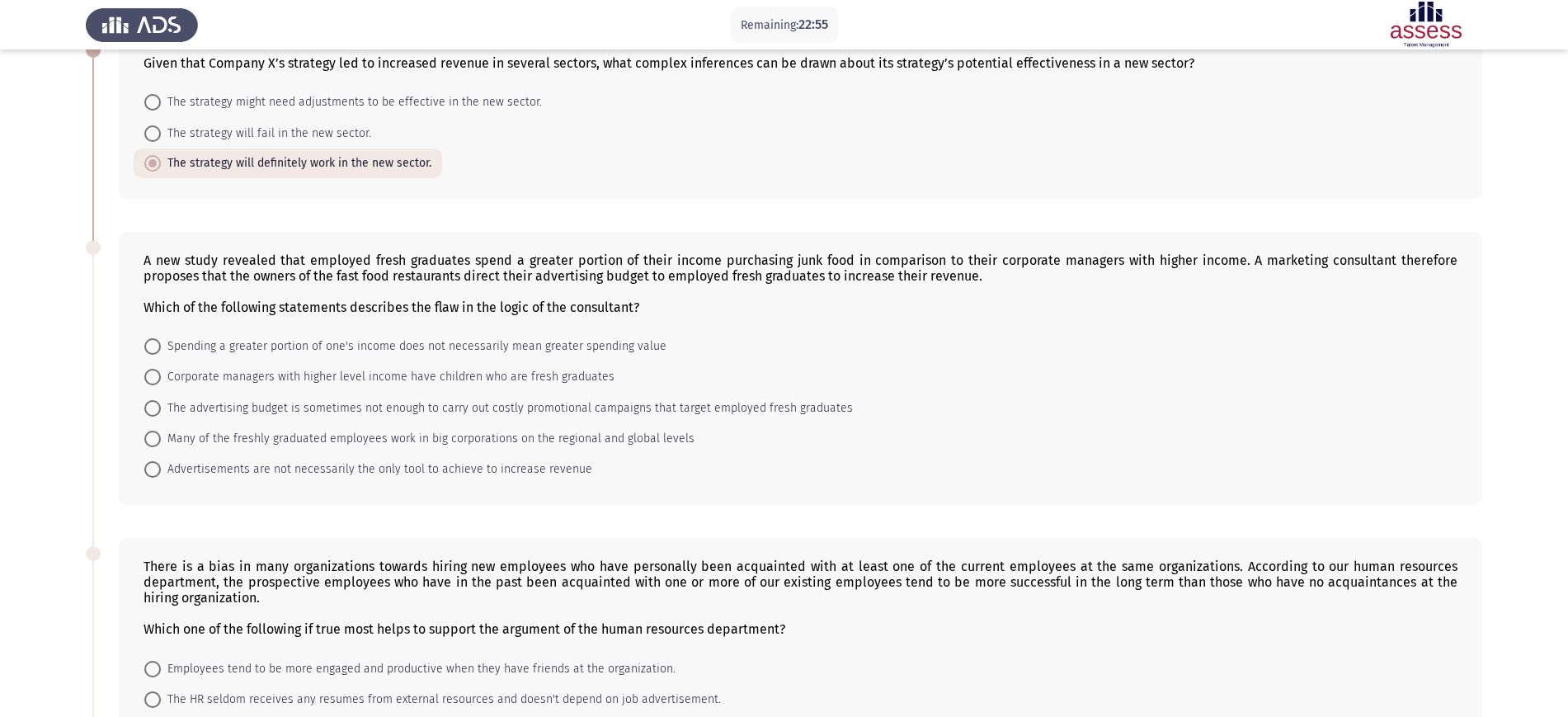
scroll to position [107, 0]
click at [374, 90] on span "The strategy might need adjustments to be effective in the new sector." at bounding box center [351, 99] width 381 height 20
click at [161, 91] on input "The strategy might need adjustments to be effective in the new sector." at bounding box center [153, 99] width 16 height 16
radio input "true"
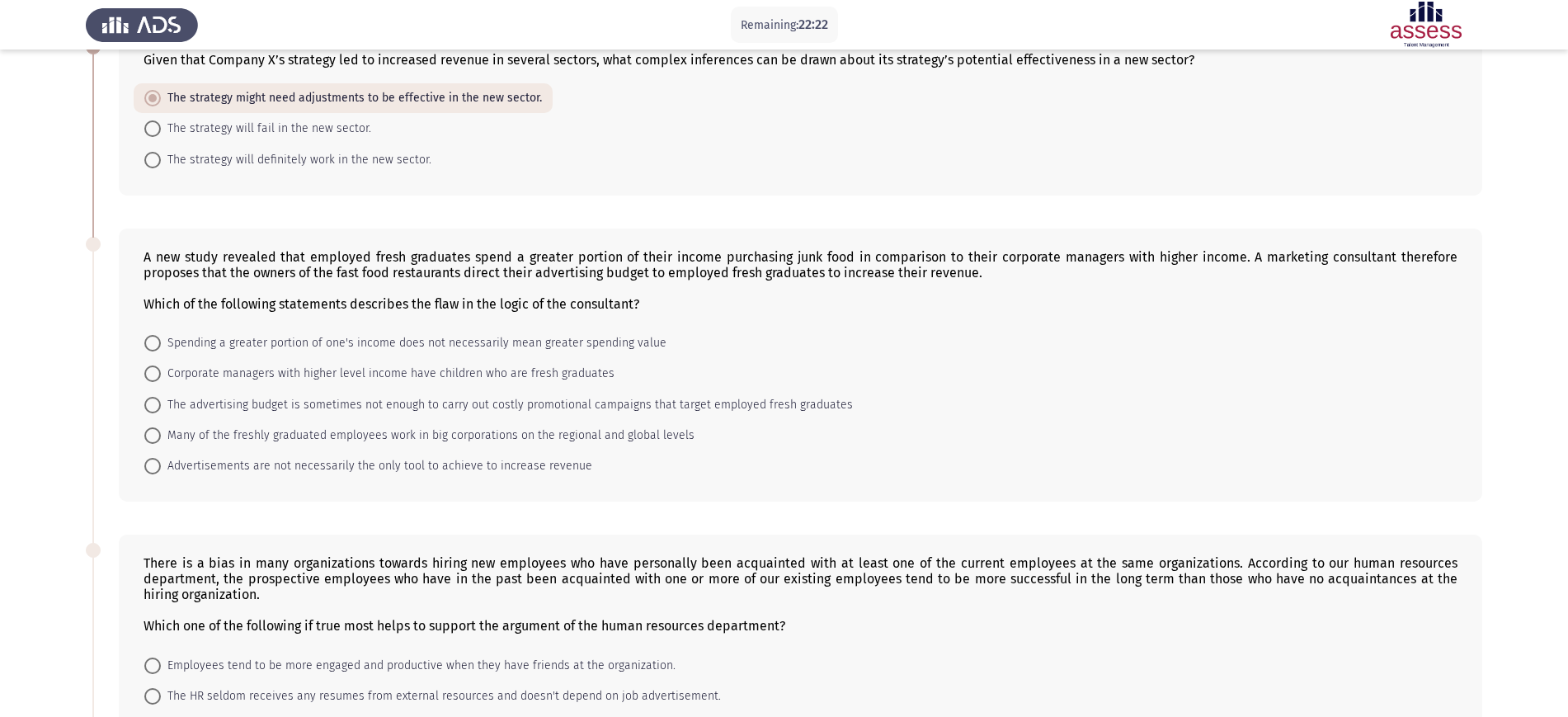
scroll to position [217, 0]
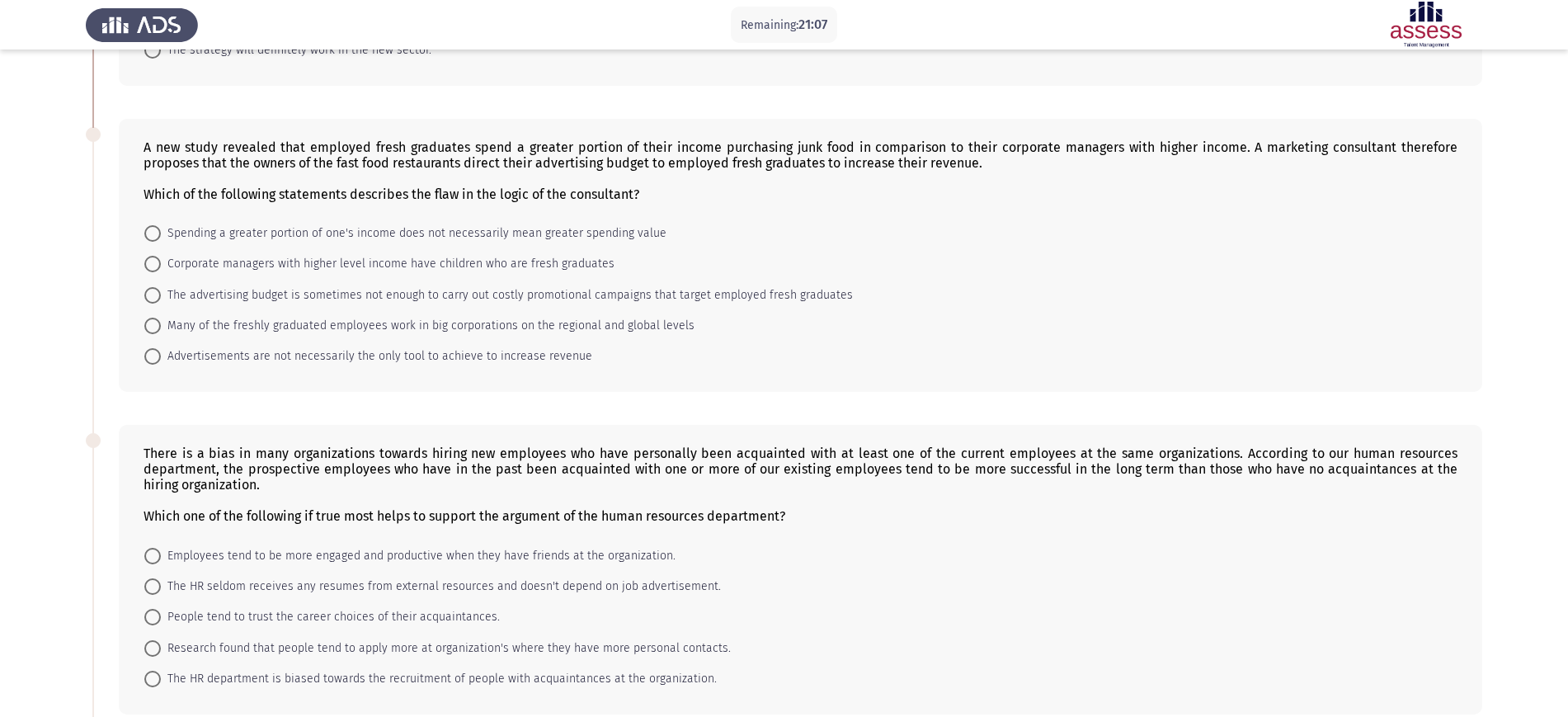
click at [545, 228] on span "Spending a greater portion of one's income does not necessarily mean greater sp…" at bounding box center [413, 234] width 505 height 20
click at [161, 228] on input "Spending a greater portion of one's income does not necessarily mean greater sp…" at bounding box center [153, 234] width 16 height 16
radio input "true"
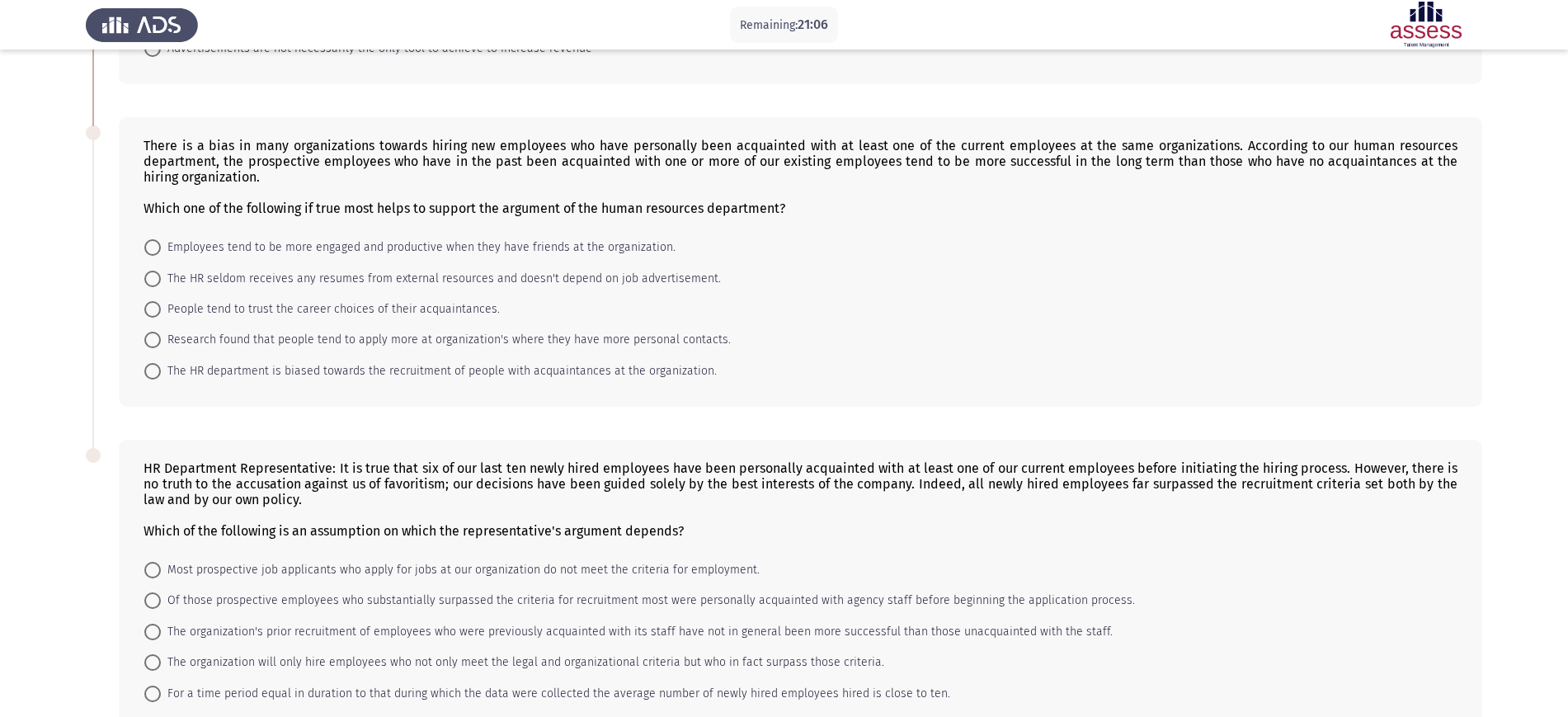
scroll to position [531, 0]
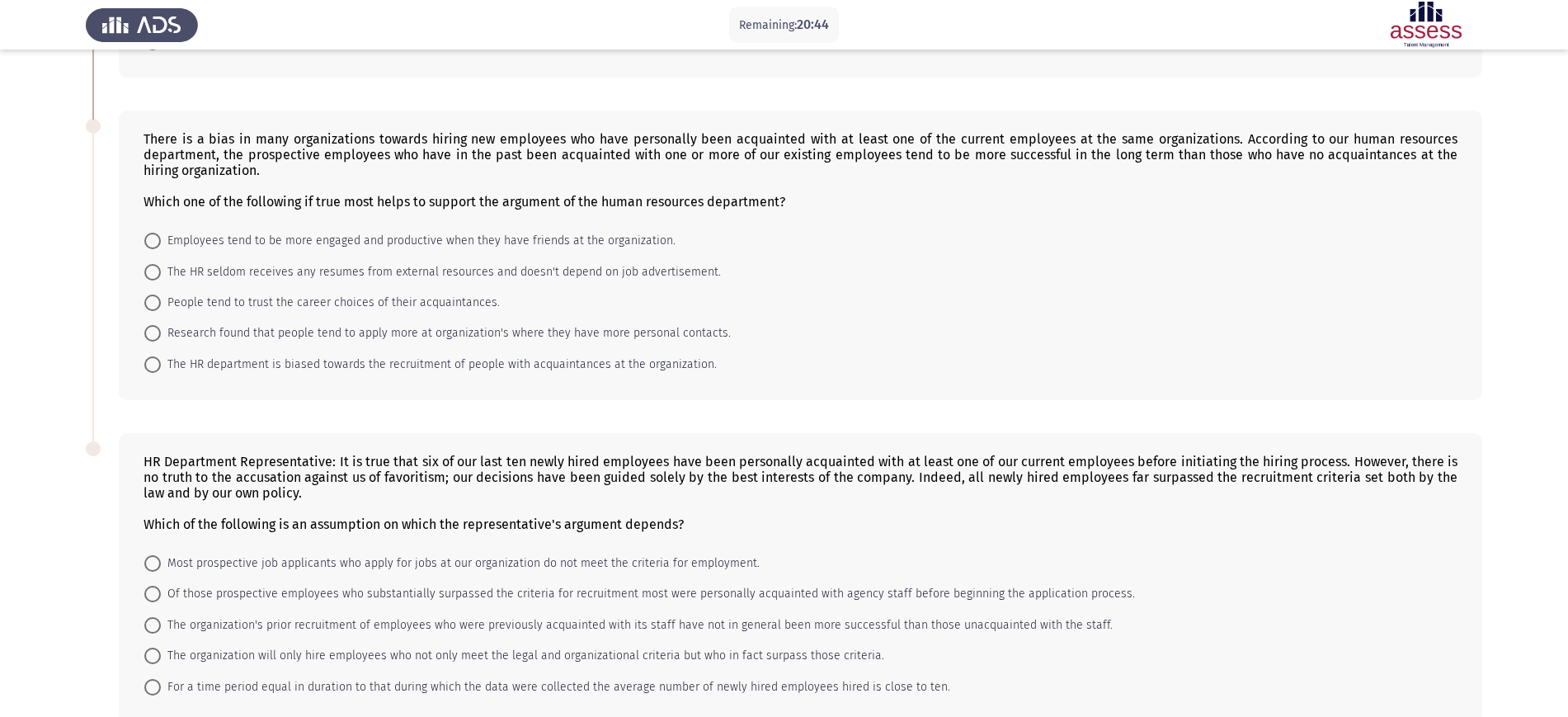
click at [464, 237] on span "Employees tend to be more engaged and productive when they have friends at the …" at bounding box center [418, 241] width 514 height 20
click at [161, 237] on input "Employees tend to be more engaged and productive when they have friends at the …" at bounding box center [153, 241] width 16 height 16
radio input "true"
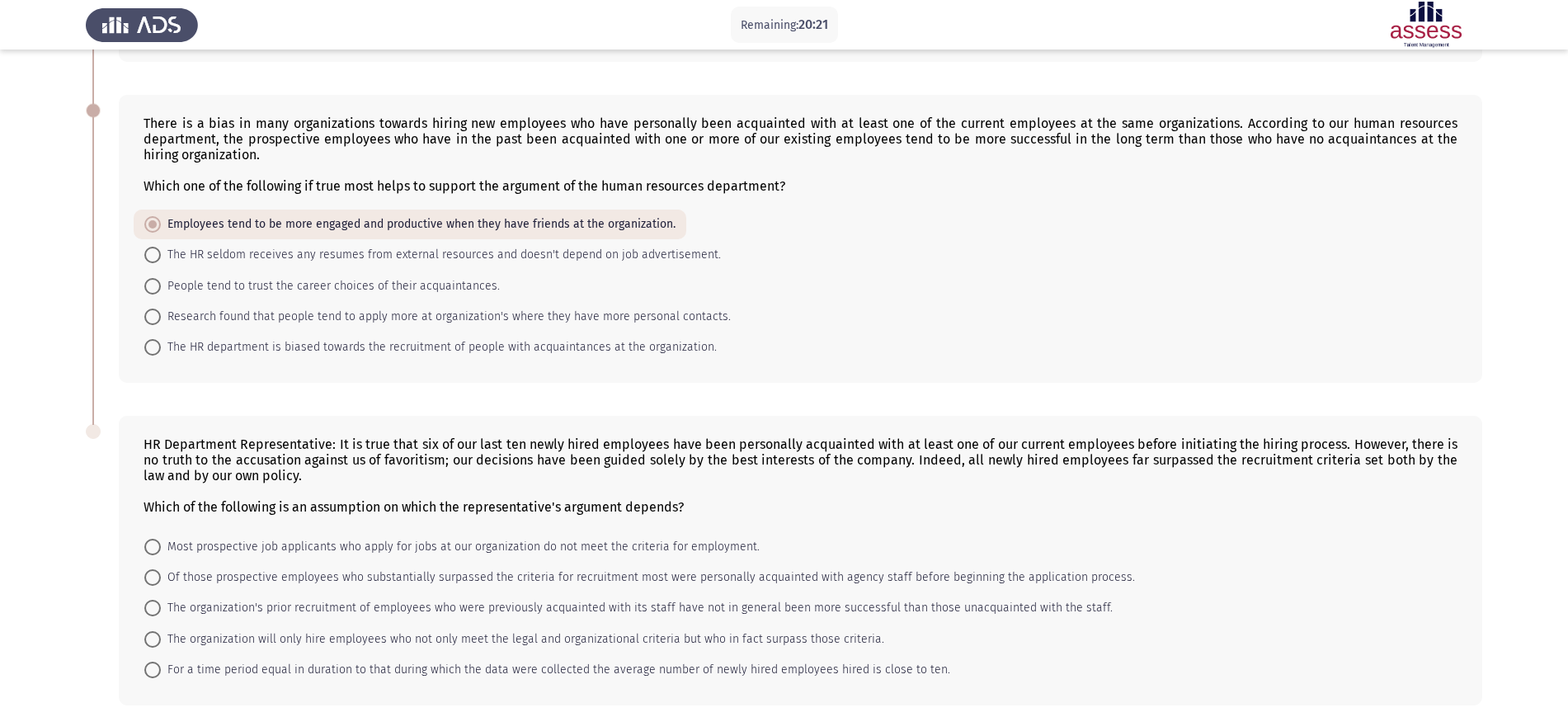
scroll to position [617, 0]
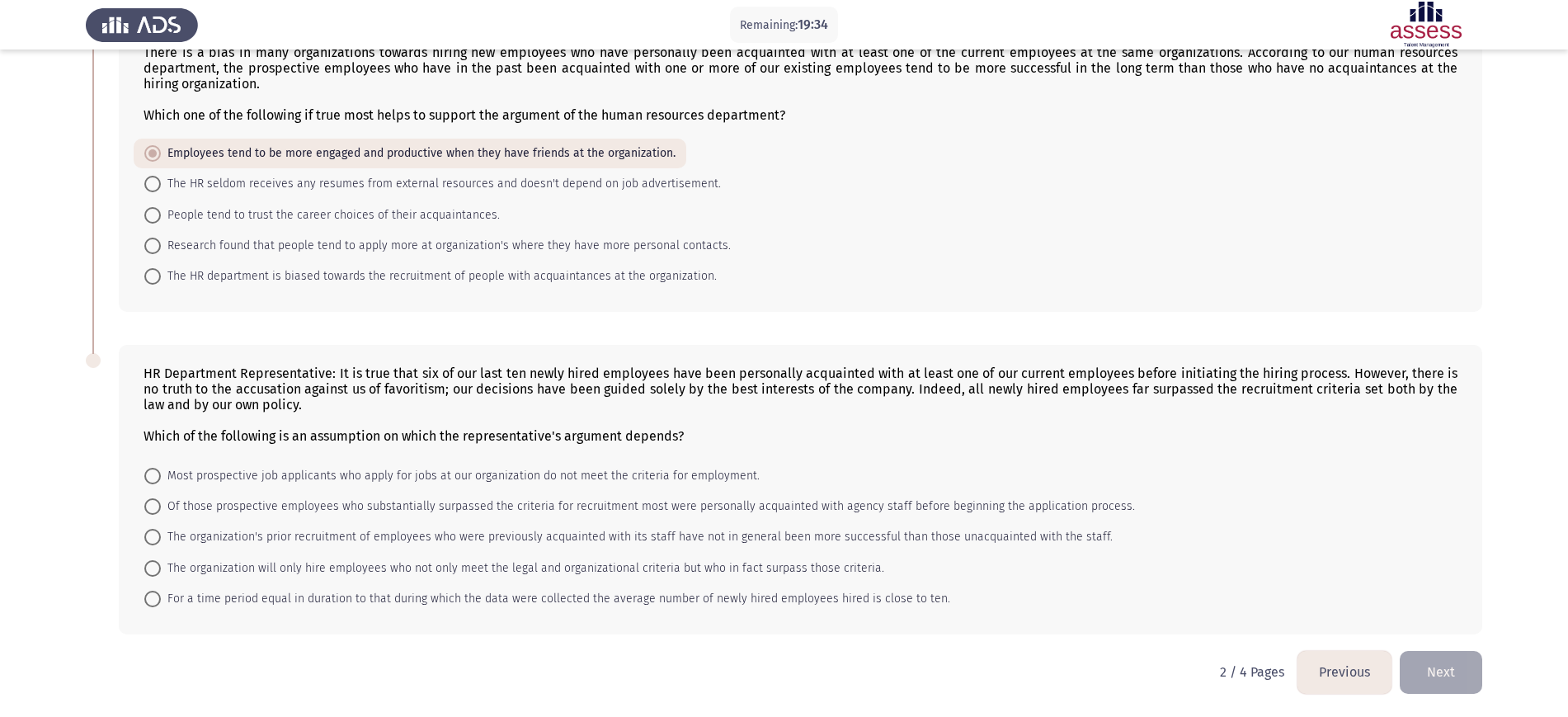
click at [684, 552] on mat-radio-button "The organization will only hire employees who not only meet the legal and organ…" at bounding box center [514, 567] width 761 height 31
click at [684, 570] on span "The organization will only hire employees who not only meet the legal and organ…" at bounding box center [522, 569] width 723 height 20
click at [161, 570] on input "The organization will only hire employees who not only meet the legal and organ…" at bounding box center [153, 568] width 16 height 16
radio input "true"
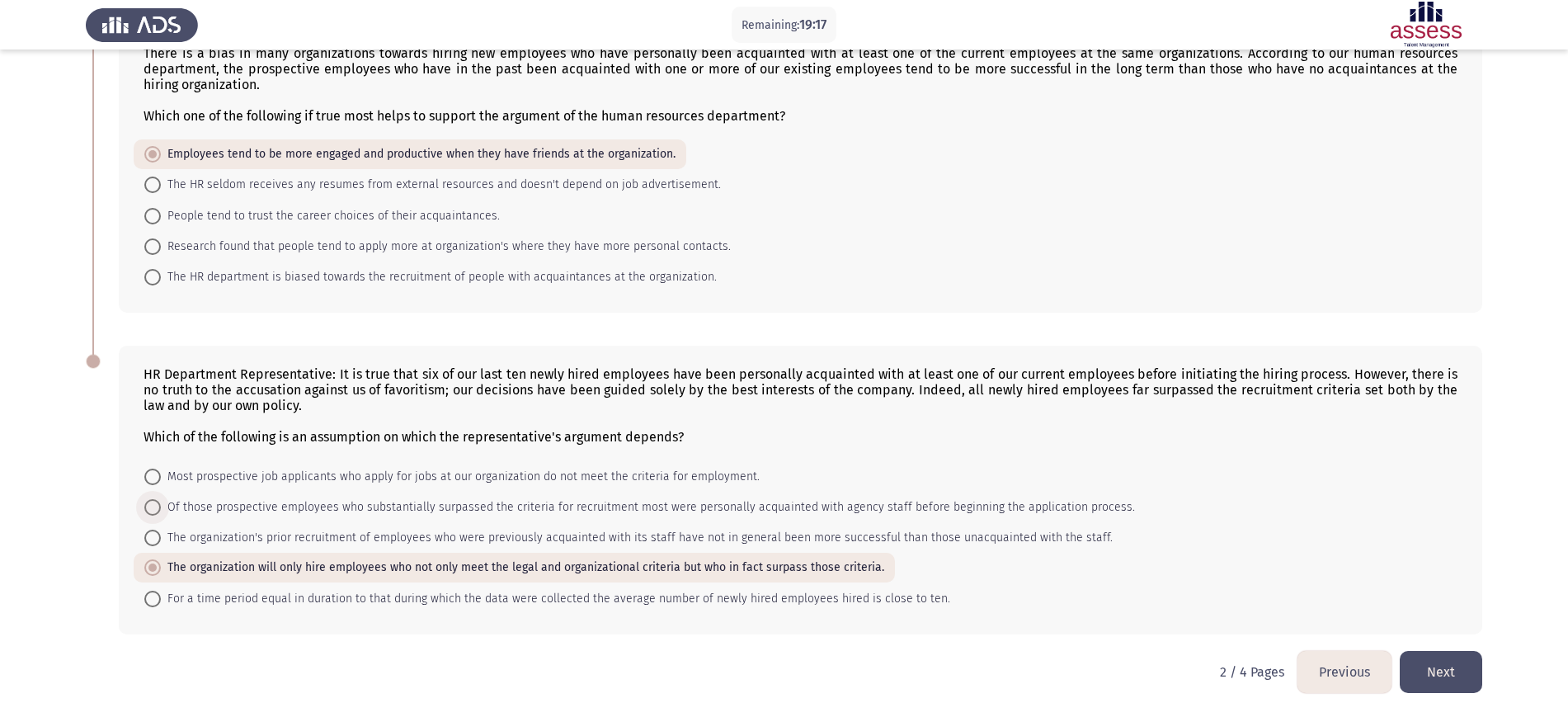
click at [437, 507] on span "Of those prospective employees who substantially surpassed the criteria for rec…" at bounding box center [648, 507] width 974 height 20
click at [161, 507] on input "Of those prospective employees who substantially surpassed the criteria for rec…" at bounding box center [153, 507] width 16 height 16
radio input "true"
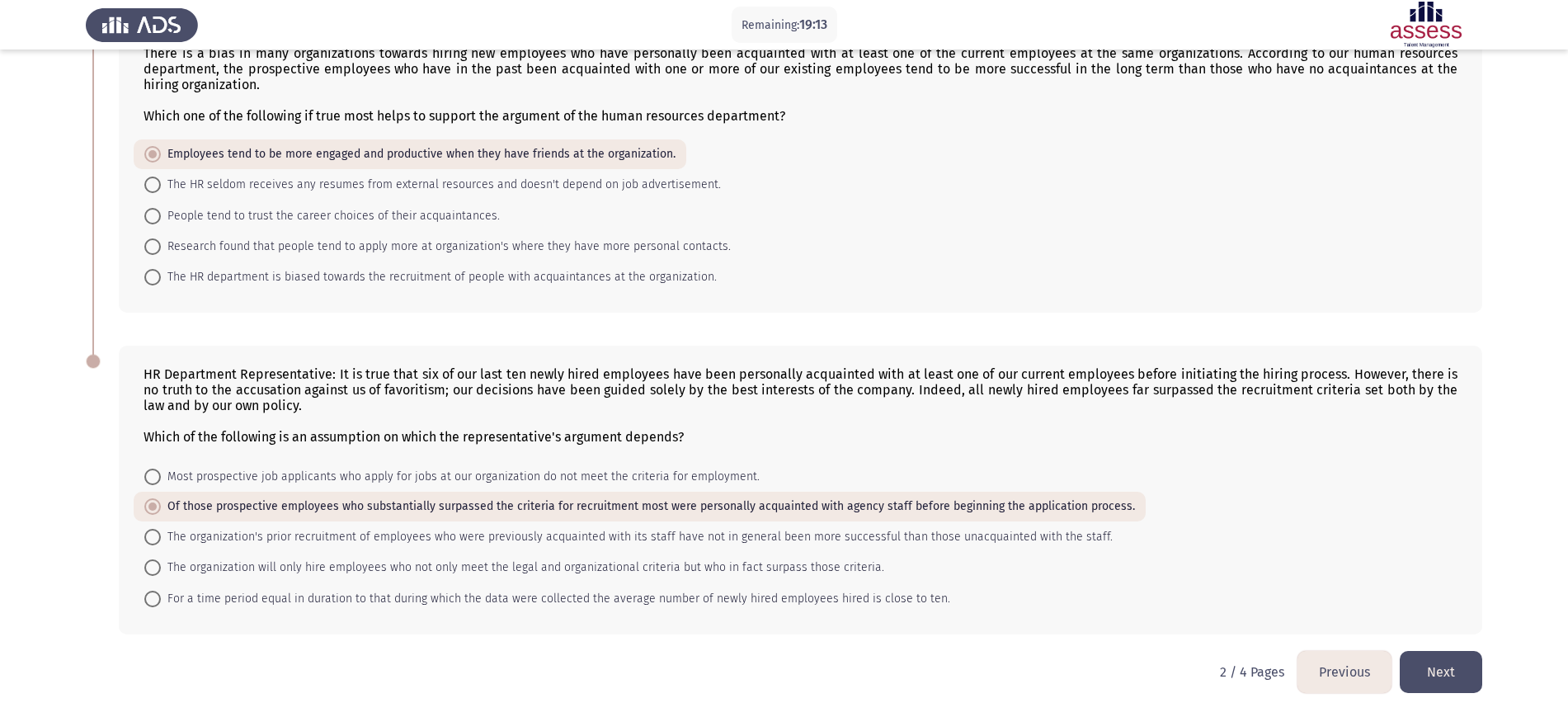
click at [1265, 573] on button "Next" at bounding box center [1441, 672] width 83 height 42
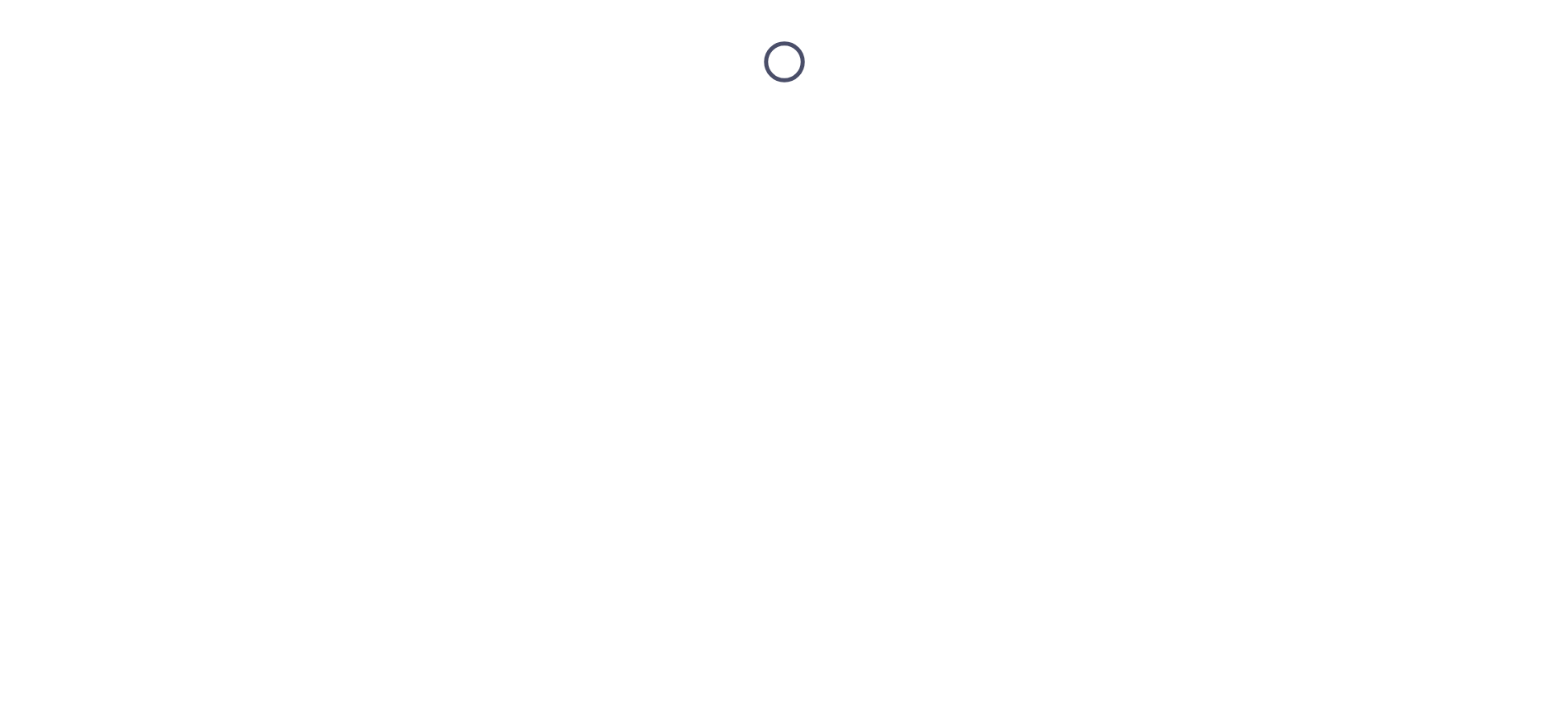
scroll to position [0, 0]
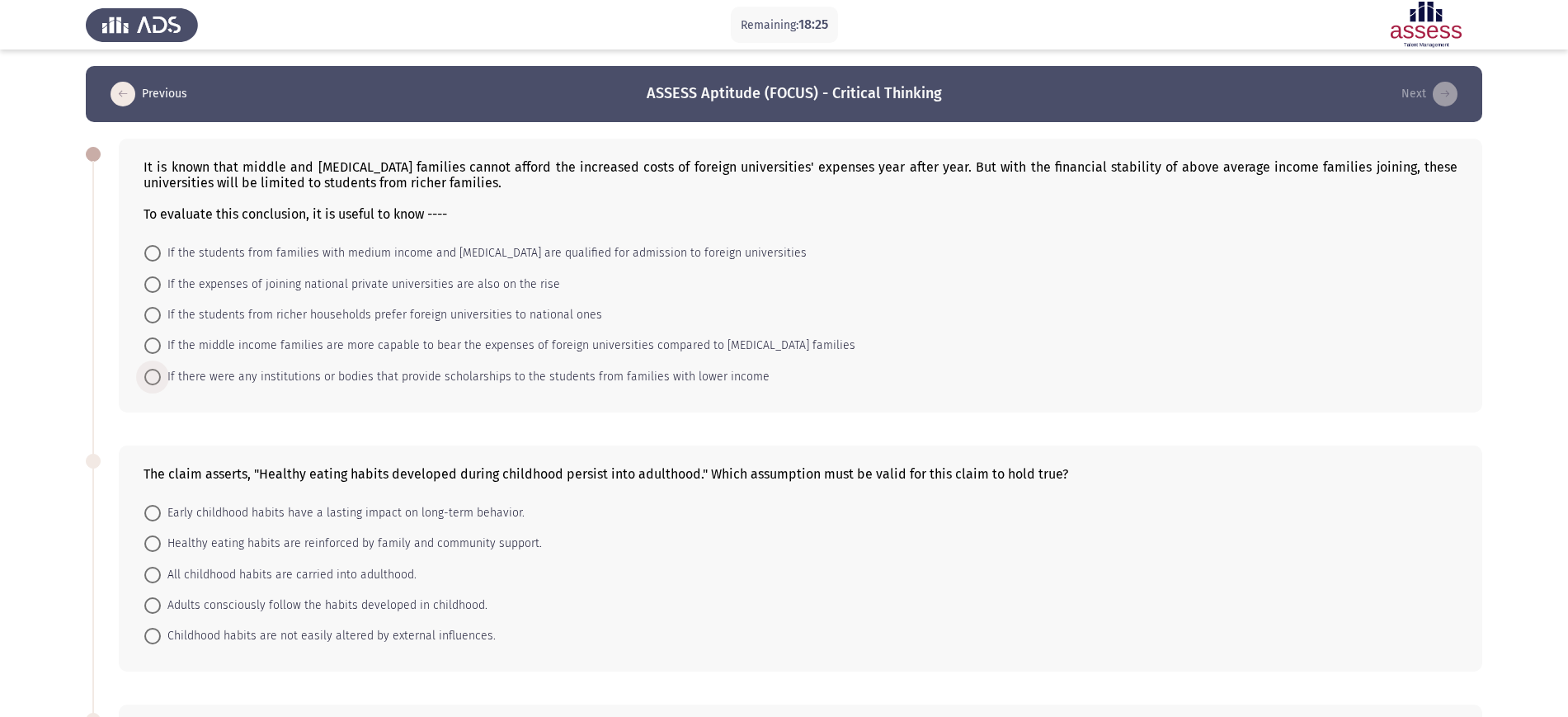
click at [564, 375] on span "If there were any institutions or bodies that provide scholarships to the stude…" at bounding box center [465, 377] width 609 height 20
click at [161, 375] on input "If there were any institutions or bodies that provide scholarships to the stude…" at bounding box center [153, 377] width 16 height 16
radio input "true"
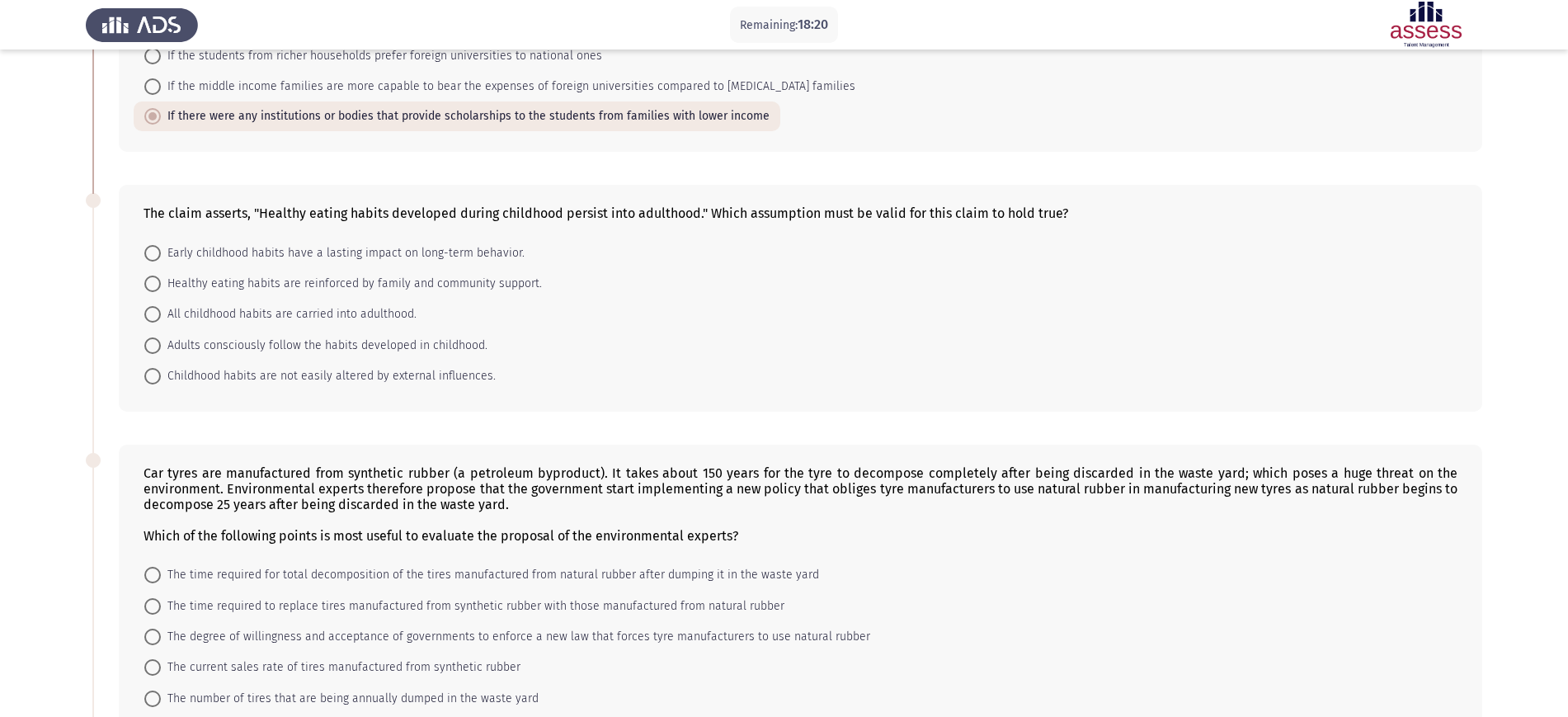
scroll to position [264, 0]
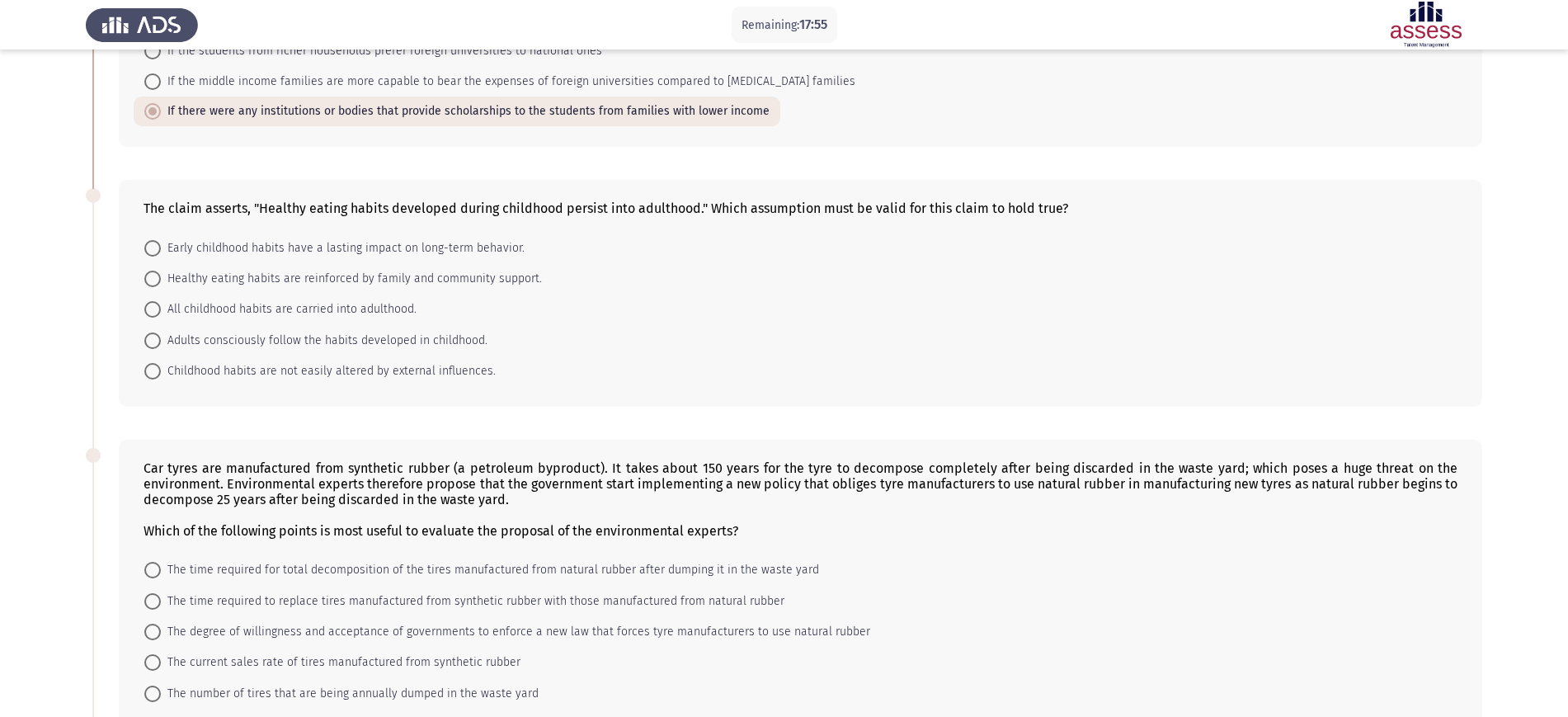
click at [432, 243] on span "Early childhood habits have a lasting impact on long-term behavior." at bounding box center [342, 248] width 363 height 20
click at [161, 243] on input "Early childhood habits have a lasting impact on long-term behavior." at bounding box center [153, 248] width 16 height 16
radio input "true"
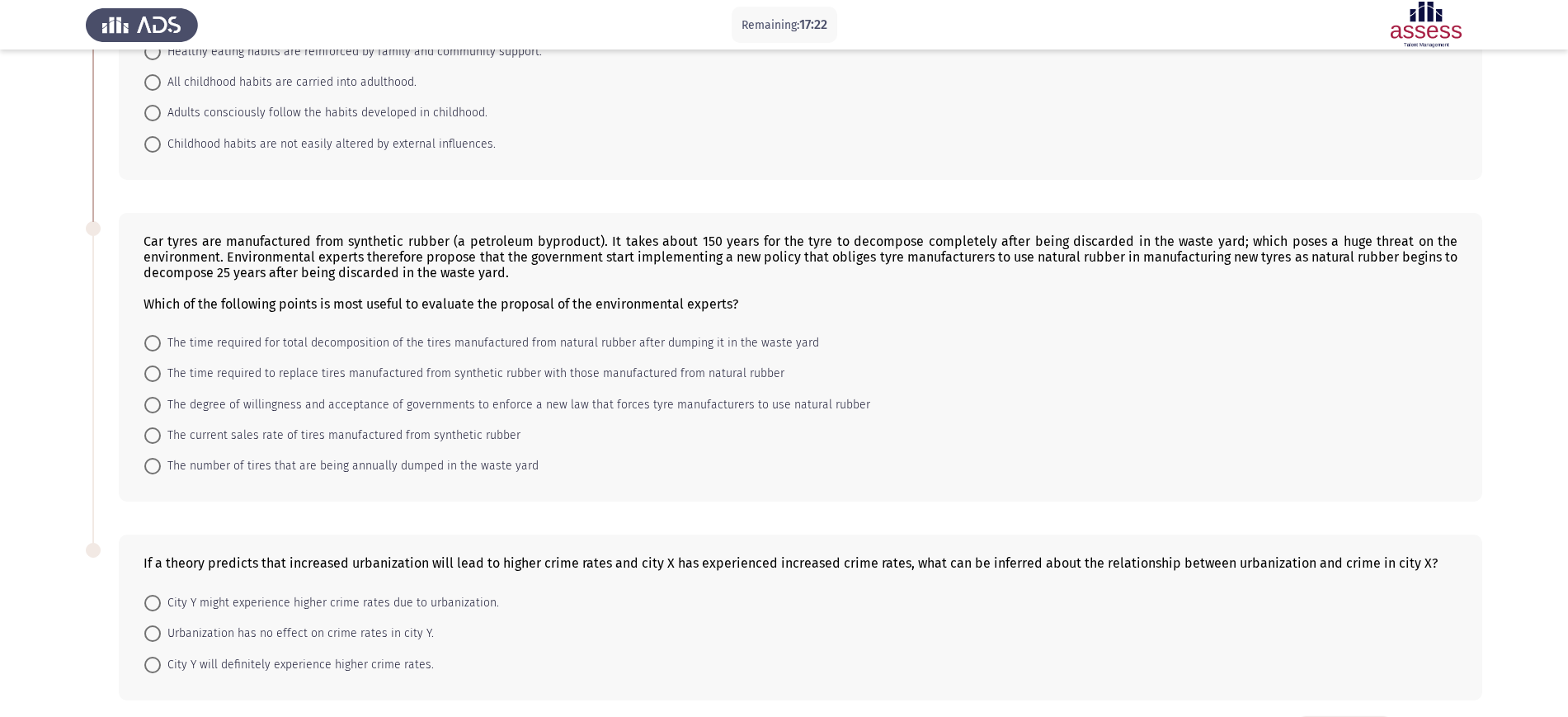
scroll to position [556, 0]
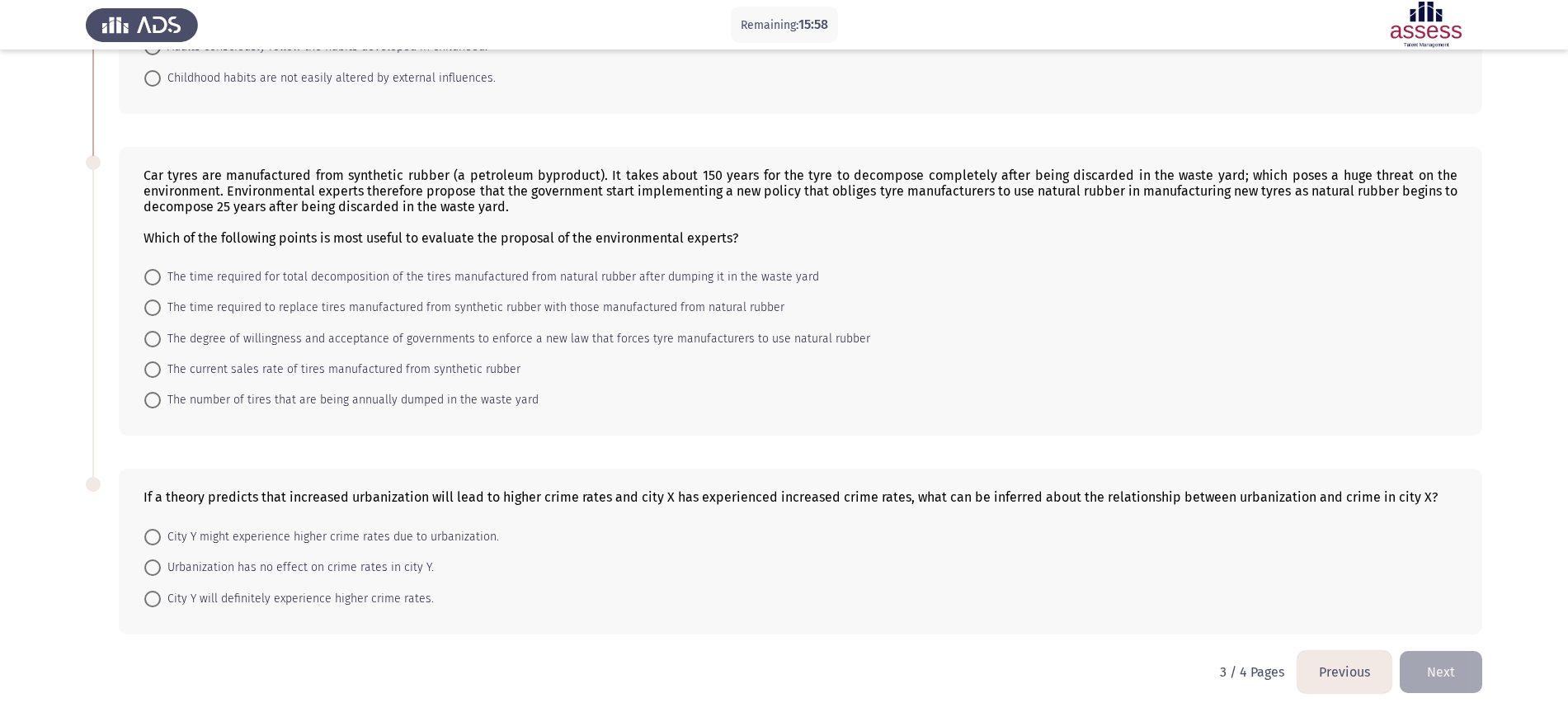
click at [420, 402] on span "The number of tires that are being annually dumped in the waste yard" at bounding box center [350, 400] width 378 height 20
click at [161, 402] on input "The number of tires that are being annually dumped in the waste yard" at bounding box center [153, 400] width 16 height 16
radio input "true"
click at [258, 305] on span "The time required to replace tires manufactured from synthetic rubber with thos…" at bounding box center [472, 310] width 623 height 20
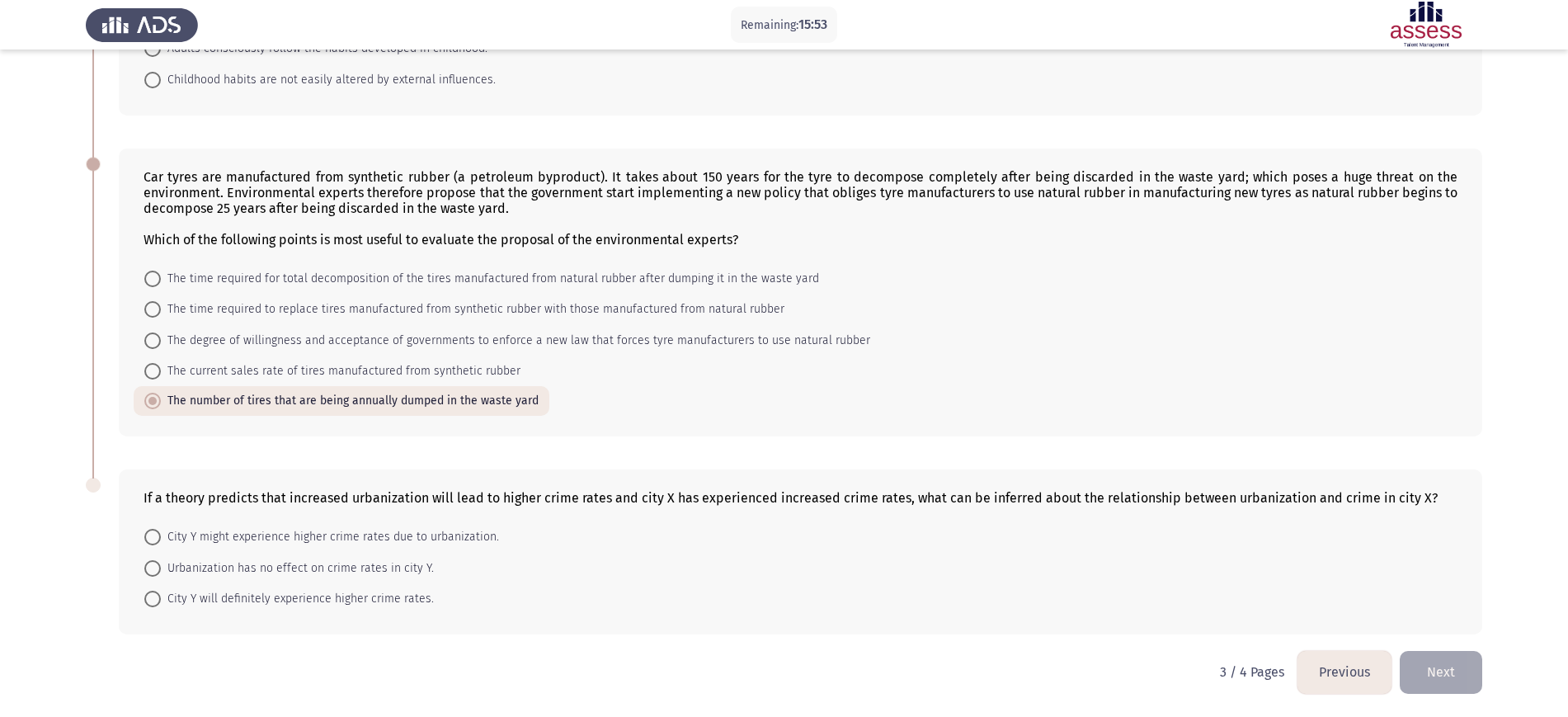
click at [161, 305] on input "The time required to replace tires manufactured from synthetic rubber with thos…" at bounding box center [153, 309] width 16 height 16
radio input "true"
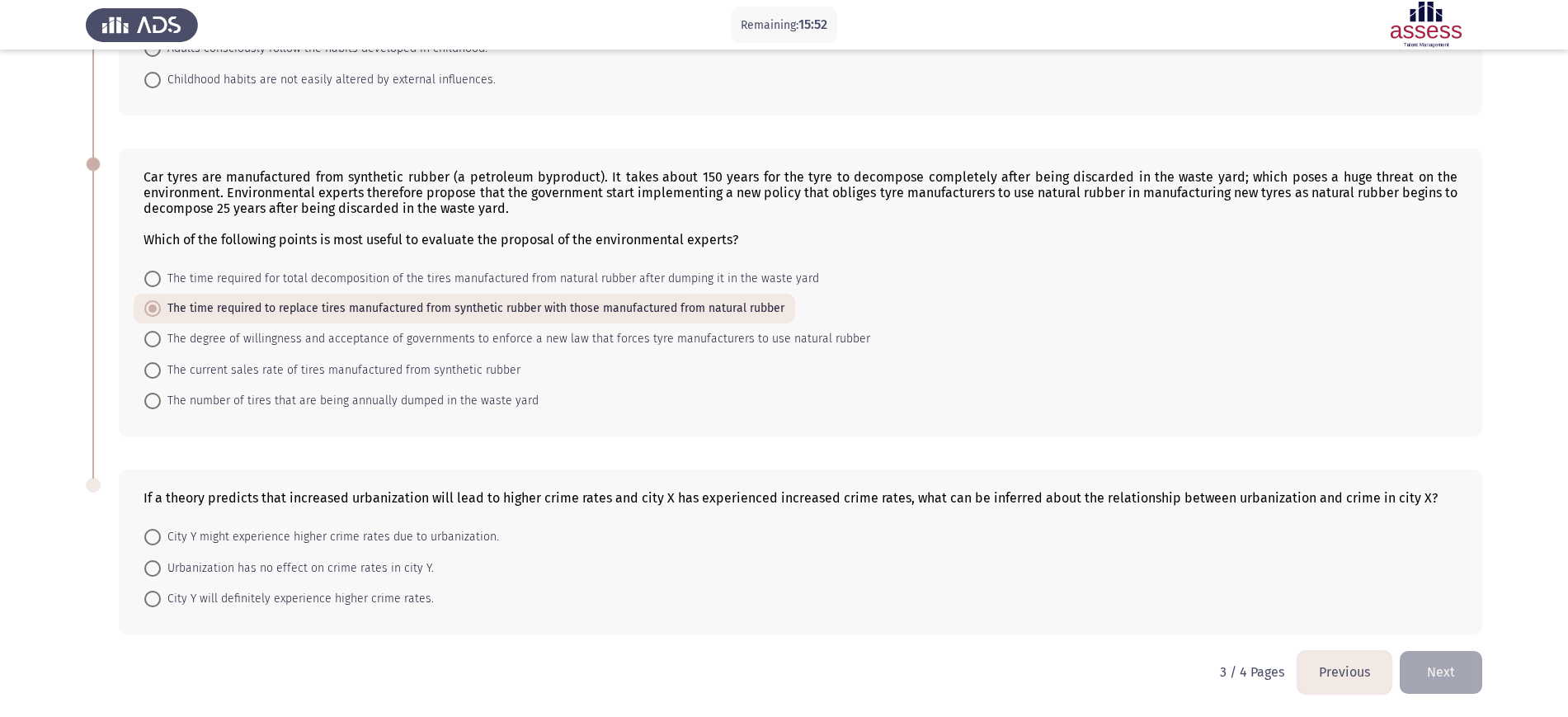
click at [414, 272] on span "The time required for total decomposition of the tires manufactured from natura…" at bounding box center [490, 279] width 658 height 20
click at [161, 272] on input "The time required for total decomposition of the tires manufactured from natura…" at bounding box center [153, 279] width 16 height 16
radio input "true"
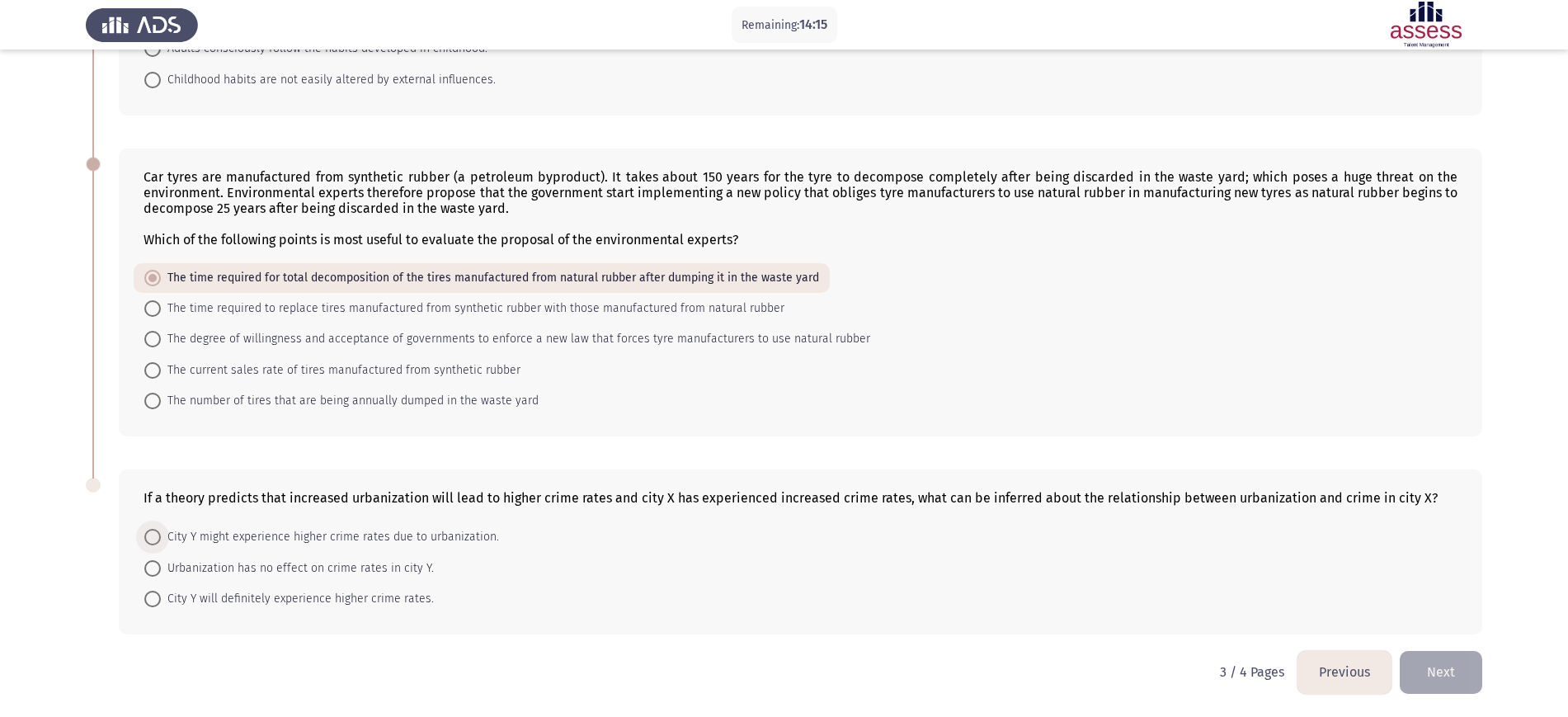
click at [392, 540] on span "City Y might experience higher crime rates due to urbanization." at bounding box center [330, 537] width 338 height 20
click at [161, 540] on input "City Y might experience higher crime rates due to urbanization." at bounding box center [153, 537] width 16 height 16
radio input "true"
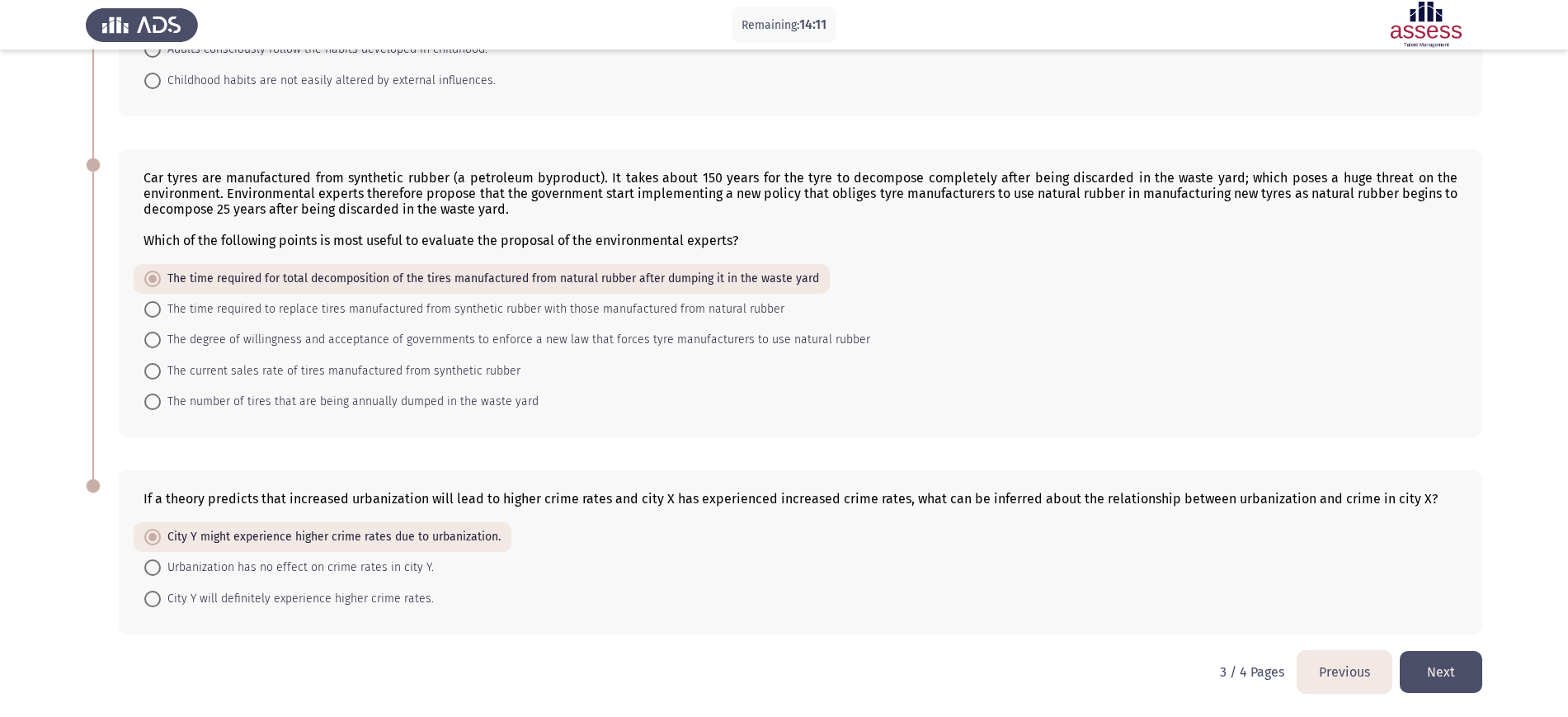
click at [1265, 573] on button "Next" at bounding box center [1441, 672] width 83 height 42
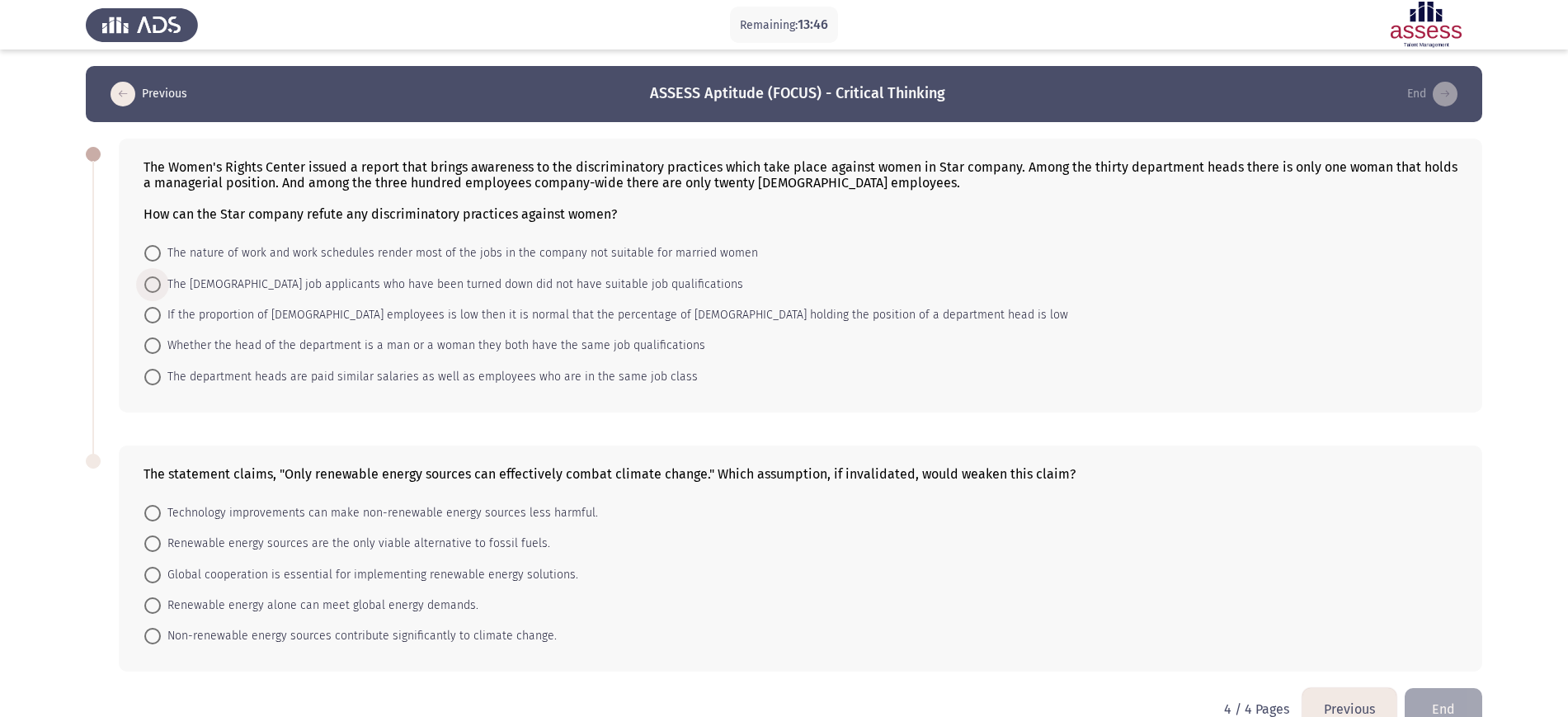
click at [326, 278] on span "The female job applicants who have been turned down did not have suitable job q…" at bounding box center [452, 284] width 582 height 20
click at [161, 278] on input "The female job applicants who have been turned down did not have suitable job q…" at bounding box center [153, 284] width 16 height 16
radio input "true"
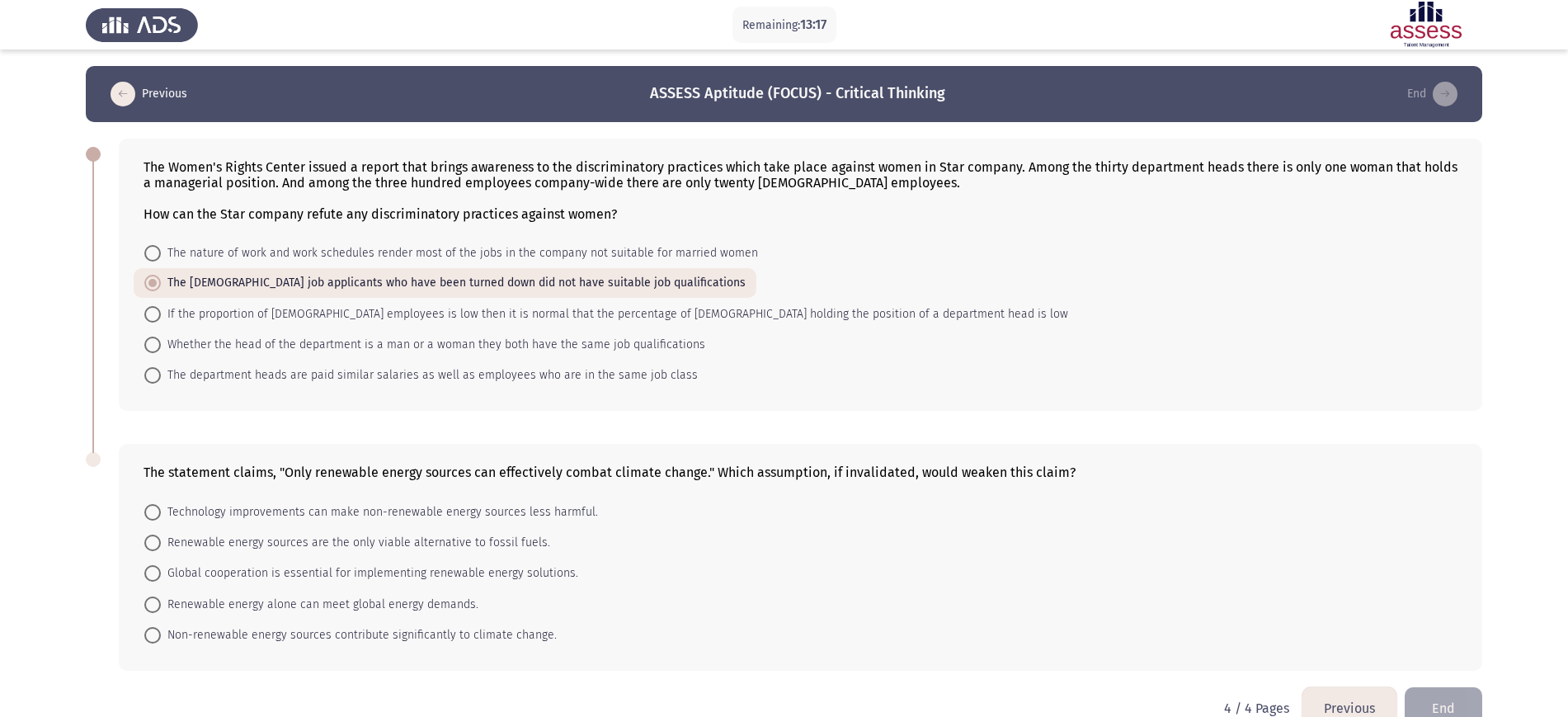
scroll to position [36, 0]
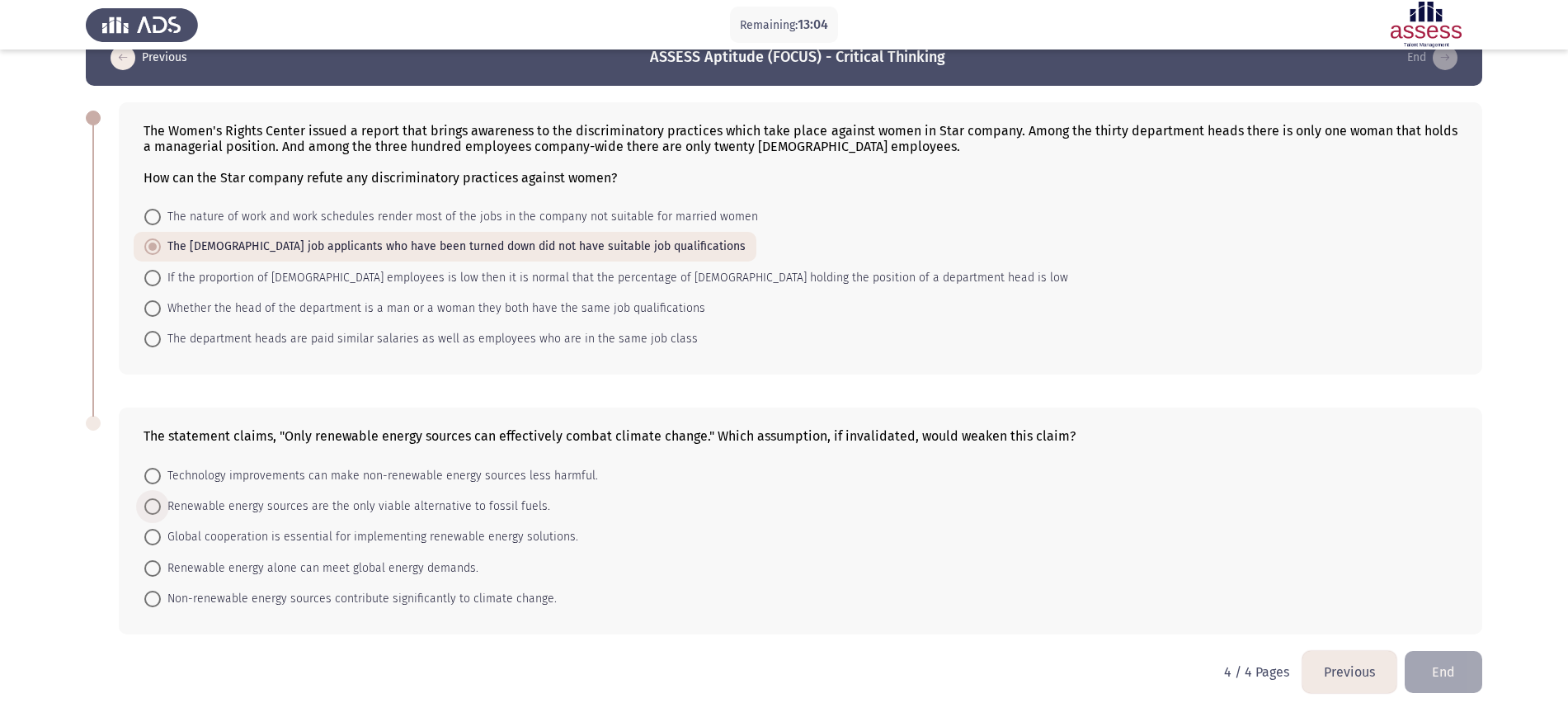
click at [520, 505] on span "Renewable energy sources are the only viable alternative to fossil fuels." at bounding box center [355, 506] width 389 height 20
click at [161, 505] on input "Renewable energy sources are the only viable alternative to fossil fuels." at bounding box center [153, 506] width 16 height 16
radio input "true"
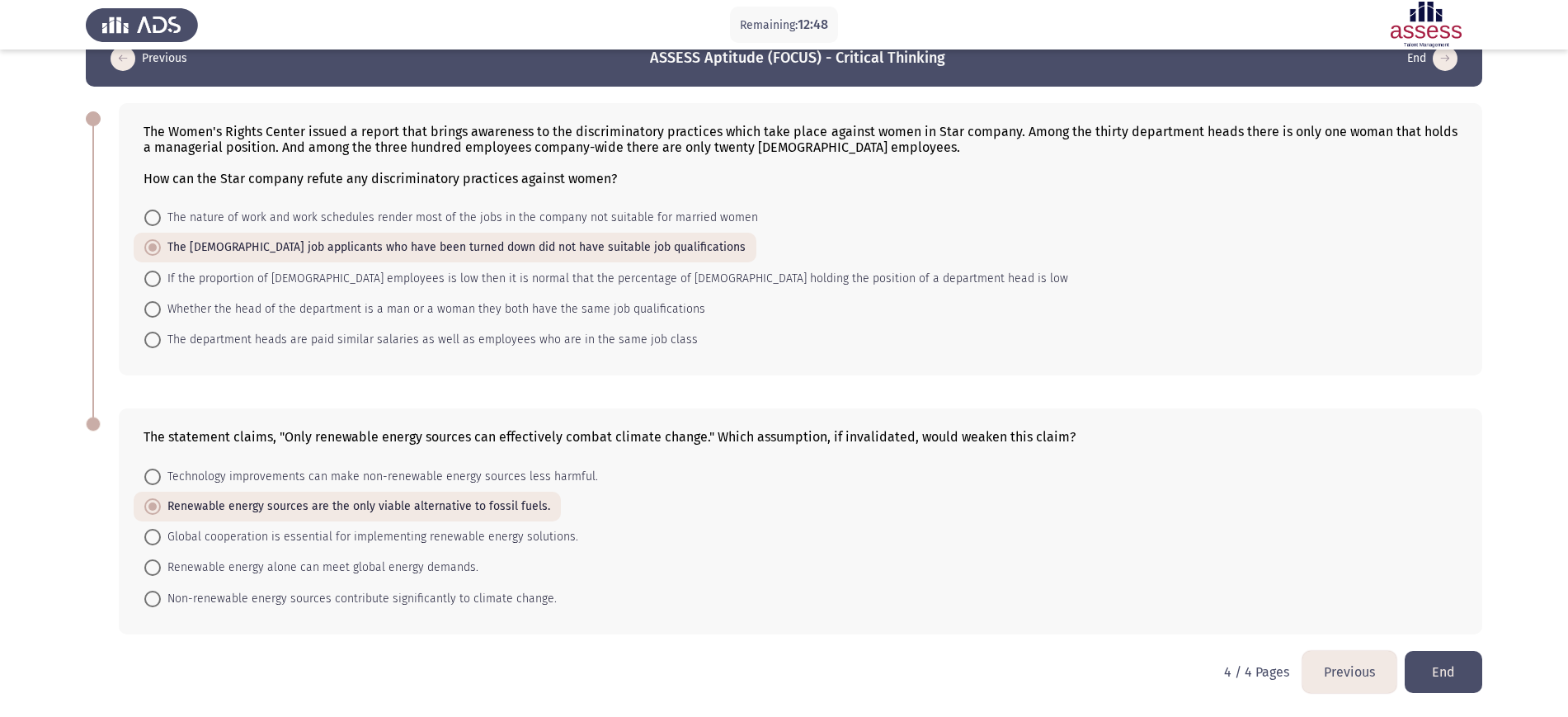
click at [282, 234] on mat-radio-button "The female job applicants who have been turned down did not have suitable job q…" at bounding box center [444, 247] width 622 height 30
click at [279, 255] on span "The female job applicants who have been turned down did not have suitable job q…" at bounding box center [453, 247] width 585 height 20
click at [161, 255] on input "The female job applicants who have been turned down did not have suitable job q…" at bounding box center [153, 247] width 16 height 16
click at [291, 252] on span "The female job applicants who have been turned down did not have suitable job q…" at bounding box center [453, 247] width 585 height 20
click at [161, 252] on input "The female job applicants who have been turned down did not have suitable job q…" at bounding box center [153, 247] width 16 height 16
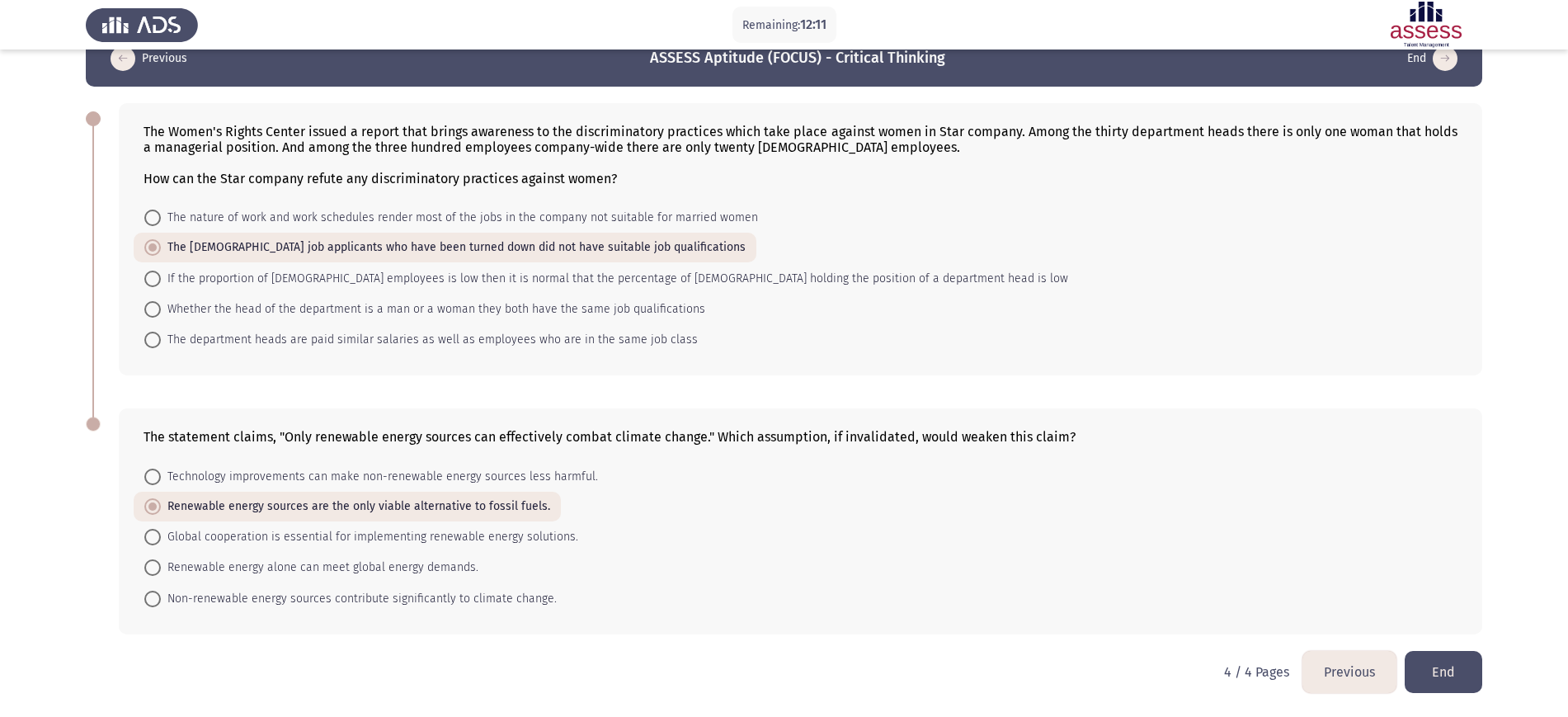
click at [1265, 573] on button "End" at bounding box center [1443, 672] width 77 height 42
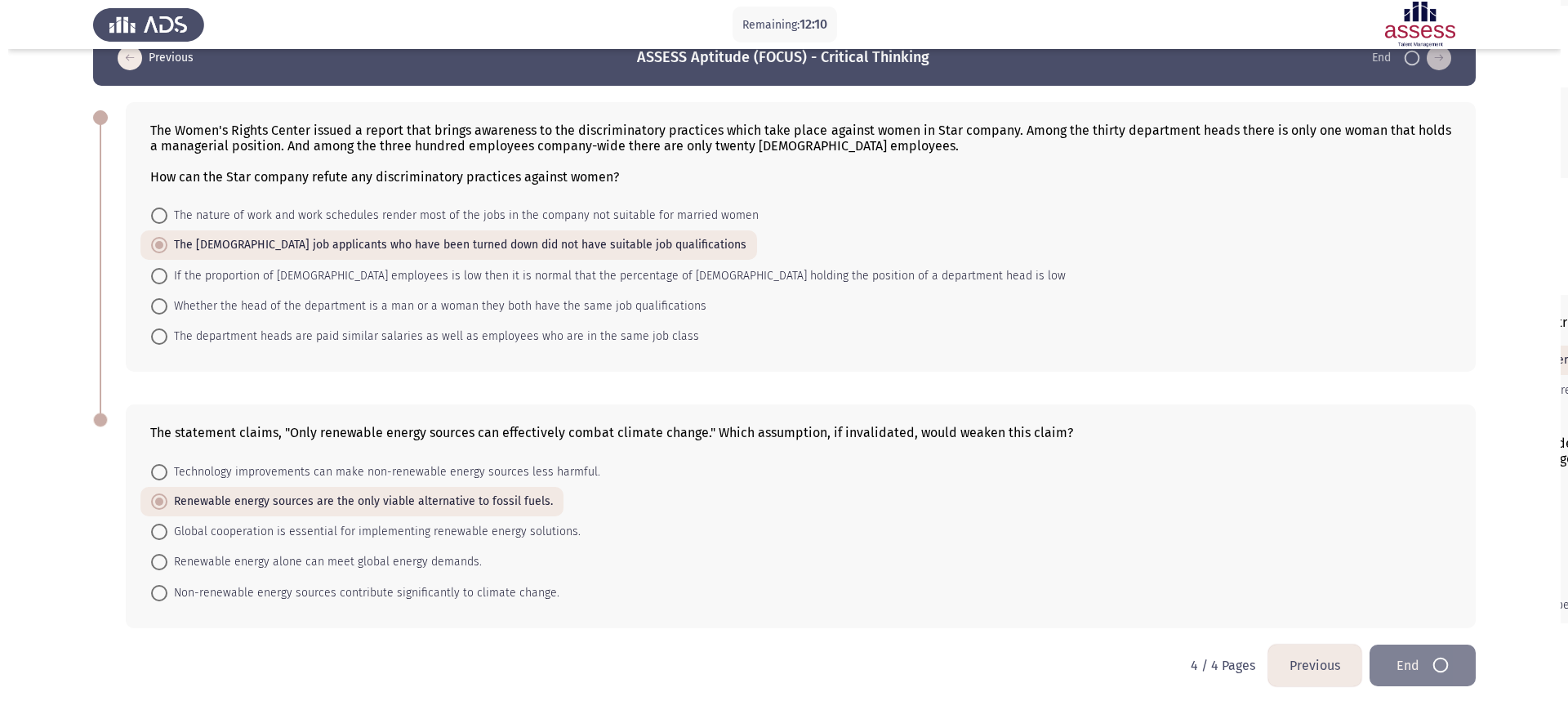
scroll to position [0, 0]
